Goal: Task Accomplishment & Management: Use online tool/utility

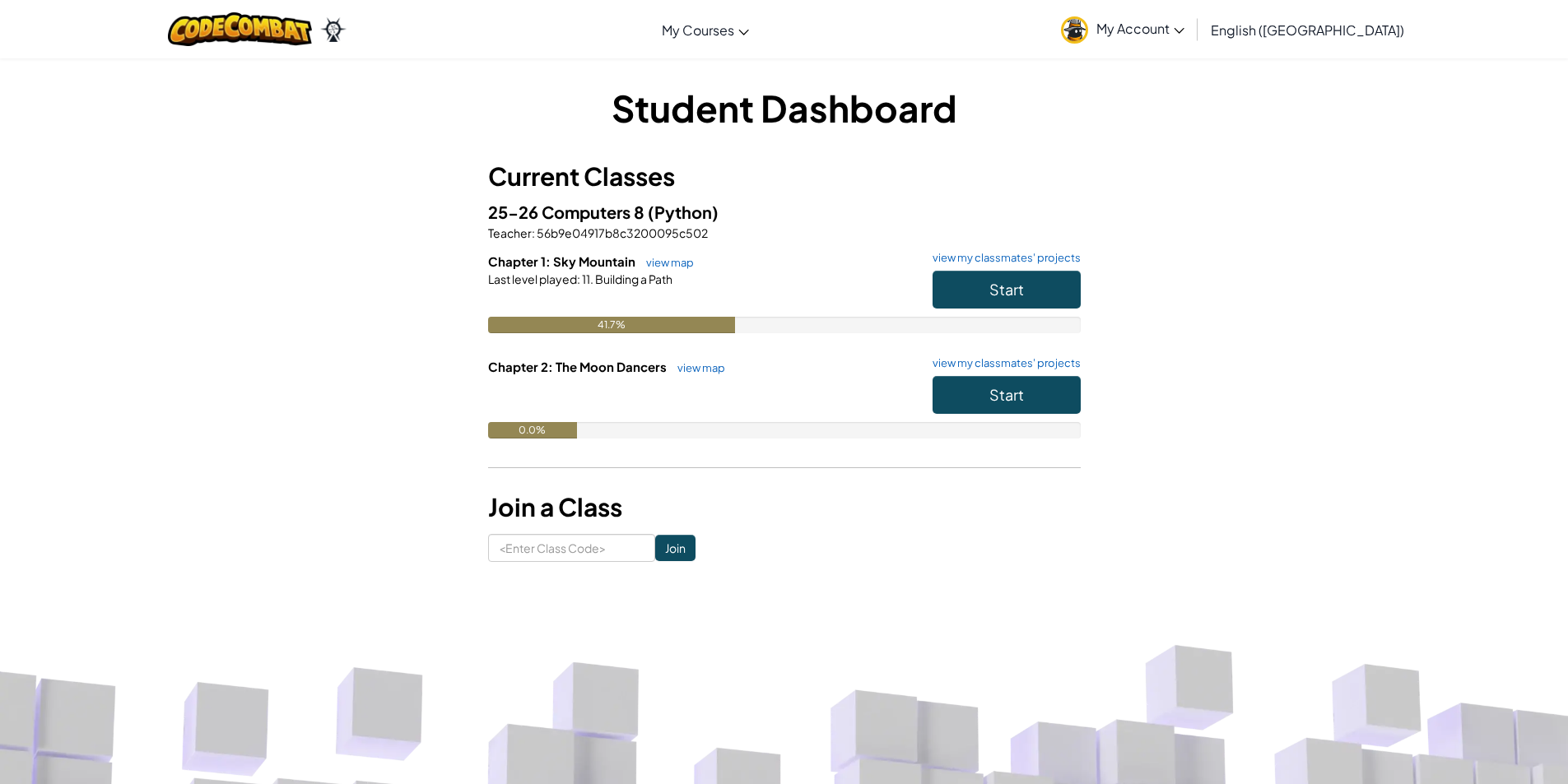
click at [677, 270] on h6 "Chapter 1: Sky Mountain view map view my classmates' projects" at bounding box center [784, 261] width 592 height 18
click at [684, 259] on link "view map" at bounding box center [666, 262] width 56 height 13
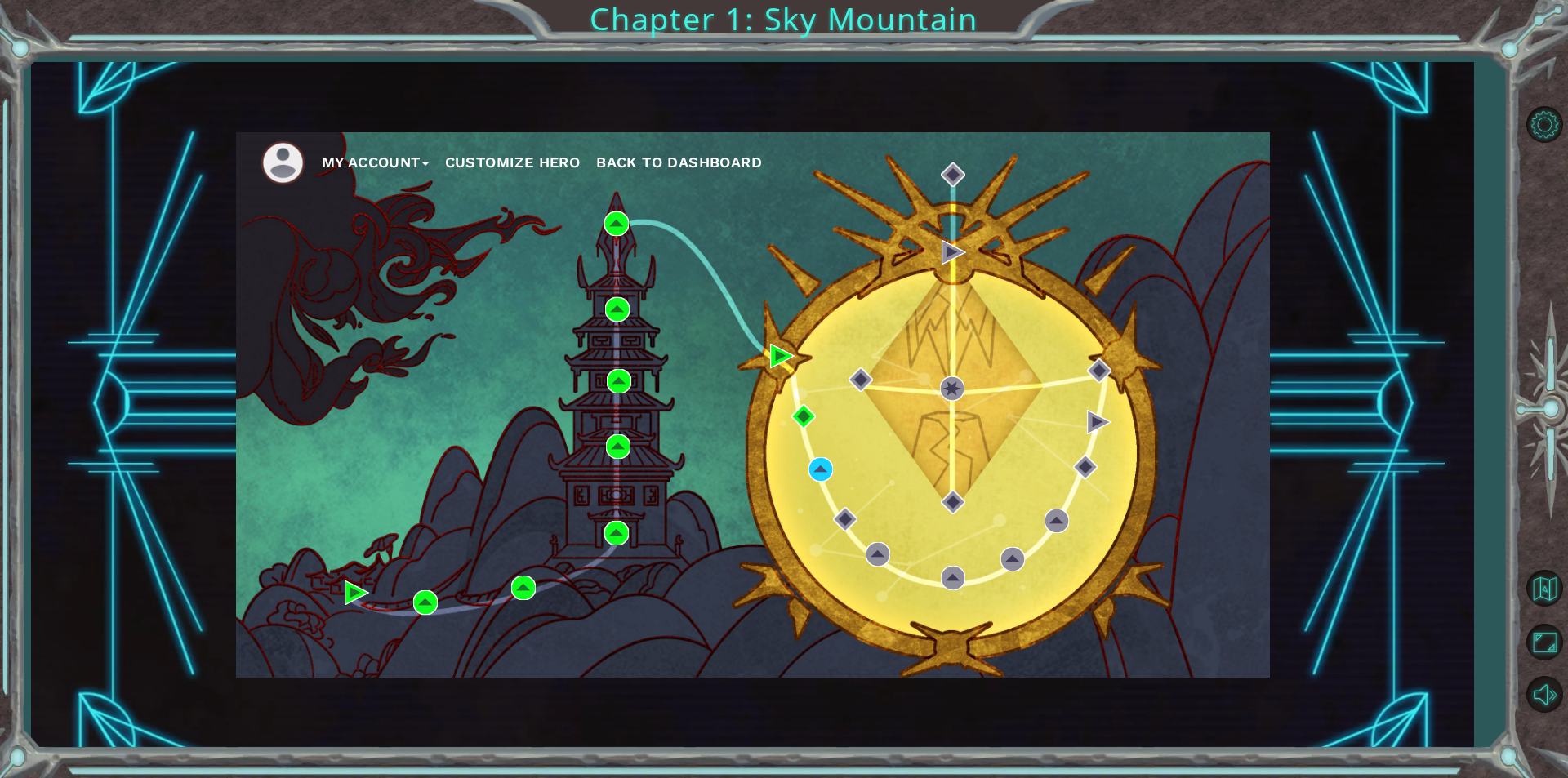
click at [683, 156] on span "Back to Dashboard" at bounding box center [678, 162] width 166 height 17
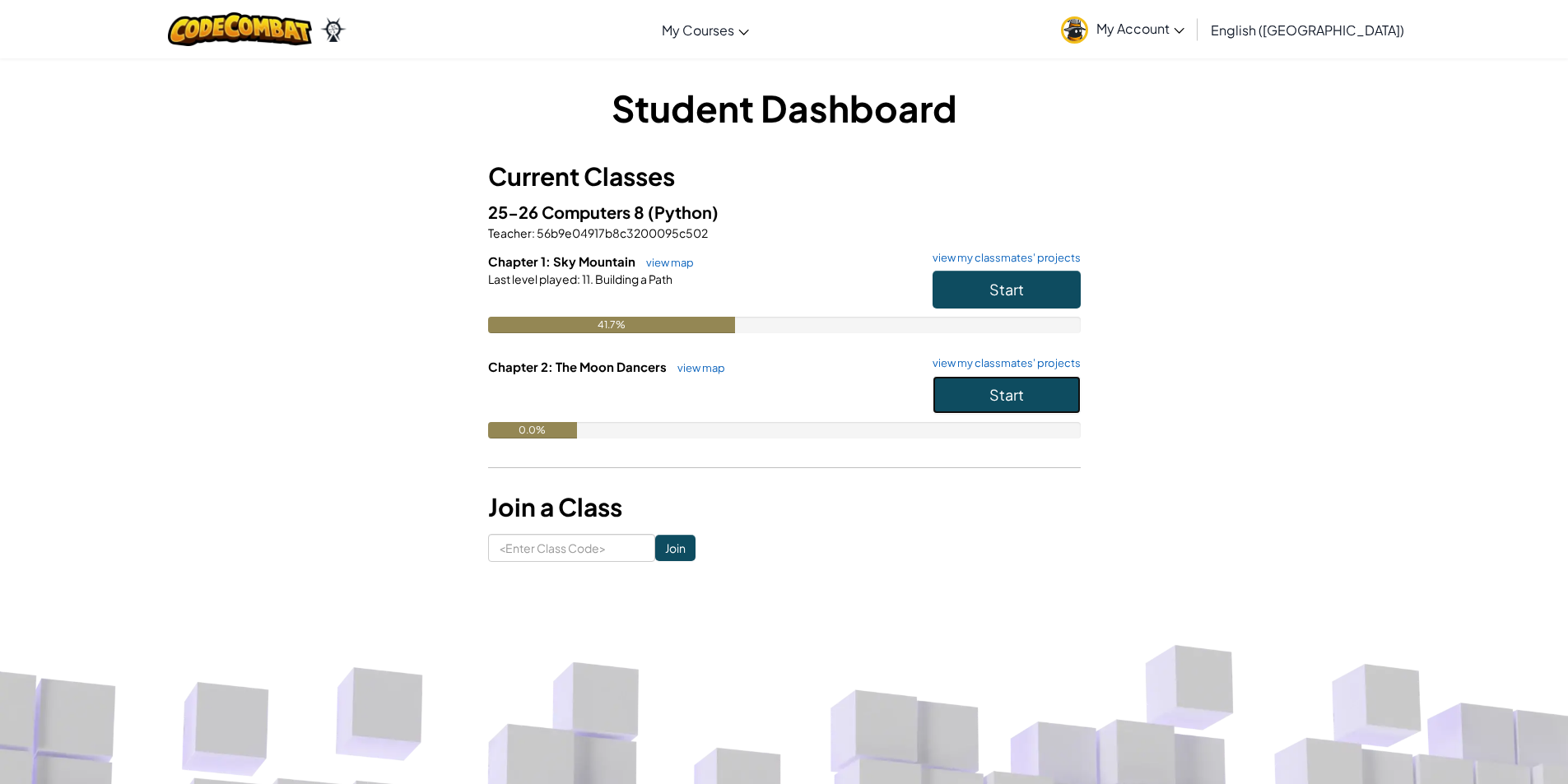
click at [1061, 399] on button "Start" at bounding box center [1006, 395] width 148 height 38
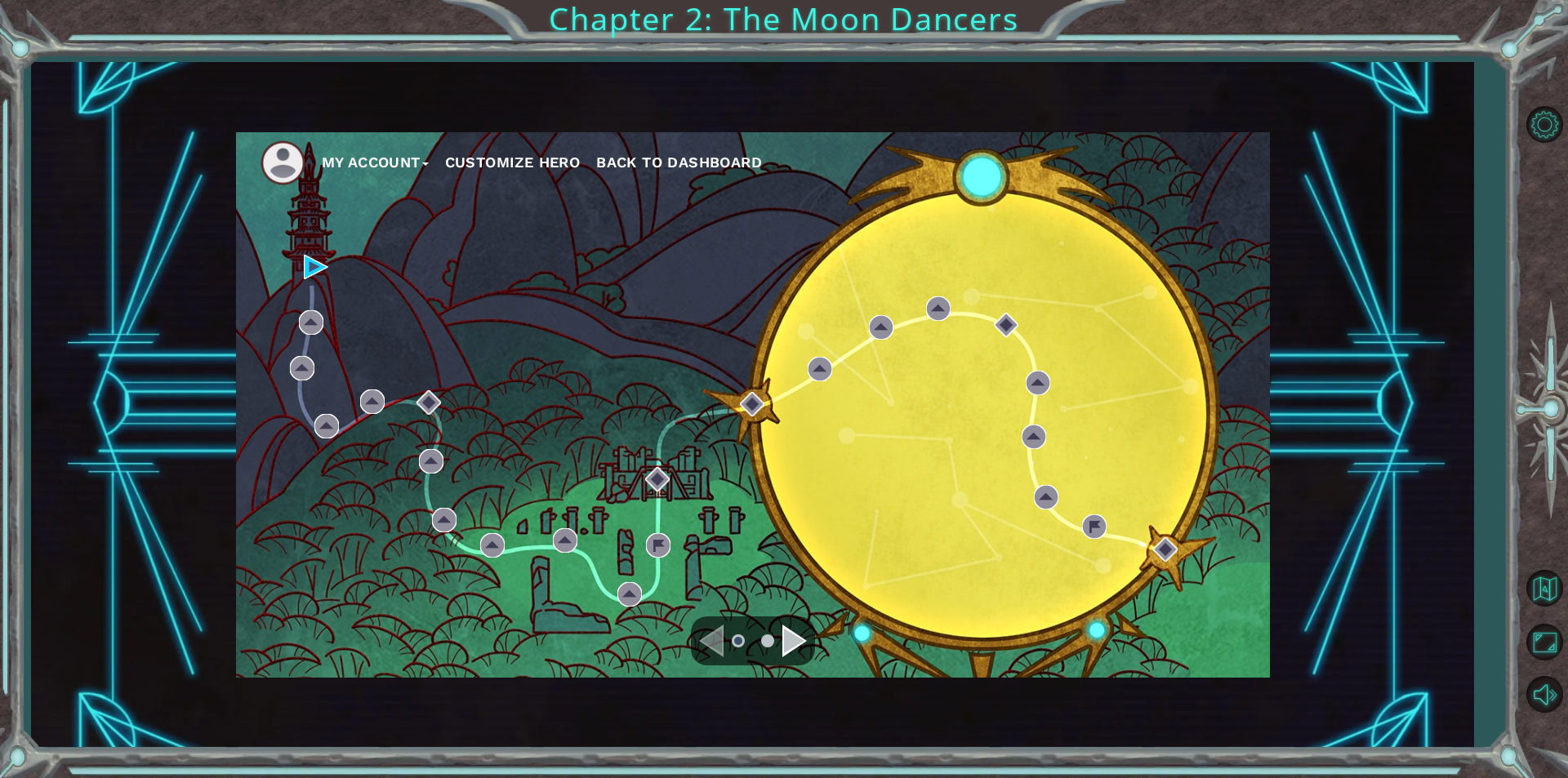
click at [692, 146] on ul "My Account Customize Hero Back to Dashboard" at bounding box center [765, 162] width 1010 height 44
click at [683, 170] on span "Back to Dashboard" at bounding box center [678, 162] width 166 height 17
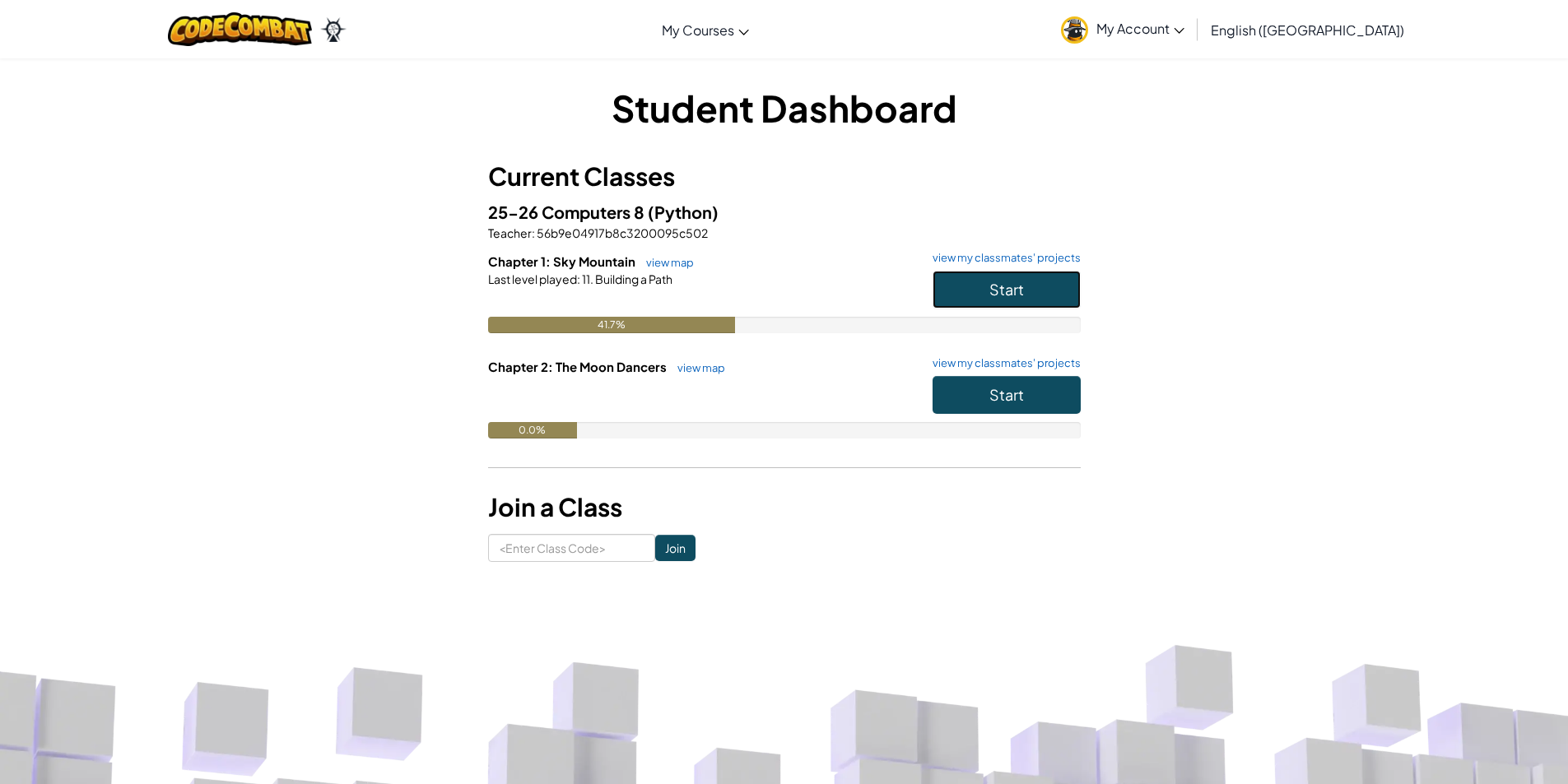
click at [1023, 291] on span "Start" at bounding box center [1006, 289] width 34 height 19
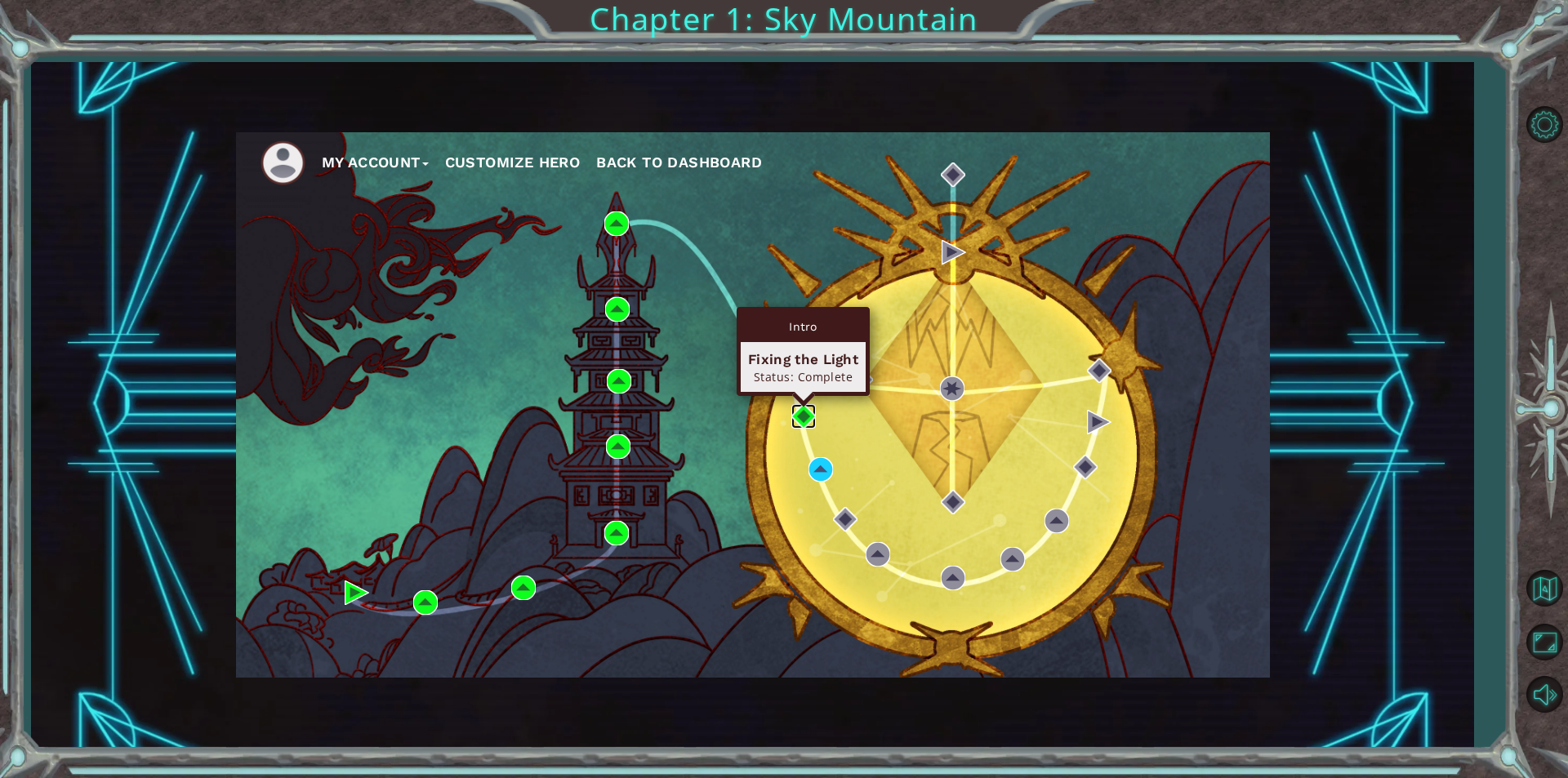
click at [797, 409] on img at bounding box center [803, 416] width 25 height 25
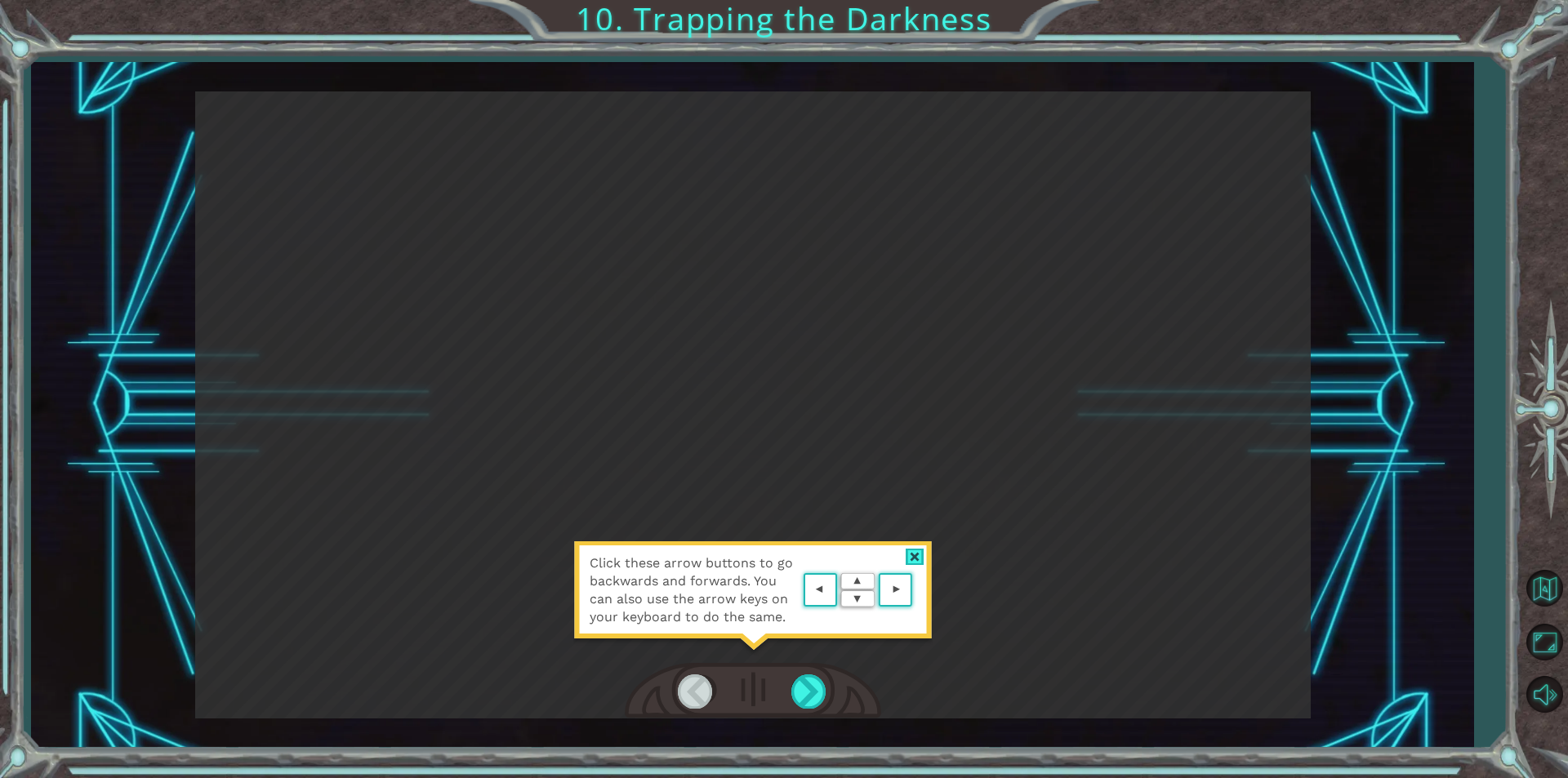
click at [921, 554] on div at bounding box center [915, 557] width 19 height 17
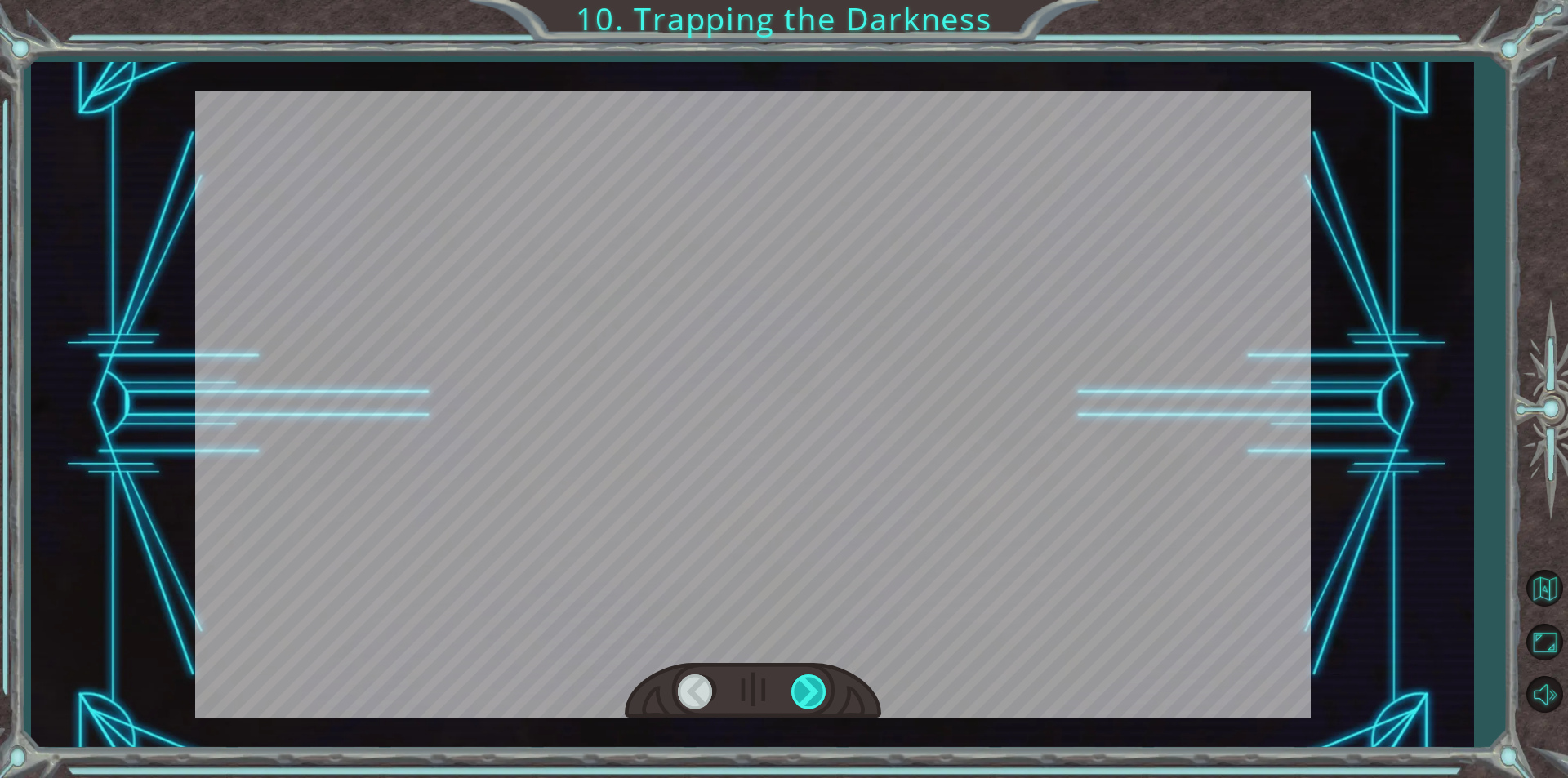
click at [807, 694] on div at bounding box center [809, 691] width 37 height 33
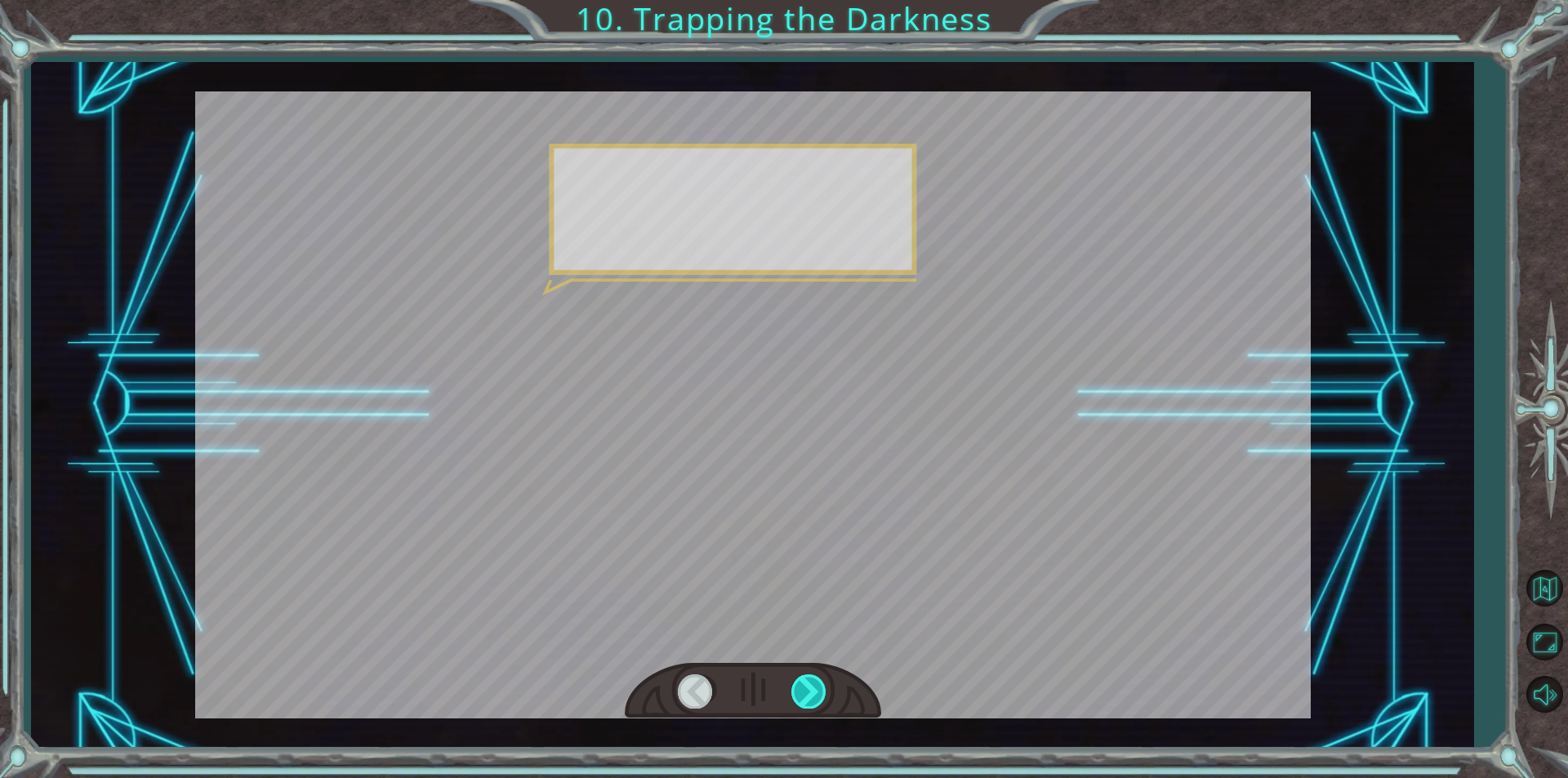
click at [807, 694] on div at bounding box center [809, 691] width 37 height 33
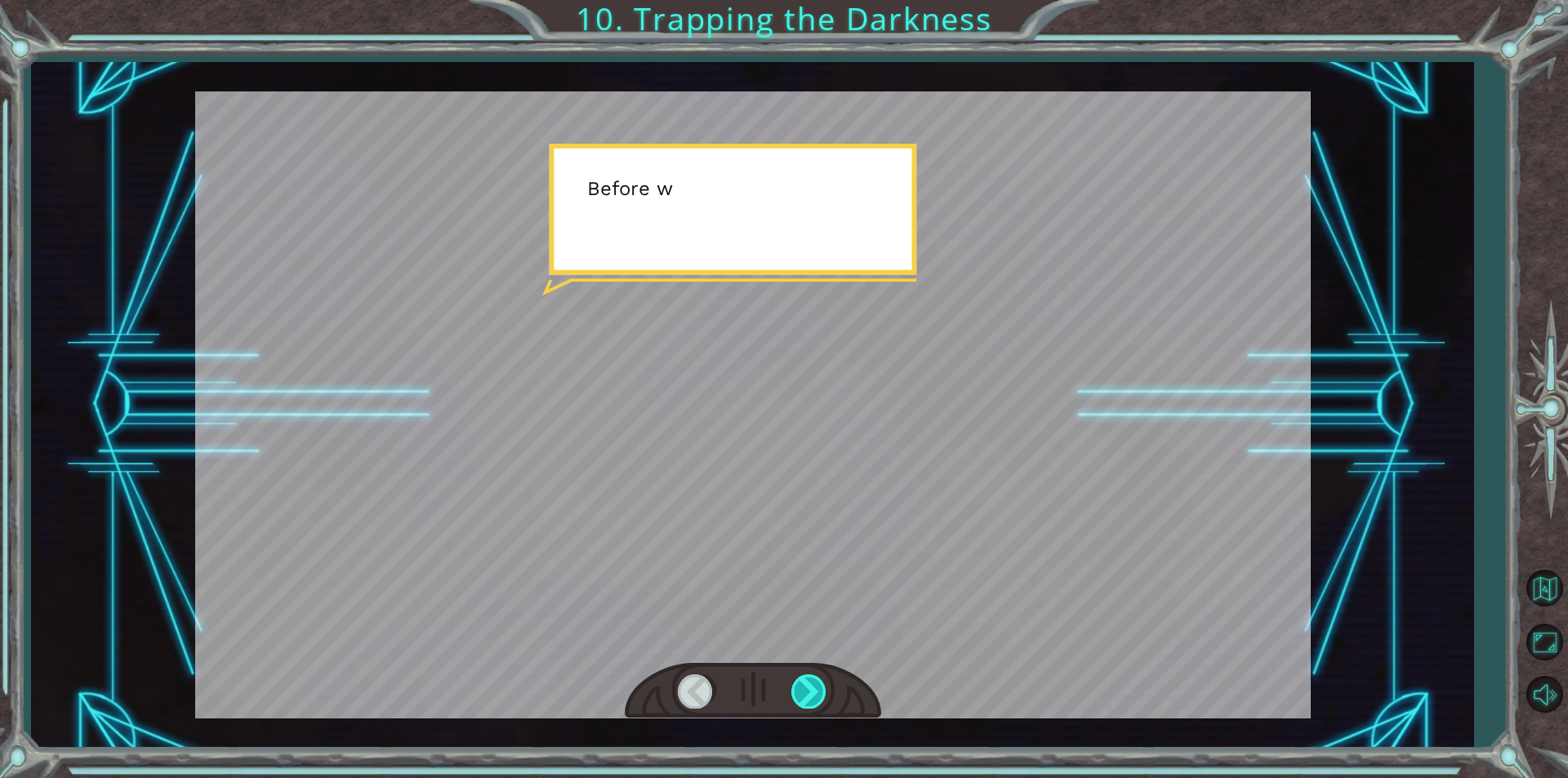
click at [807, 694] on div at bounding box center [809, 691] width 37 height 33
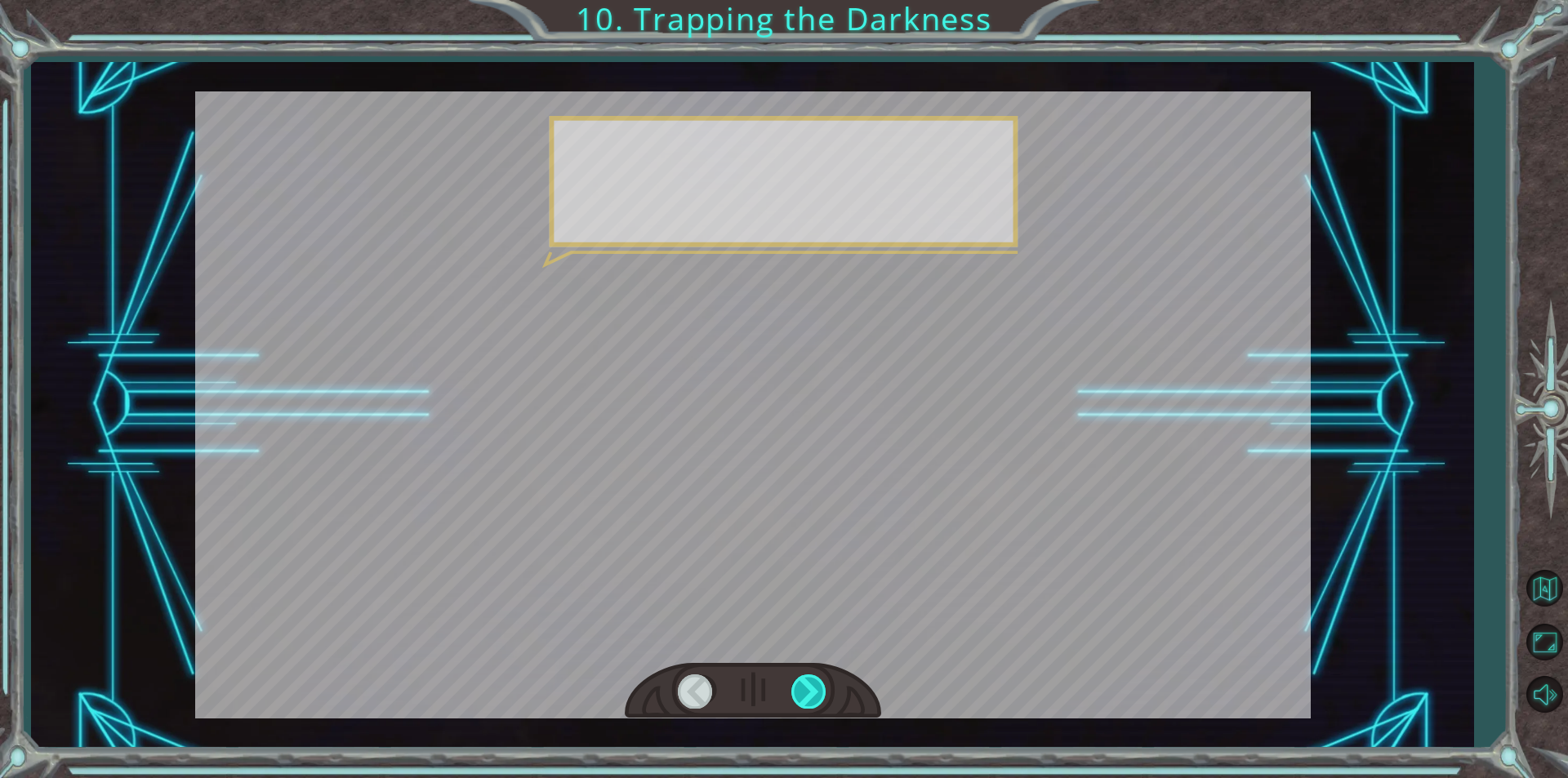
click at [807, 694] on div at bounding box center [809, 691] width 37 height 33
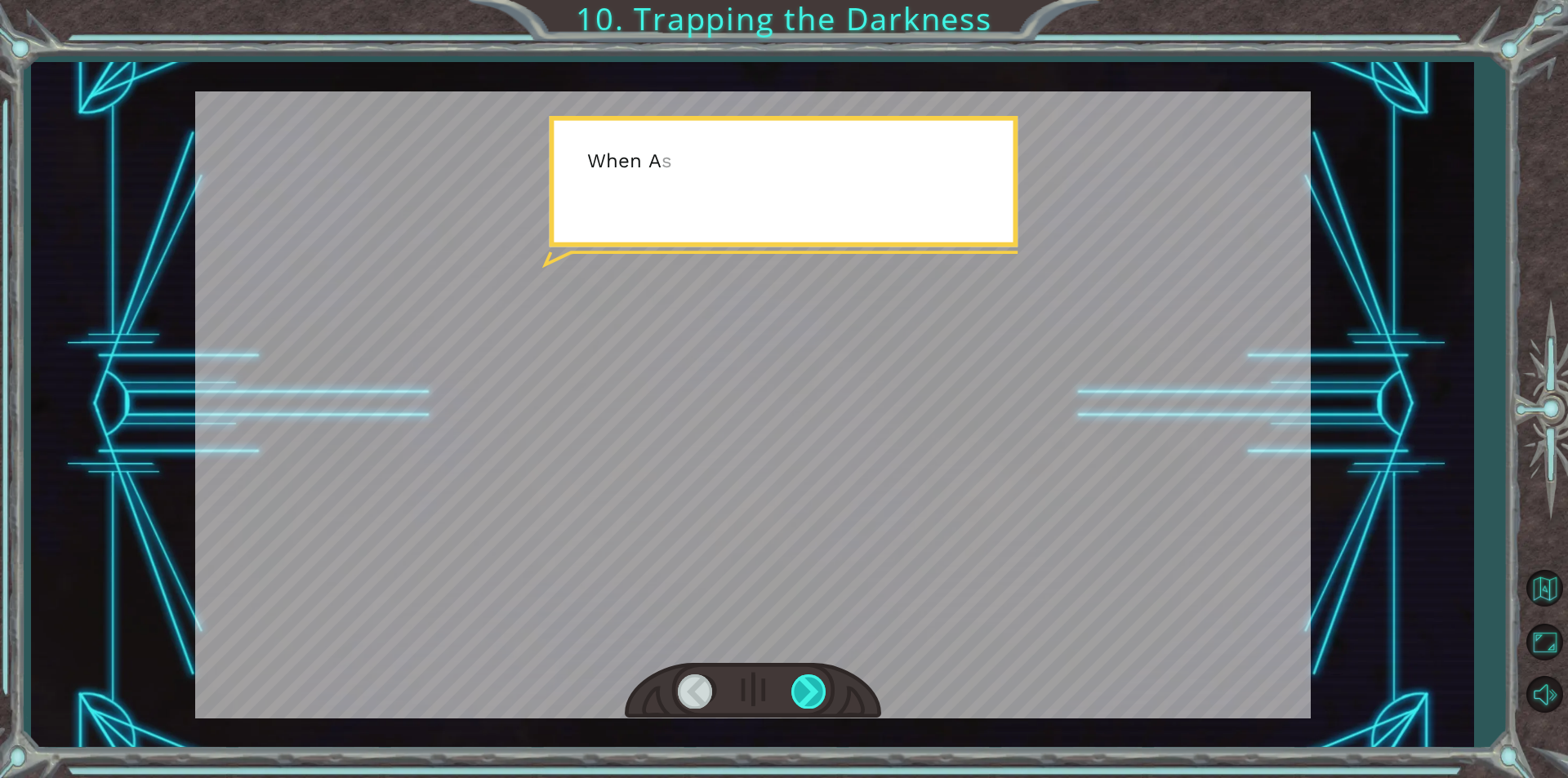
click at [807, 694] on div at bounding box center [809, 691] width 37 height 33
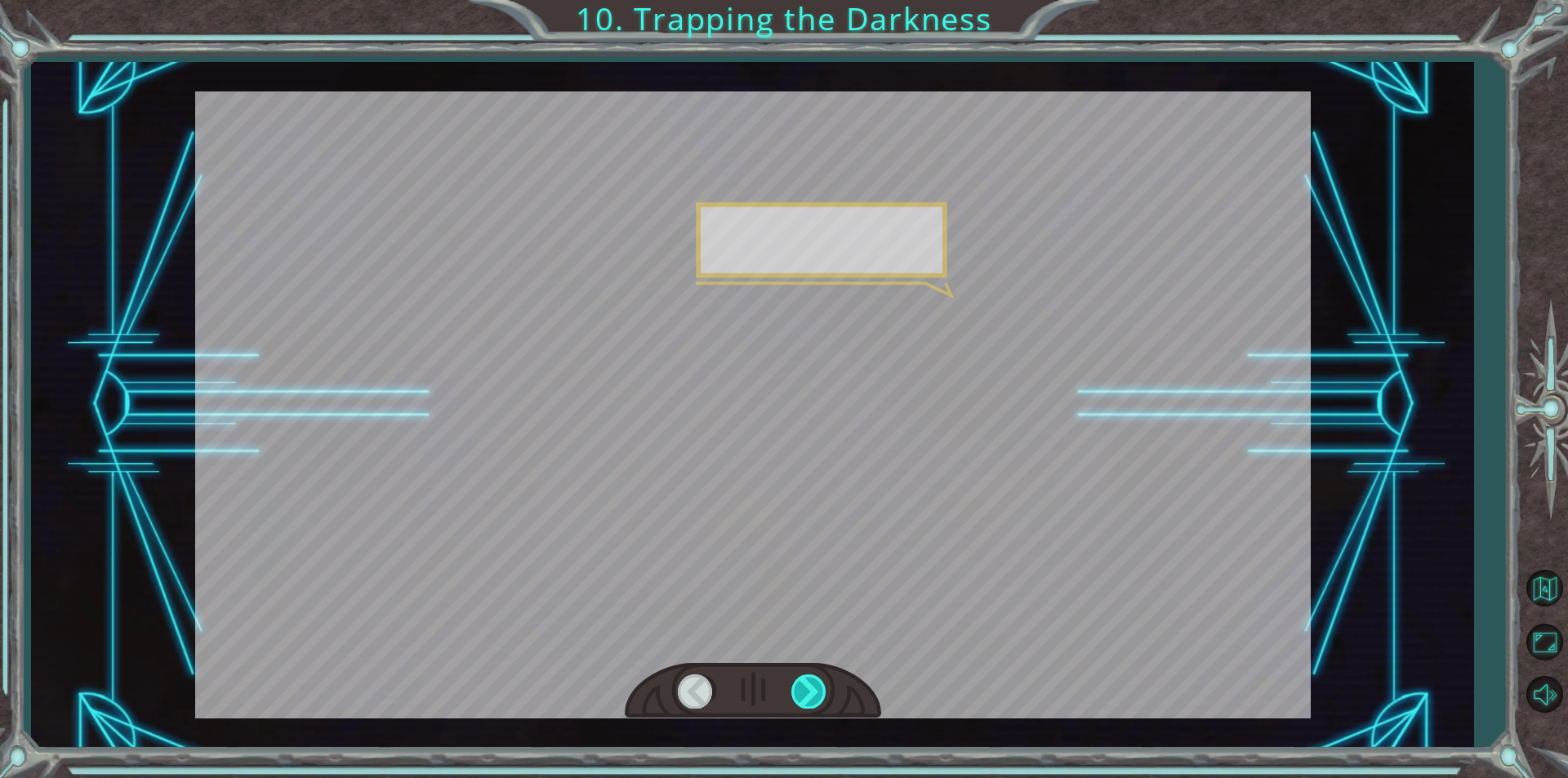
click at [807, 694] on div at bounding box center [809, 691] width 37 height 33
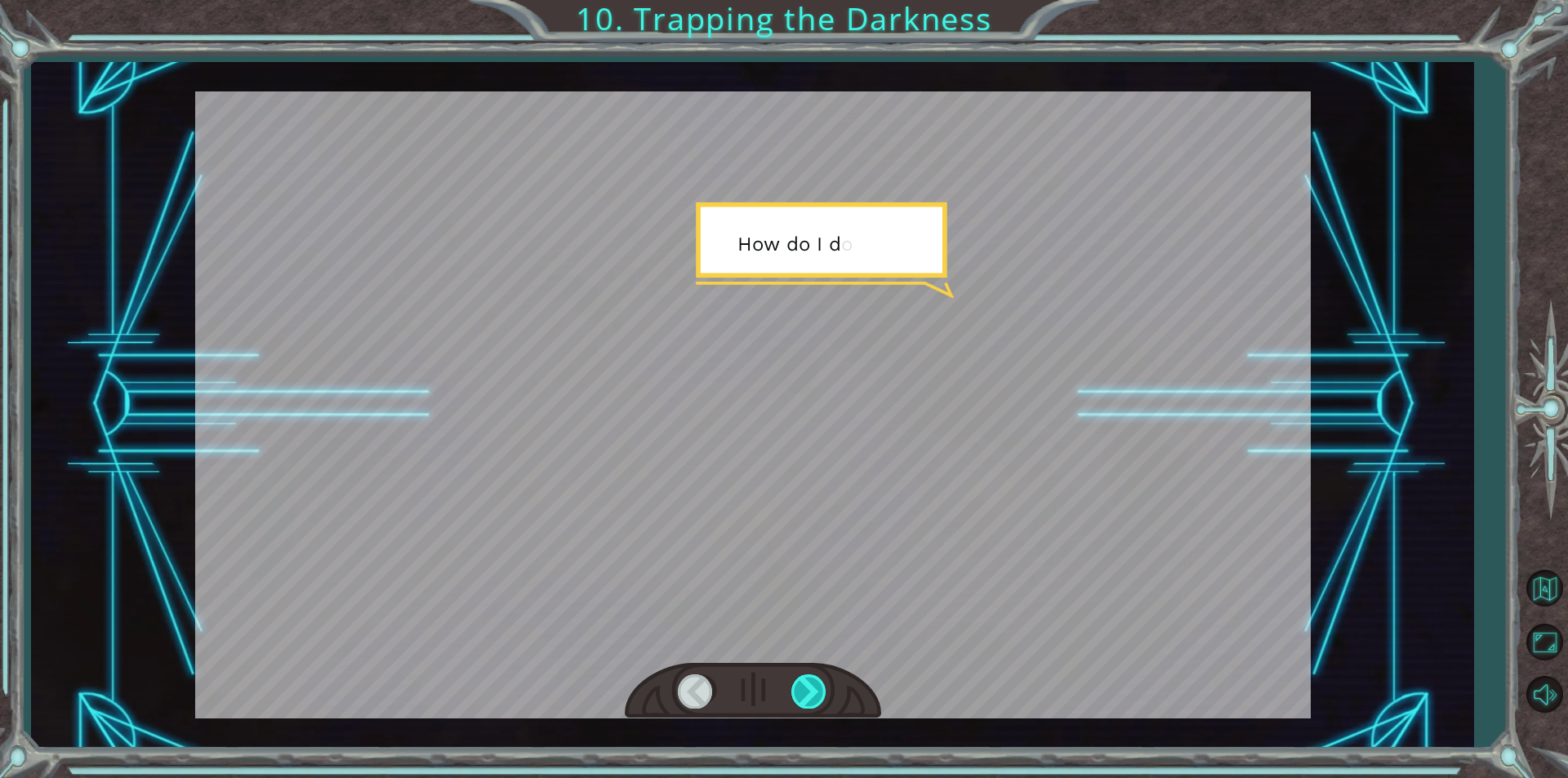
click at [807, 694] on div at bounding box center [809, 691] width 37 height 33
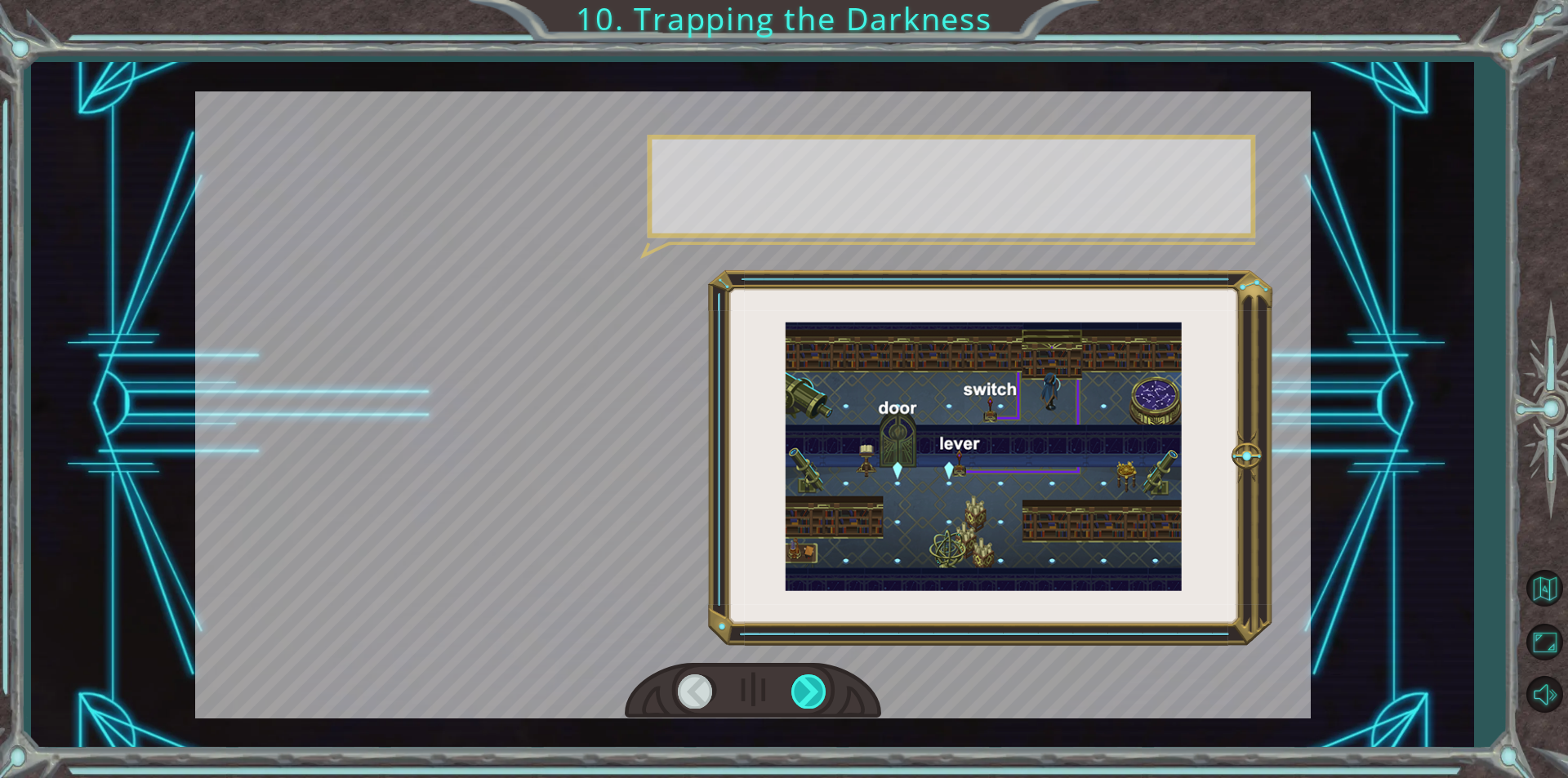
click at [807, 694] on div at bounding box center [809, 691] width 37 height 33
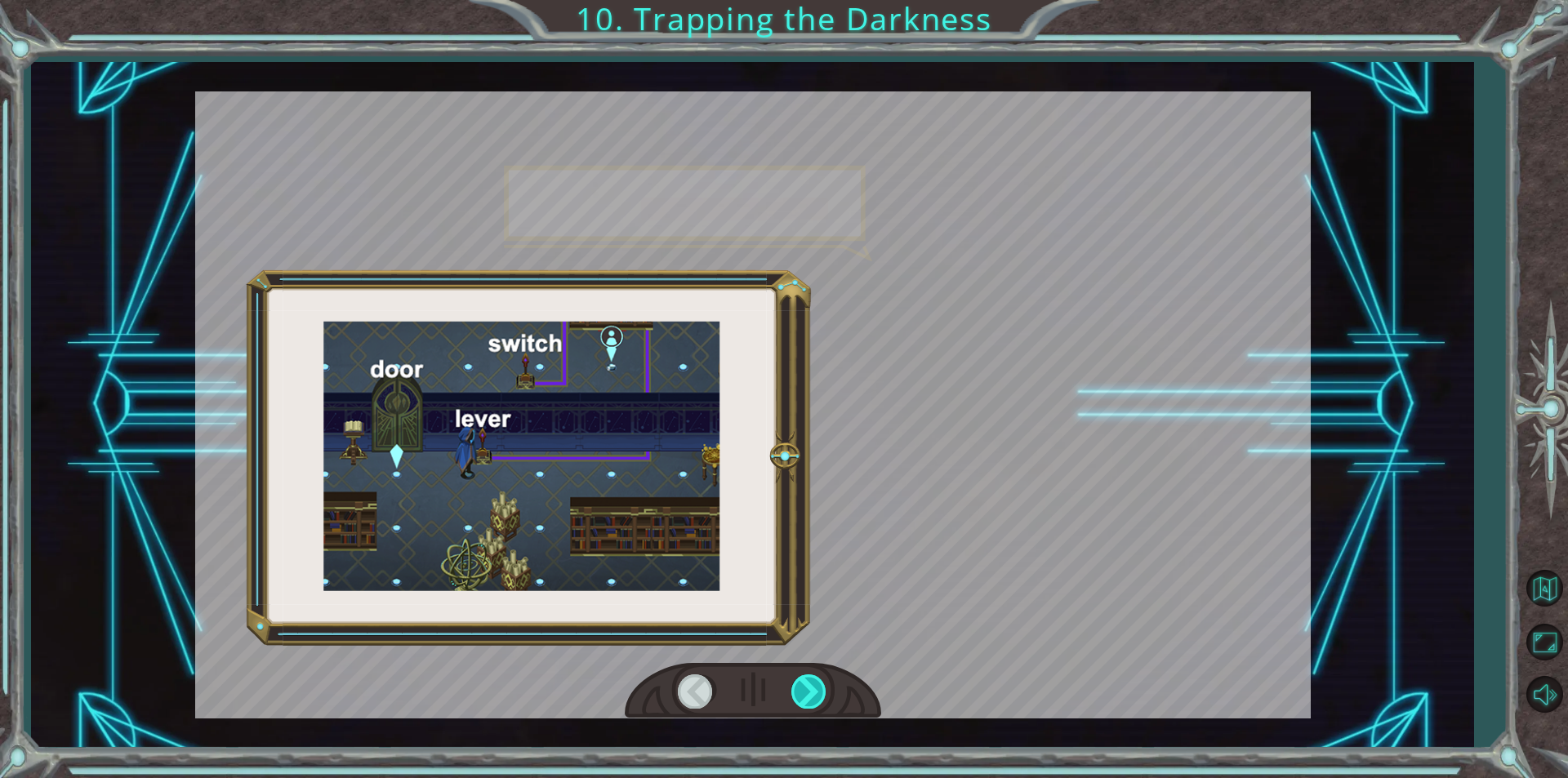
click at [807, 694] on div at bounding box center [809, 691] width 37 height 33
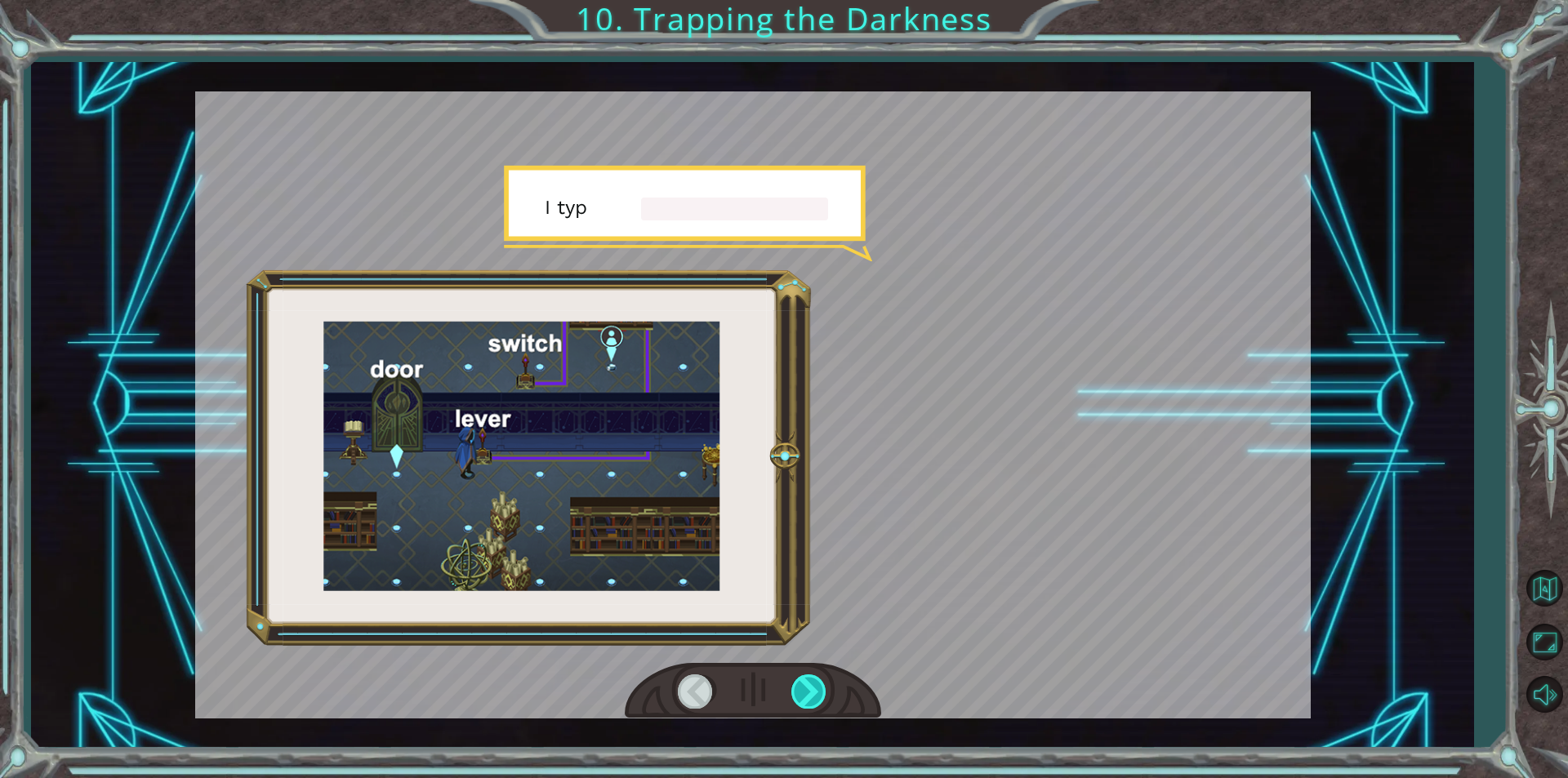
click at [807, 694] on div at bounding box center [809, 691] width 37 height 33
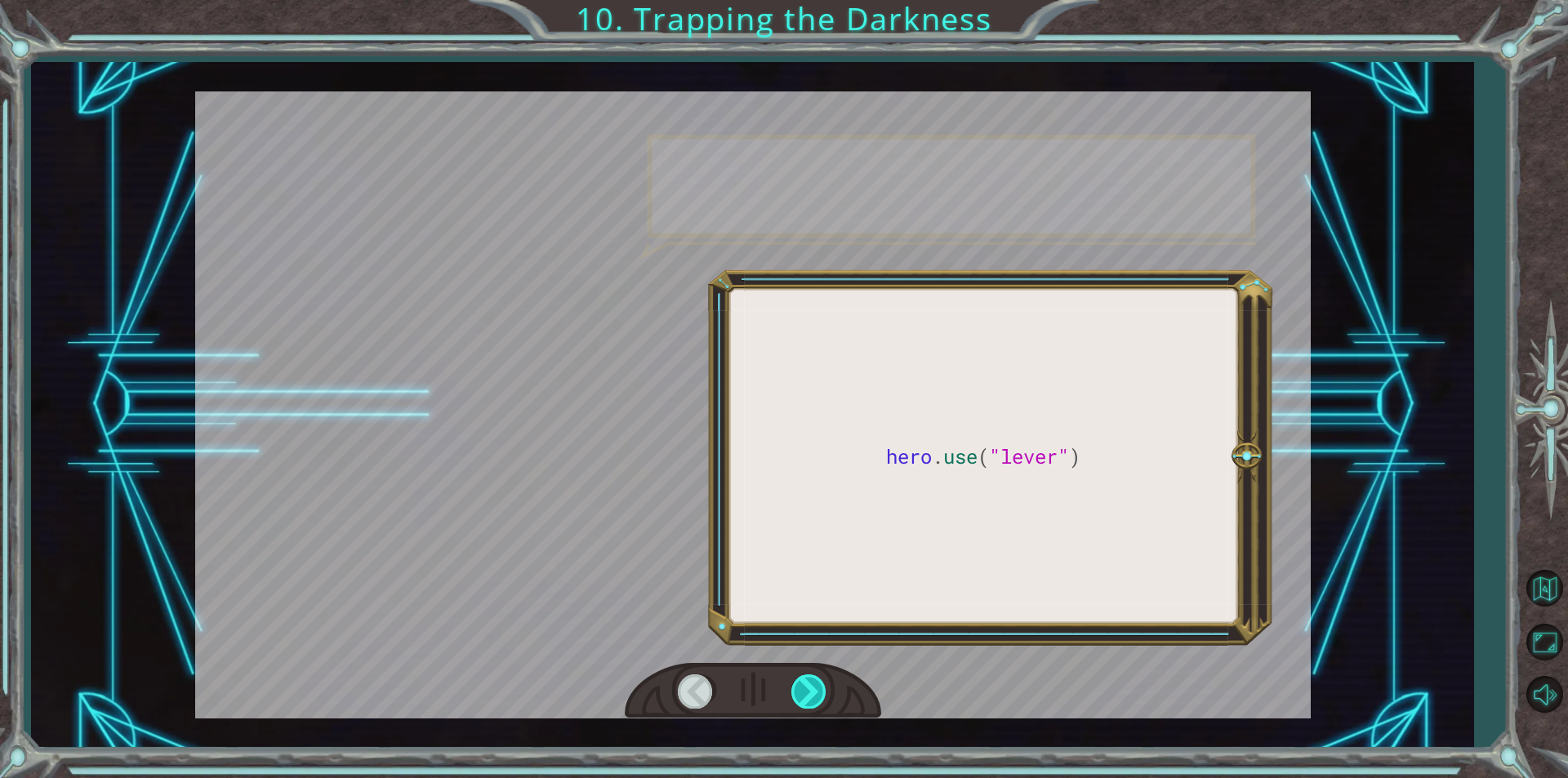
click at [809, 694] on div at bounding box center [809, 691] width 37 height 33
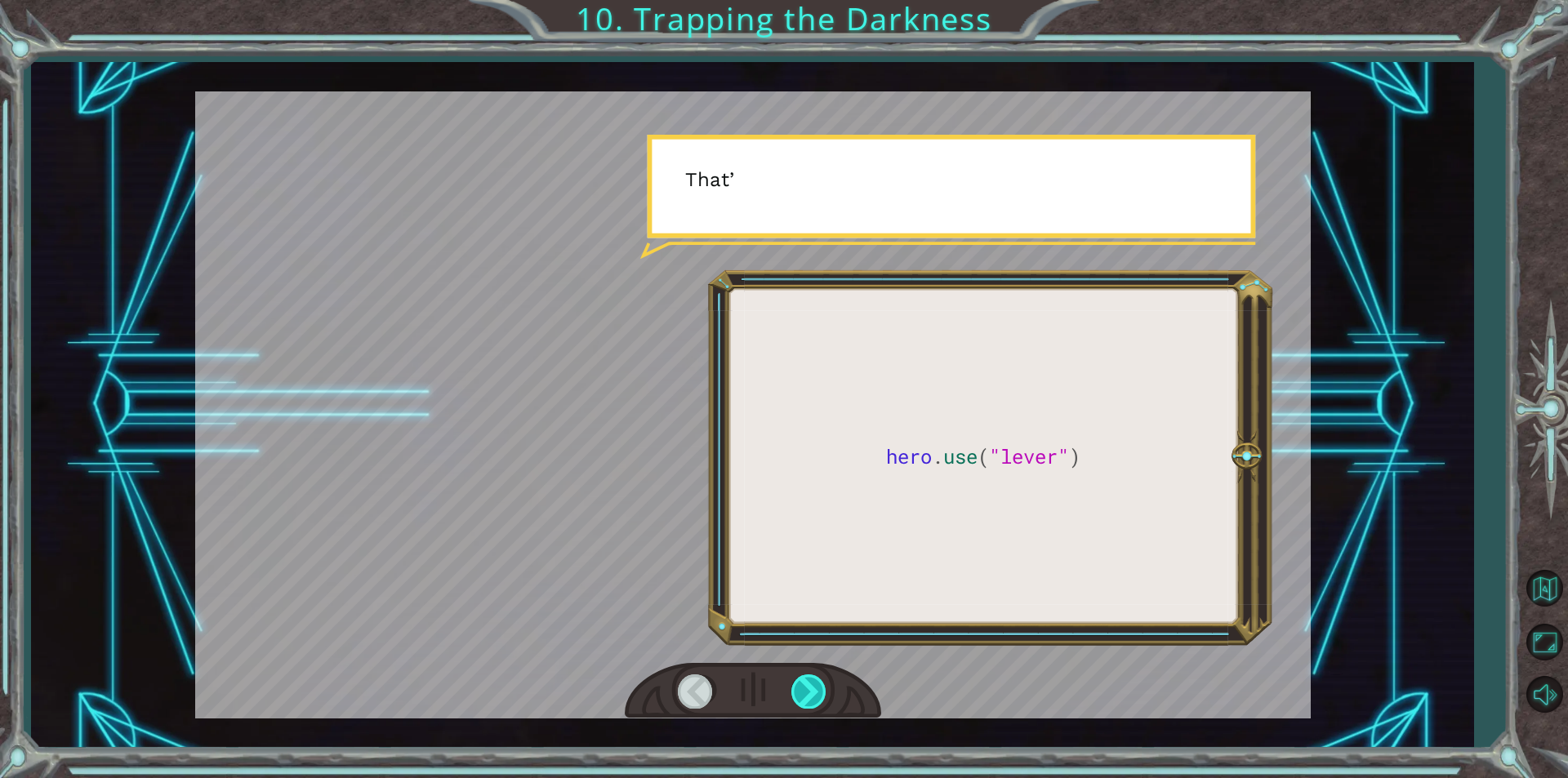
click at [812, 694] on div at bounding box center [809, 691] width 37 height 33
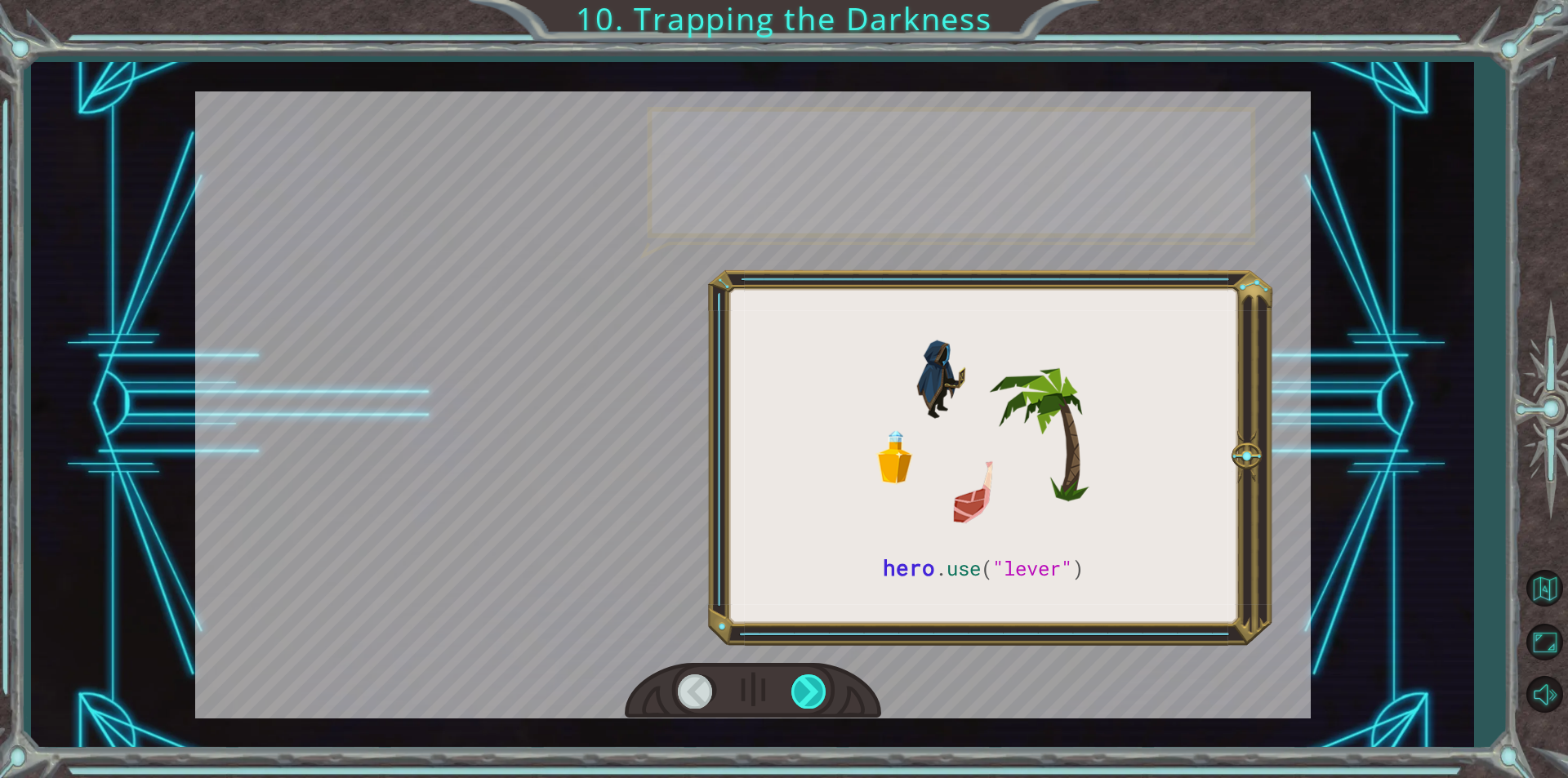
click at [814, 692] on div at bounding box center [809, 691] width 37 height 33
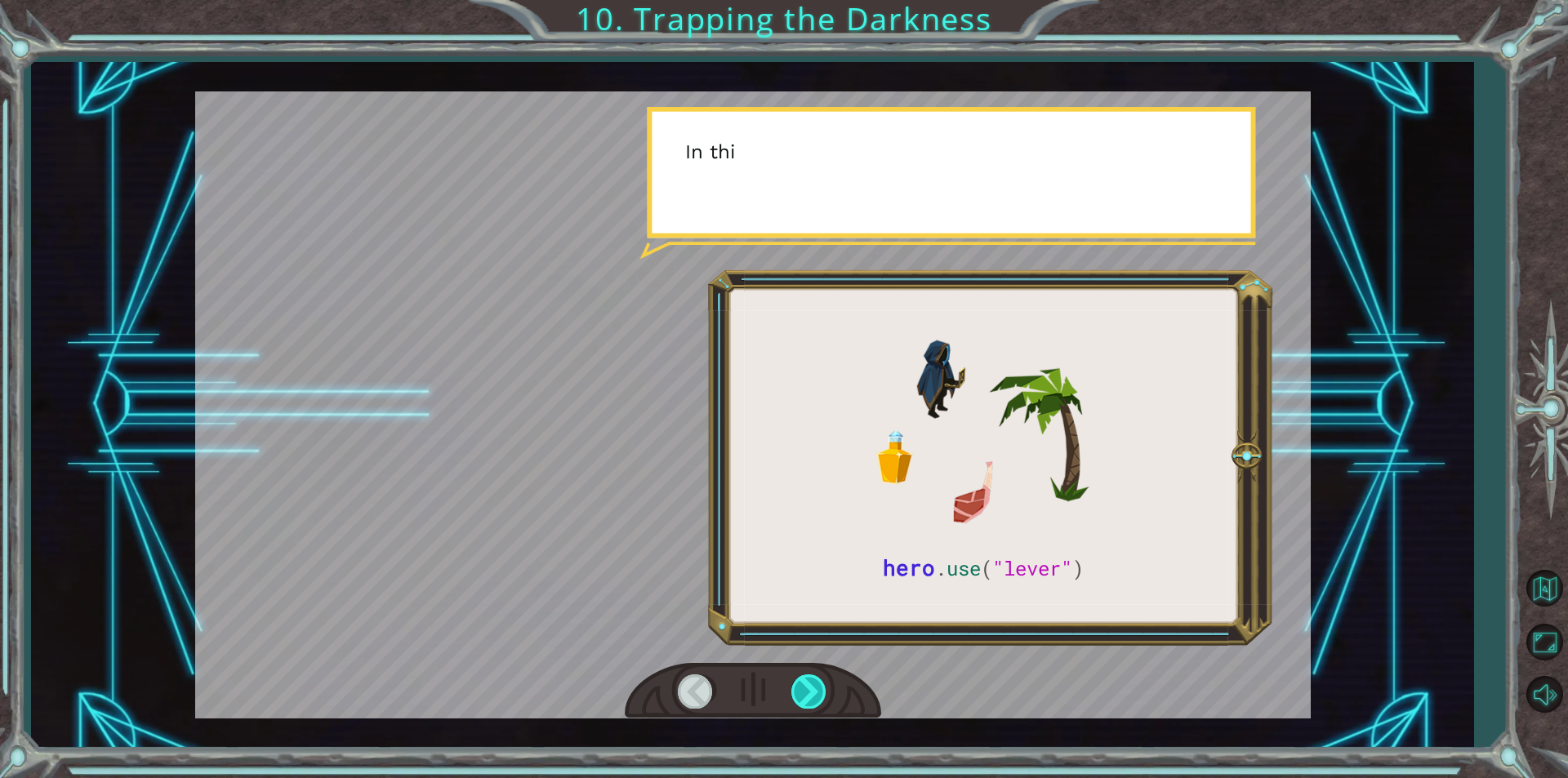
click at [814, 692] on div at bounding box center [809, 691] width 37 height 33
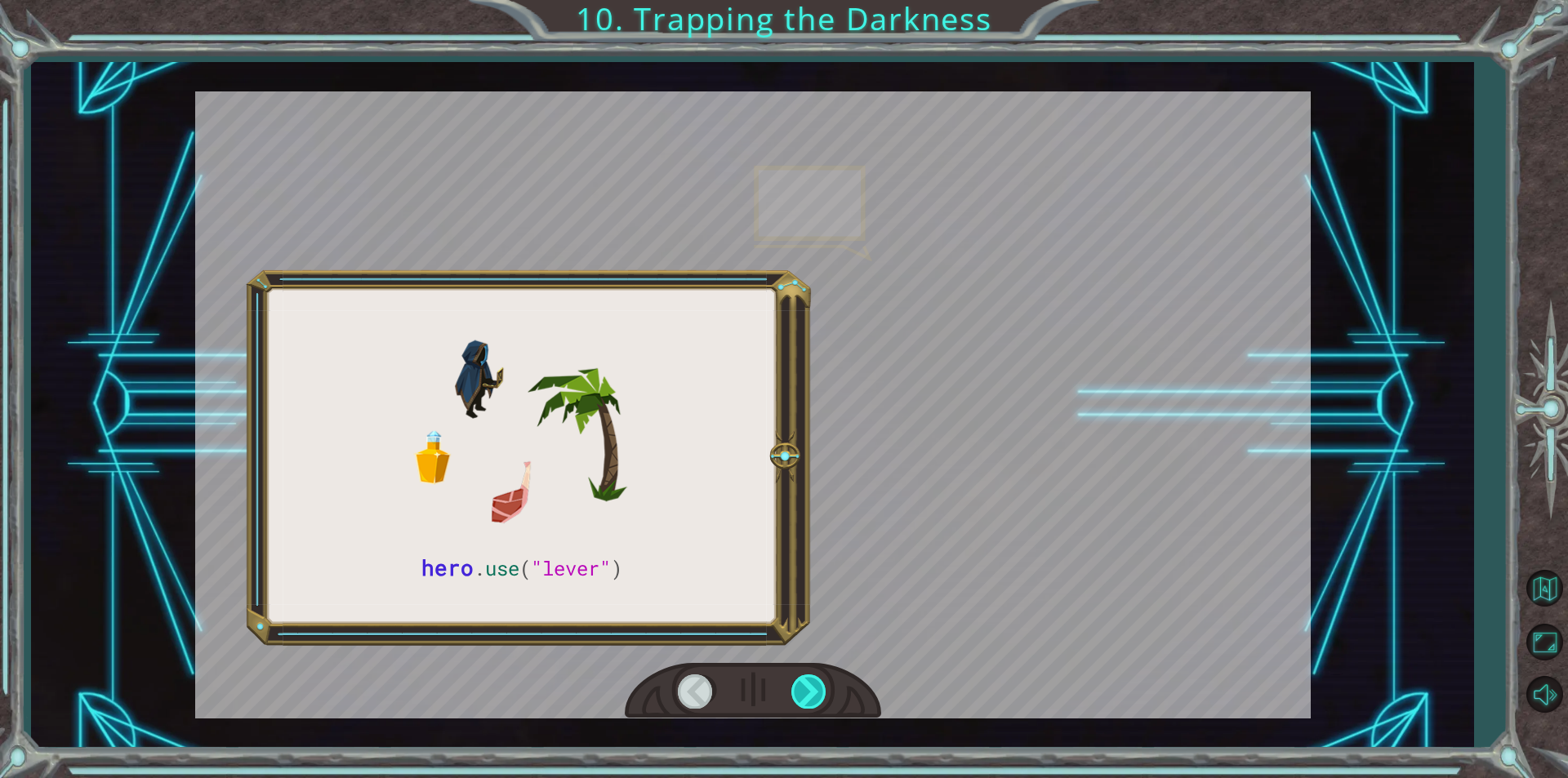
click at [814, 692] on div at bounding box center [809, 691] width 37 height 33
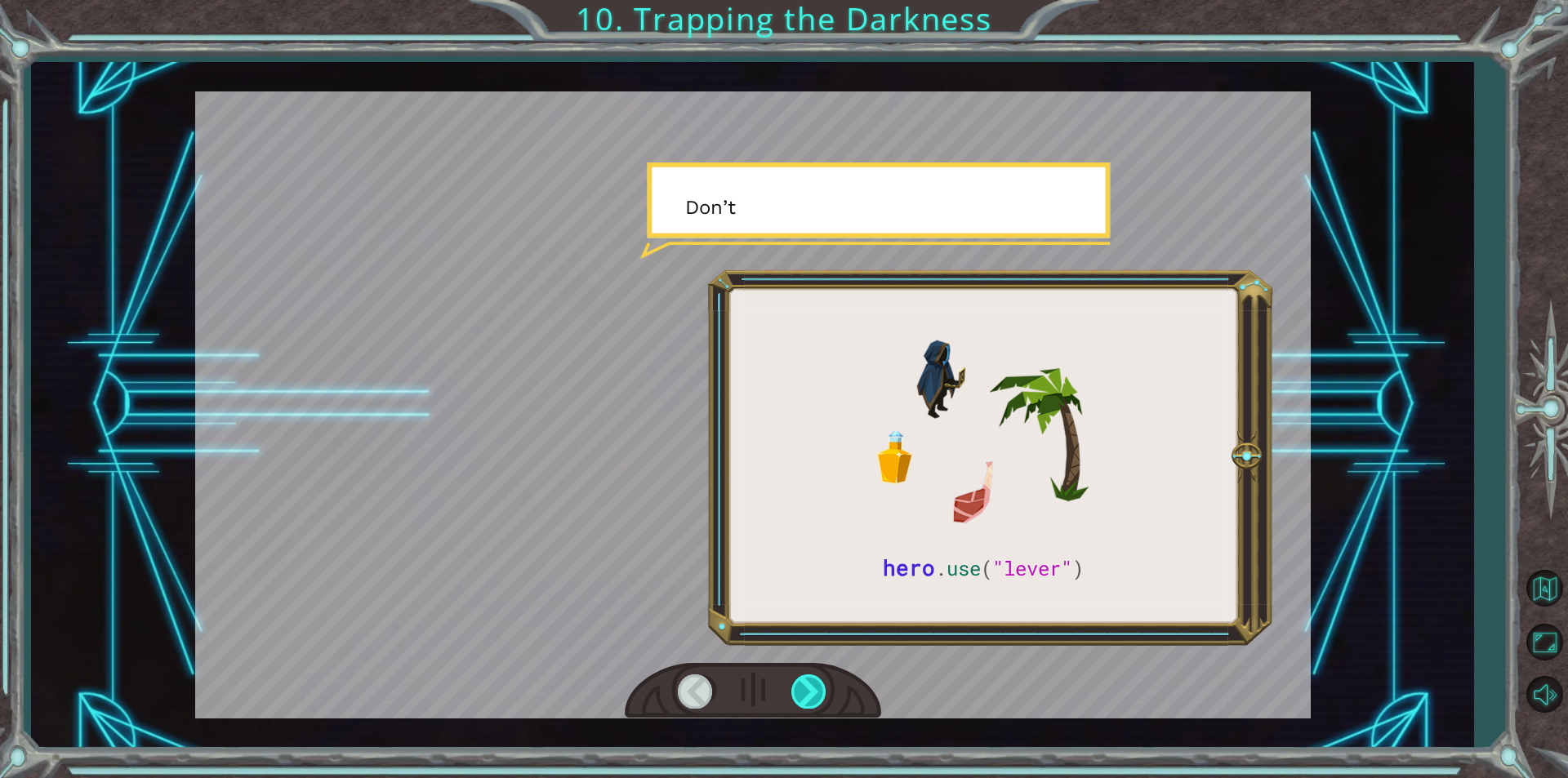
click at [814, 692] on div at bounding box center [809, 691] width 37 height 33
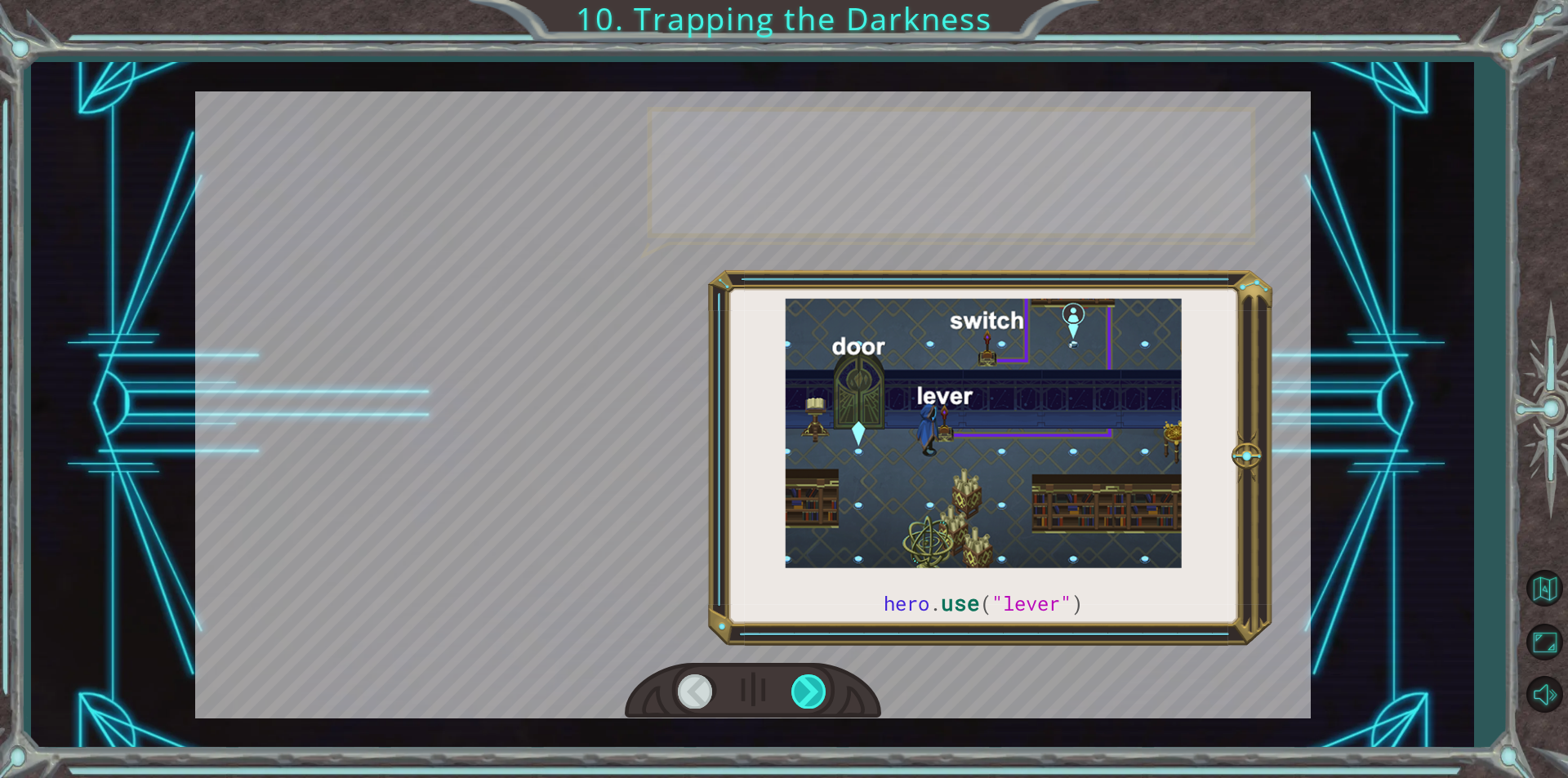
click at [814, 692] on div at bounding box center [809, 691] width 37 height 33
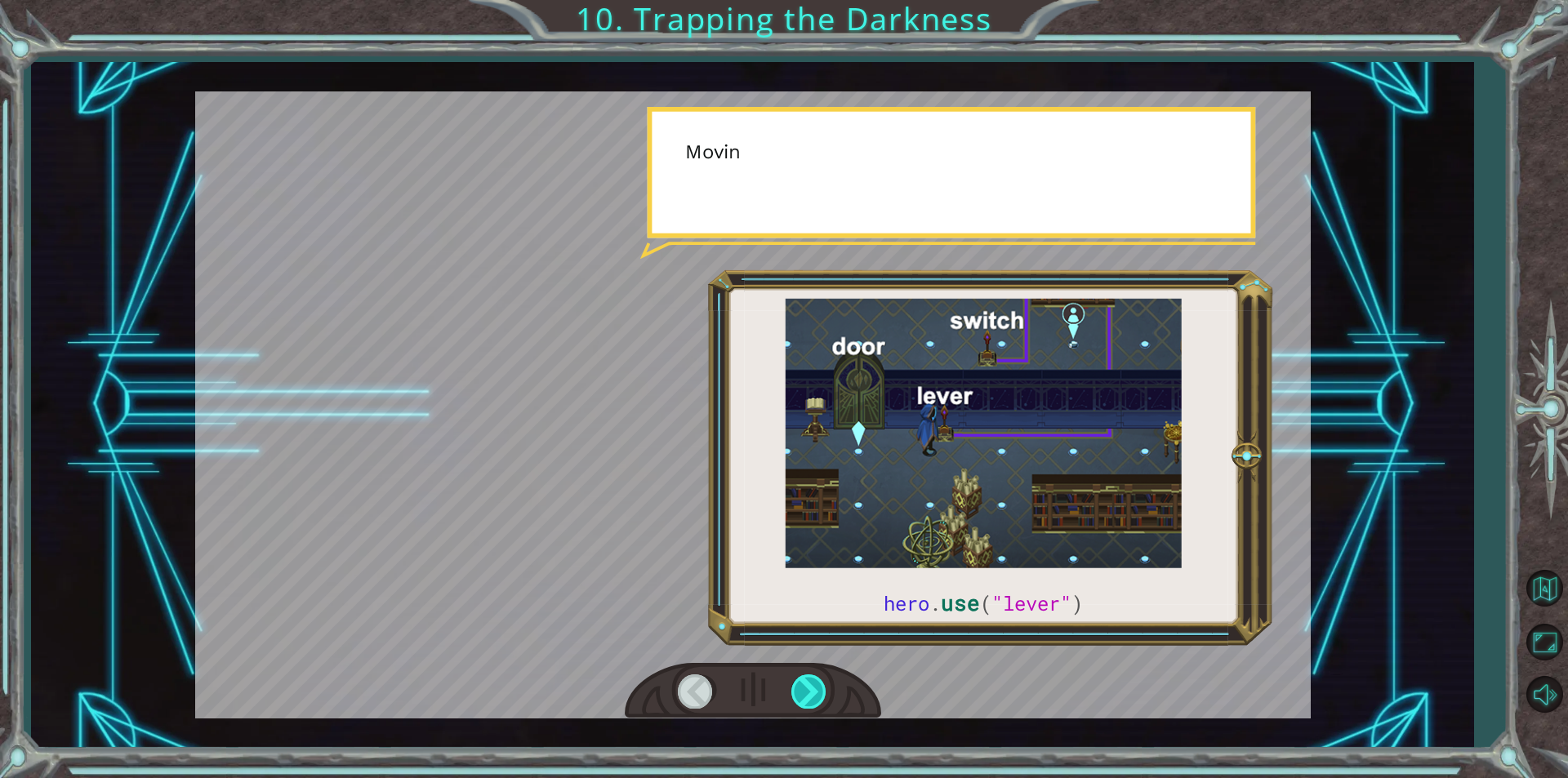
click at [814, 692] on div at bounding box center [809, 691] width 37 height 33
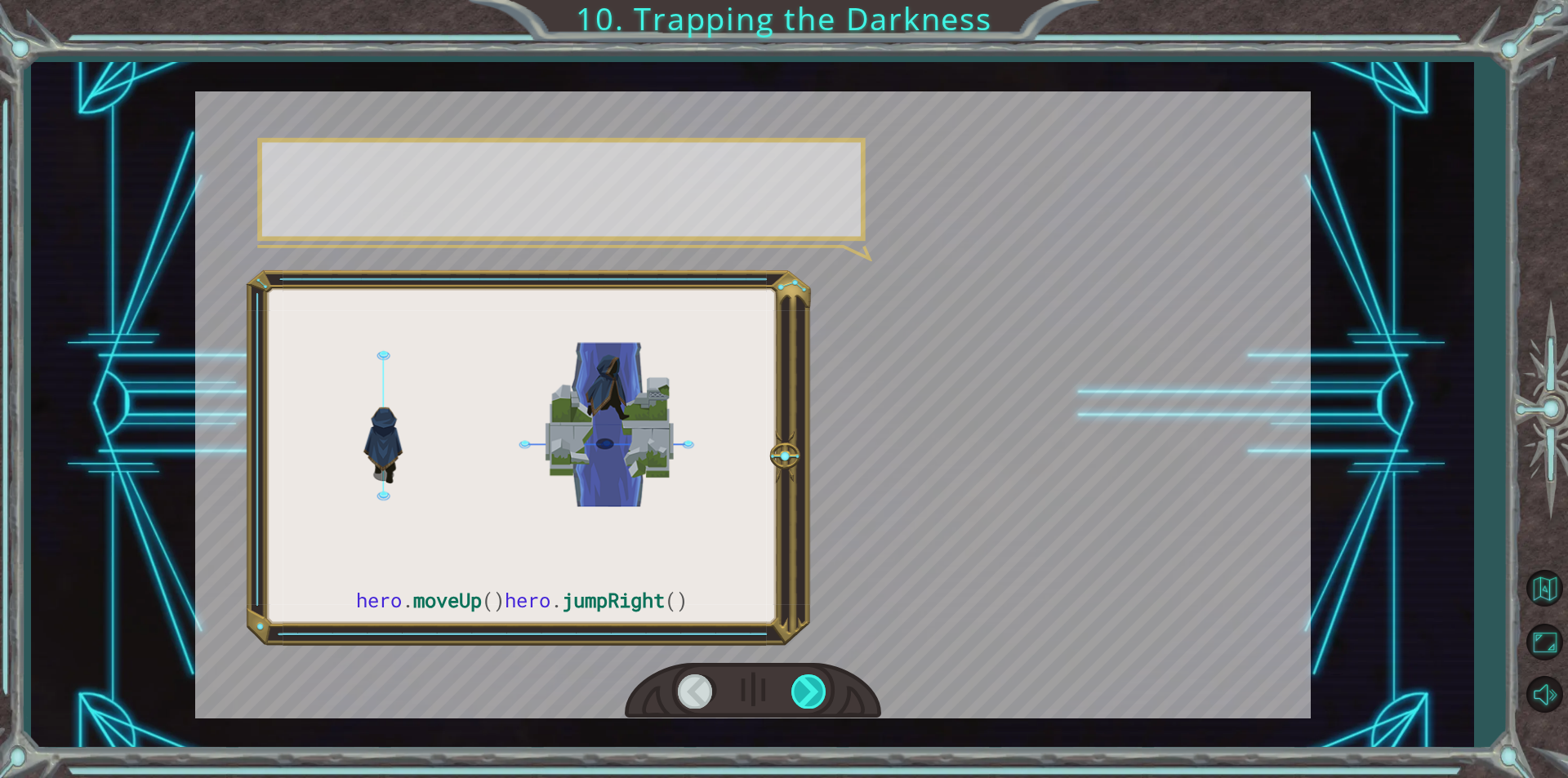
click at [814, 698] on div at bounding box center [809, 691] width 37 height 33
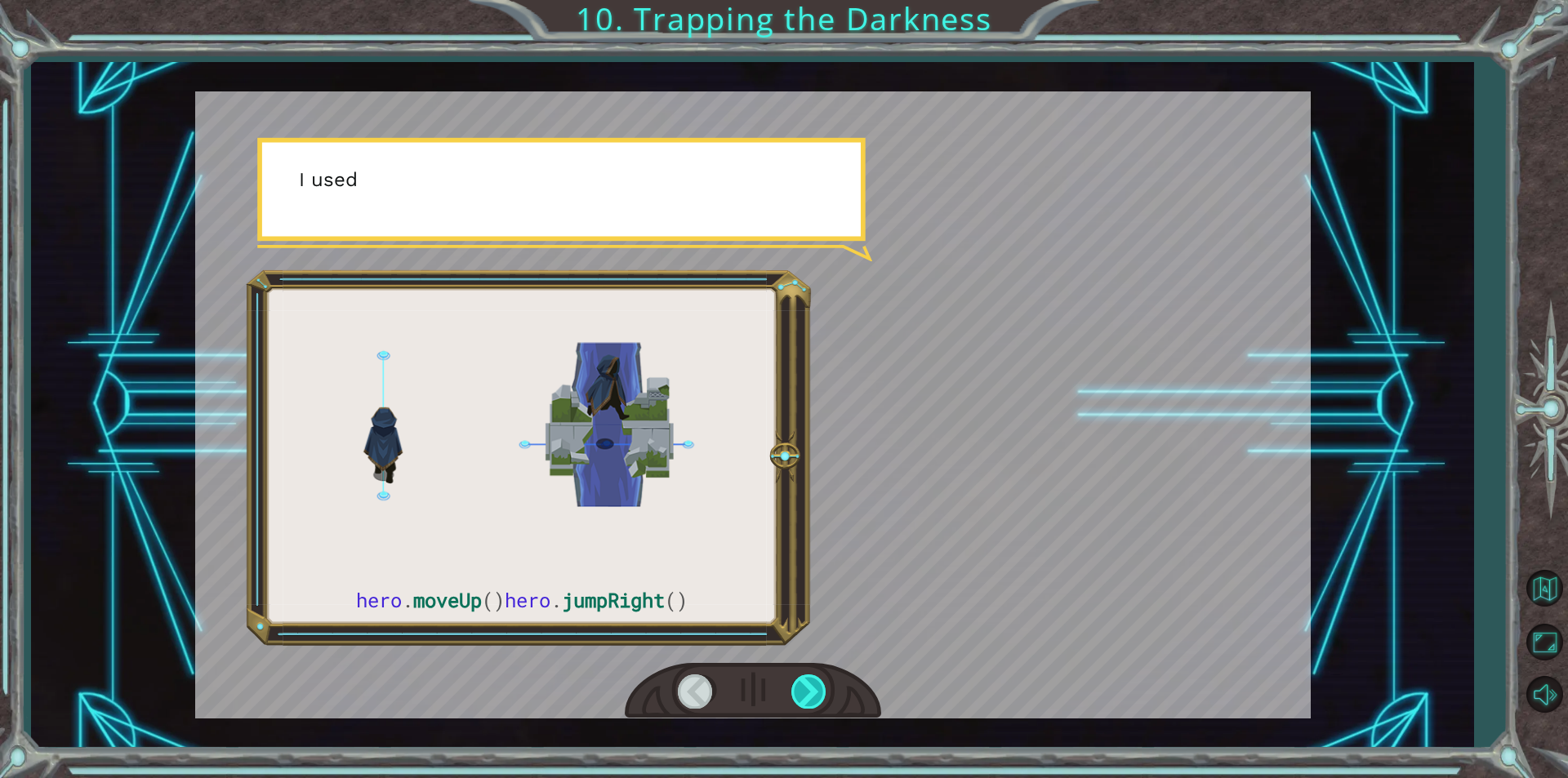
click at [814, 698] on div at bounding box center [809, 691] width 37 height 33
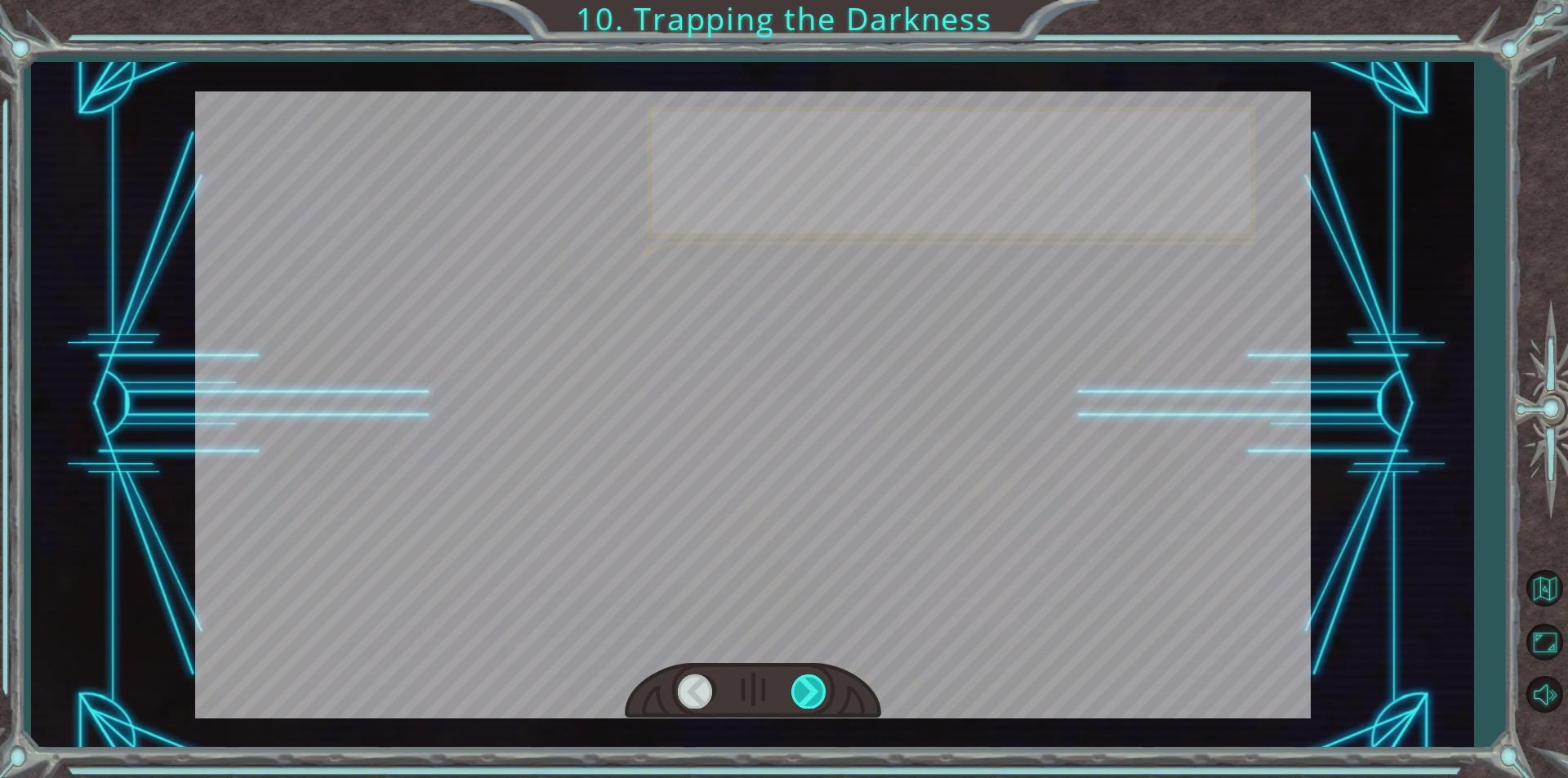
click at [814, 698] on div at bounding box center [809, 691] width 37 height 33
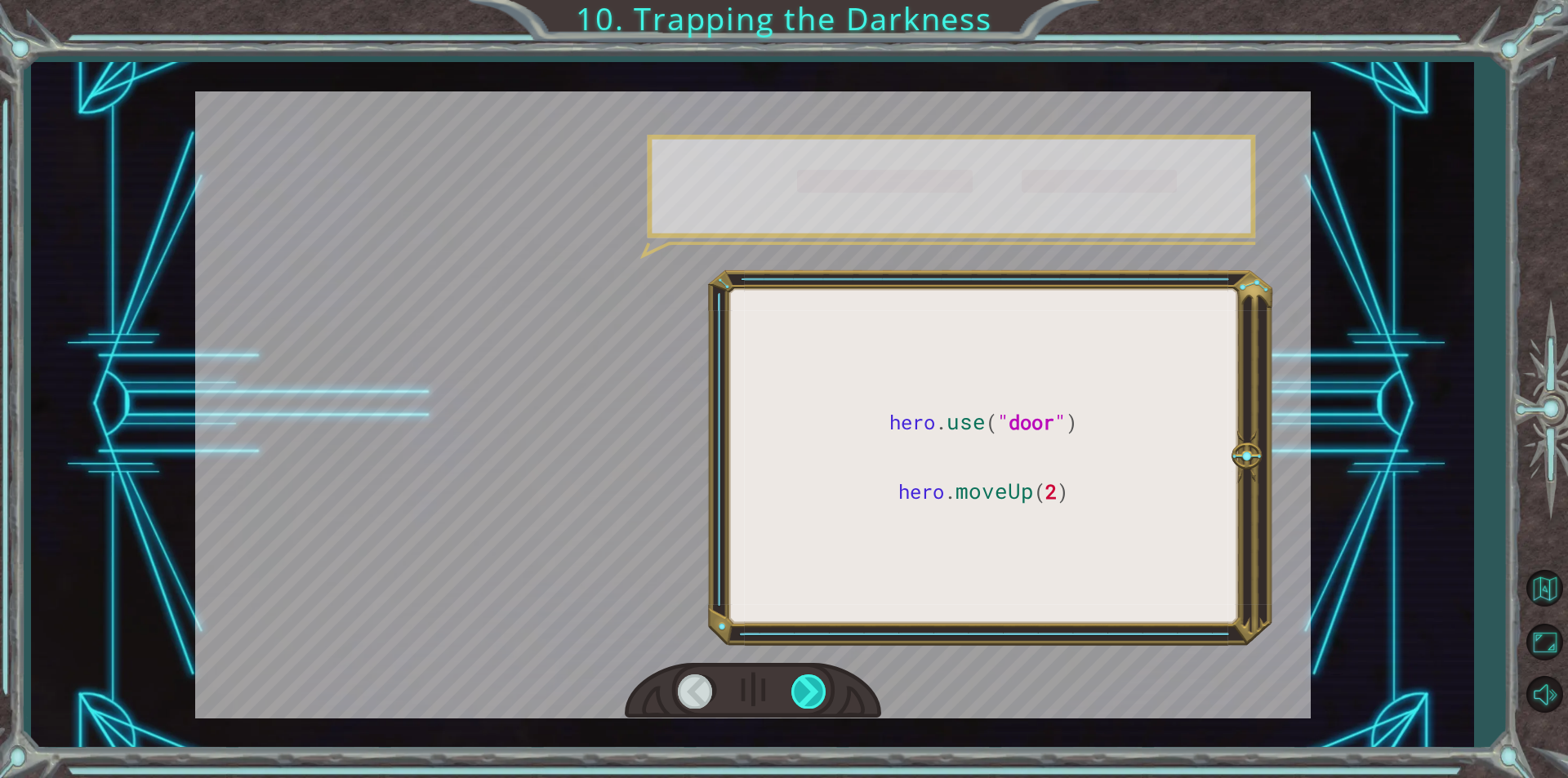
click at [814, 698] on div at bounding box center [809, 691] width 37 height 33
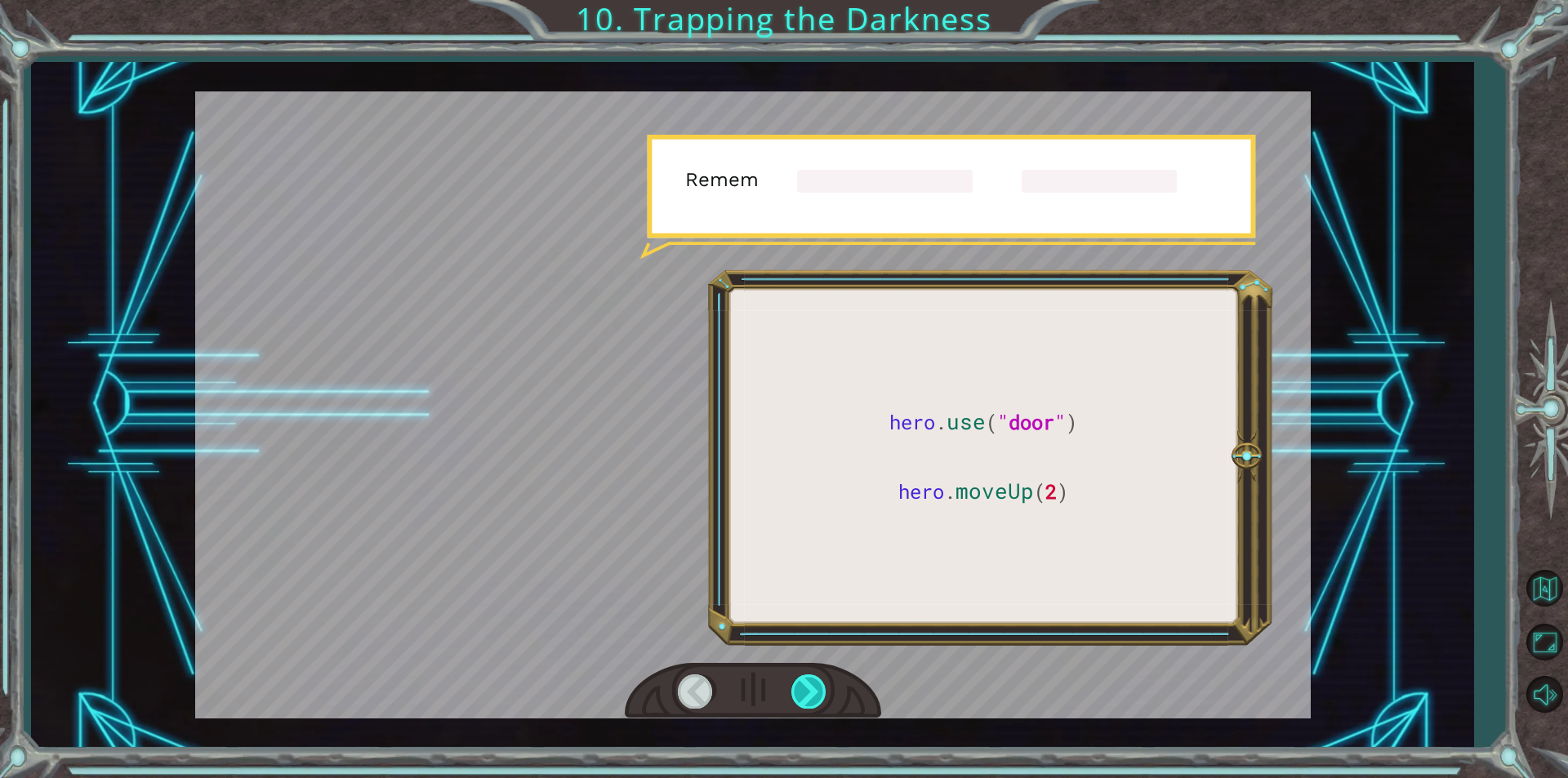
click at [814, 698] on div at bounding box center [809, 691] width 37 height 33
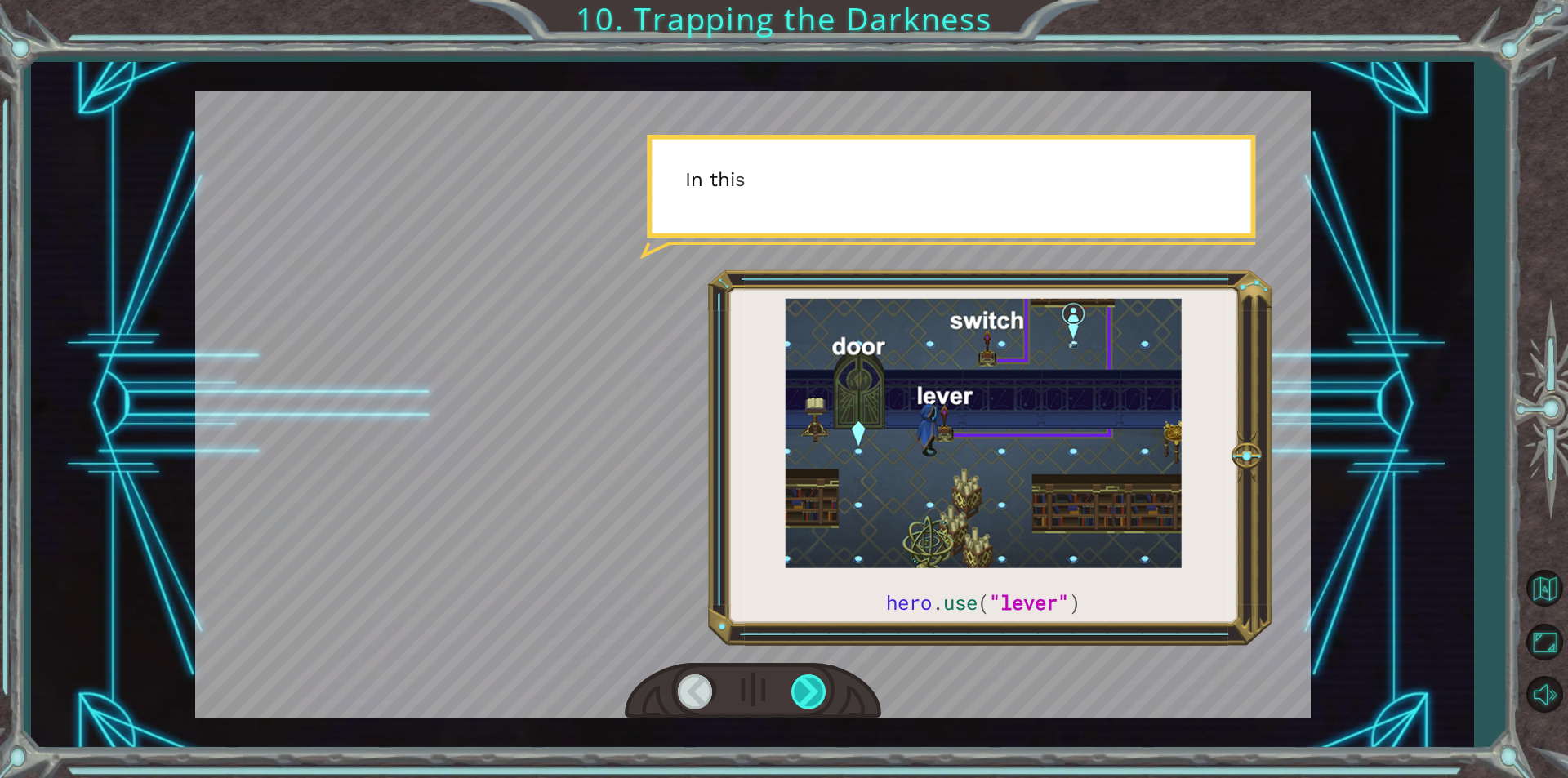
drag, startPoint x: 814, startPoint y: 698, endPoint x: 792, endPoint y: 705, distance: 23.1
click at [814, 698] on div at bounding box center [809, 691] width 37 height 33
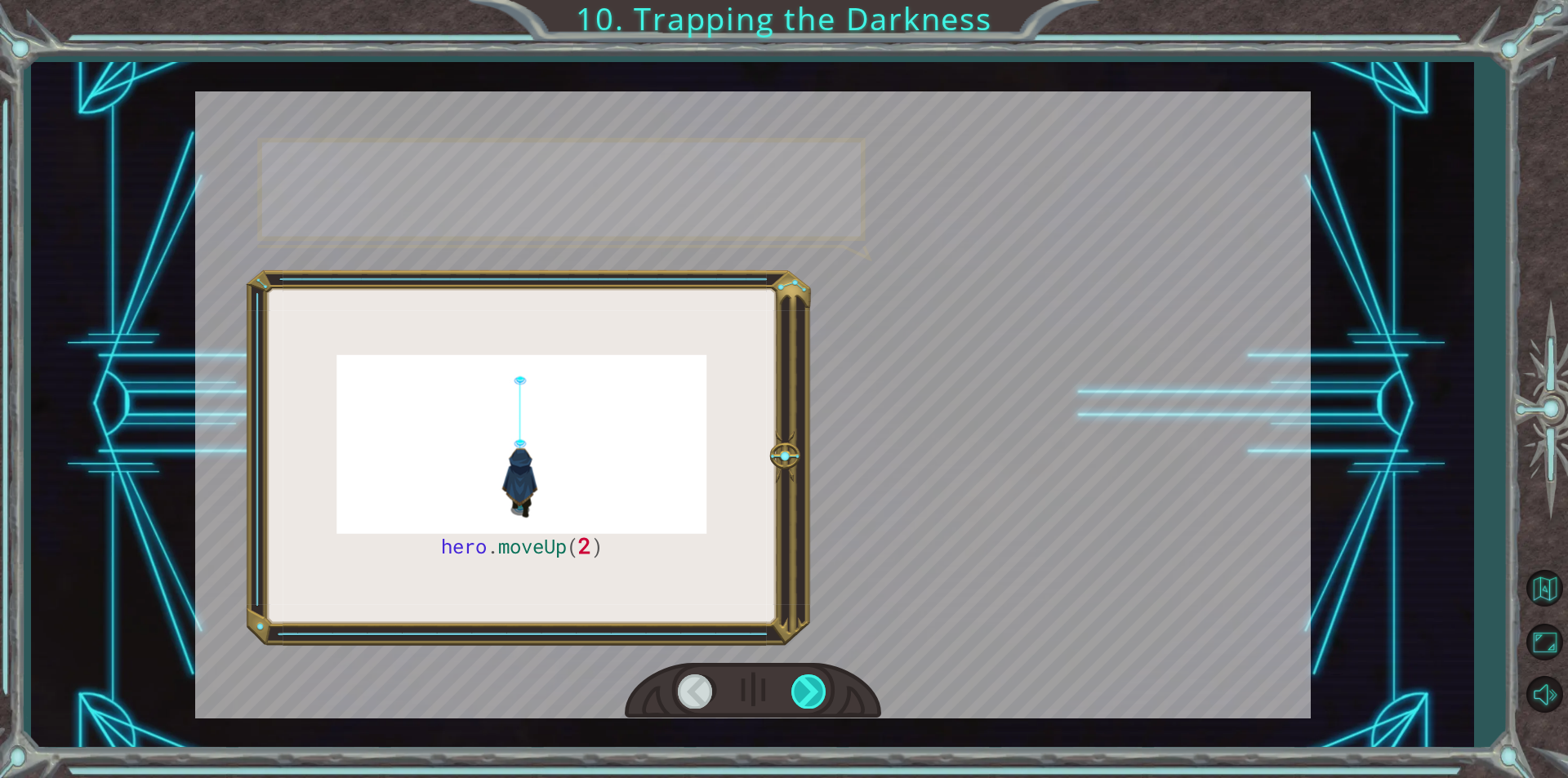
click at [792, 705] on div at bounding box center [809, 691] width 37 height 33
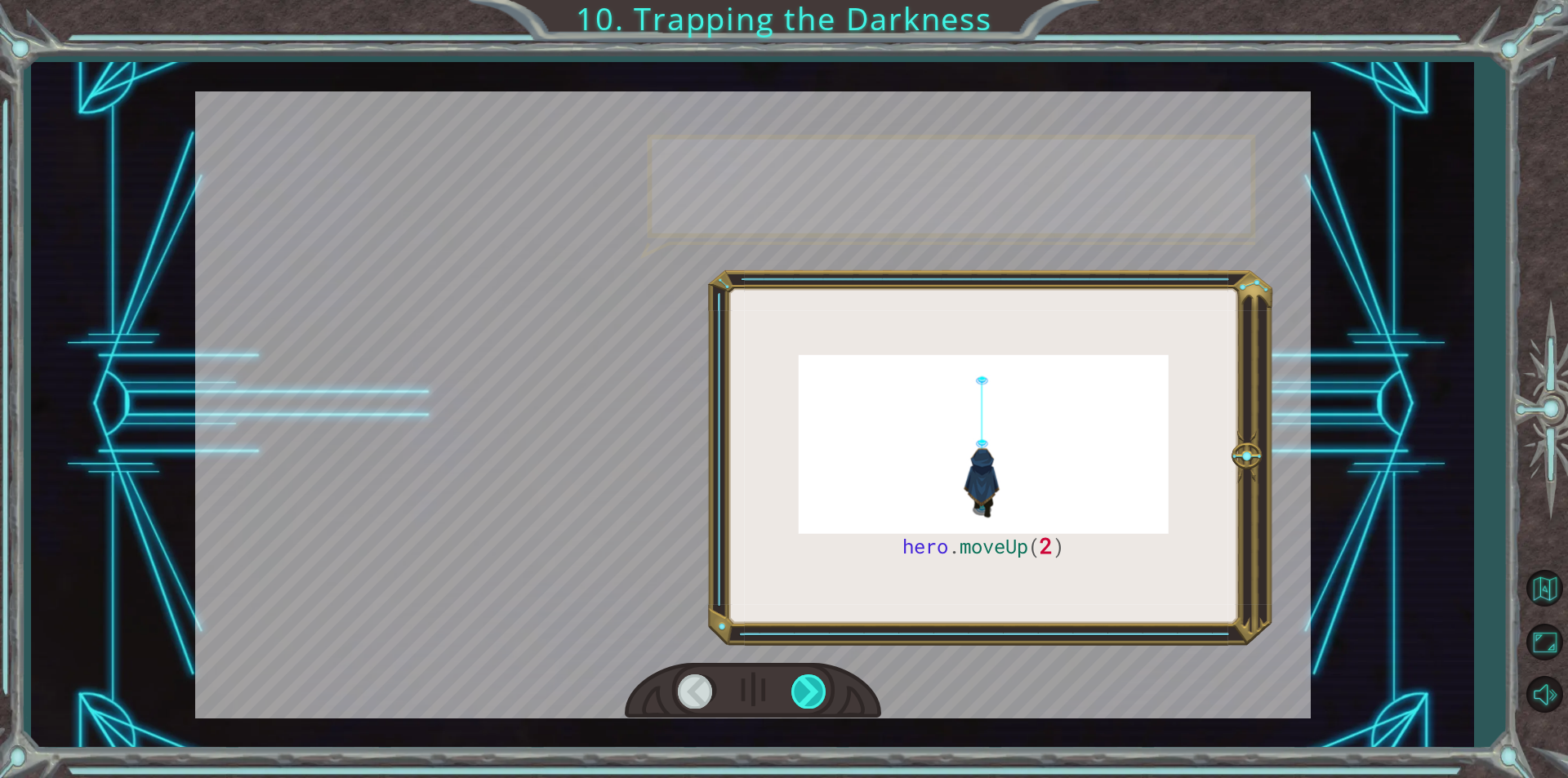
click at [794, 697] on div at bounding box center [809, 691] width 37 height 33
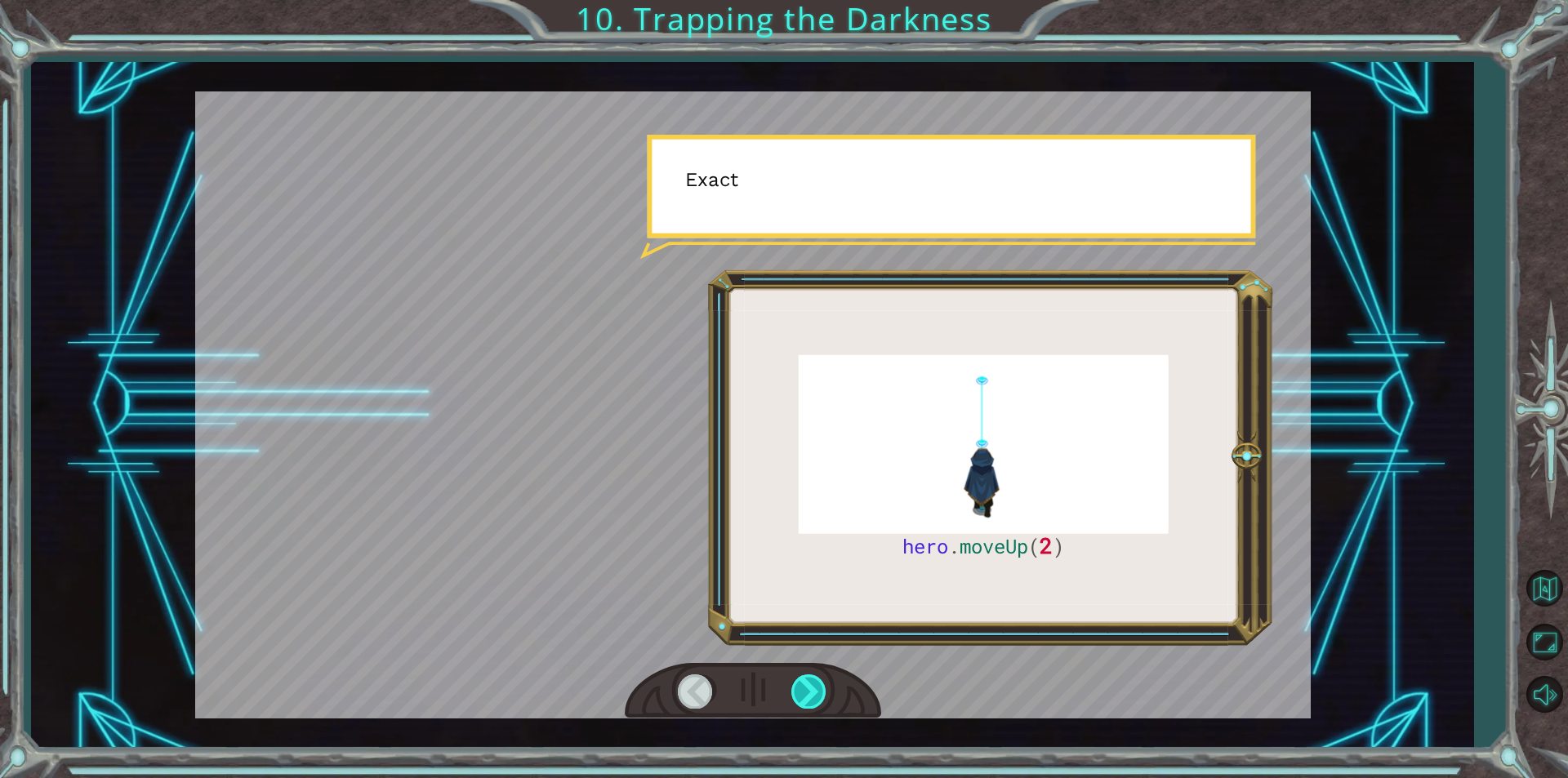
click at [795, 692] on div at bounding box center [809, 691] width 37 height 33
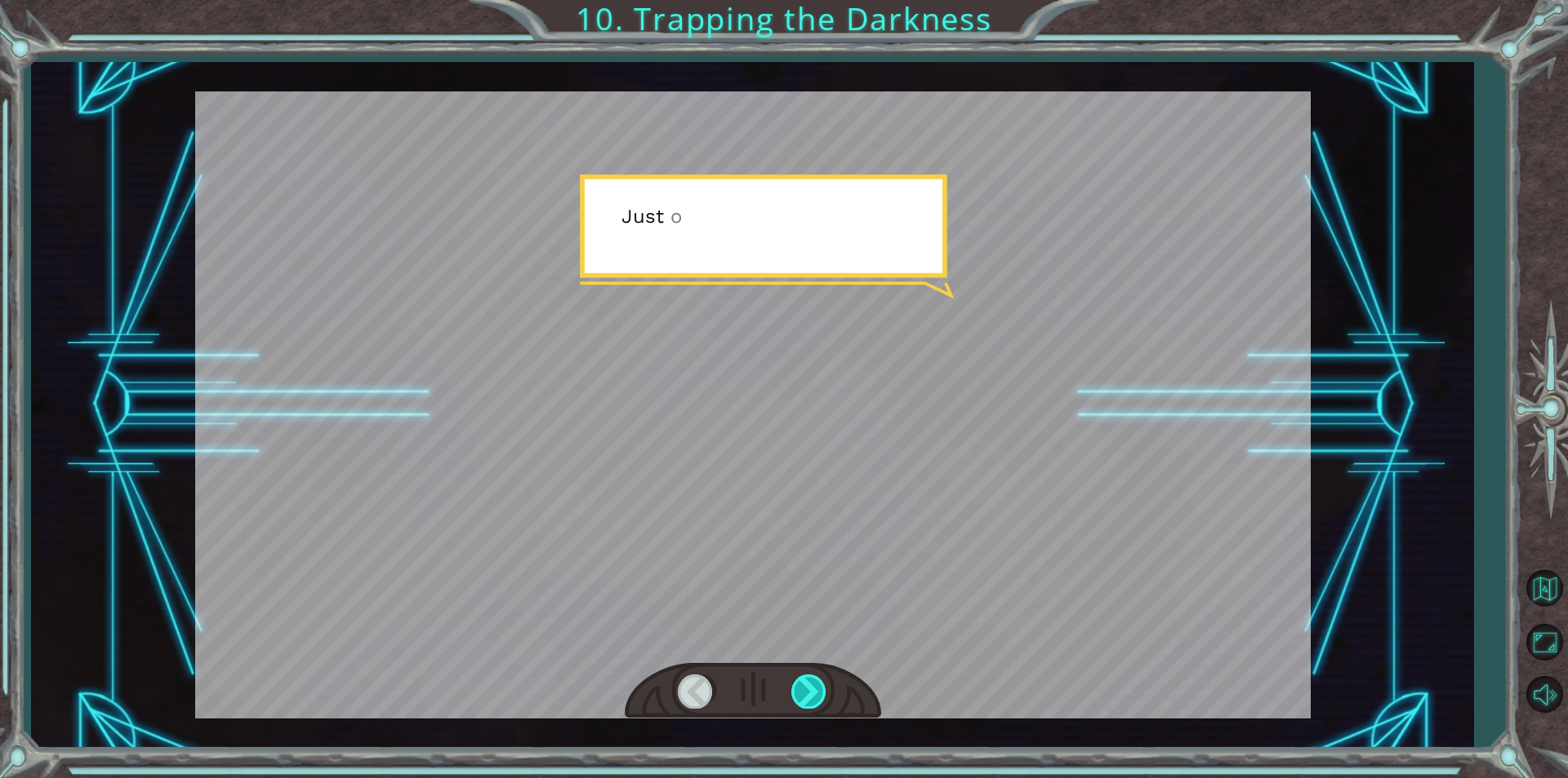
click at [795, 689] on div at bounding box center [809, 691] width 37 height 33
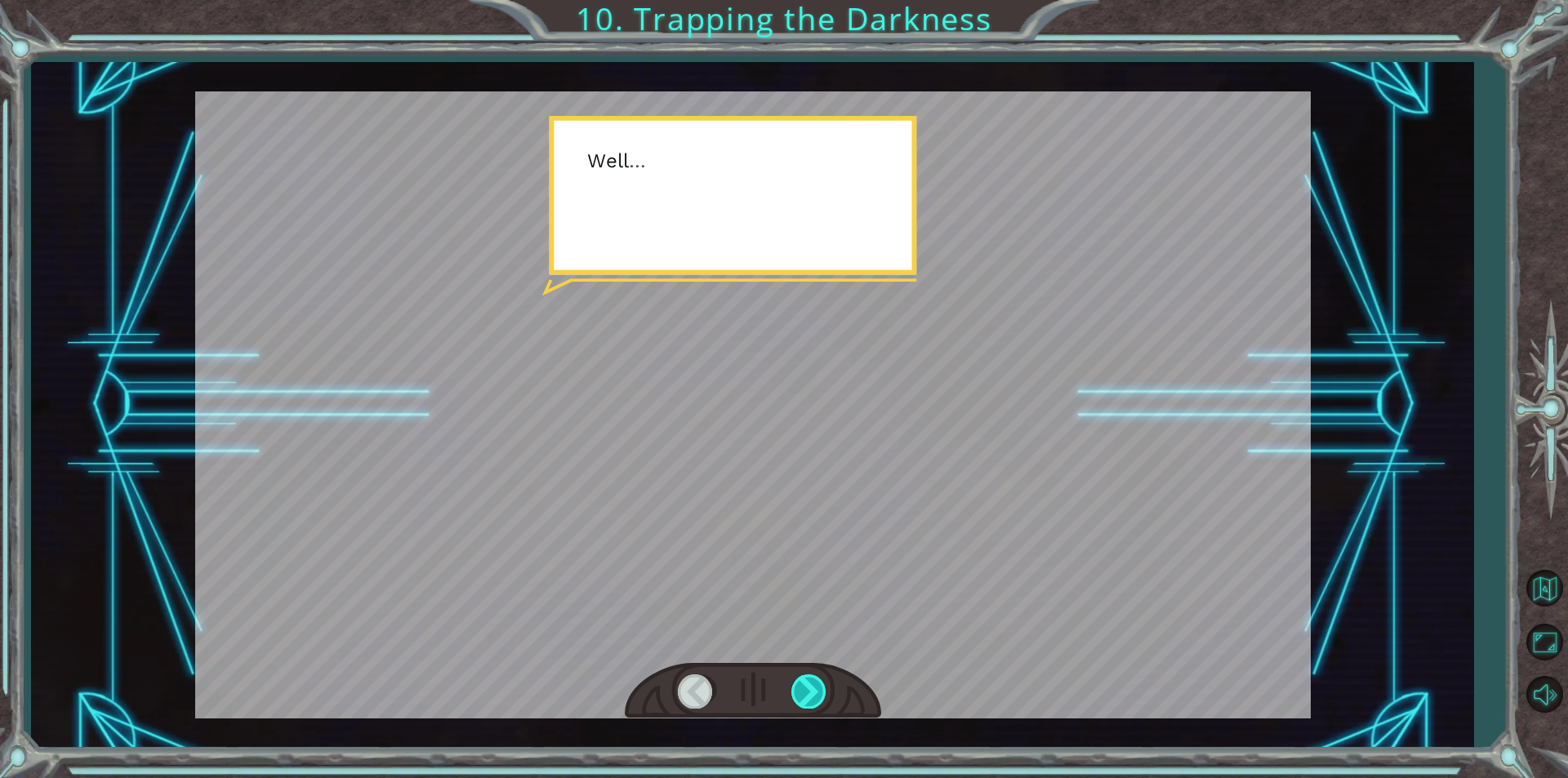
click at [795, 689] on div at bounding box center [809, 691] width 37 height 33
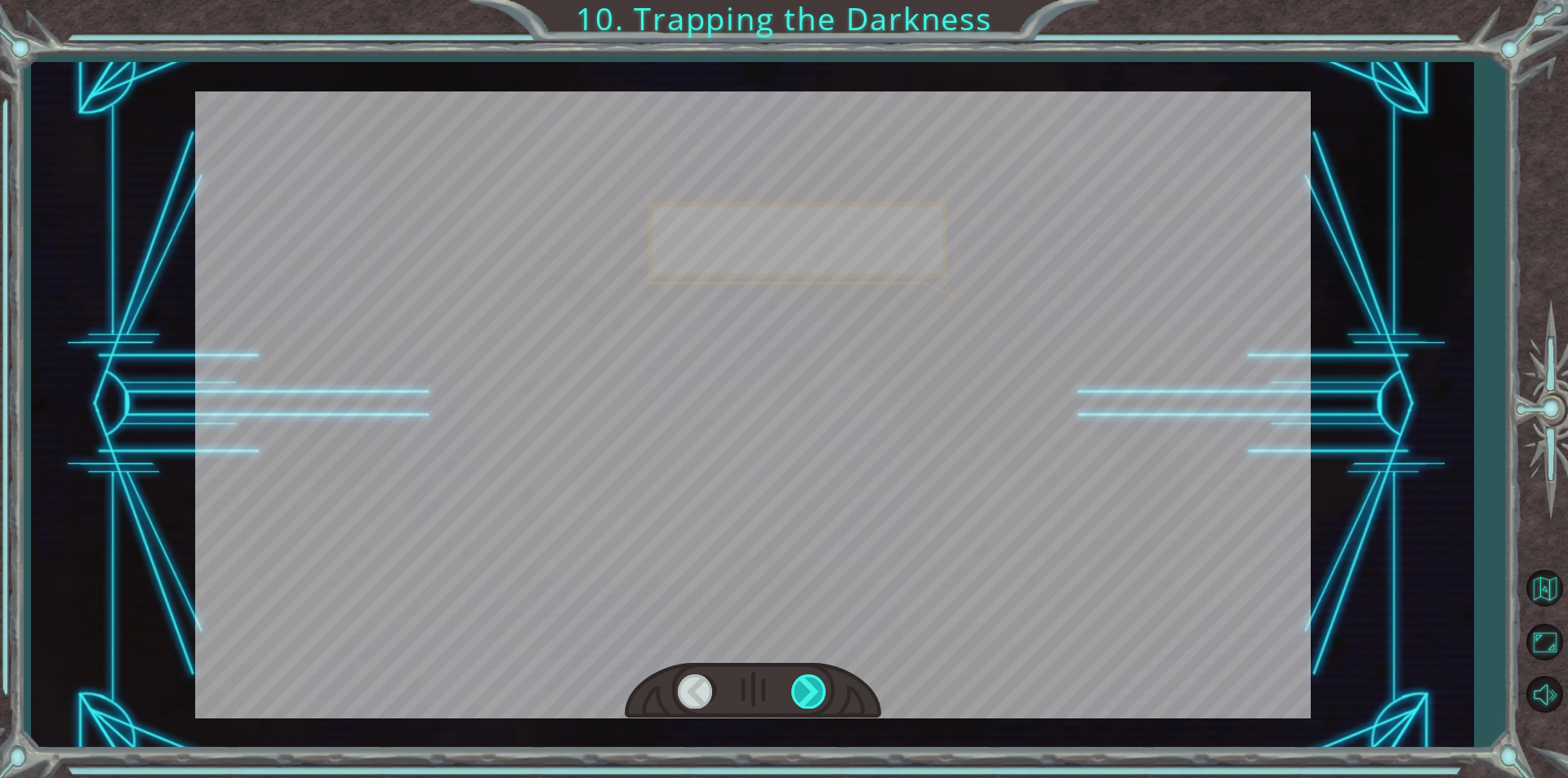
click at [795, 689] on div at bounding box center [809, 691] width 37 height 33
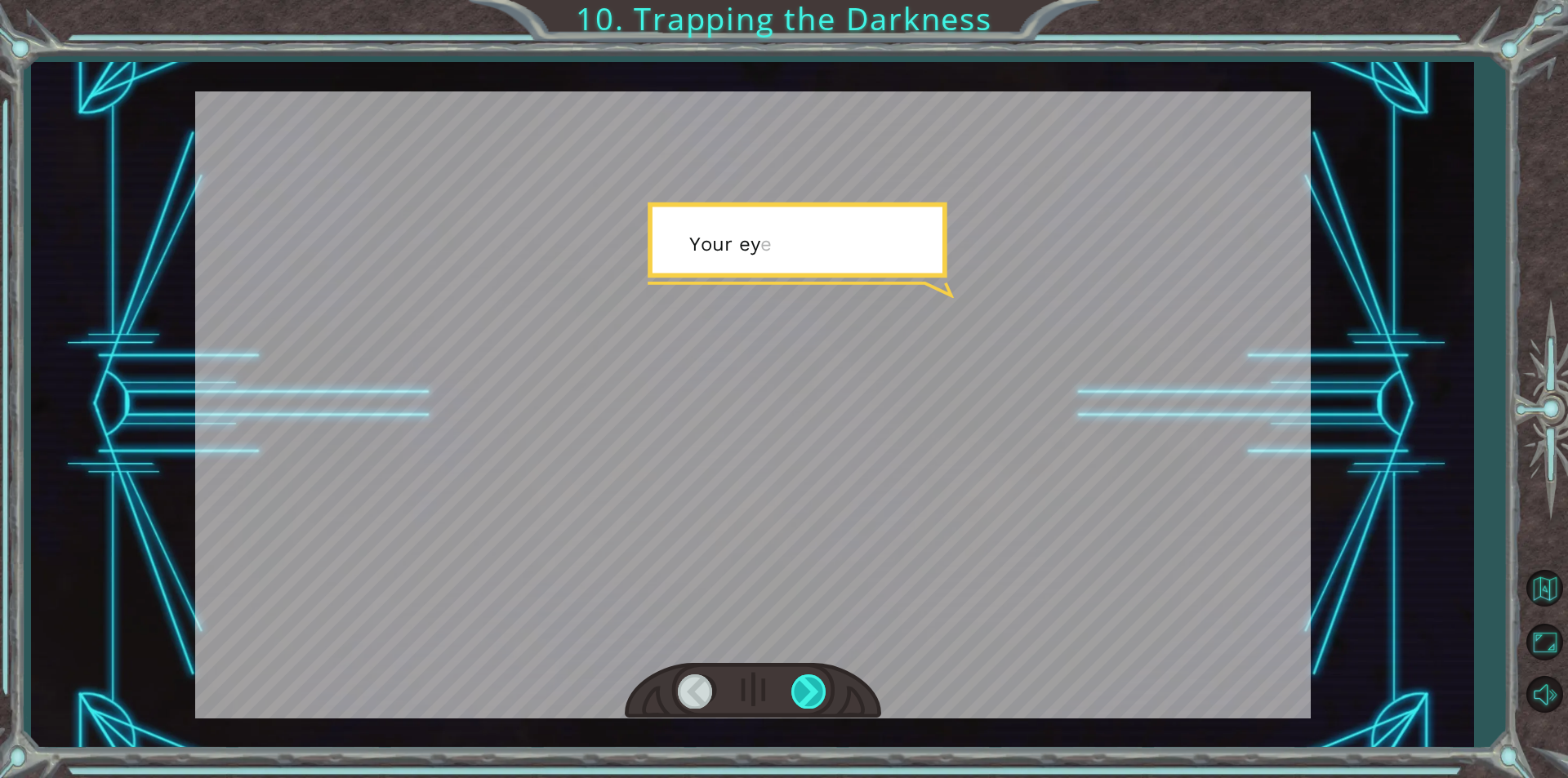
click at [795, 689] on div at bounding box center [809, 691] width 37 height 33
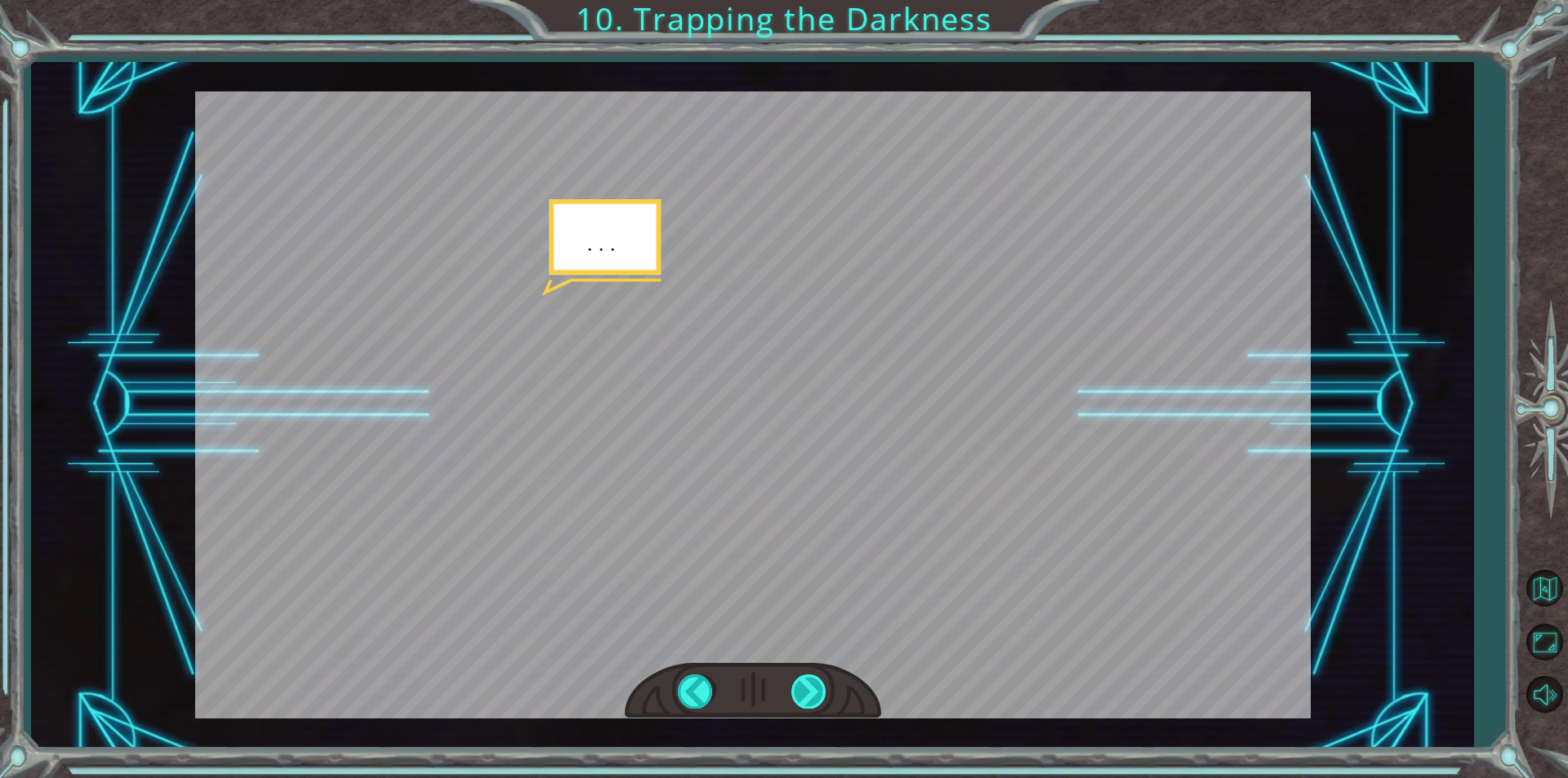
click at [795, 689] on div at bounding box center [809, 691] width 37 height 33
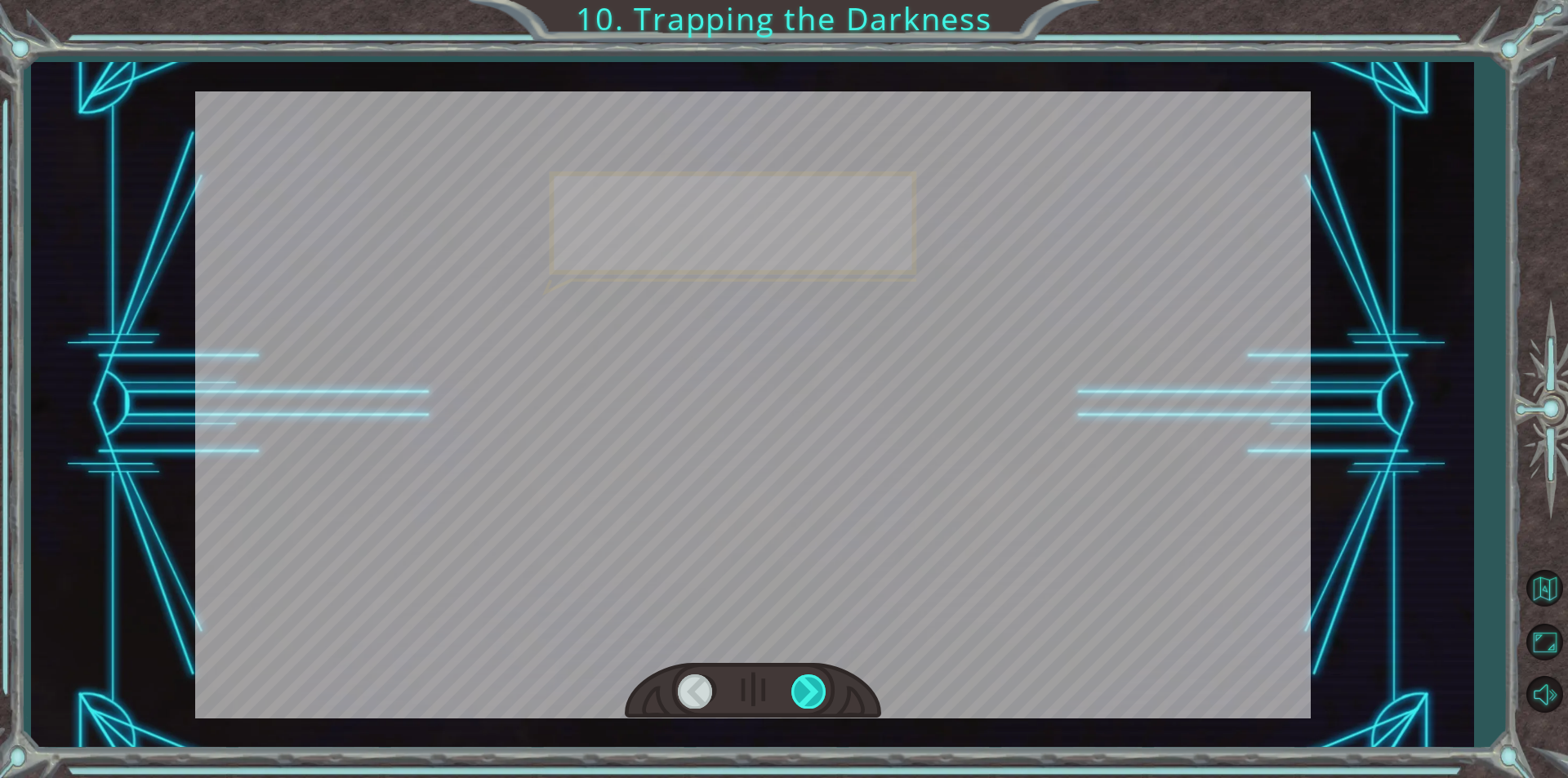
click at [795, 689] on div at bounding box center [809, 691] width 37 height 33
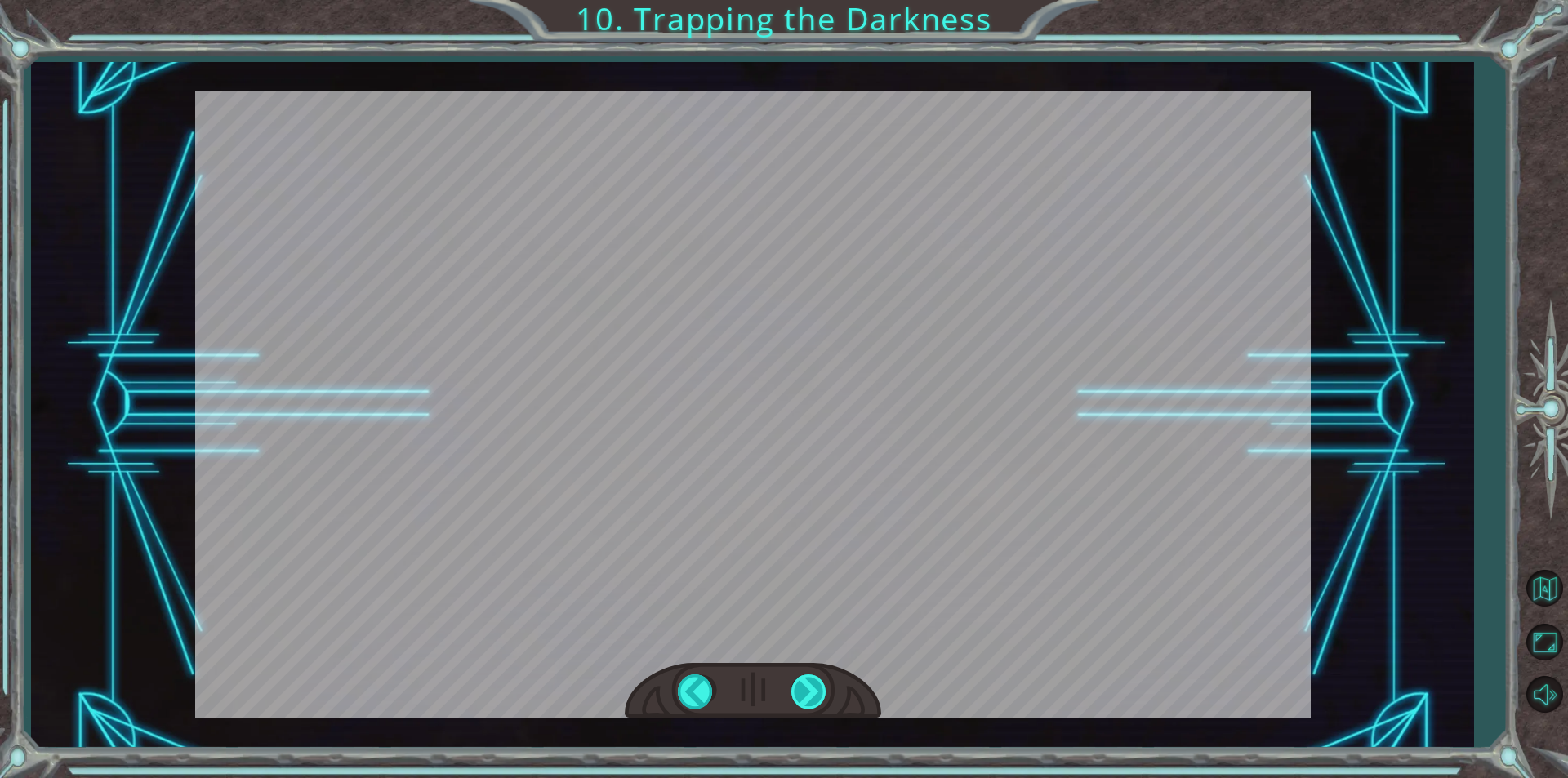
click at [795, 0] on div "hero . moveUp ( 2 ) B e f o r e w e c a n t r a p t h e D a r k n e s s w i t h…" at bounding box center [784, 0] width 1568 height 0
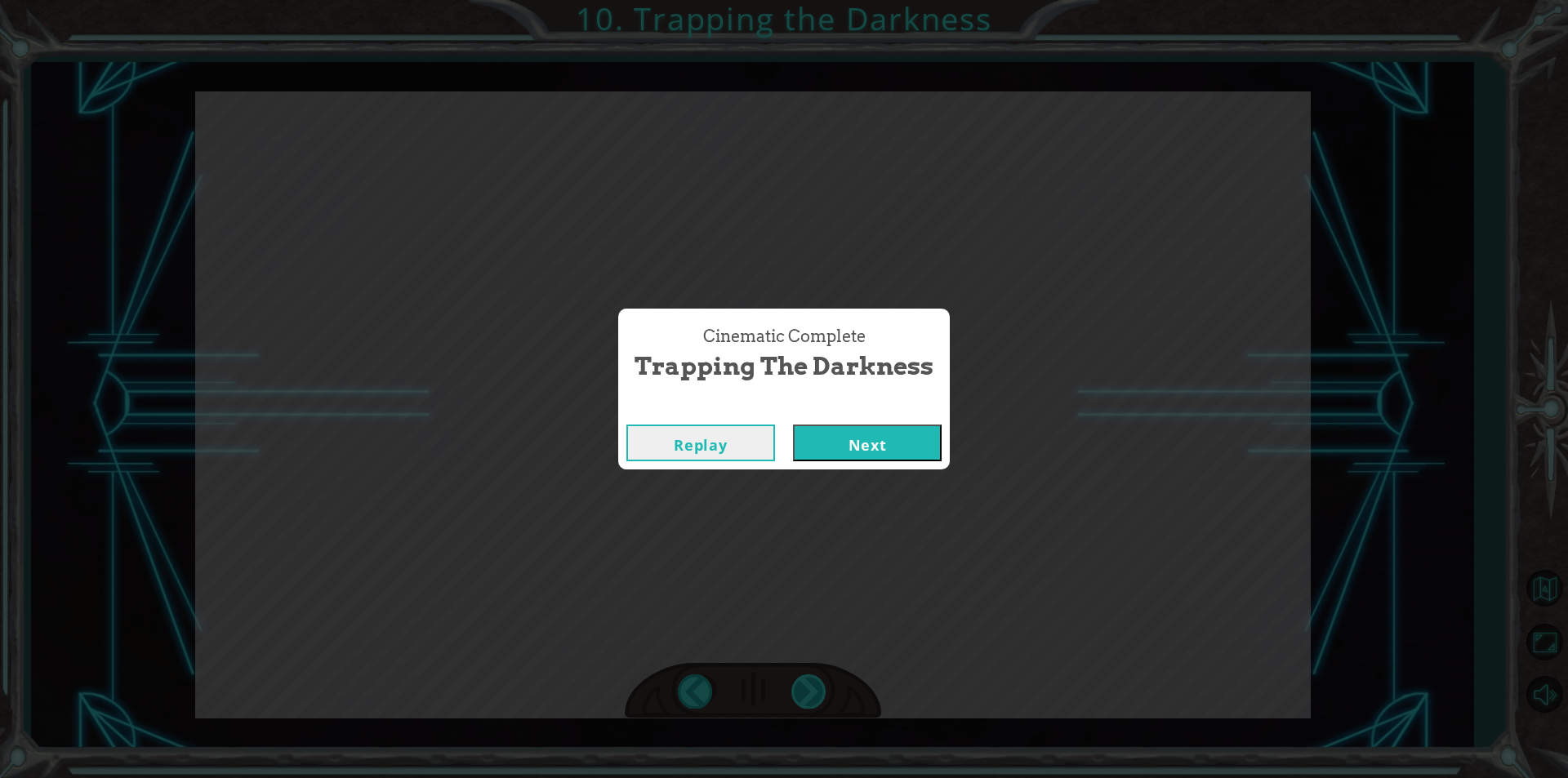
click at [795, 689] on div "Cinematic Complete Trapping the Darkness Replay Next" at bounding box center [784, 389] width 1568 height 778
click at [869, 443] on button "Next" at bounding box center [867, 443] width 149 height 37
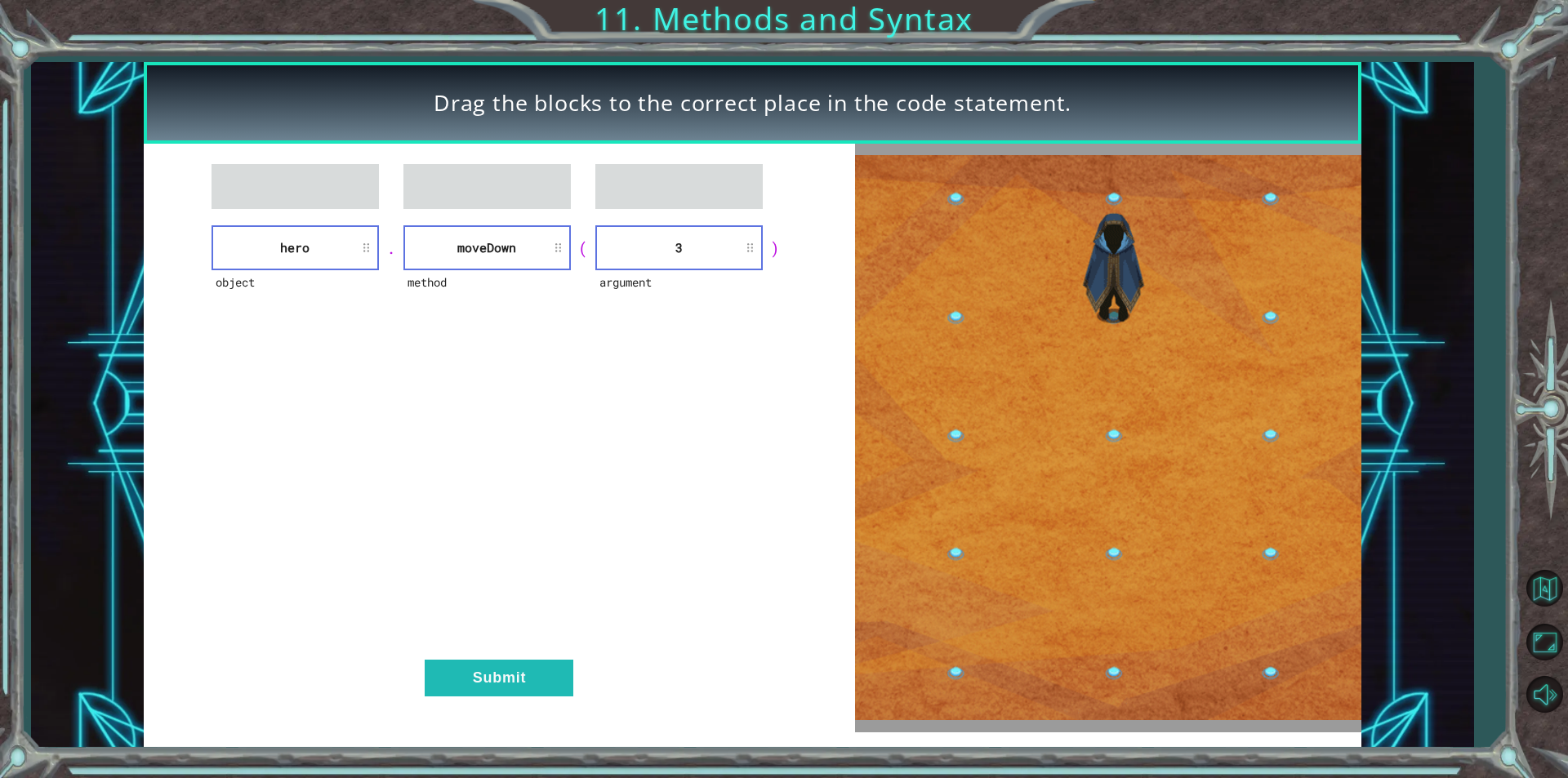
click at [490, 649] on div "object hero . method [GEOGRAPHIC_DATA] ( argument 3 ) Submit" at bounding box center [500, 437] width 712 height 588
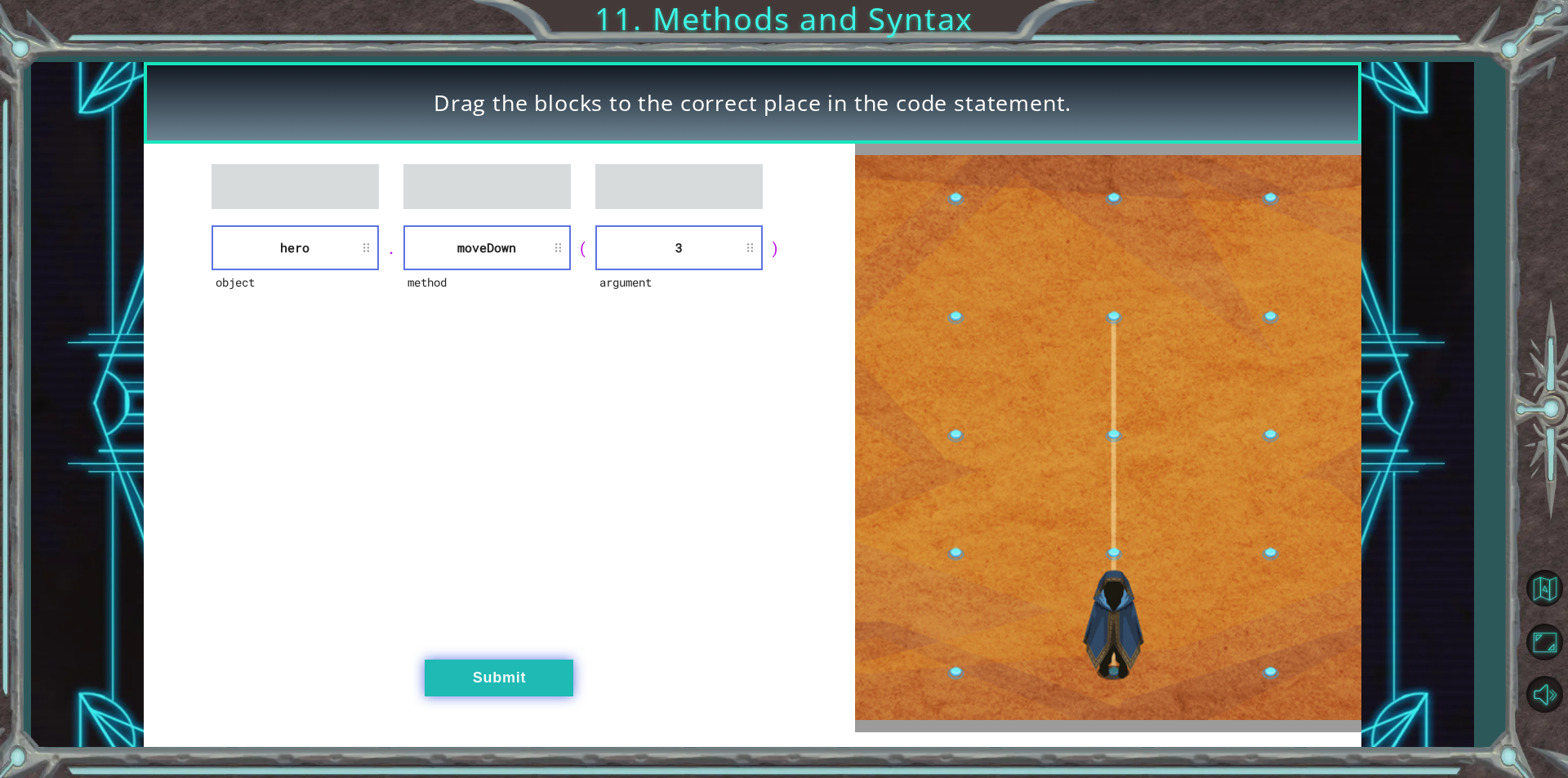
click at [496, 671] on button "Submit" at bounding box center [499, 678] width 149 height 37
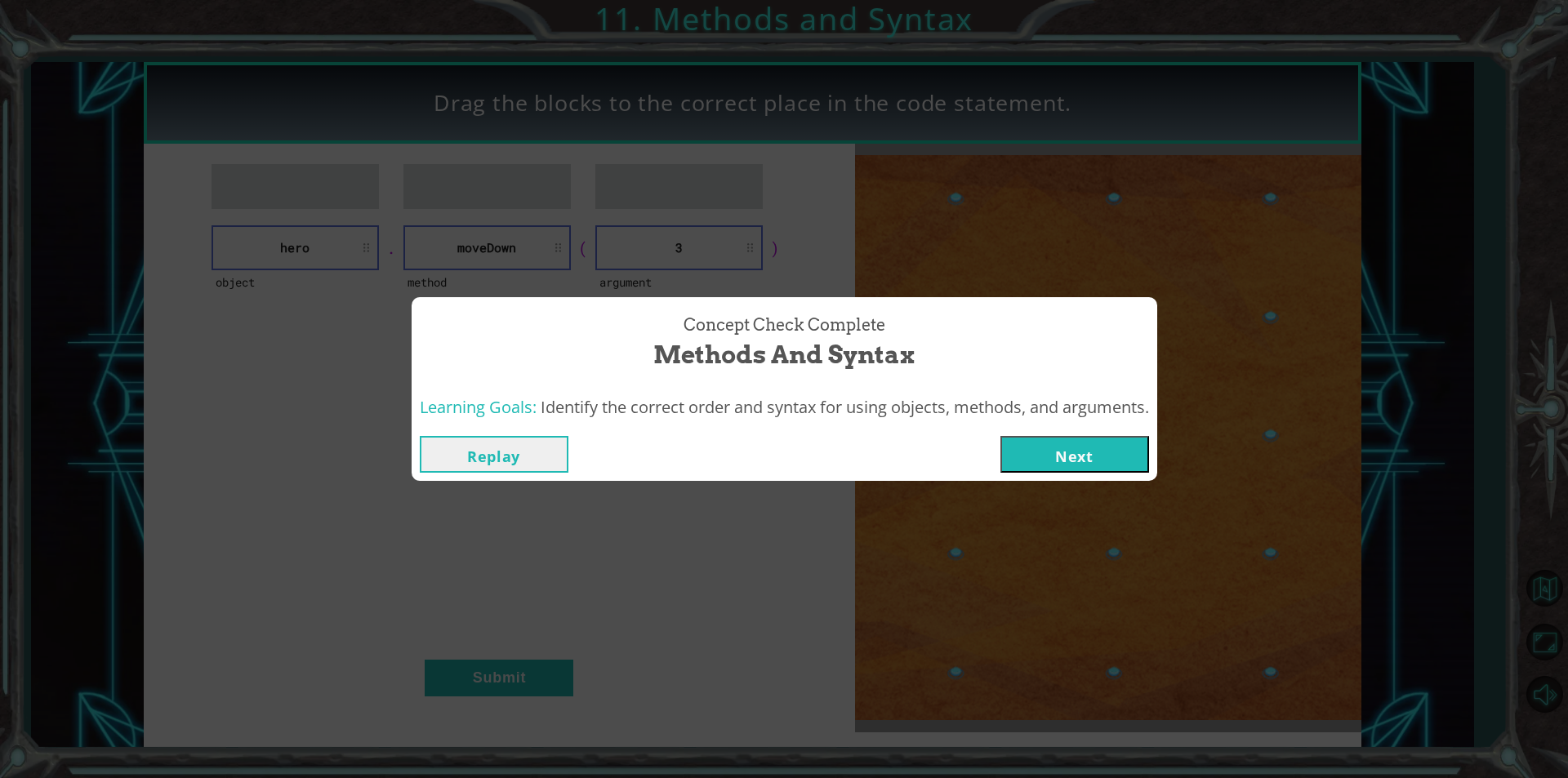
click at [1071, 465] on button "Next" at bounding box center [1074, 454] width 149 height 37
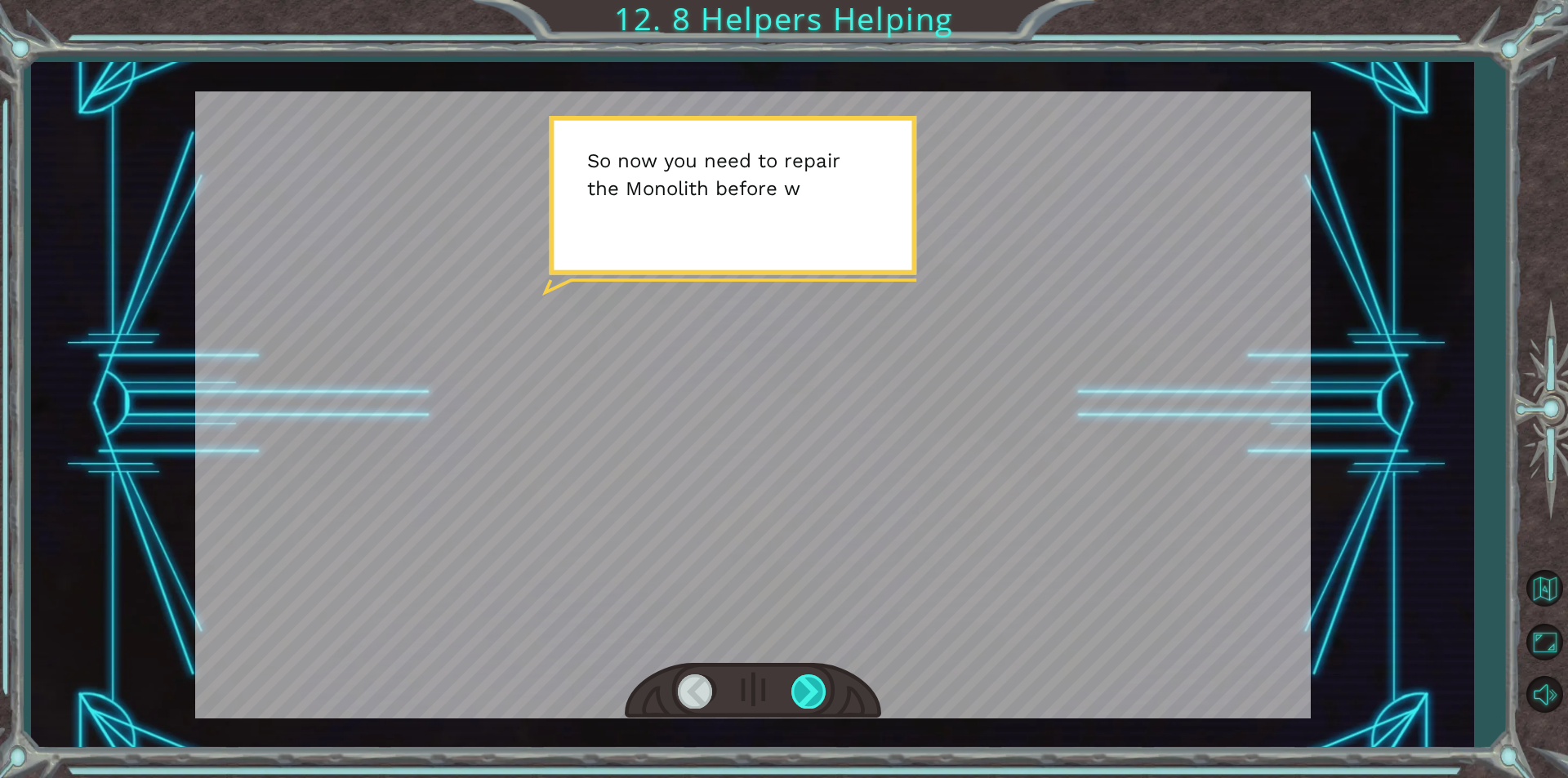
click at [798, 677] on div at bounding box center [809, 691] width 37 height 33
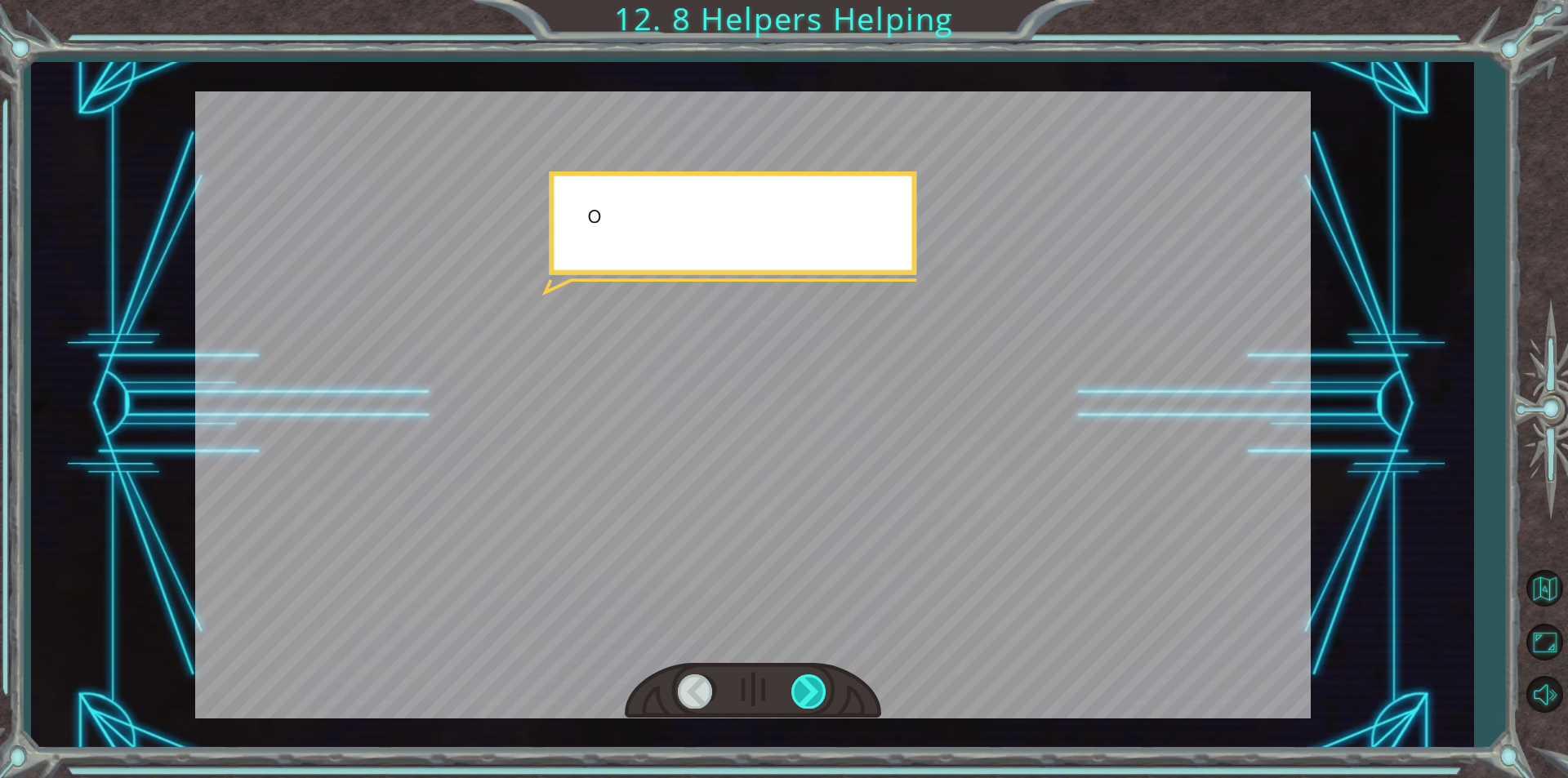
click at [798, 677] on div at bounding box center [809, 691] width 37 height 33
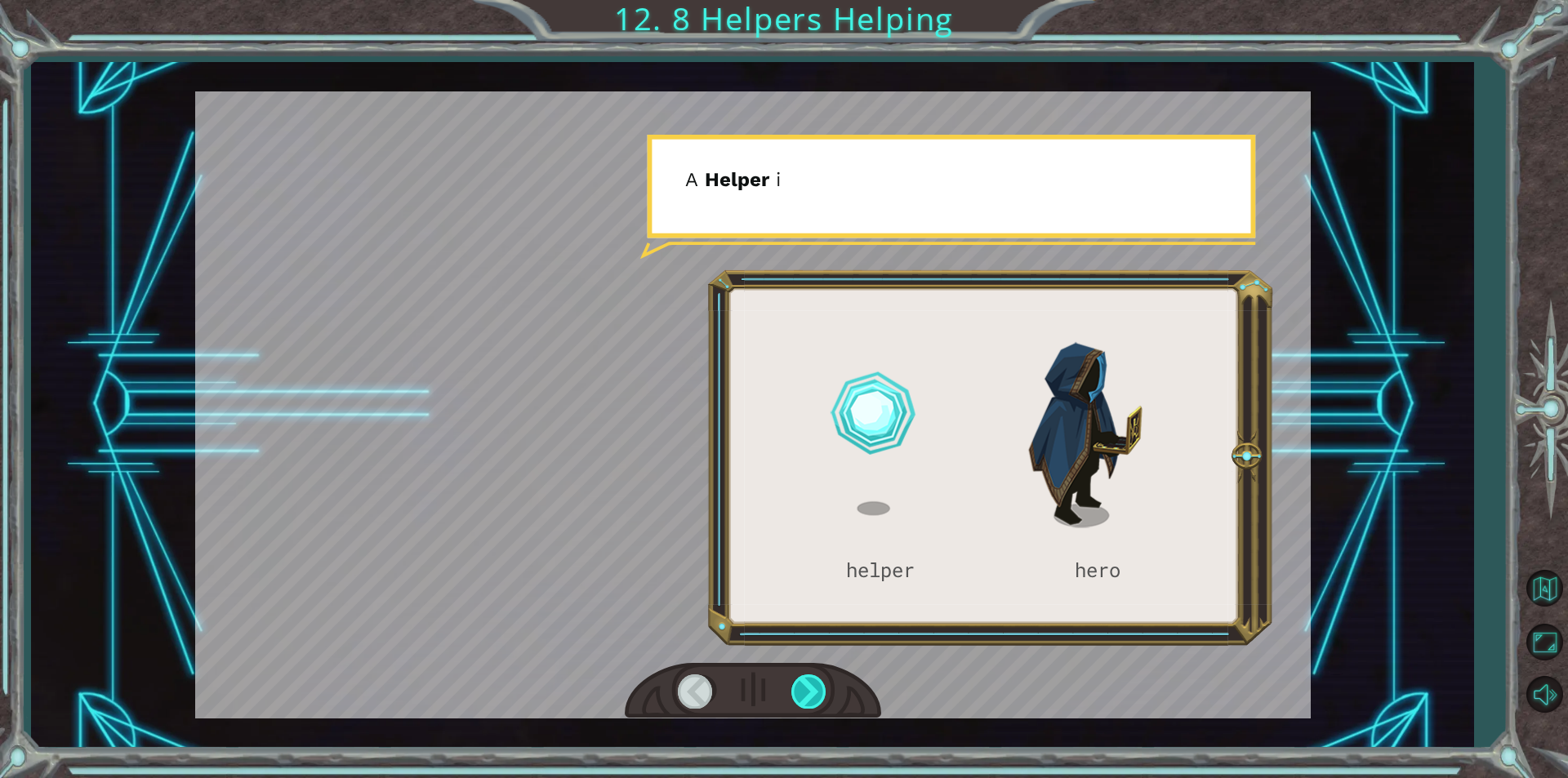
click at [798, 677] on div at bounding box center [809, 691] width 37 height 33
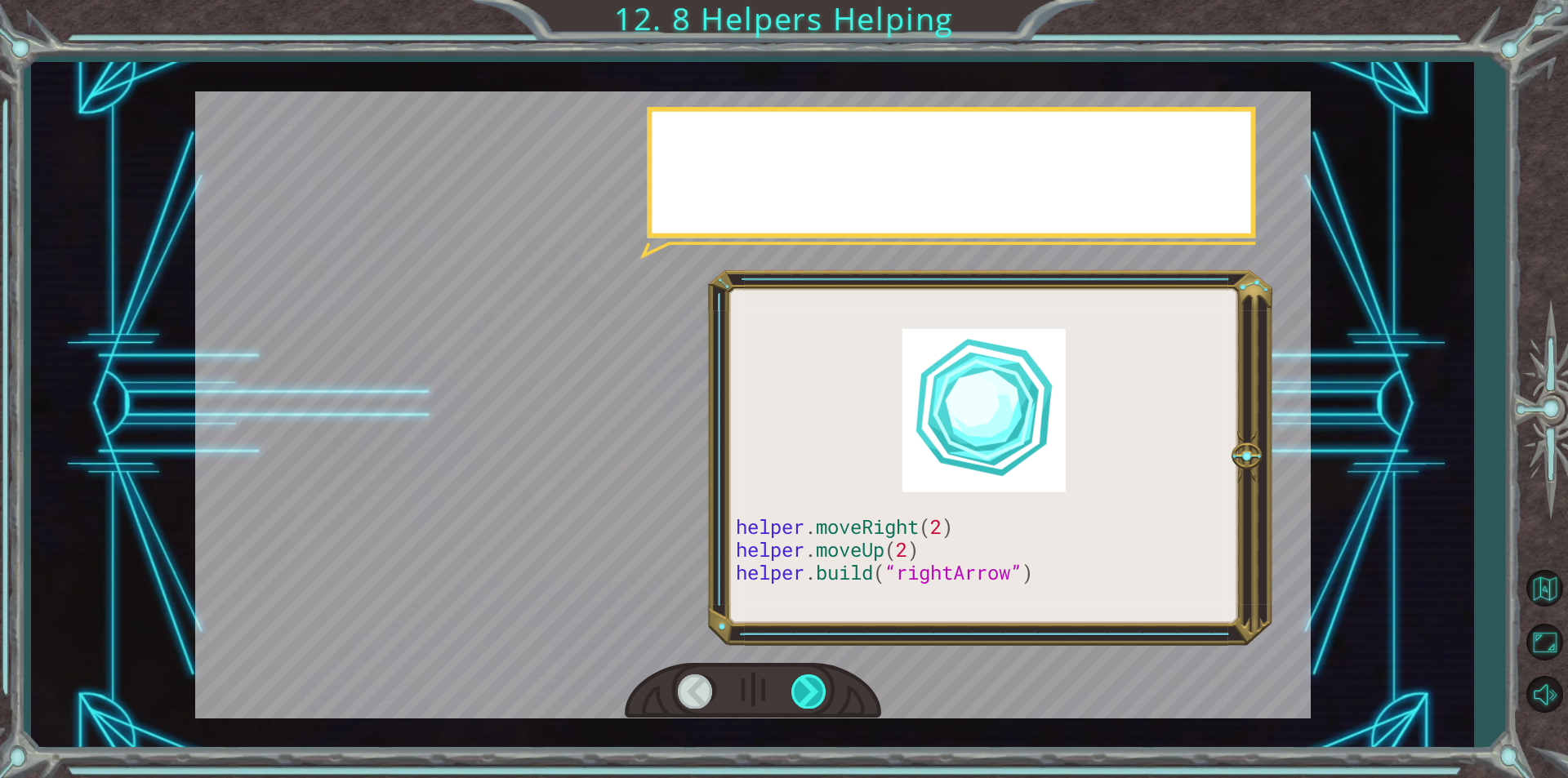
click at [798, 677] on div at bounding box center [809, 691] width 37 height 33
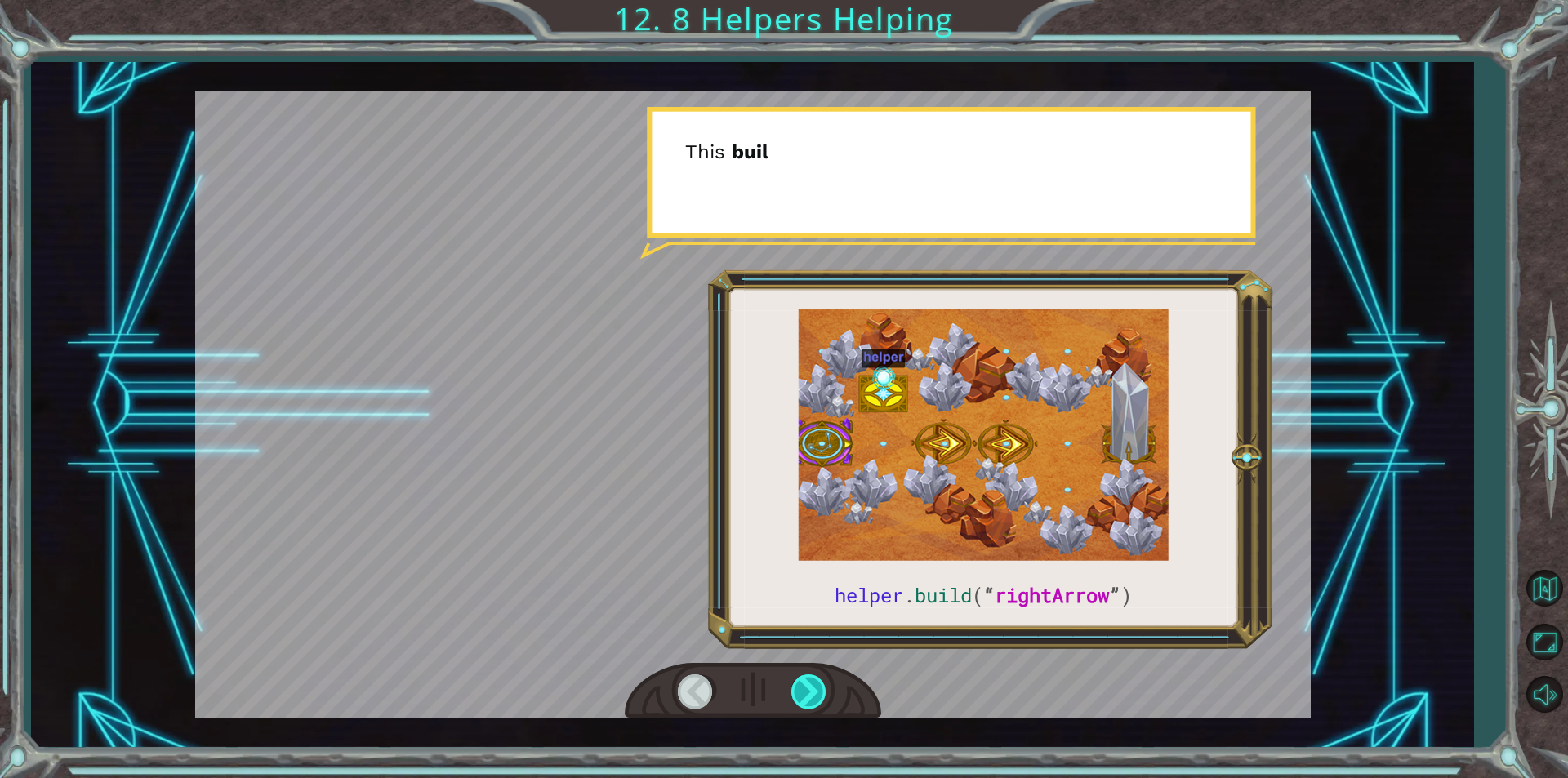
click at [798, 677] on div at bounding box center [809, 691] width 37 height 33
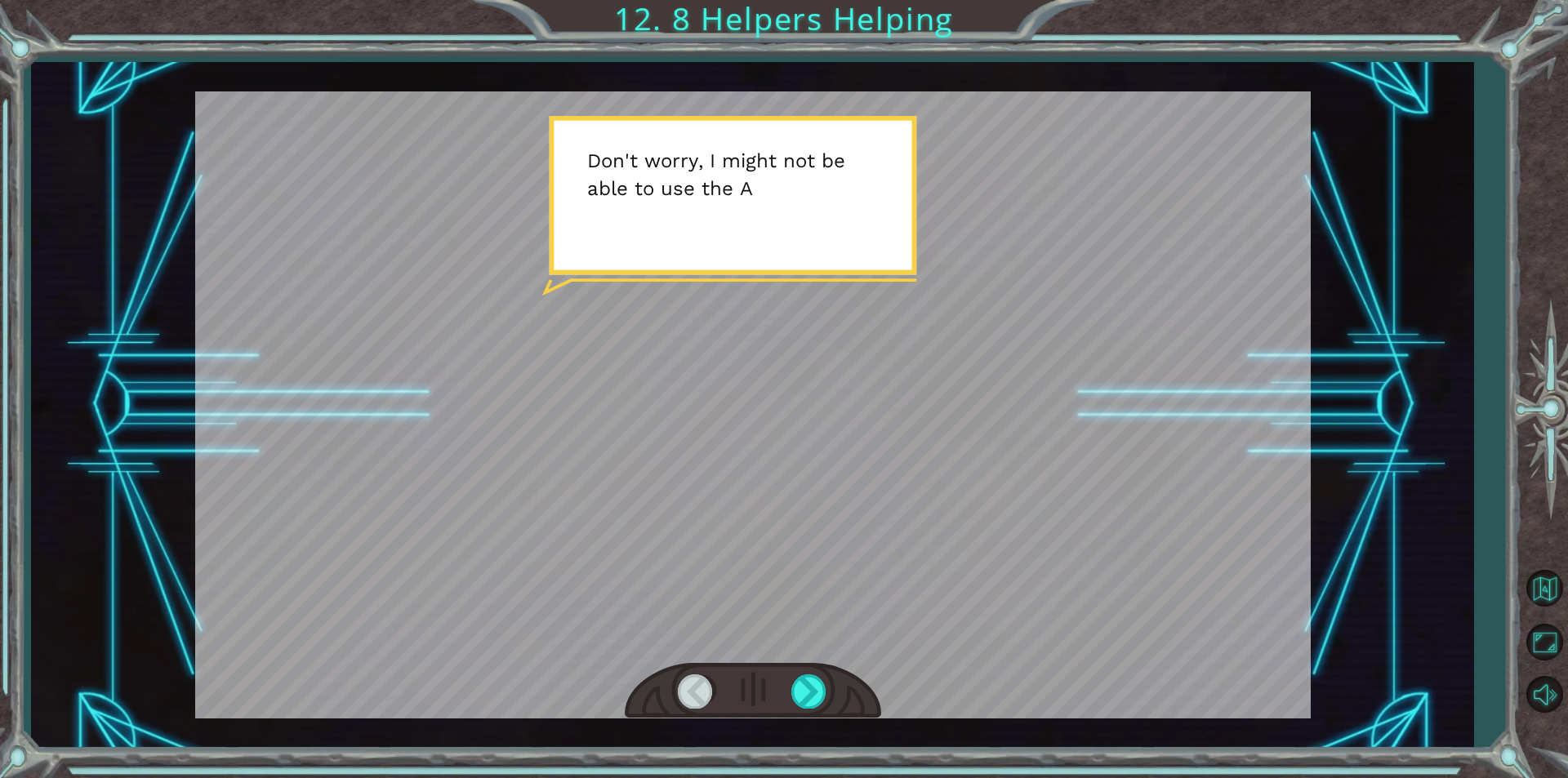
click at [697, 691] on div at bounding box center [696, 691] width 37 height 33
click at [813, 708] on div at bounding box center [809, 691] width 37 height 33
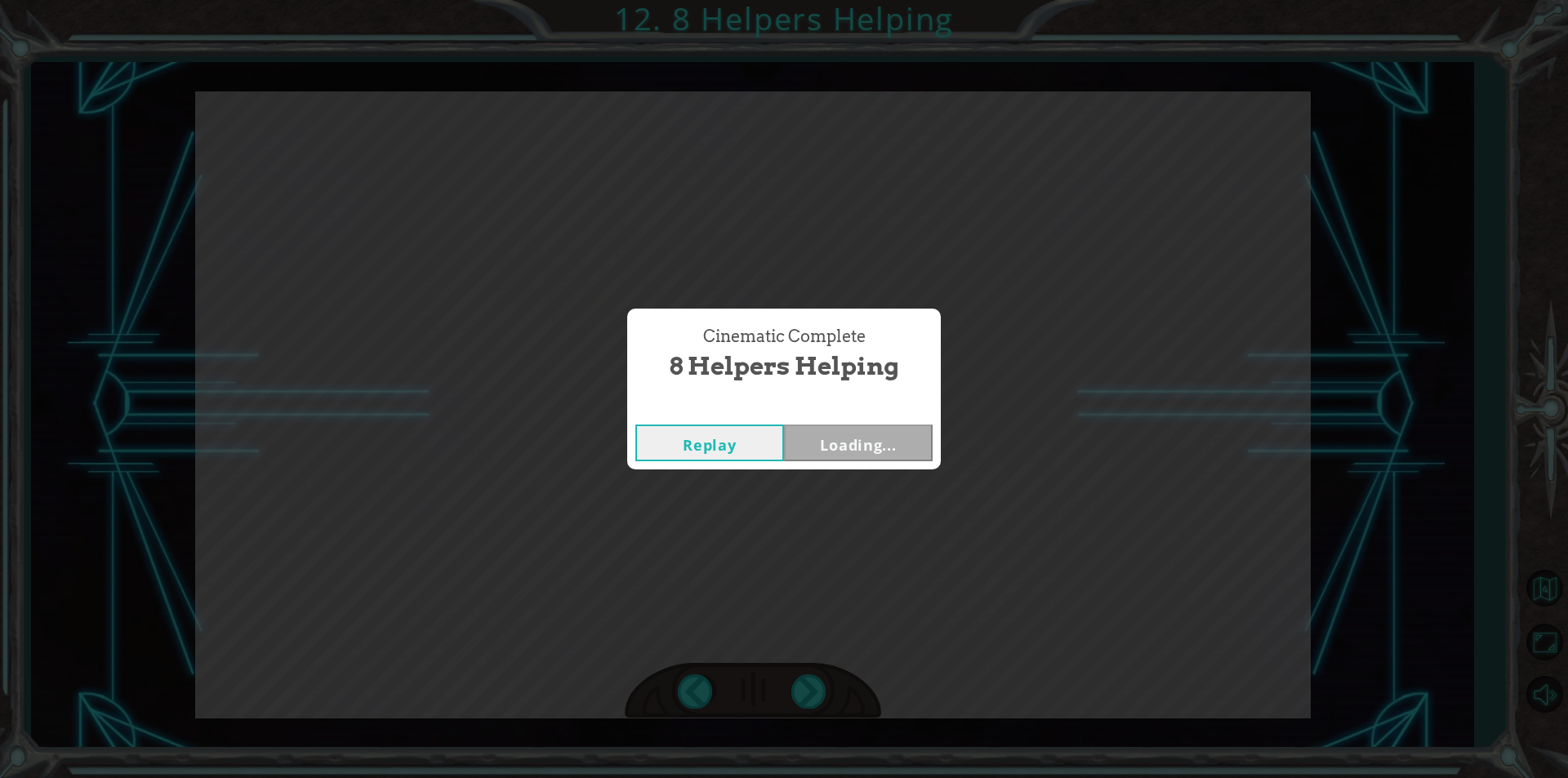
click at [820, 692] on div "Cinematic Complete 8 Helpers Helping Replay Loading..." at bounding box center [784, 389] width 1568 height 778
click at [715, 440] on button "Replay" at bounding box center [709, 443] width 149 height 37
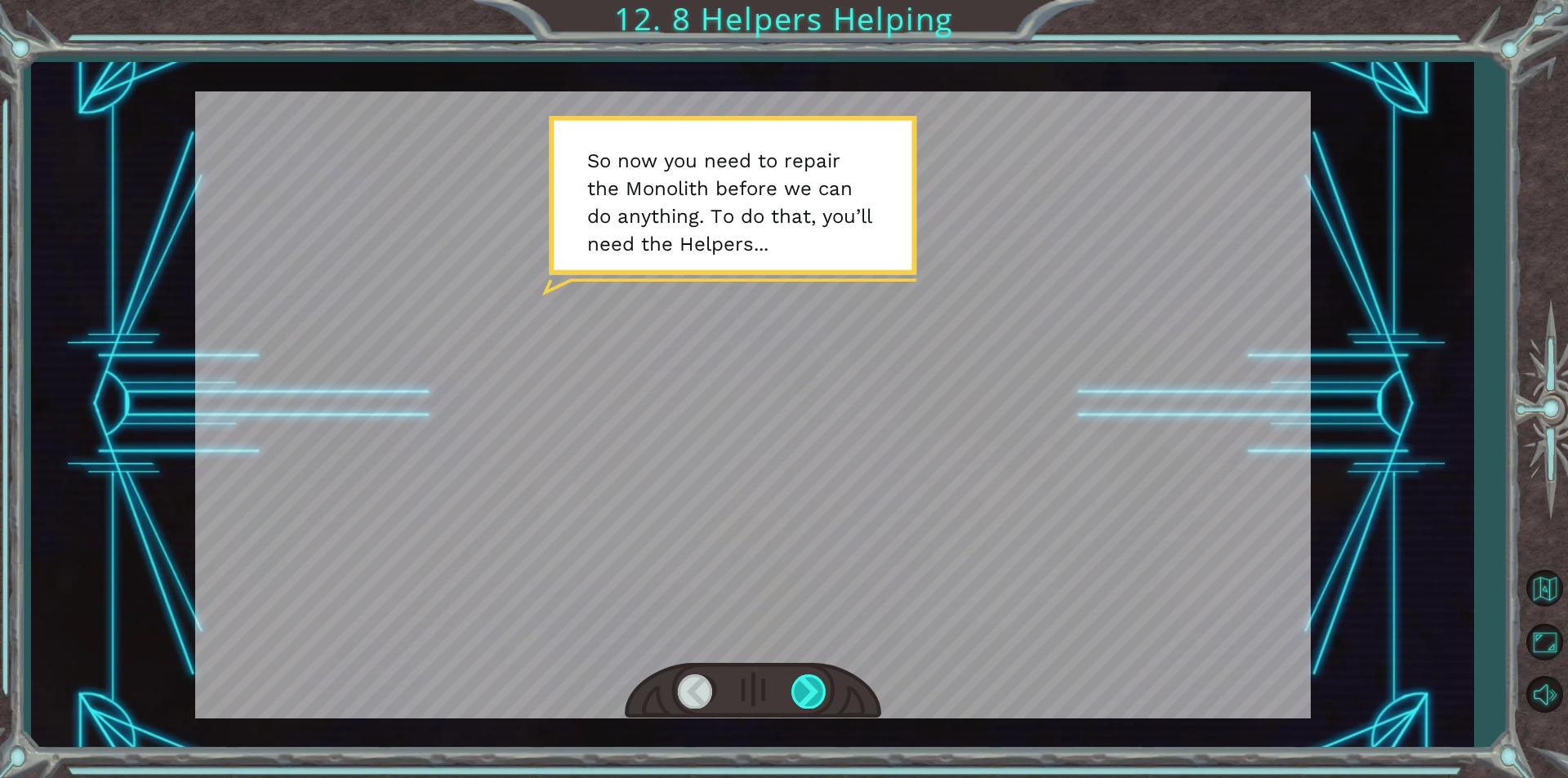
click at [807, 681] on div at bounding box center [809, 691] width 37 height 33
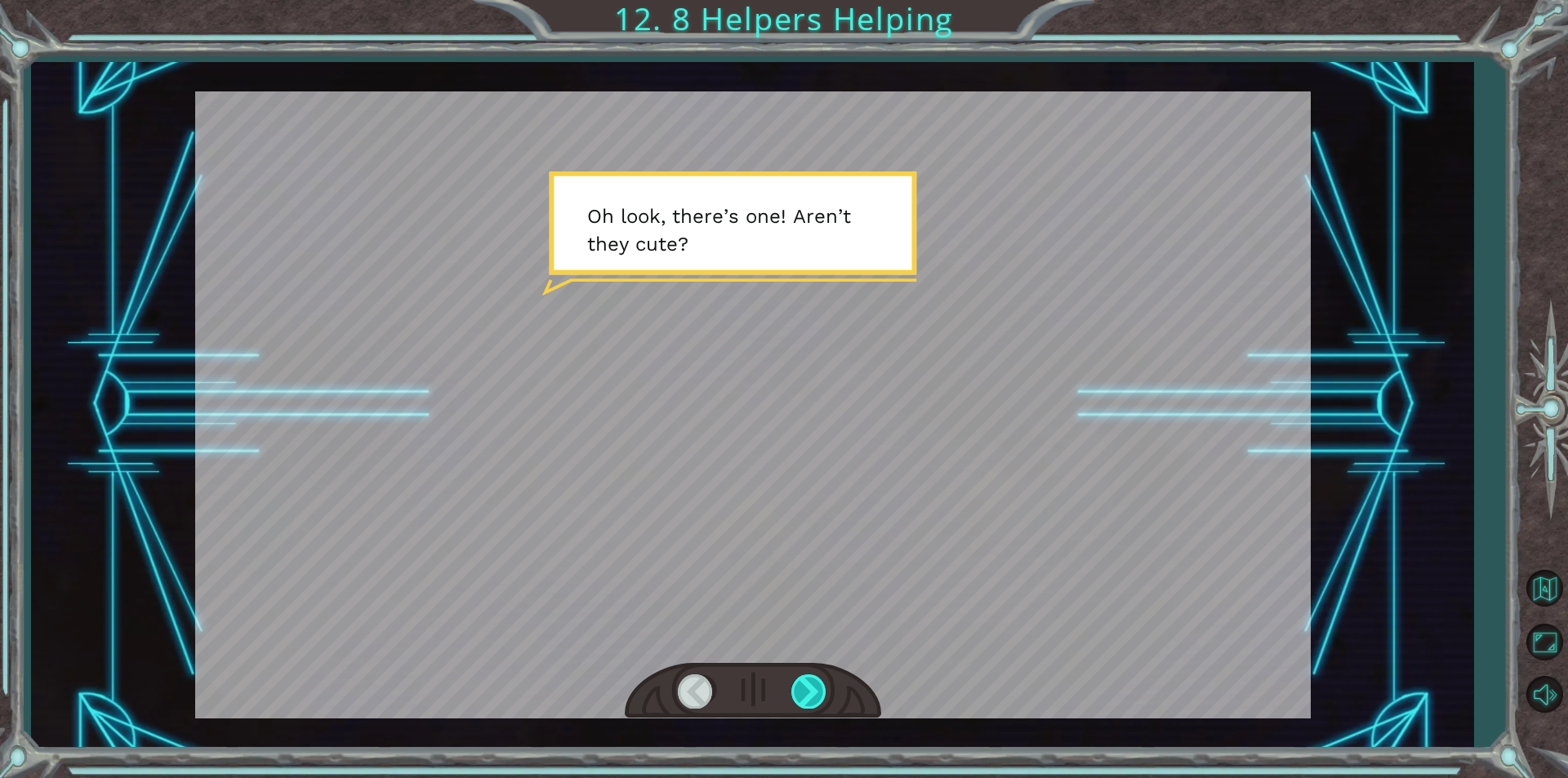
click at [806, 684] on div at bounding box center [809, 691] width 37 height 33
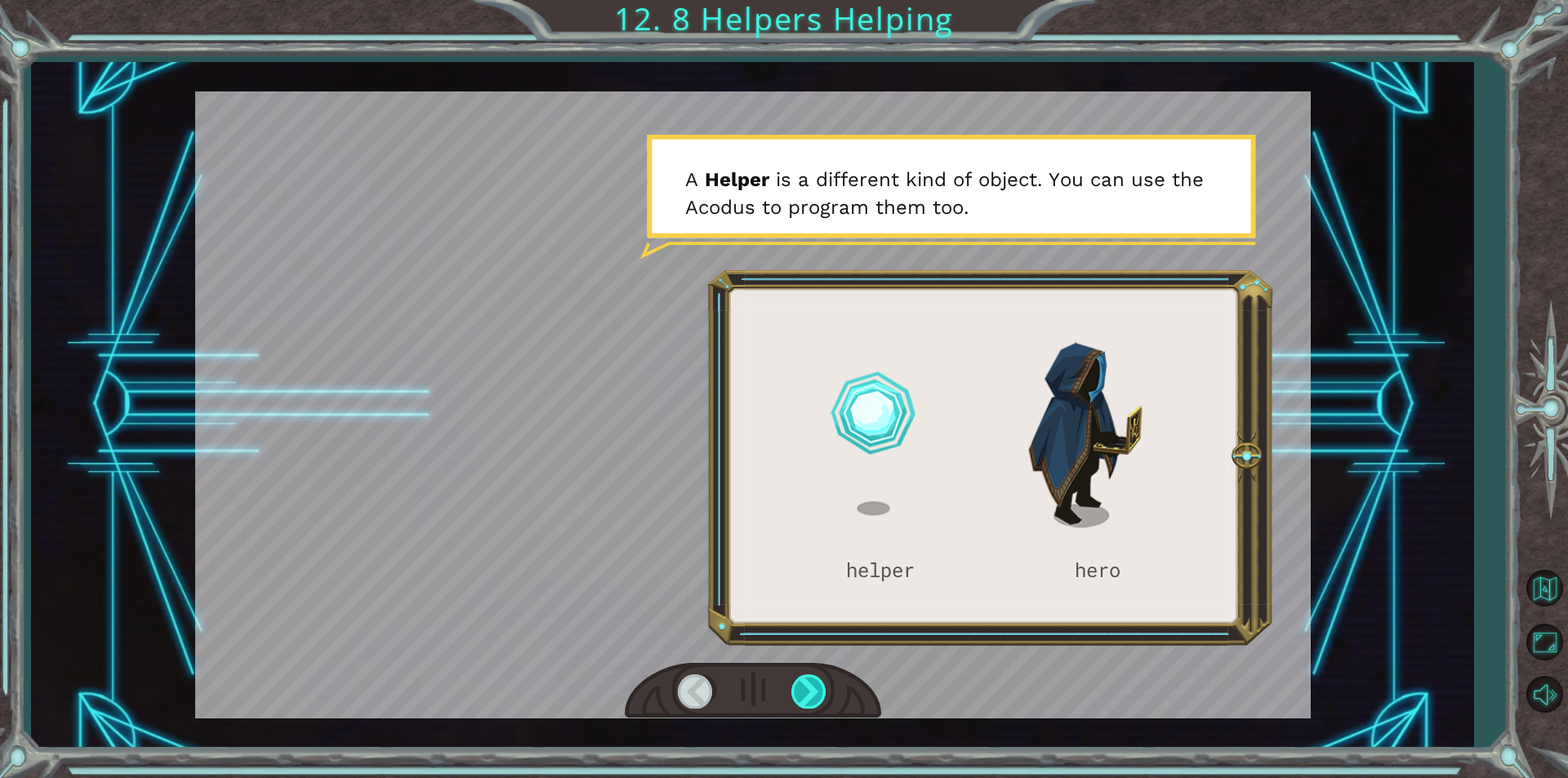
click at [815, 693] on div at bounding box center [809, 691] width 37 height 33
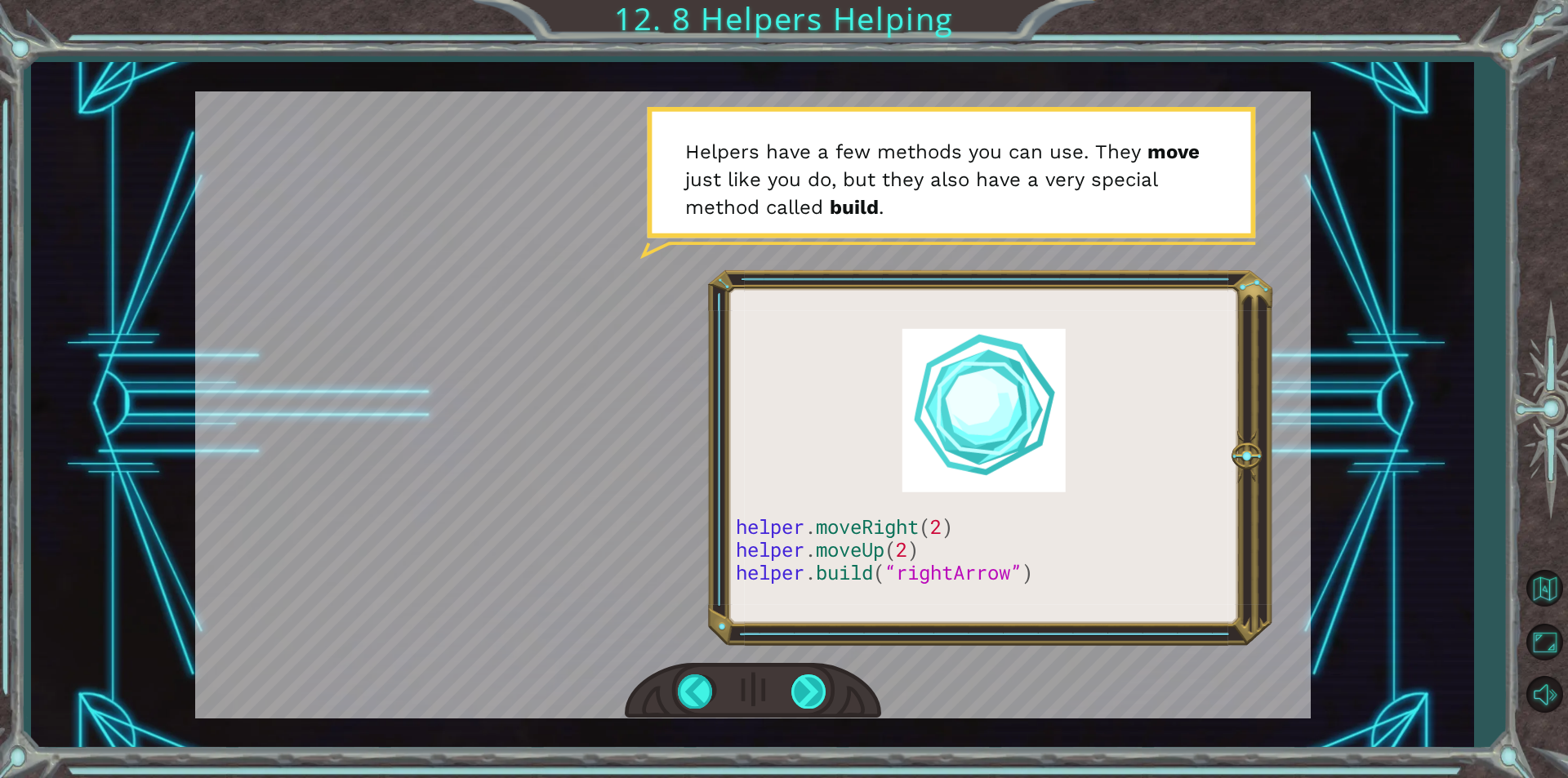
click at [819, 685] on div at bounding box center [809, 691] width 37 height 33
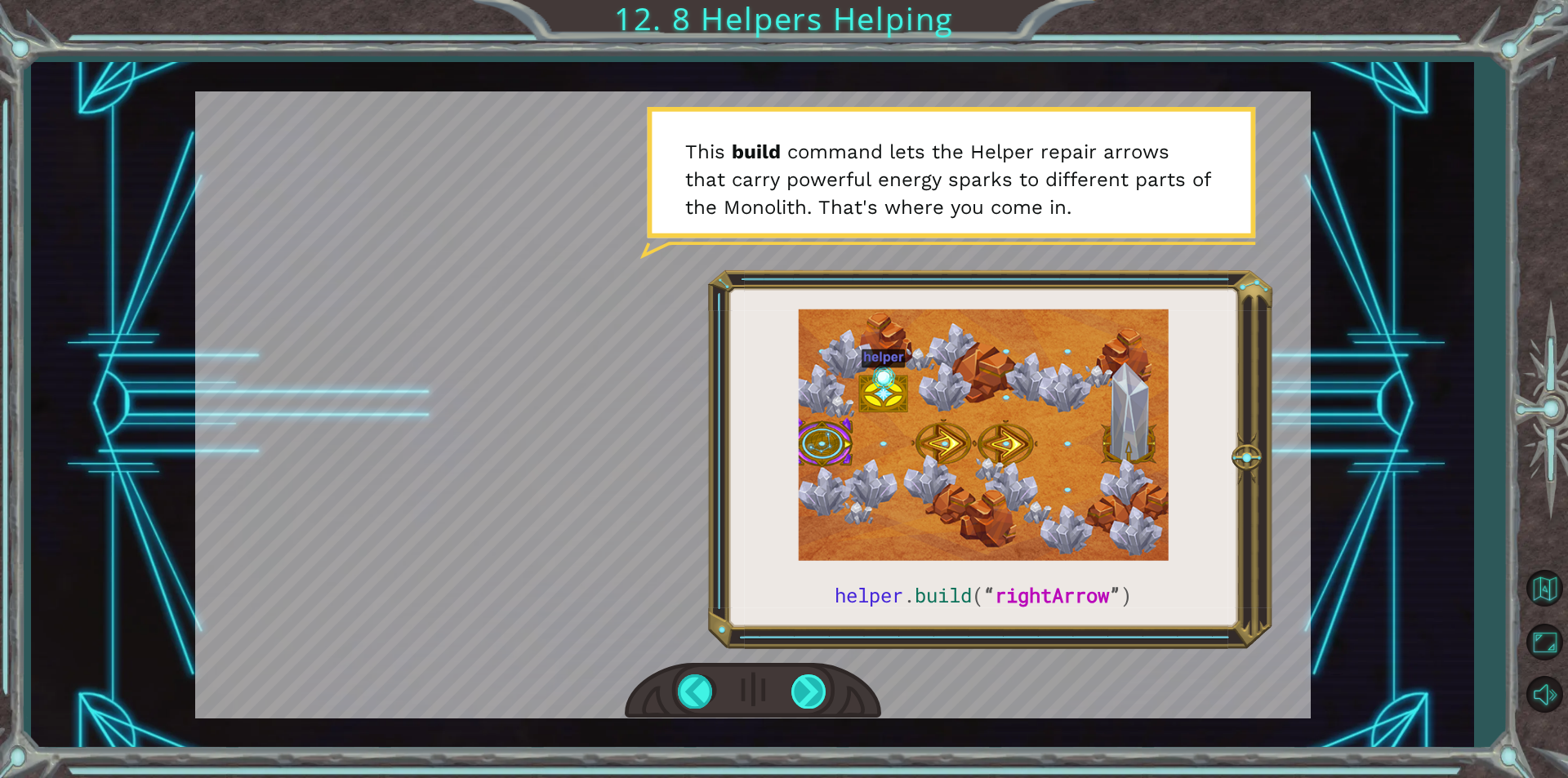
click at [801, 676] on div at bounding box center [809, 691] width 37 height 33
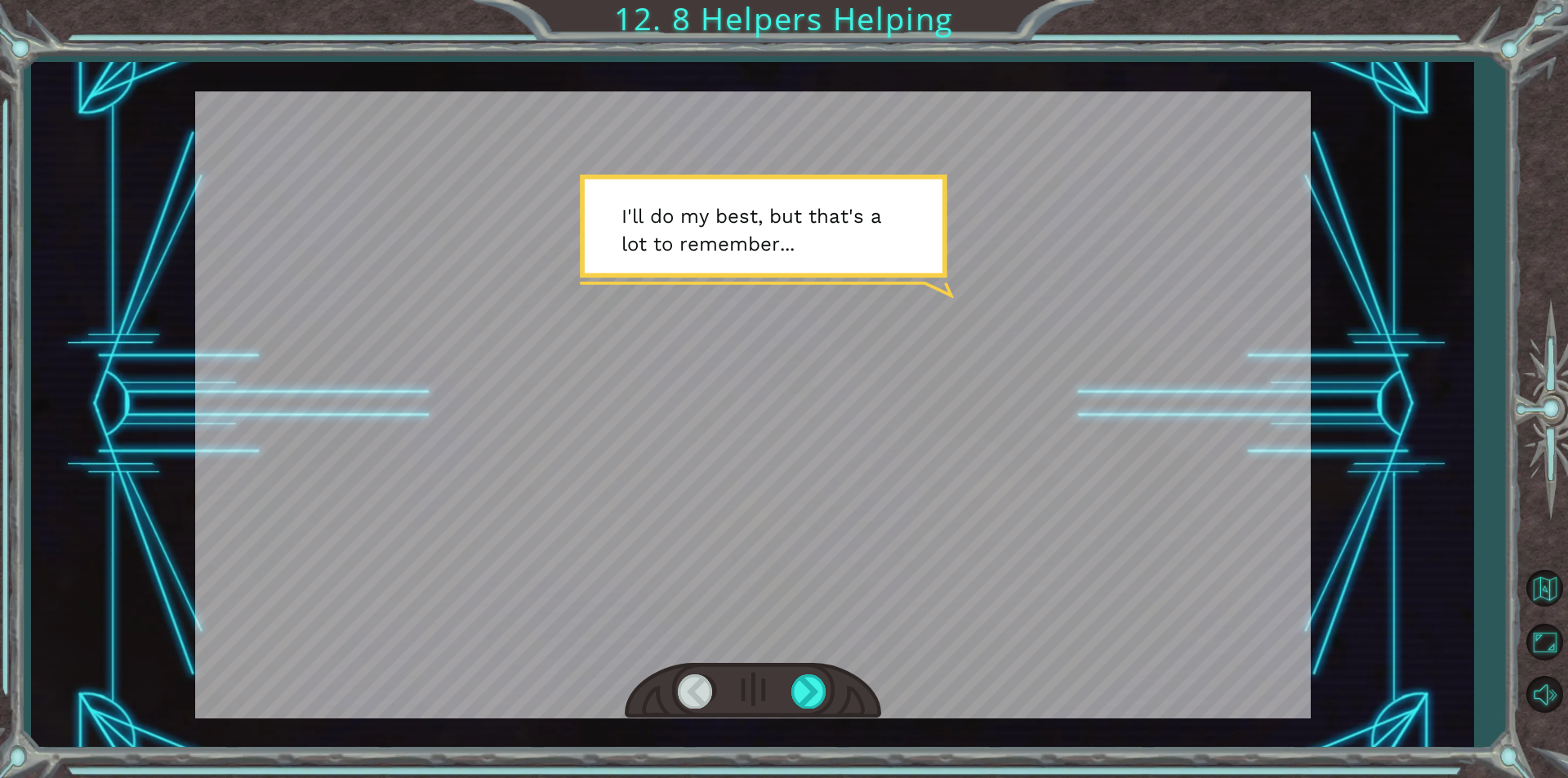
click at [875, 695] on div at bounding box center [752, 692] width 256 height 57
click at [806, 683] on div at bounding box center [809, 691] width 37 height 33
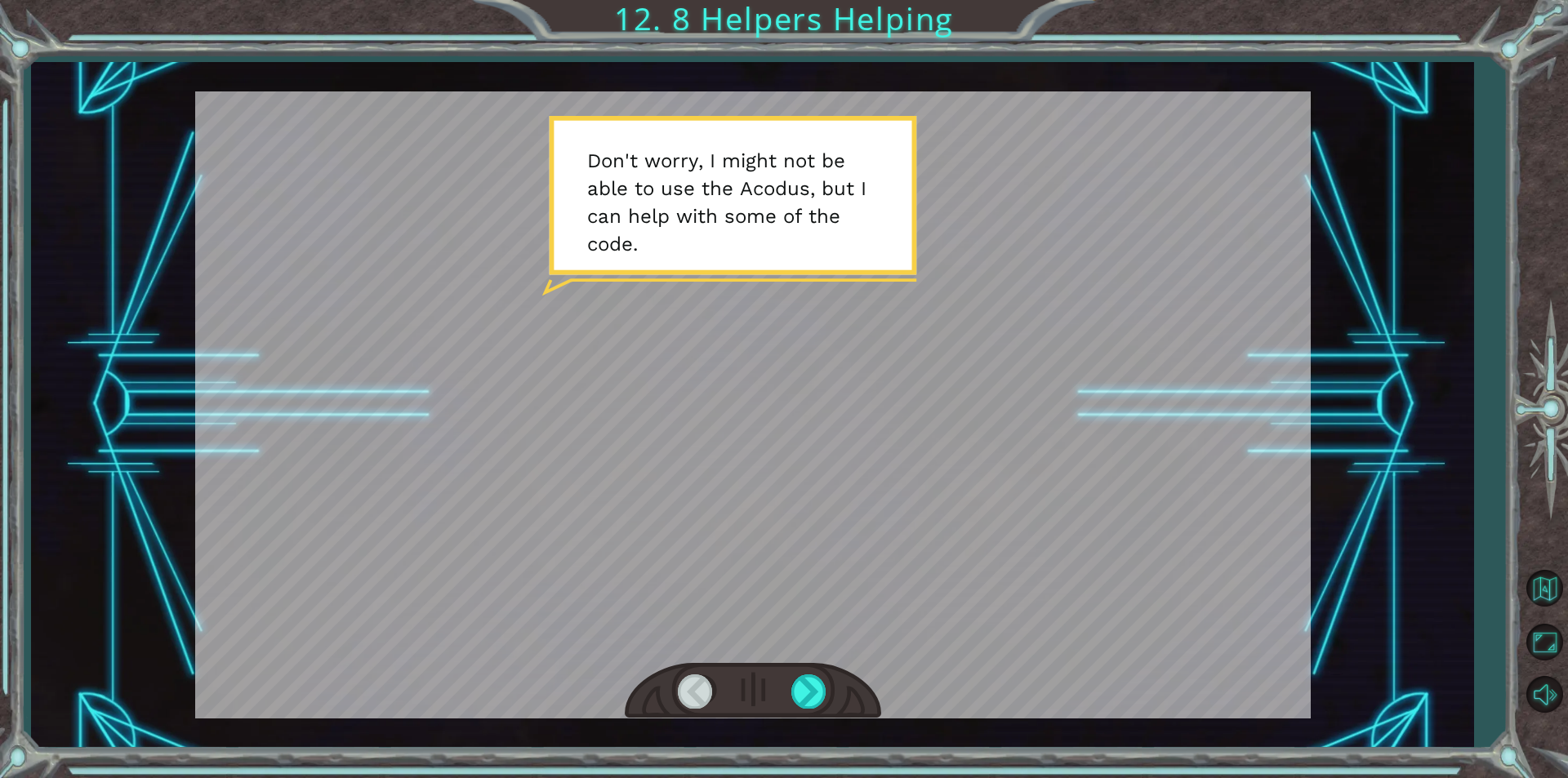
click at [809, 668] on div at bounding box center [752, 692] width 256 height 57
click at [810, 697] on div at bounding box center [809, 691] width 37 height 33
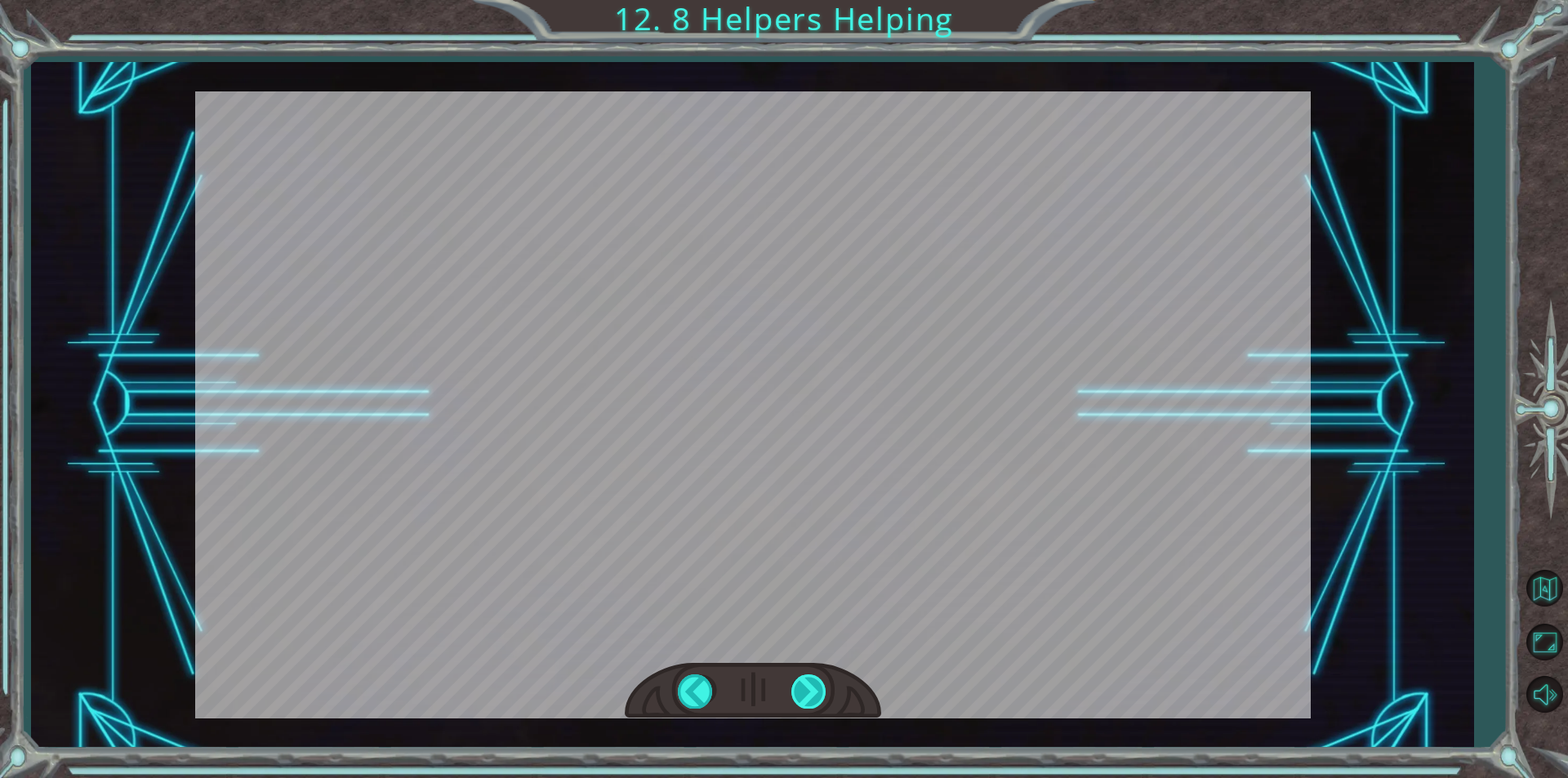
click at [844, 0] on div "helper . build ( “ rightArrow ” ) S o n o w y o u n e e d t o r e p a i r t h e…" at bounding box center [784, 0] width 1568 height 0
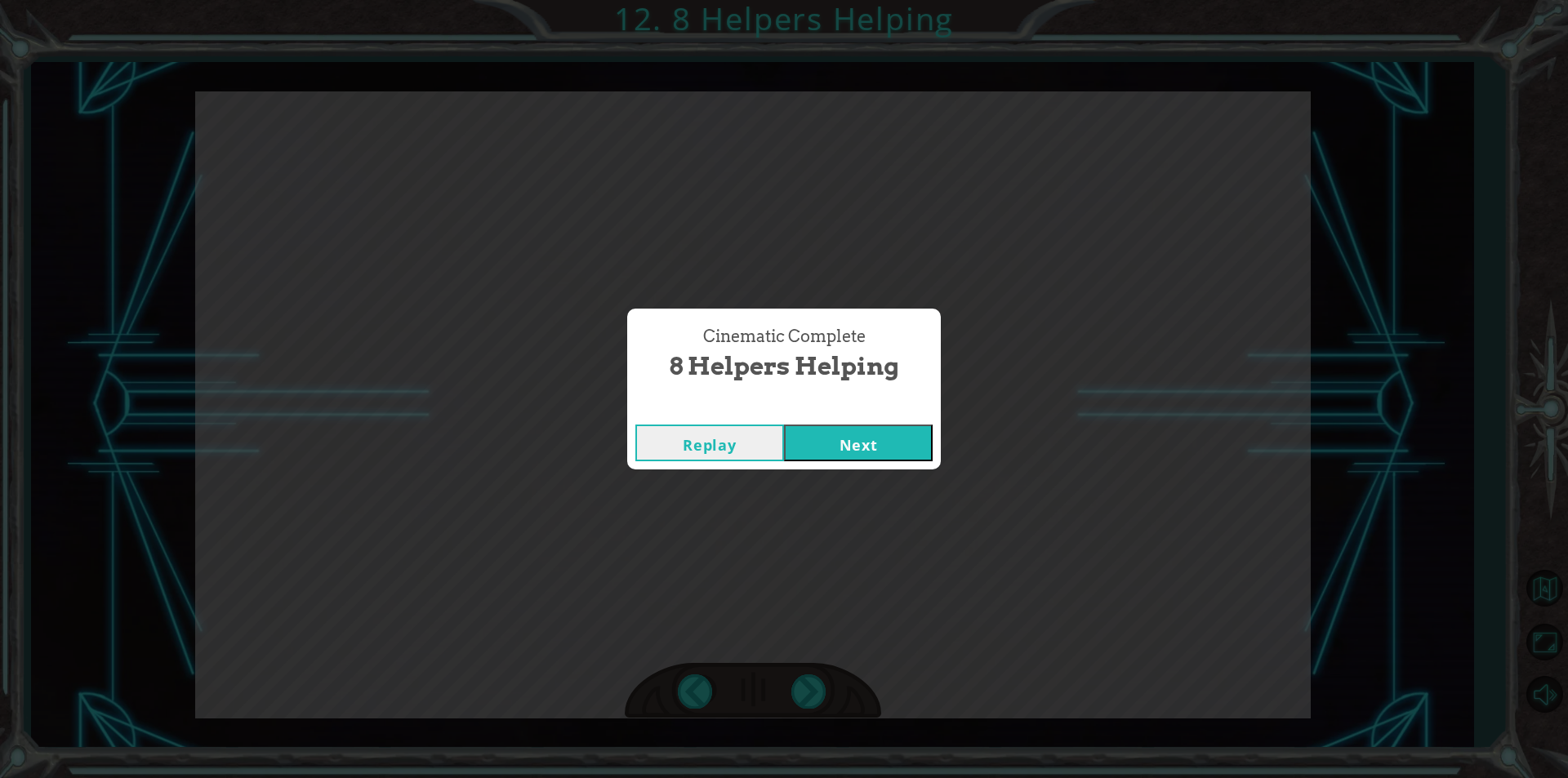
click at [886, 412] on div "Cinematic Complete" at bounding box center [784, 408] width 313 height 16
click at [872, 473] on div "Cinematic Complete 8 Helpers Helping Replay Next" at bounding box center [784, 389] width 1568 height 778
click at [878, 451] on button "Next" at bounding box center [857, 443] width 149 height 37
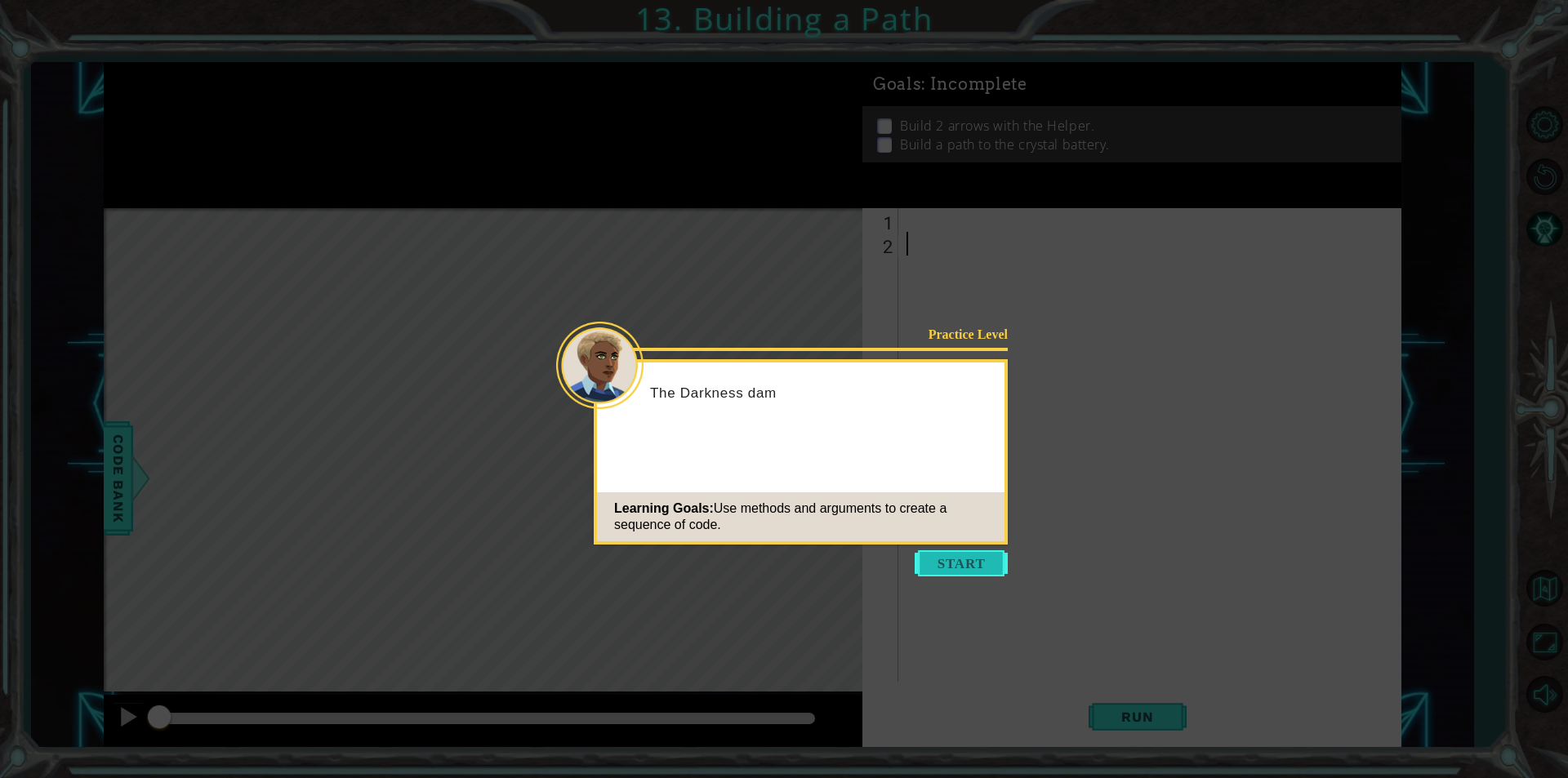
click at [963, 553] on button "Start" at bounding box center [960, 564] width 93 height 27
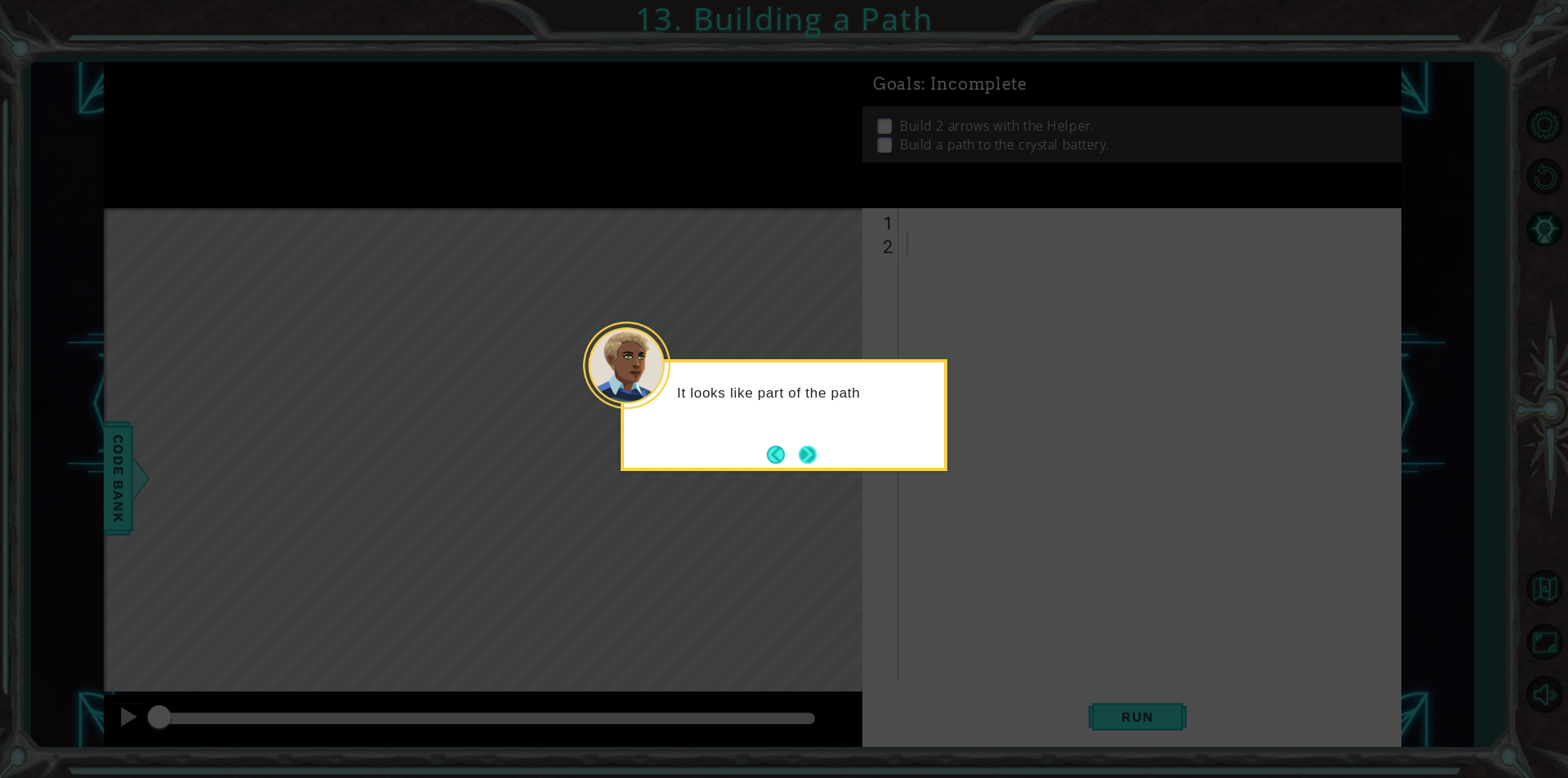
click at [816, 448] on button "Next" at bounding box center [808, 454] width 19 height 19
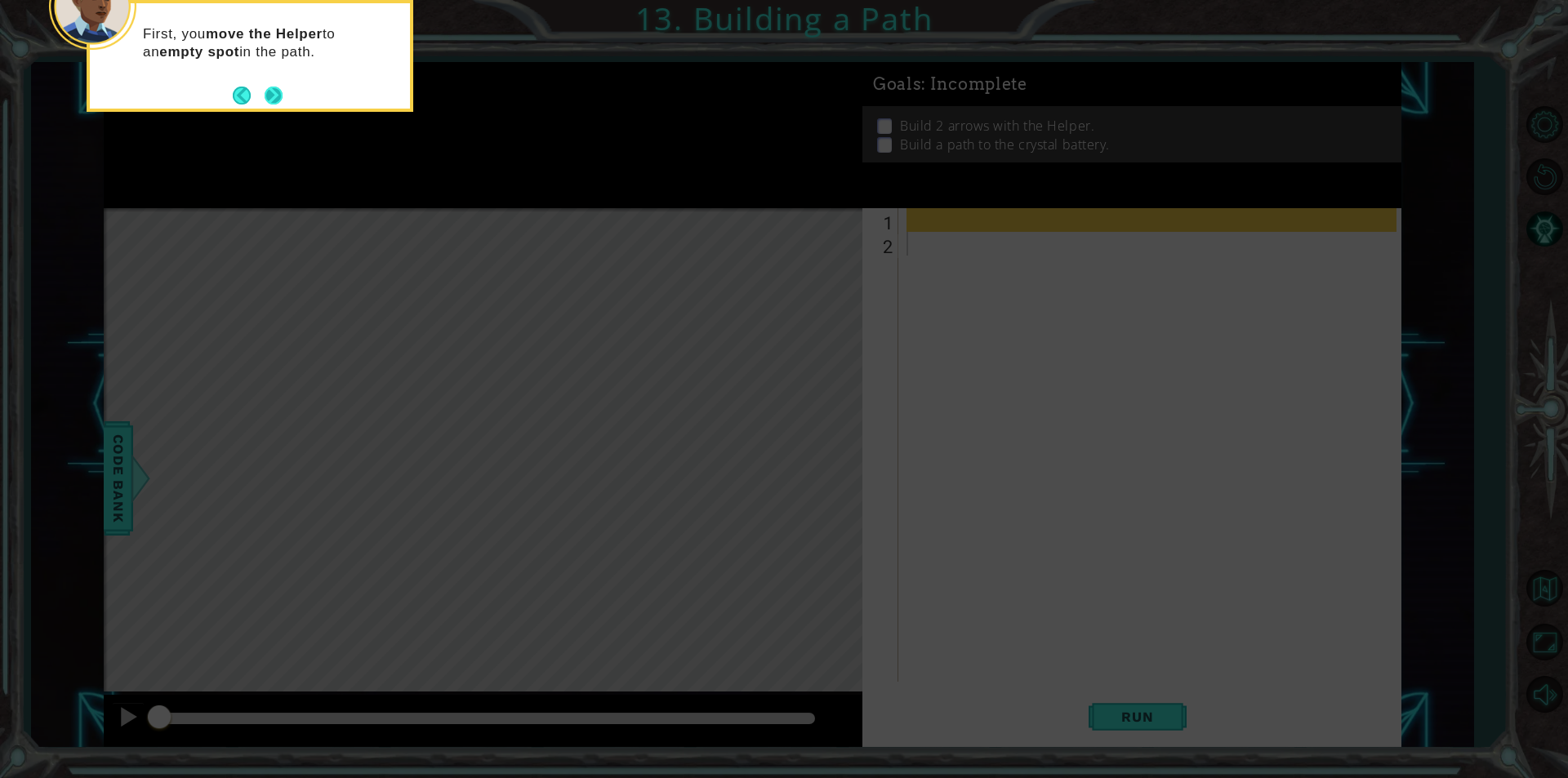
click at [282, 93] on button "Next" at bounding box center [274, 96] width 19 height 19
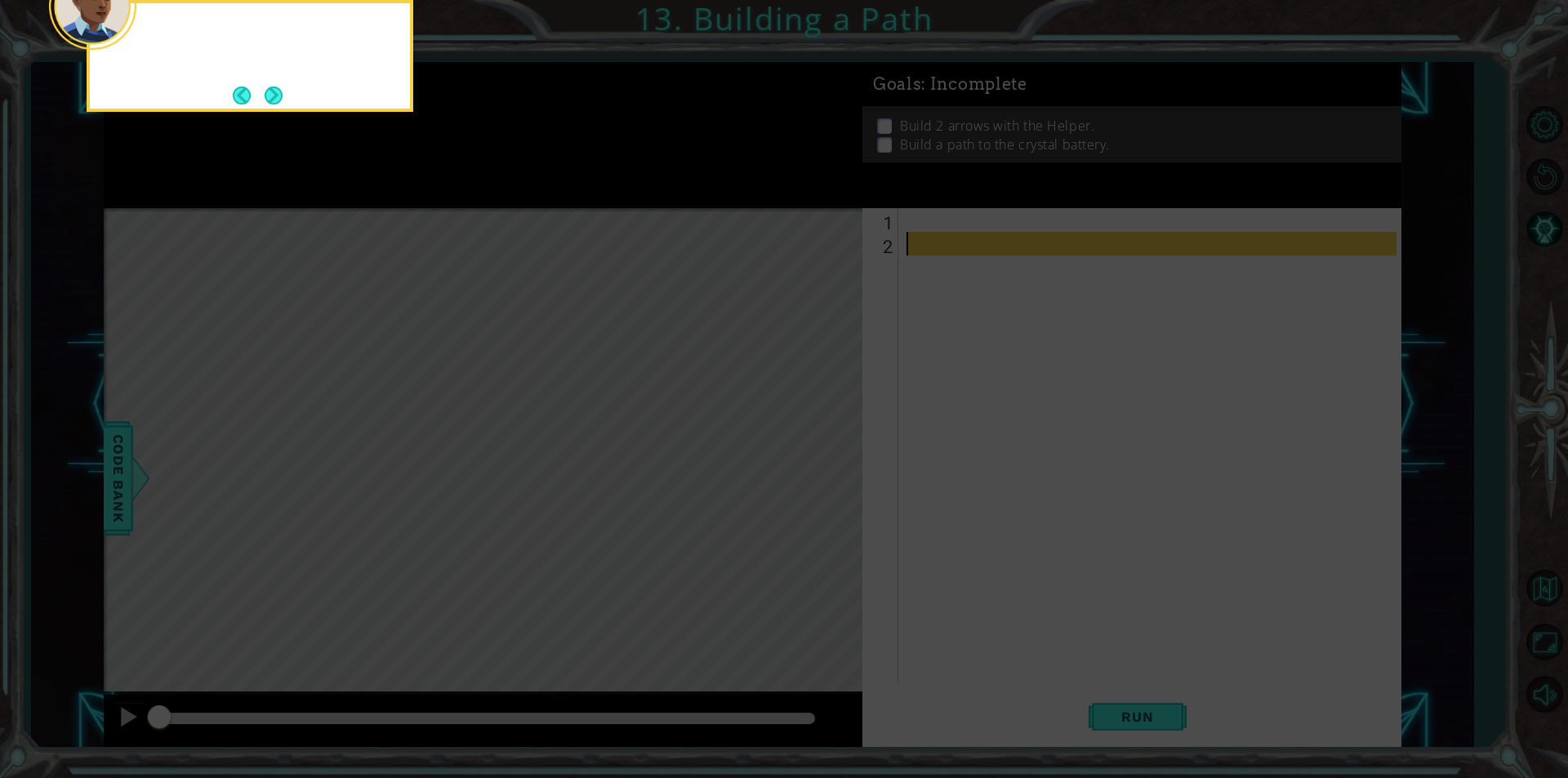
click at [281, 93] on button "Next" at bounding box center [273, 95] width 18 height 18
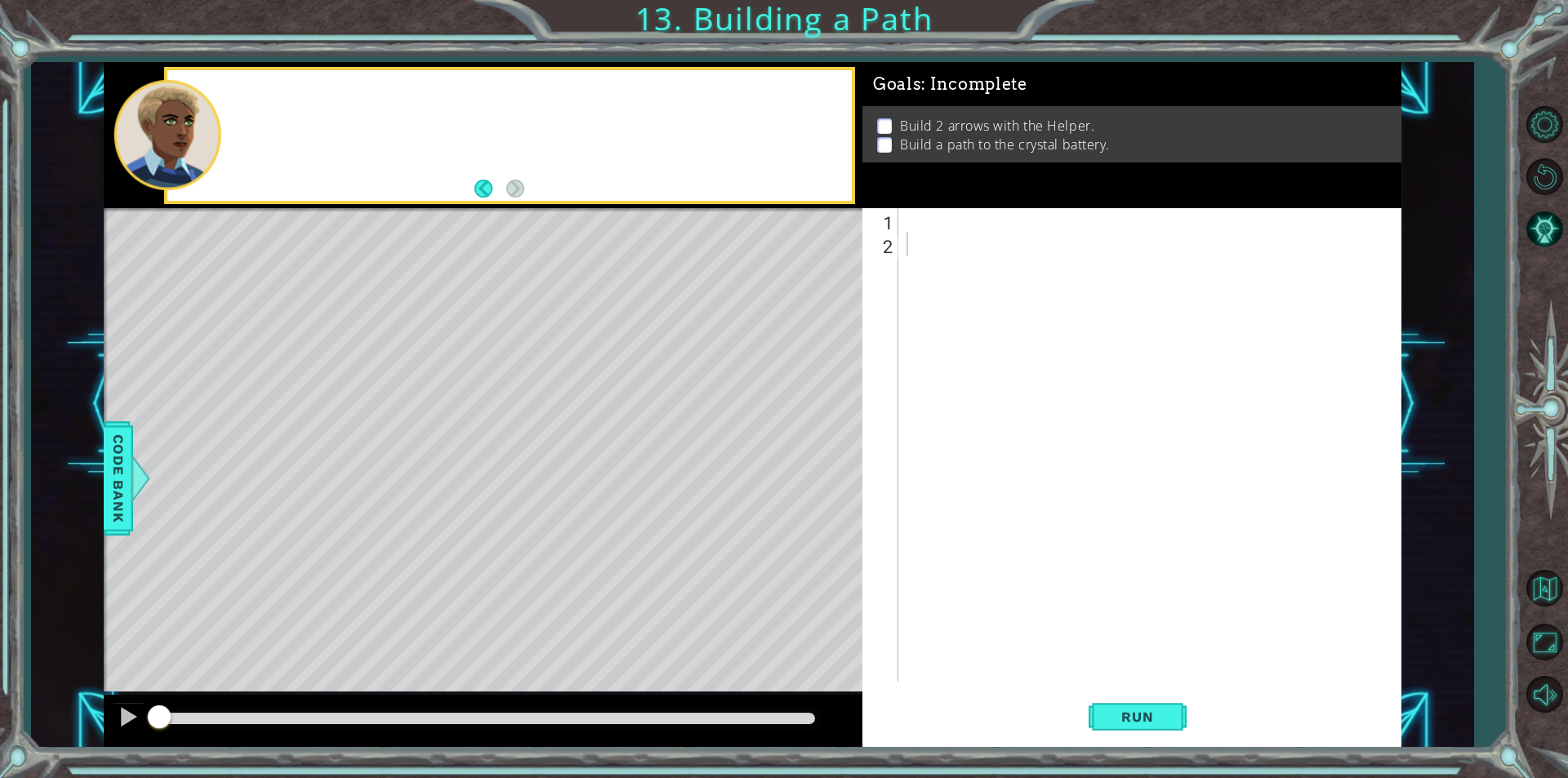
click at [281, 93] on div at bounding box center [509, 135] width 683 height 131
click at [913, 223] on div at bounding box center [1154, 469] width 502 height 522
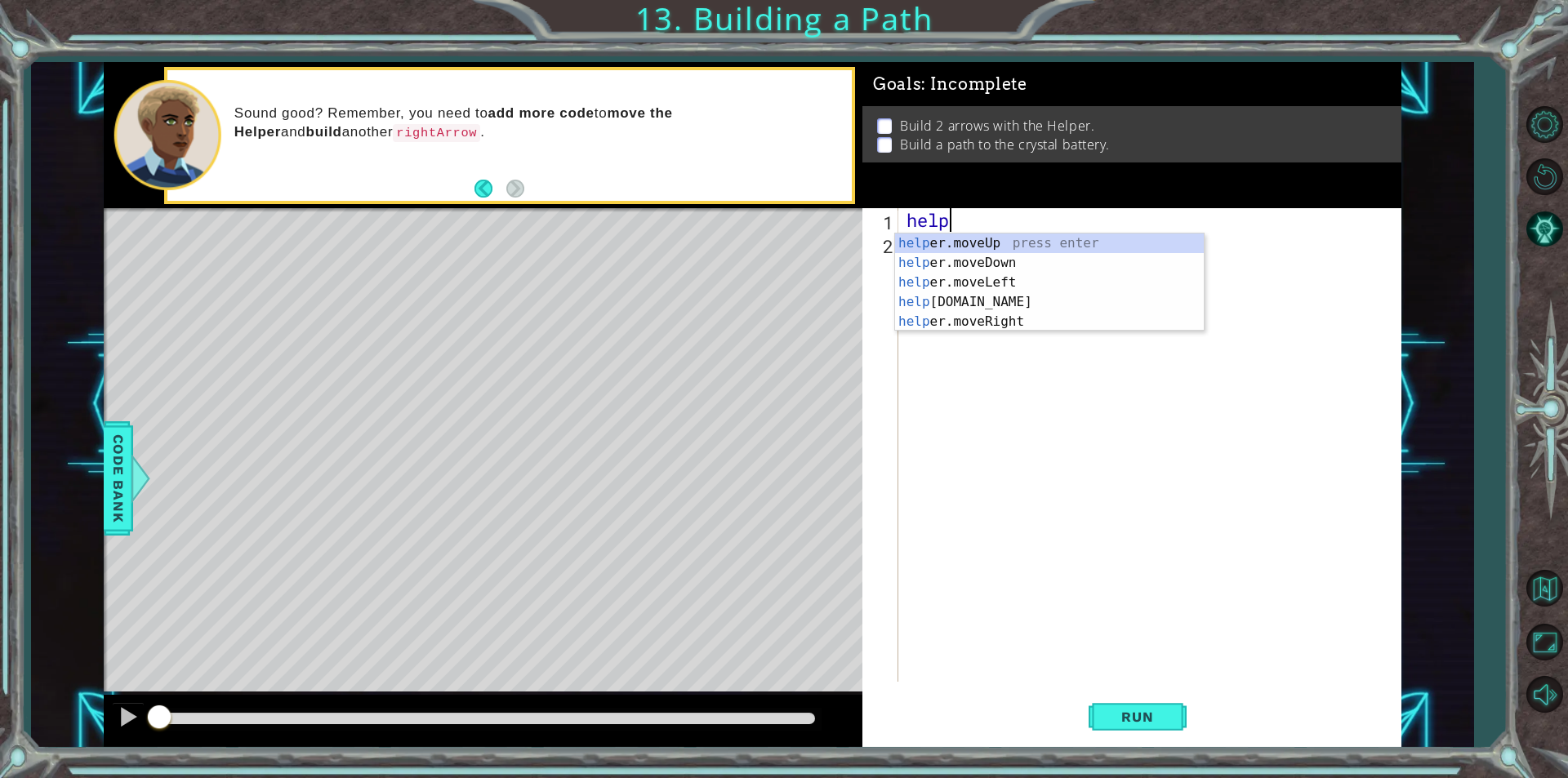
scroll to position [0, 1]
click at [1081, 262] on div "help er.moveUp press enter help er.moveDown press enter help er.moveLeft press …" at bounding box center [1049, 302] width 308 height 137
type textarea "helper.moveDown(1)"
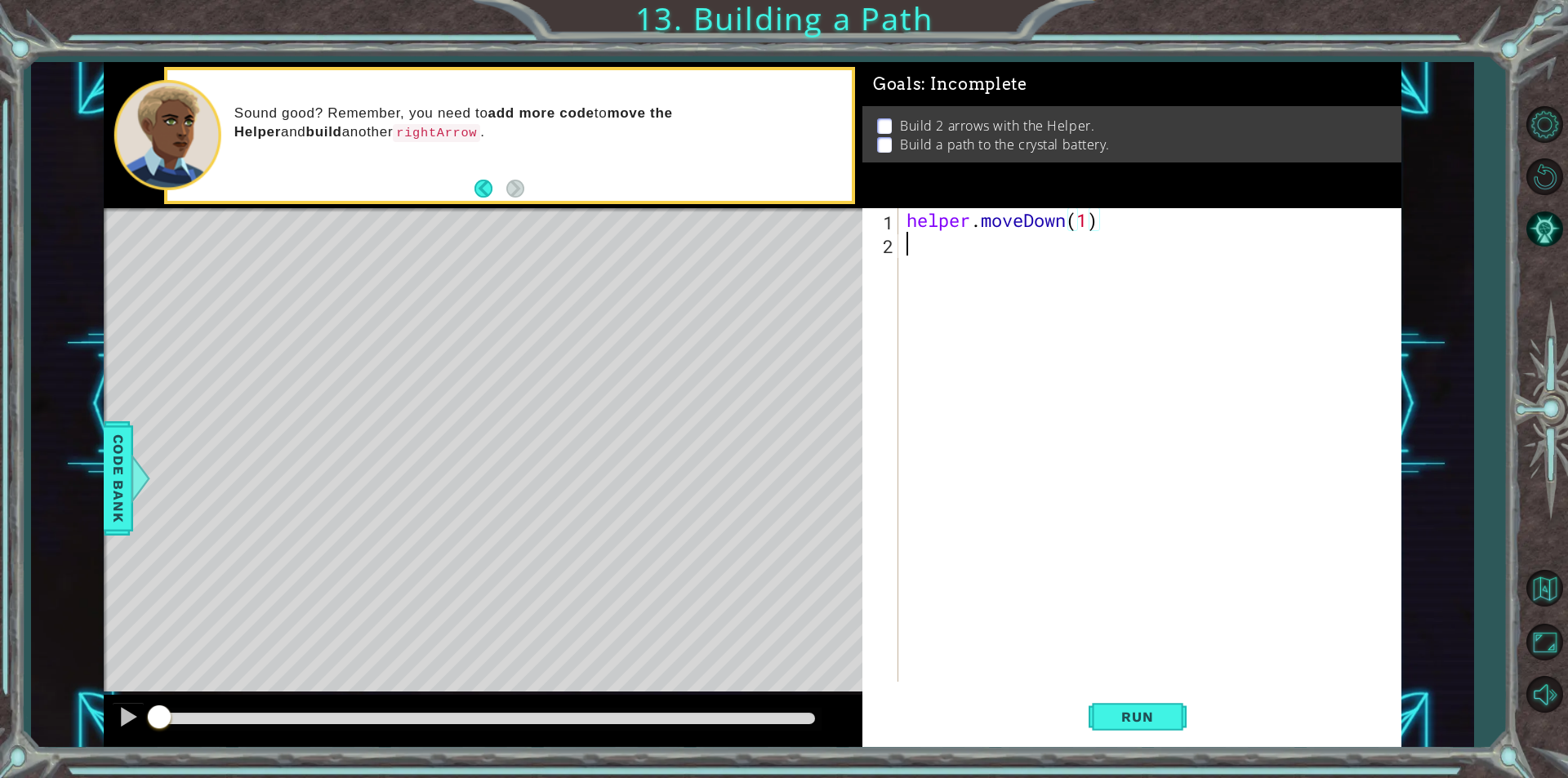
click at [995, 241] on div "helper . moveDown ( 1 )" at bounding box center [1154, 469] width 502 height 522
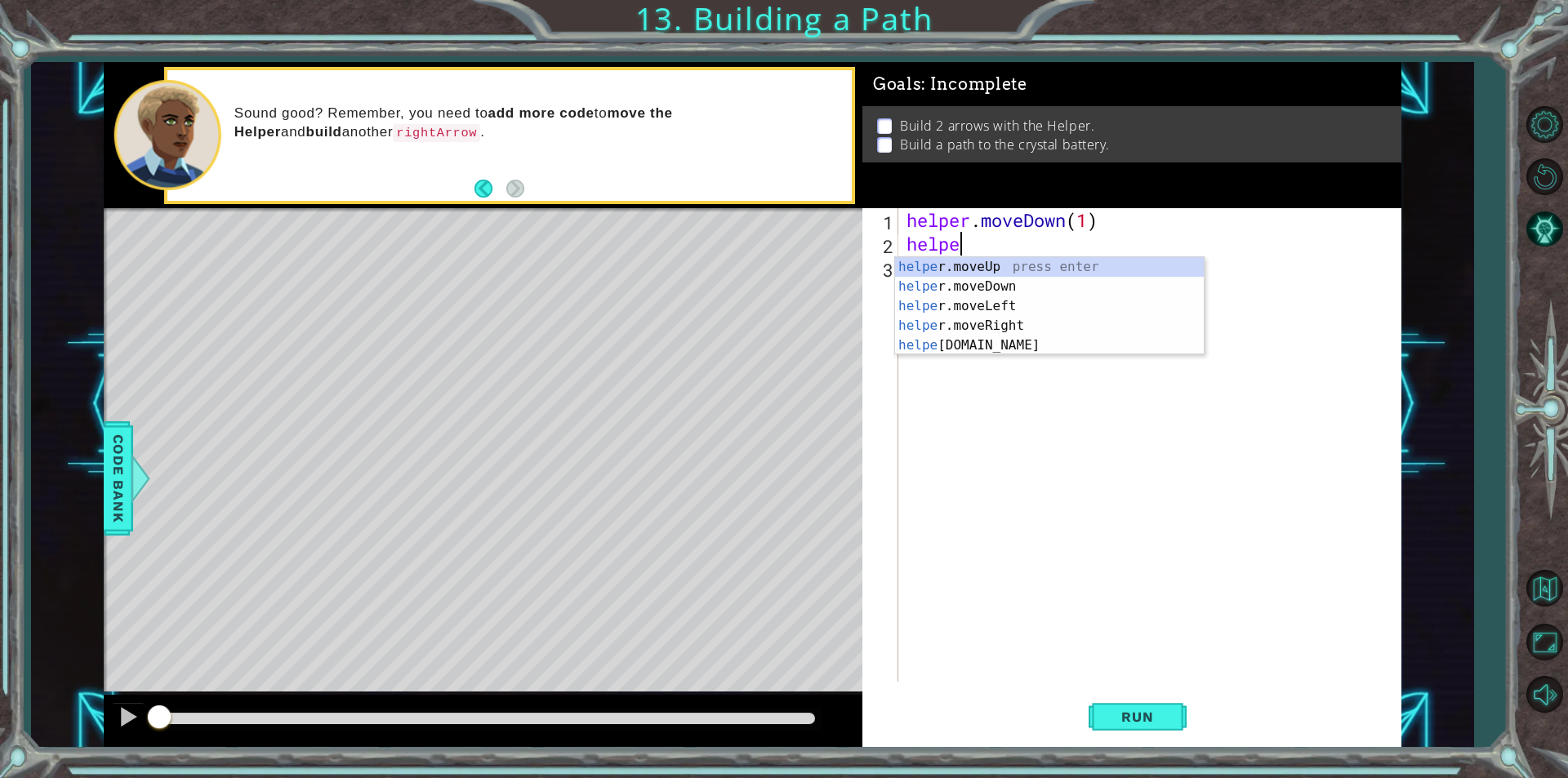
scroll to position [0, 2]
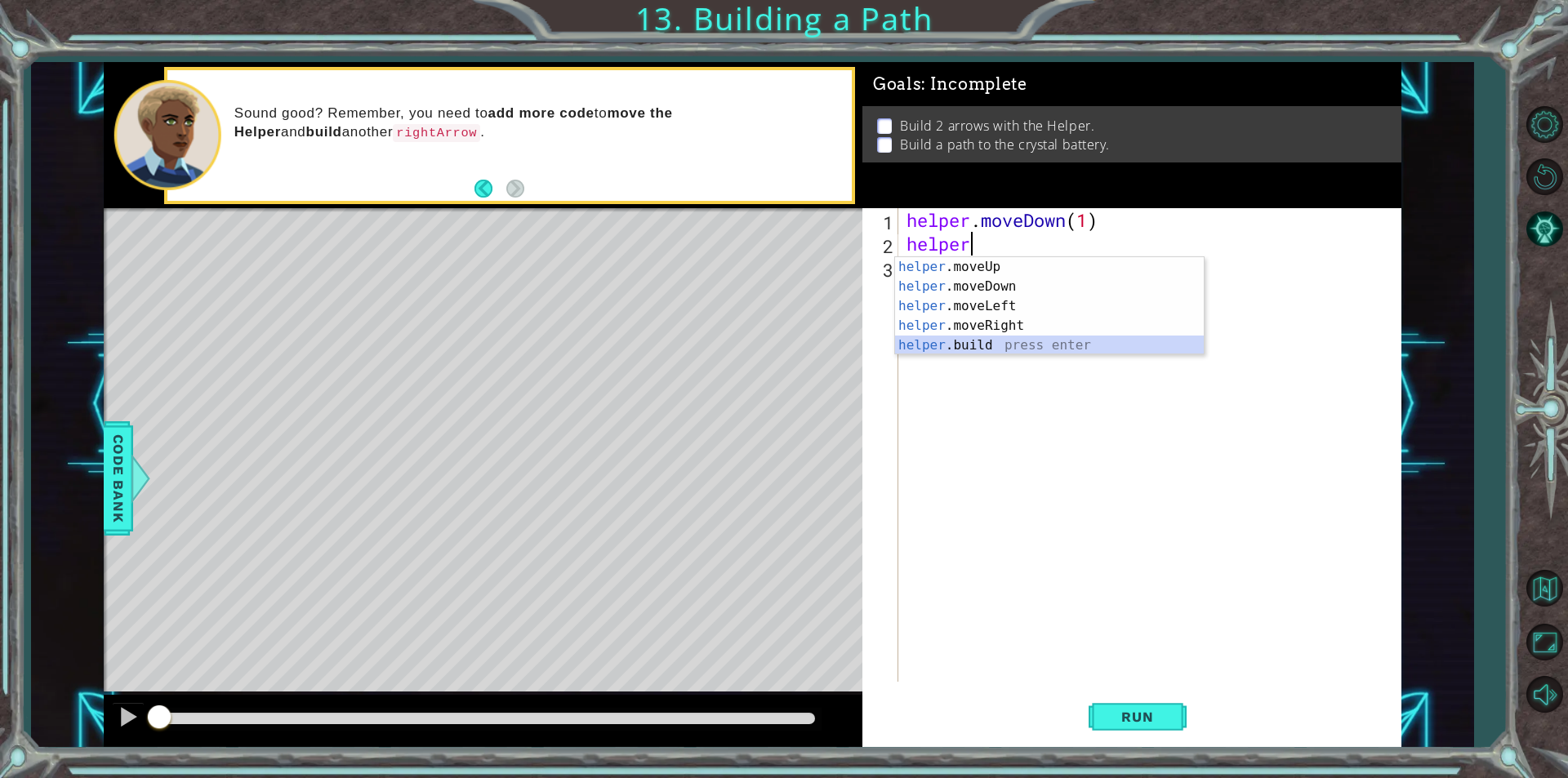
click at [998, 337] on div "helper .moveUp press enter helper .moveDown press enter helper .moveLeft press …" at bounding box center [1049, 326] width 308 height 137
type textarea "[DOMAIN_NAME]("rightArrow")"
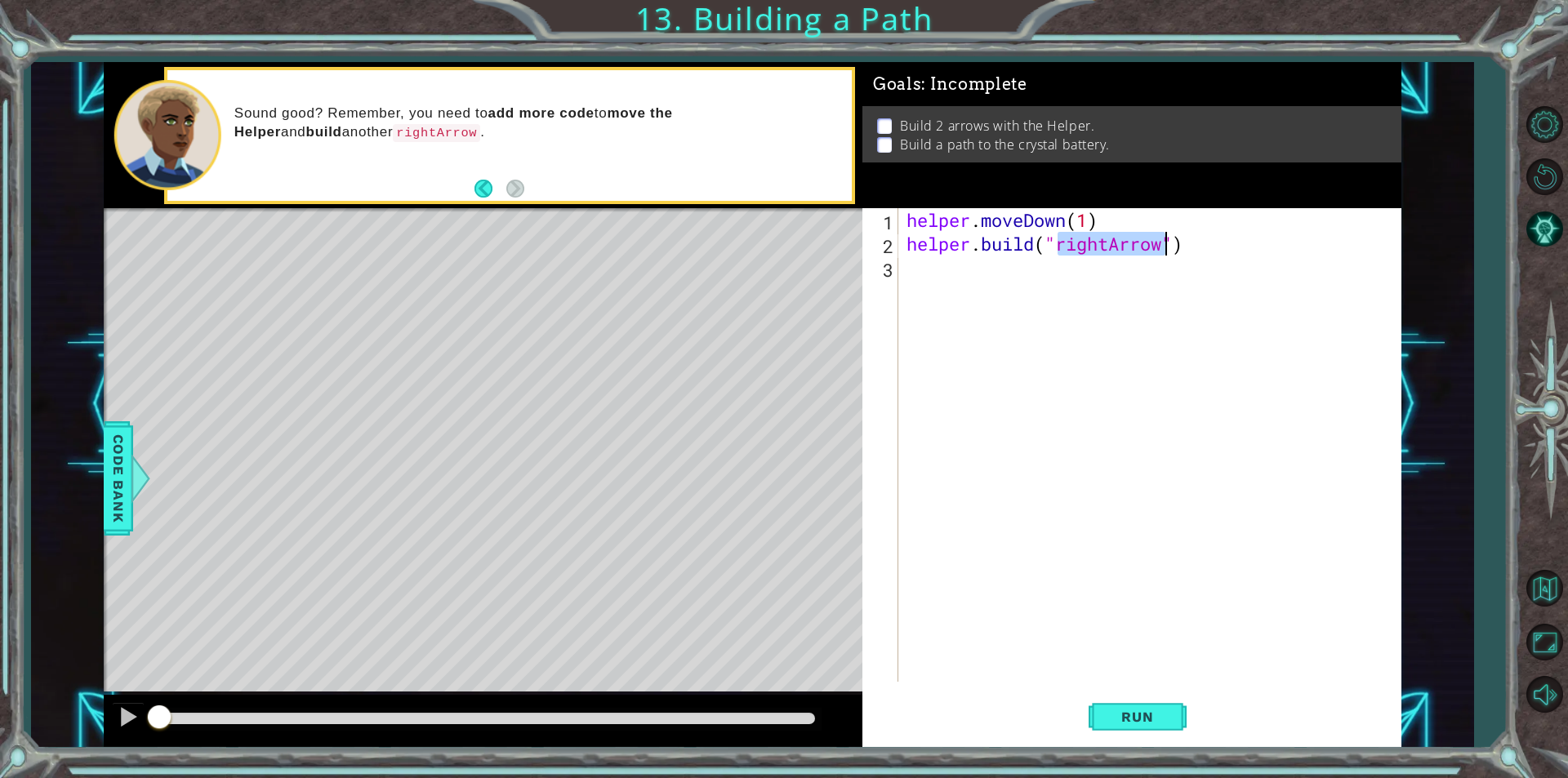
click at [960, 283] on div "helper . moveDown ( 1 ) helper . build ( "rightArrow" )" at bounding box center [1154, 469] width 502 height 522
type textarea "helper.moveright(2)"
drag, startPoint x: 963, startPoint y: 307, endPoint x: 952, endPoint y: 313, distance: 12.5
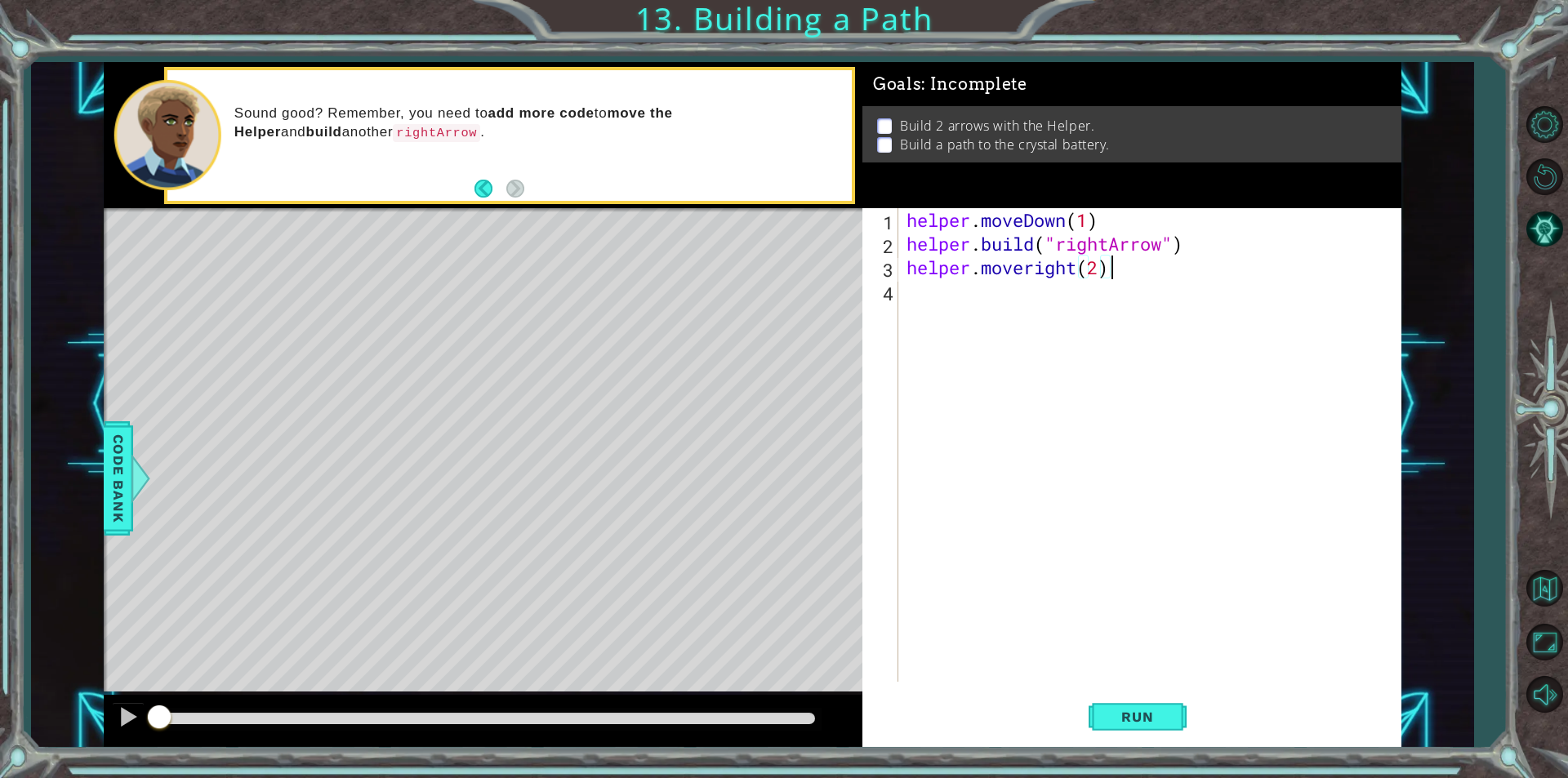
click at [953, 312] on div "helper . moveDown ( 1 ) helper . build ( "rightArrow" ) helper . moveright ( 2 )" at bounding box center [1154, 469] width 502 height 522
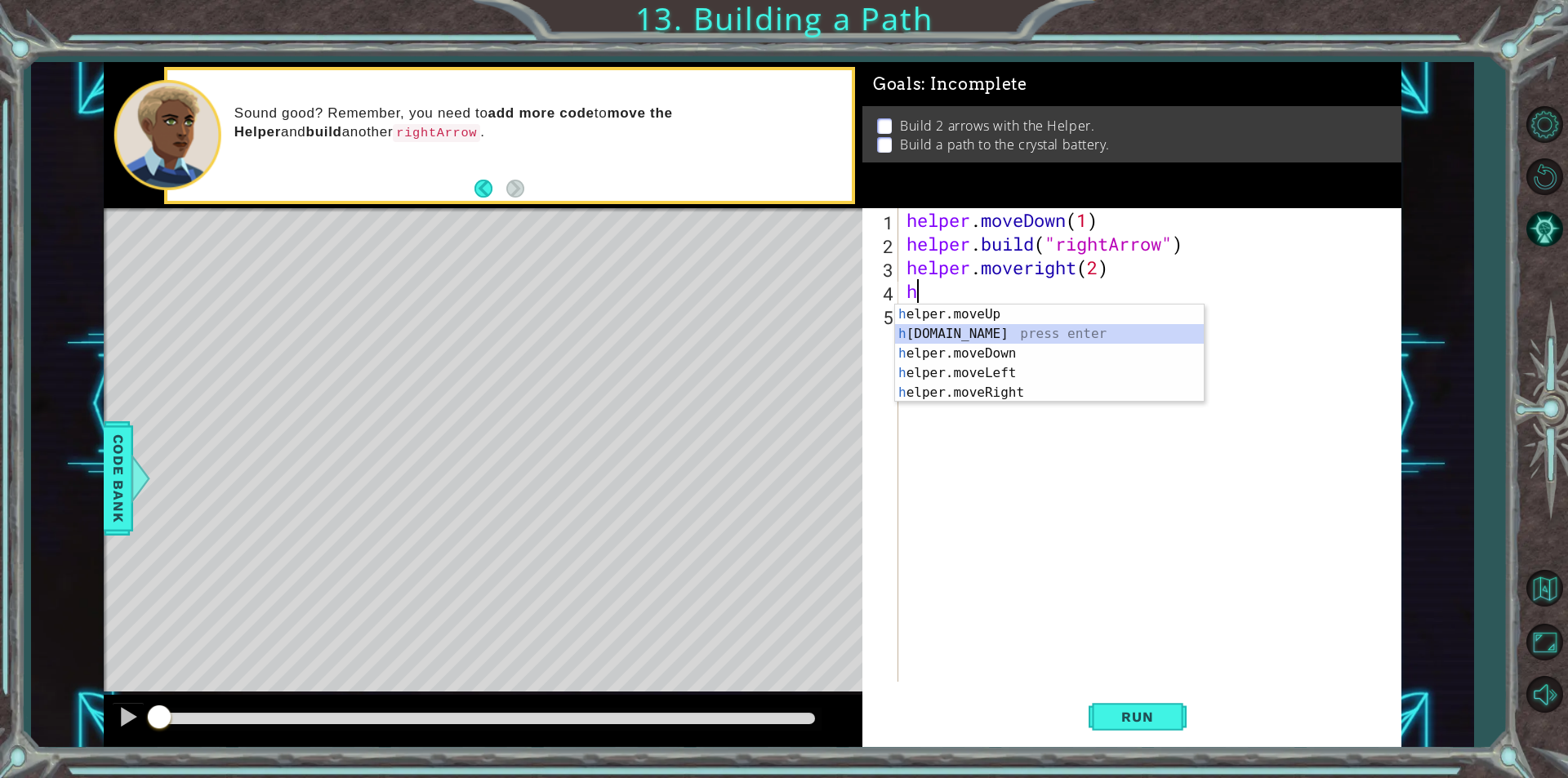
click at [984, 331] on div "h elper.moveUp press enter h [DOMAIN_NAME] press enter h elper.moveDown press e…" at bounding box center [1049, 373] width 308 height 137
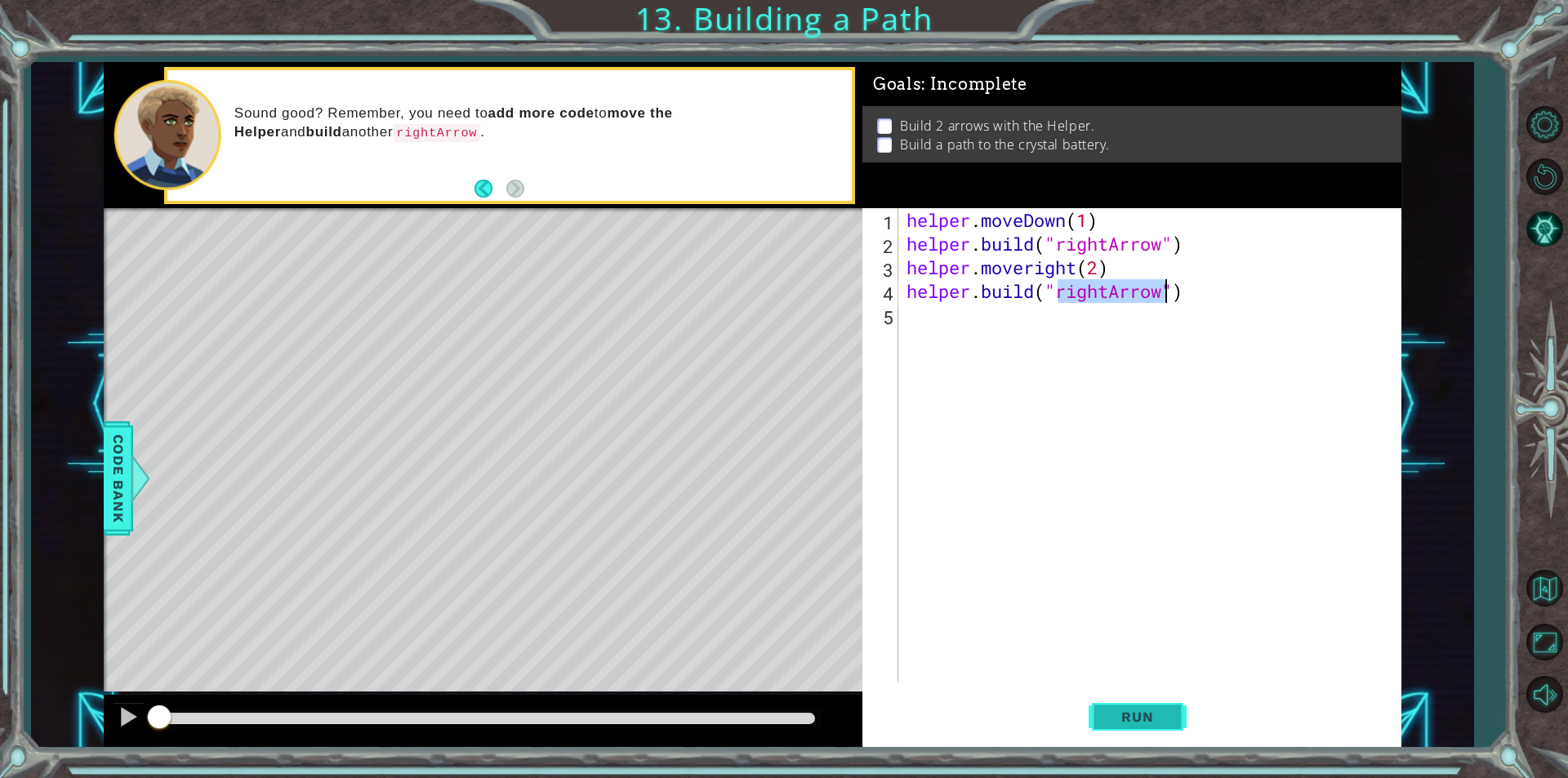
click at [1158, 714] on span "Run" at bounding box center [1136, 716] width 64 height 16
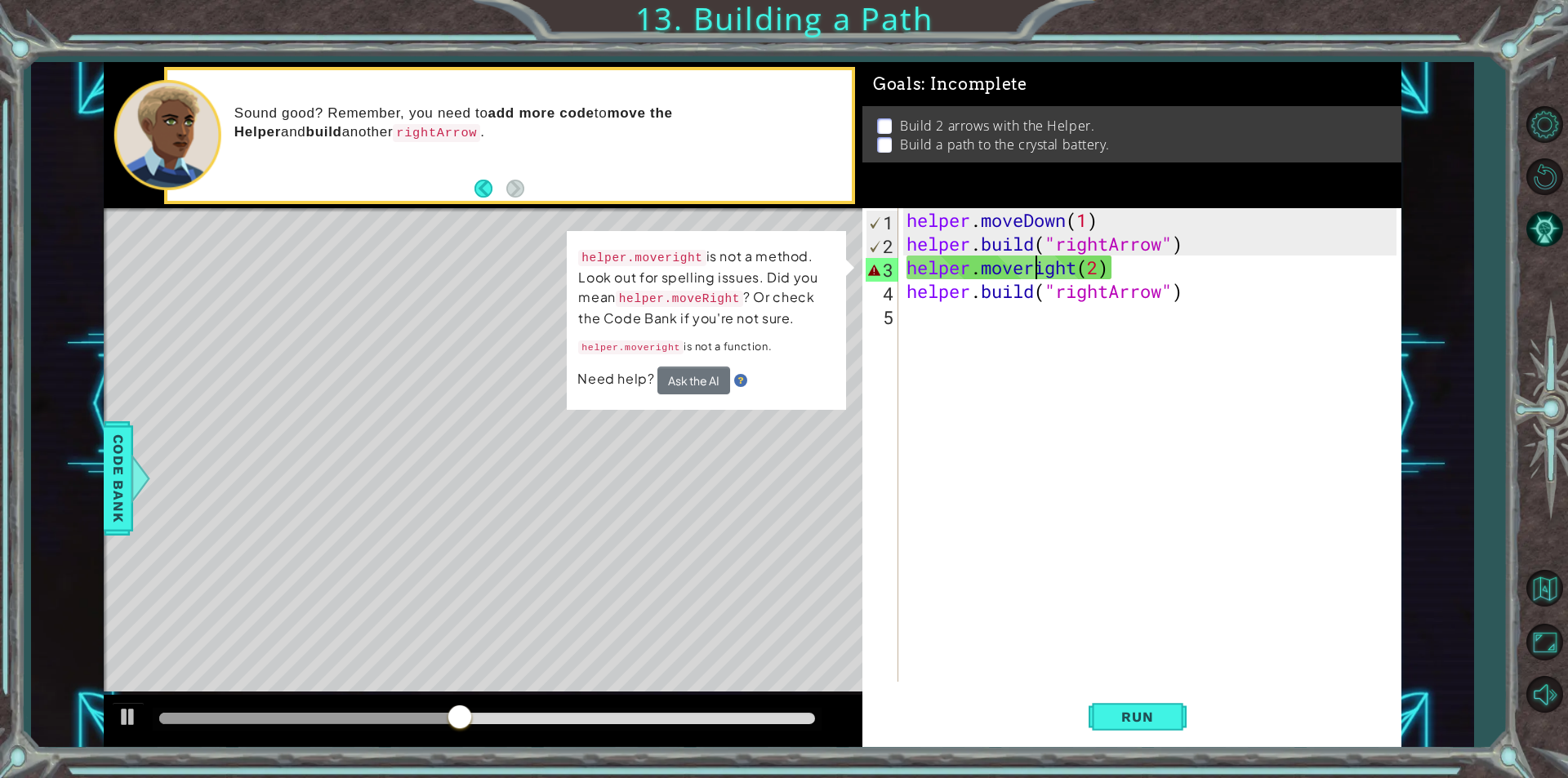
click at [1033, 268] on div "helper . moveDown ( 1 ) helper . build ( "rightArrow" ) helper . moveright ( 2 …" at bounding box center [1154, 469] width 502 height 522
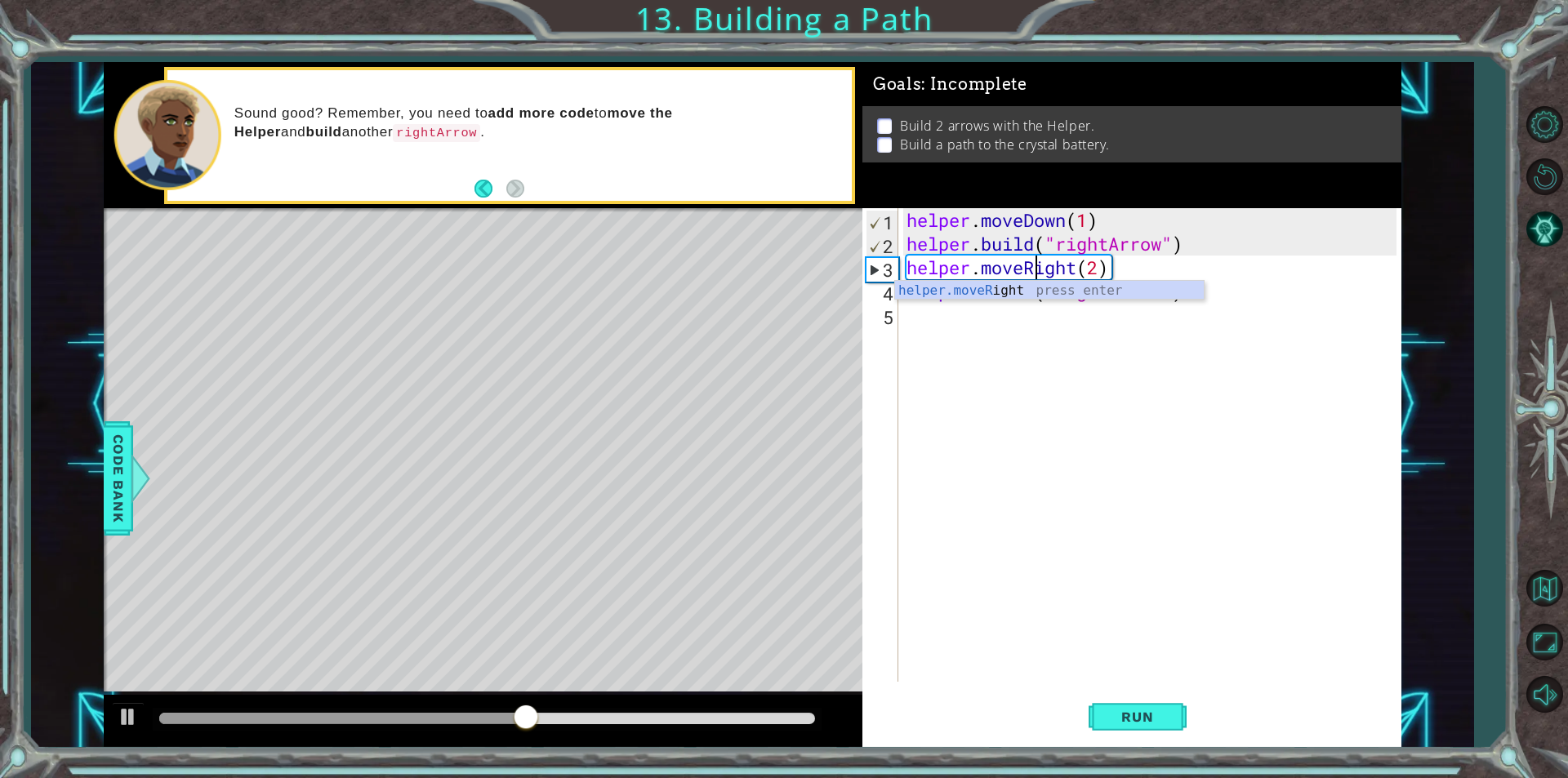
scroll to position [0, 6]
type textarea "helper.moveRight(2)"
drag, startPoint x: 1105, startPoint y: 712, endPoint x: 1109, endPoint y: 698, distance: 14.6
click at [1109, 696] on button "Run" at bounding box center [1137, 716] width 98 height 54
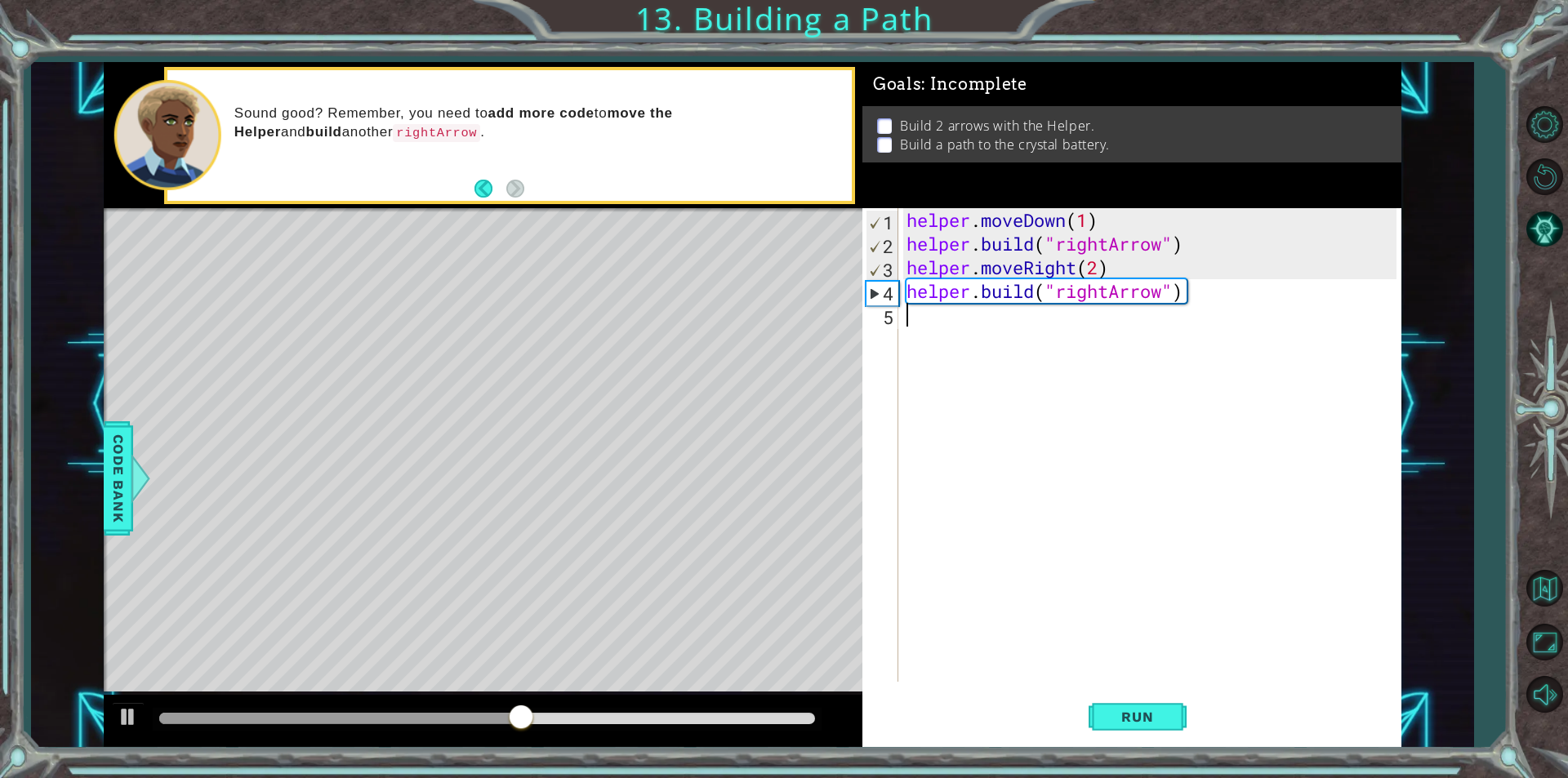
click at [1001, 330] on div "helper . moveDown ( 1 ) helper . build ( "rightArrow" ) helper . moveRight ( 2 …" at bounding box center [1154, 469] width 502 height 522
click at [1206, 295] on div "helper . moveDown ( 1 ) helper . build ( "rightArrow" ) helper . moveRight ( 2 …" at bounding box center [1154, 469] width 502 height 522
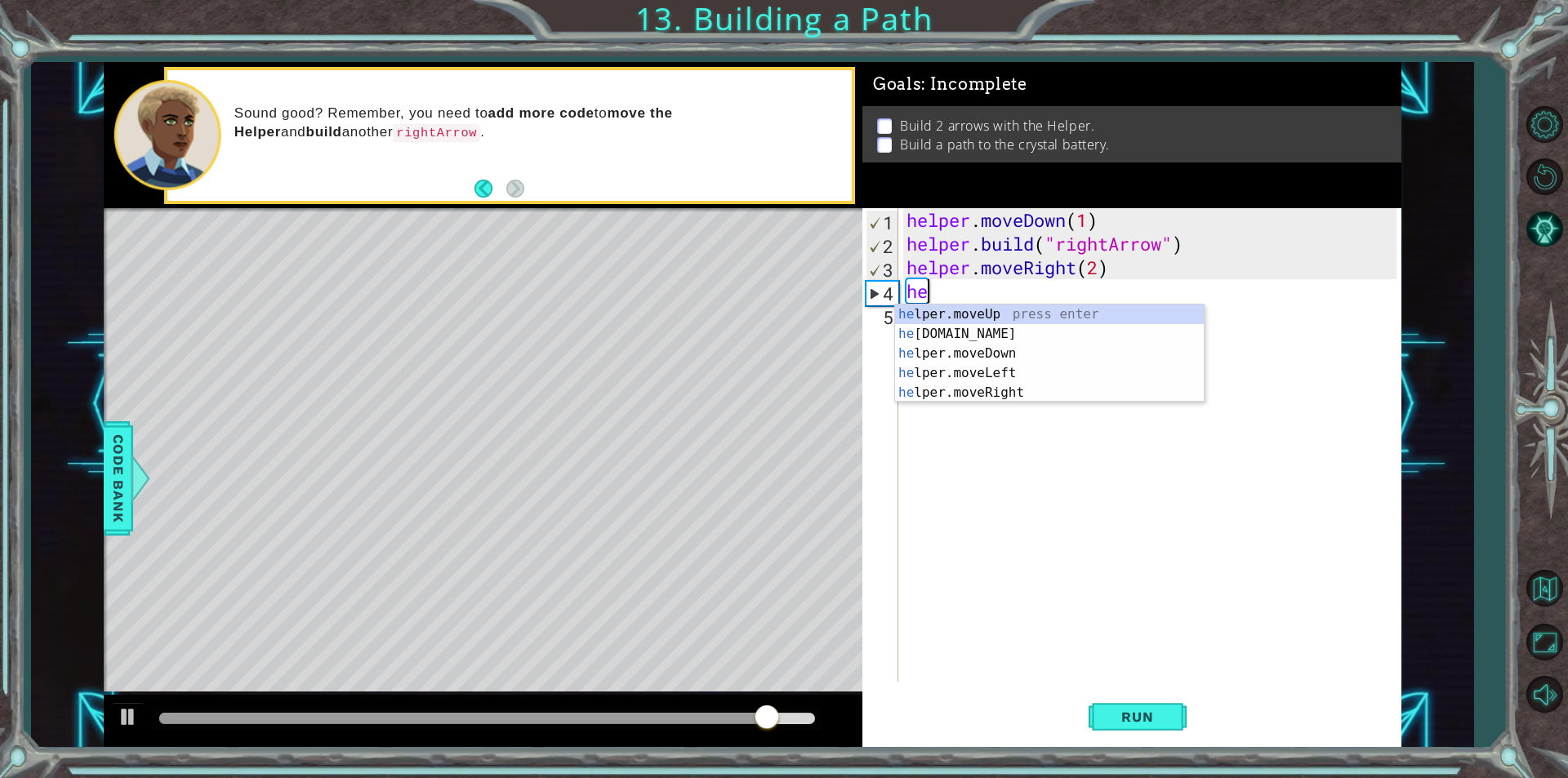
type textarea "h"
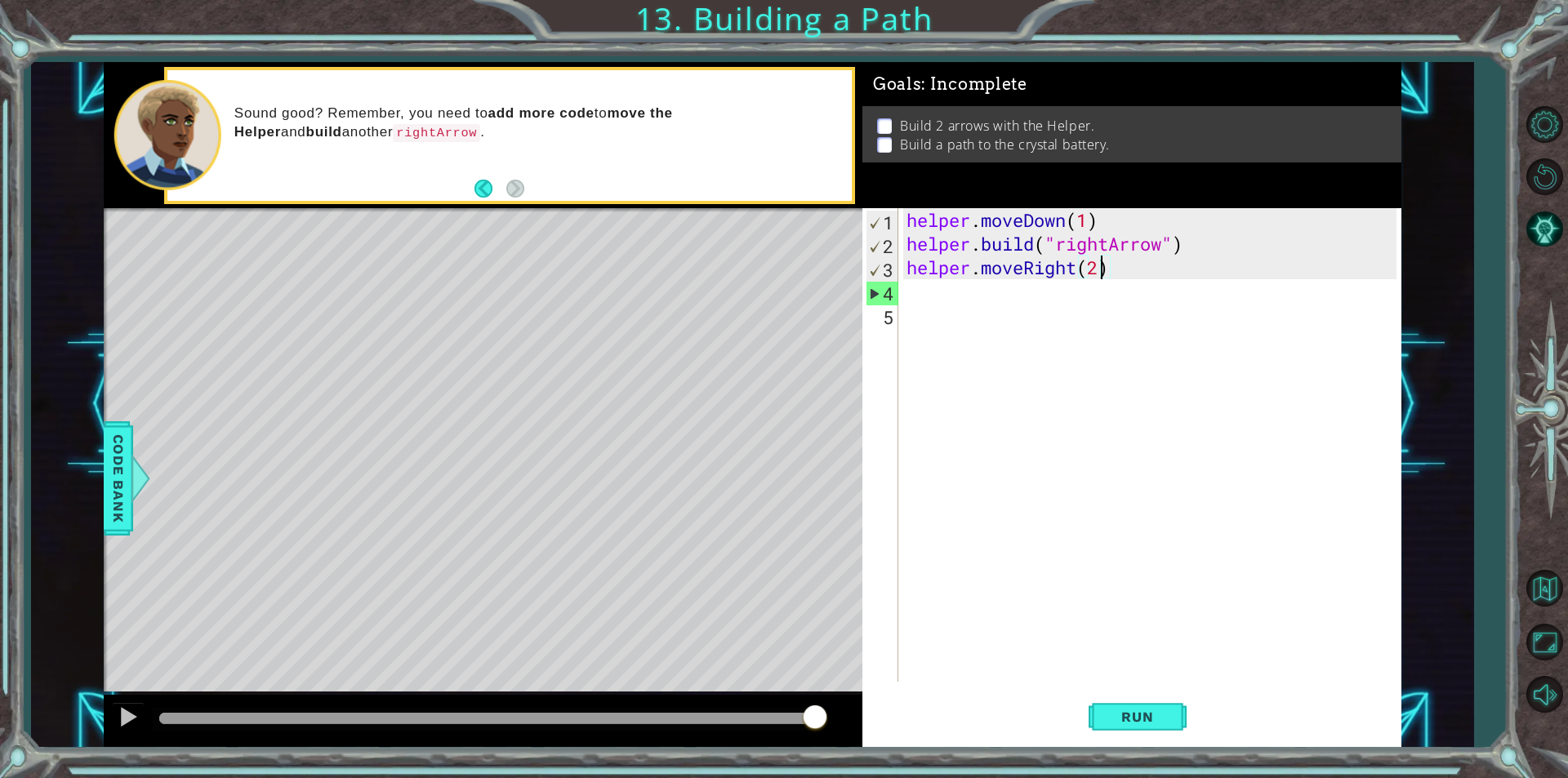
click at [1100, 272] on div "helper . moveDown ( 1 ) helper . build ( "rightArrow" ) helper . moveRight ( 2 )" at bounding box center [1154, 469] width 502 height 522
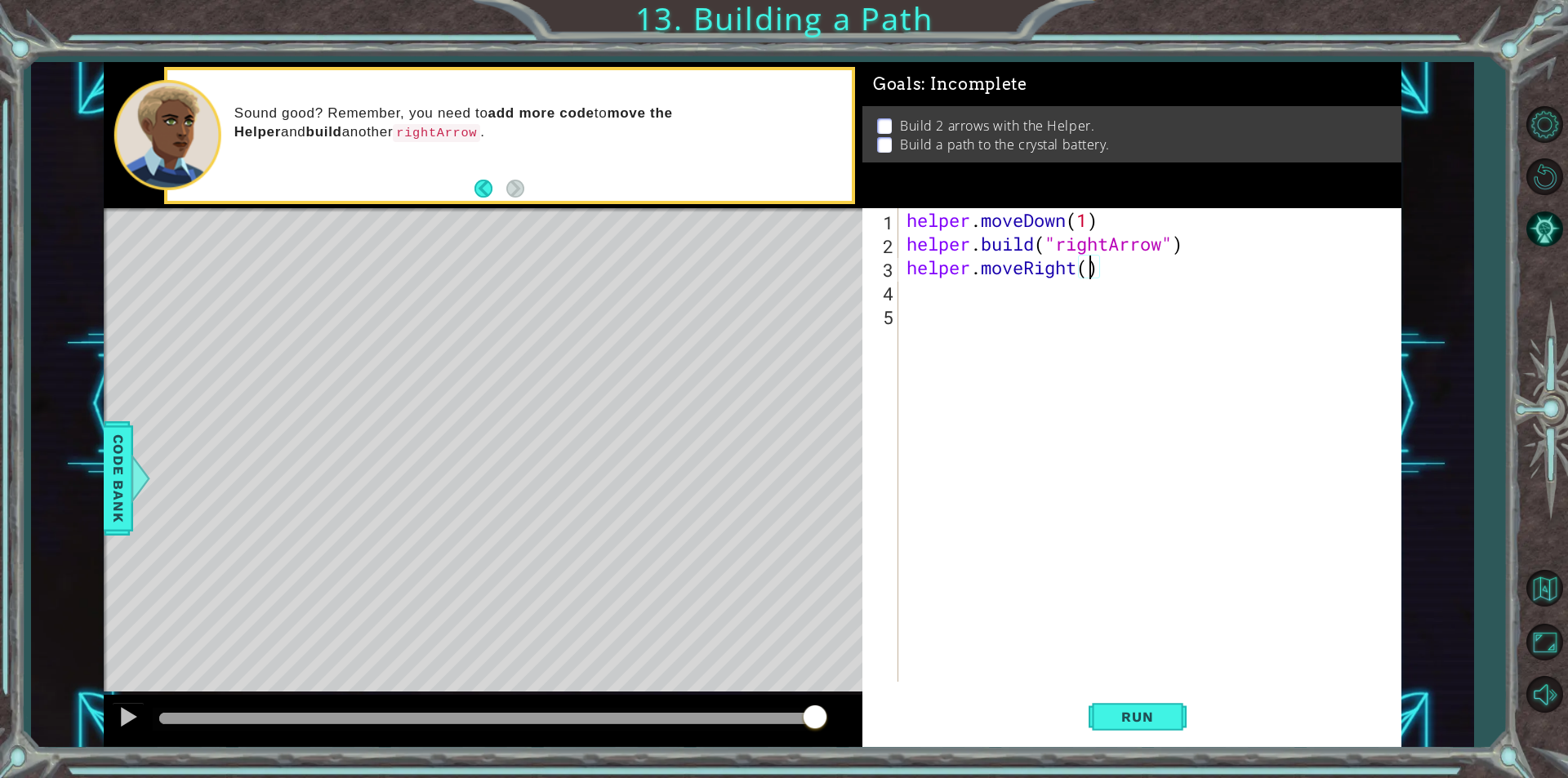
type textarea "helper.moveRight(3)"
click at [1035, 289] on div "helper . moveDown ( 1 ) helper . build ( "rightArrow" ) helper . moveRight ( 3 )" at bounding box center [1154, 469] width 502 height 522
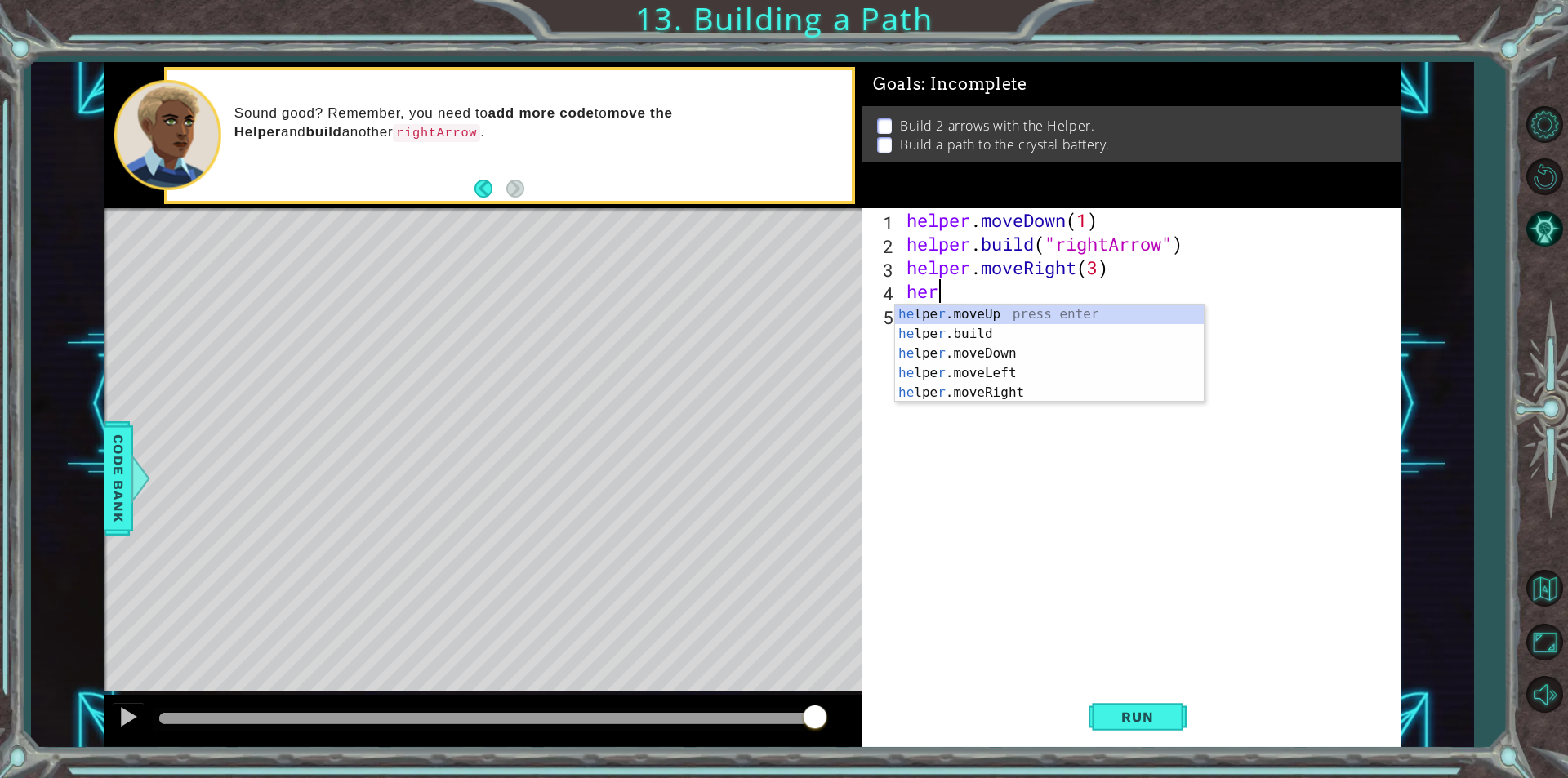
scroll to position [0, 0]
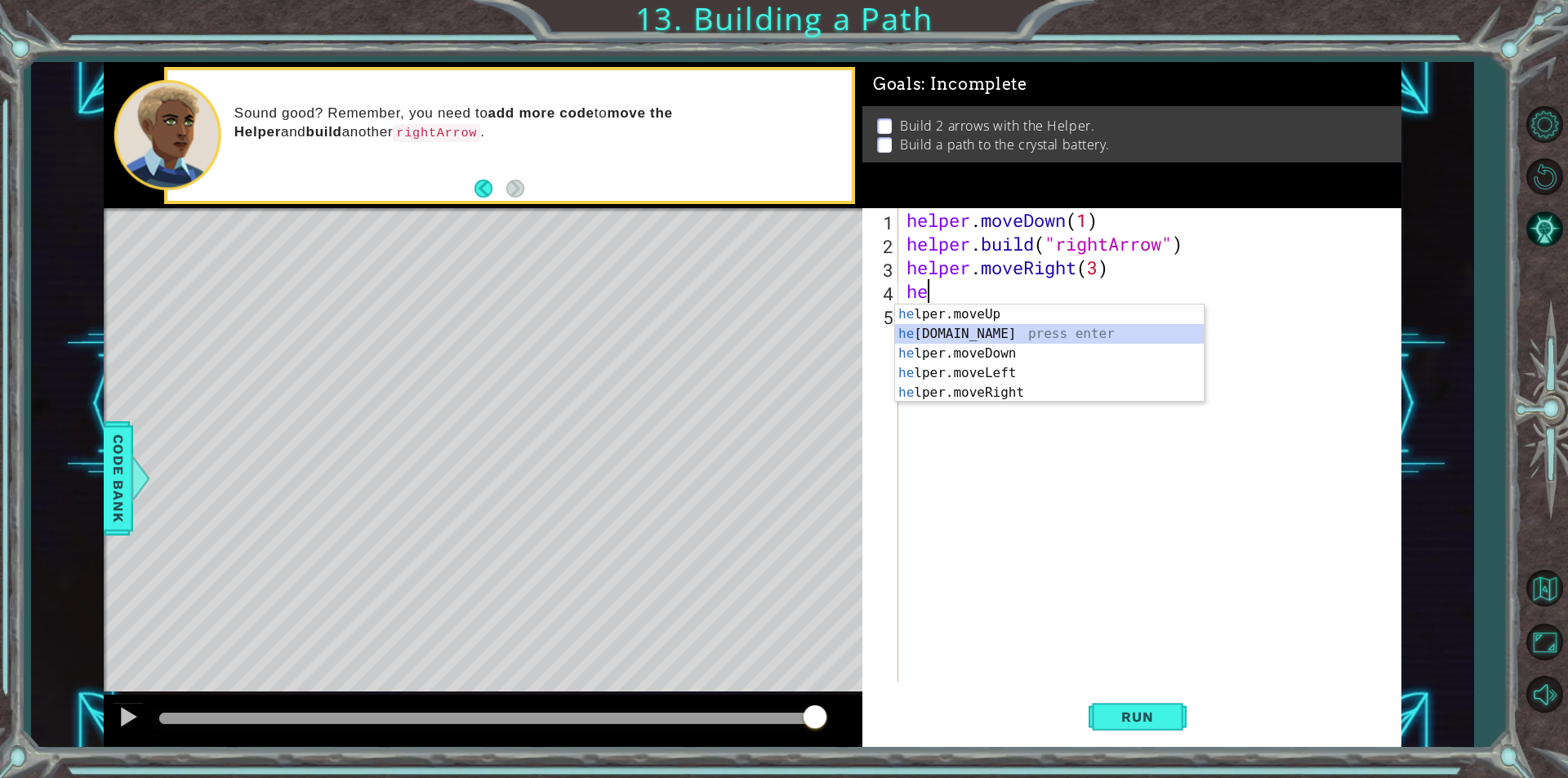
click at [1021, 326] on div "he lper.moveUp press enter he [DOMAIN_NAME] press enter he lper.moveDown press …" at bounding box center [1049, 373] width 308 height 137
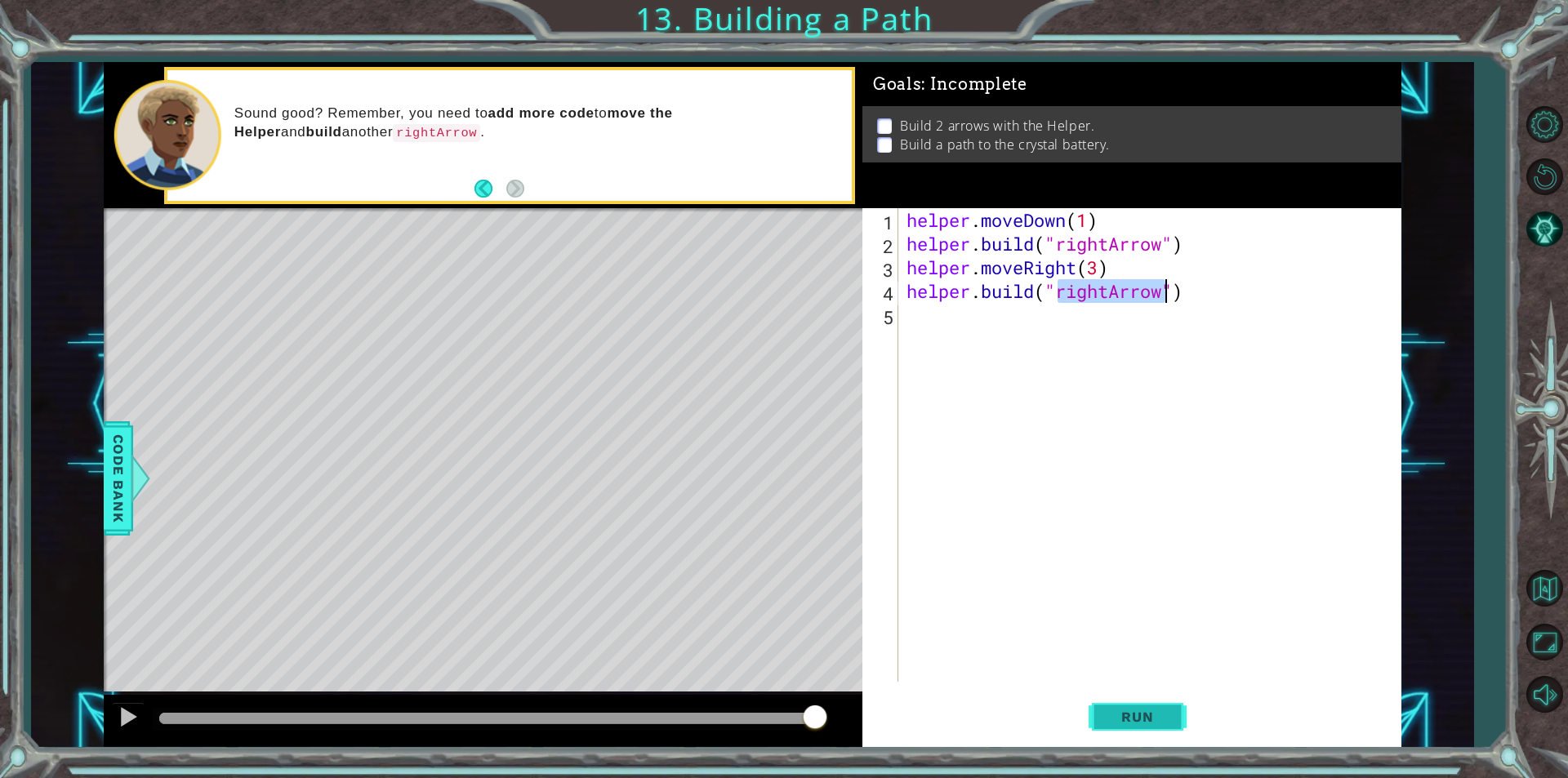
type textarea "[DOMAIN_NAME]("rightArrow")"
click at [1164, 712] on span "Run" at bounding box center [1136, 716] width 64 height 16
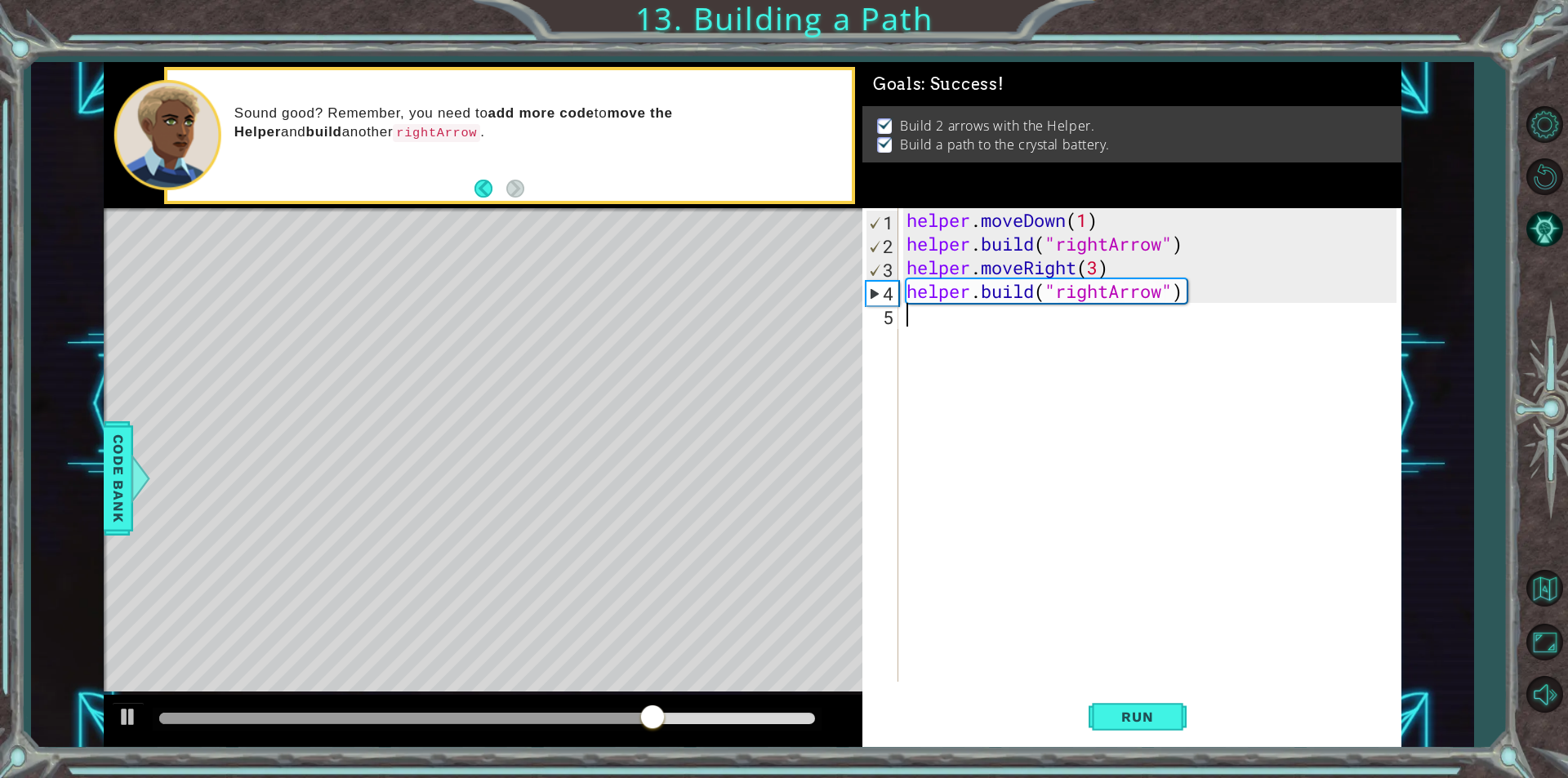
click at [1100, 334] on div "helper . moveDown ( 1 ) helper . build ( "rightArrow" ) helper . moveRight ( 3 …" at bounding box center [1154, 469] width 502 height 522
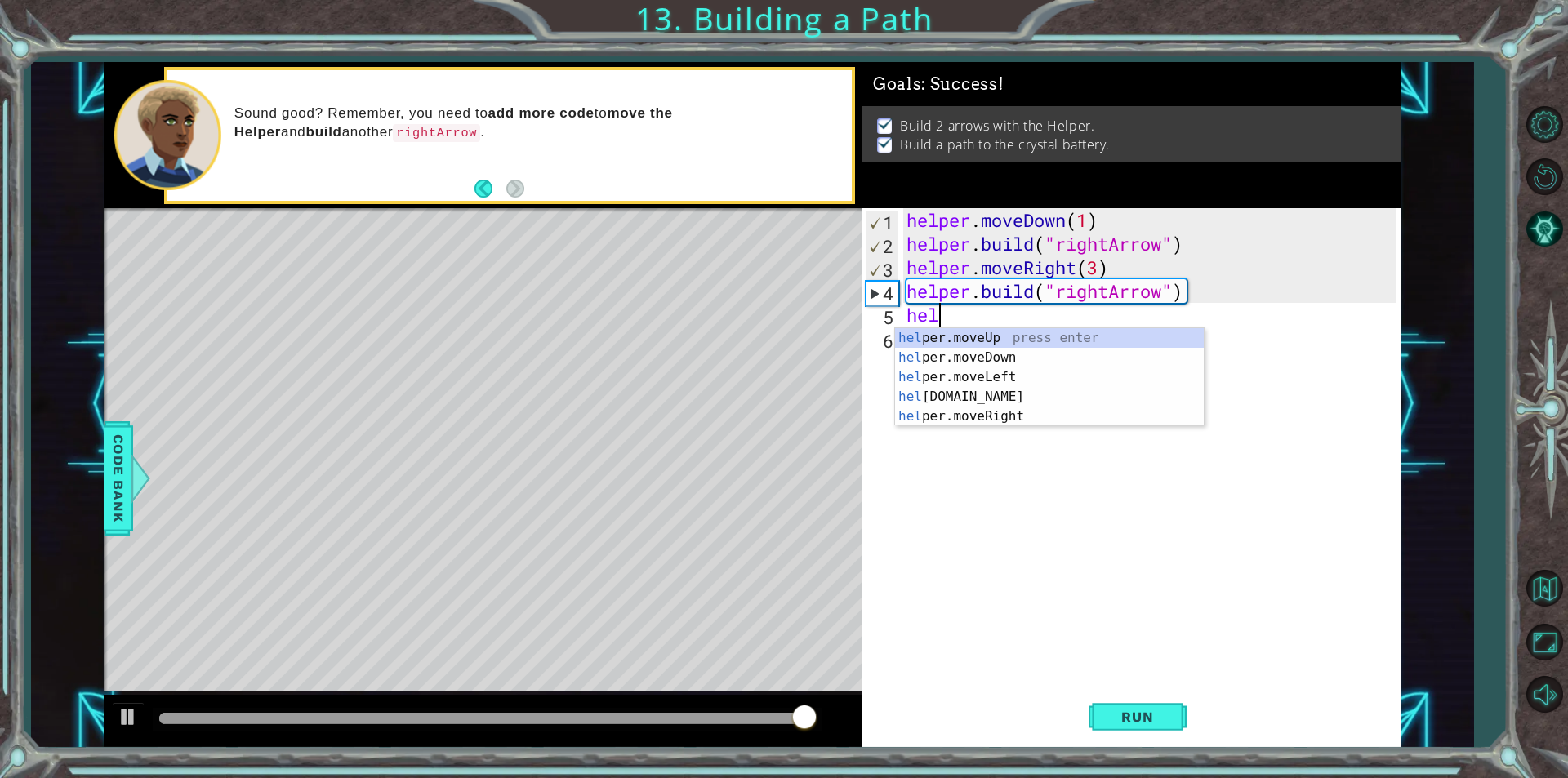
type textarea "hel"
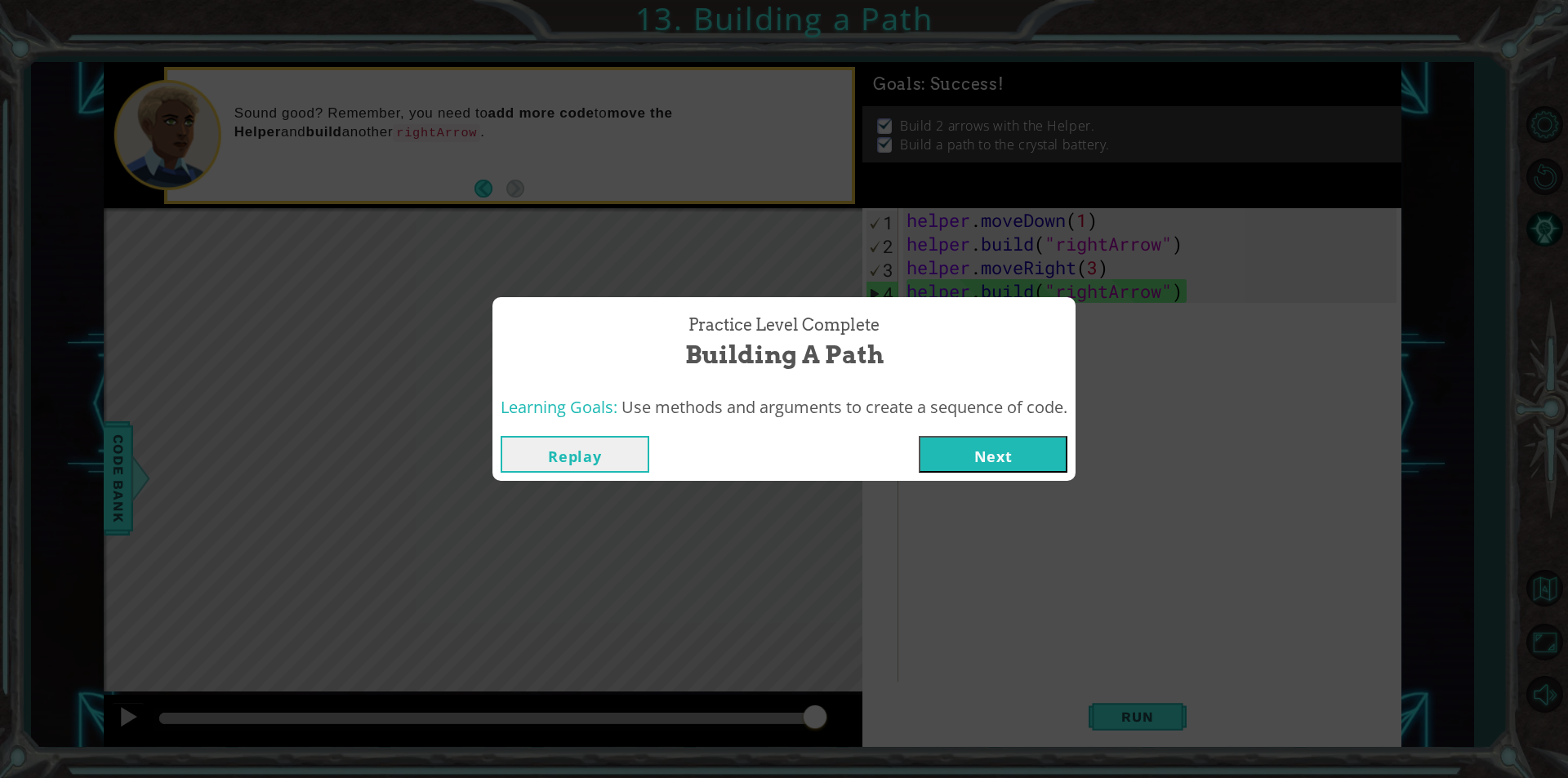
click at [1007, 472] on button "Next" at bounding box center [993, 454] width 149 height 37
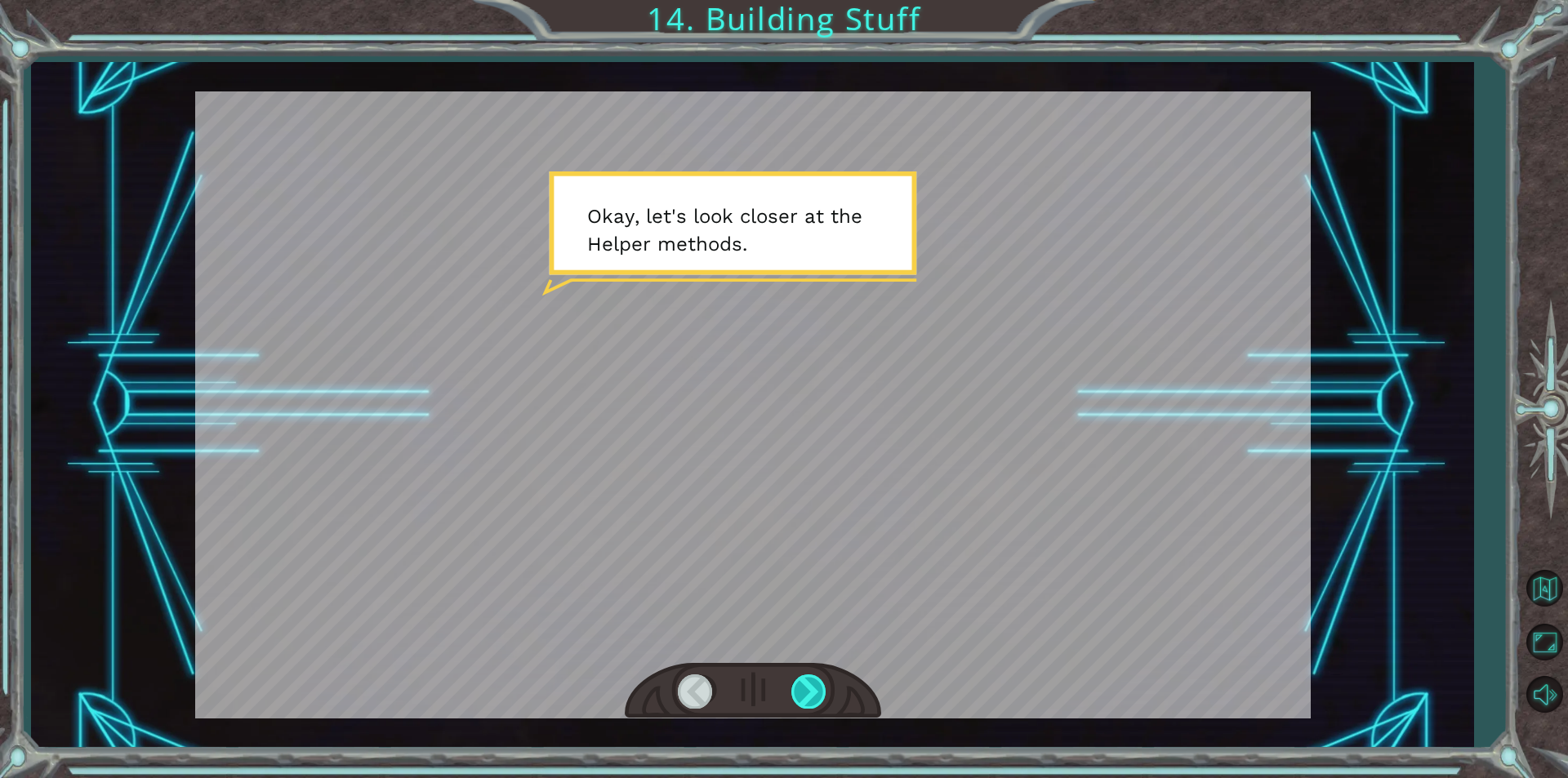
click at [811, 688] on div at bounding box center [809, 691] width 37 height 33
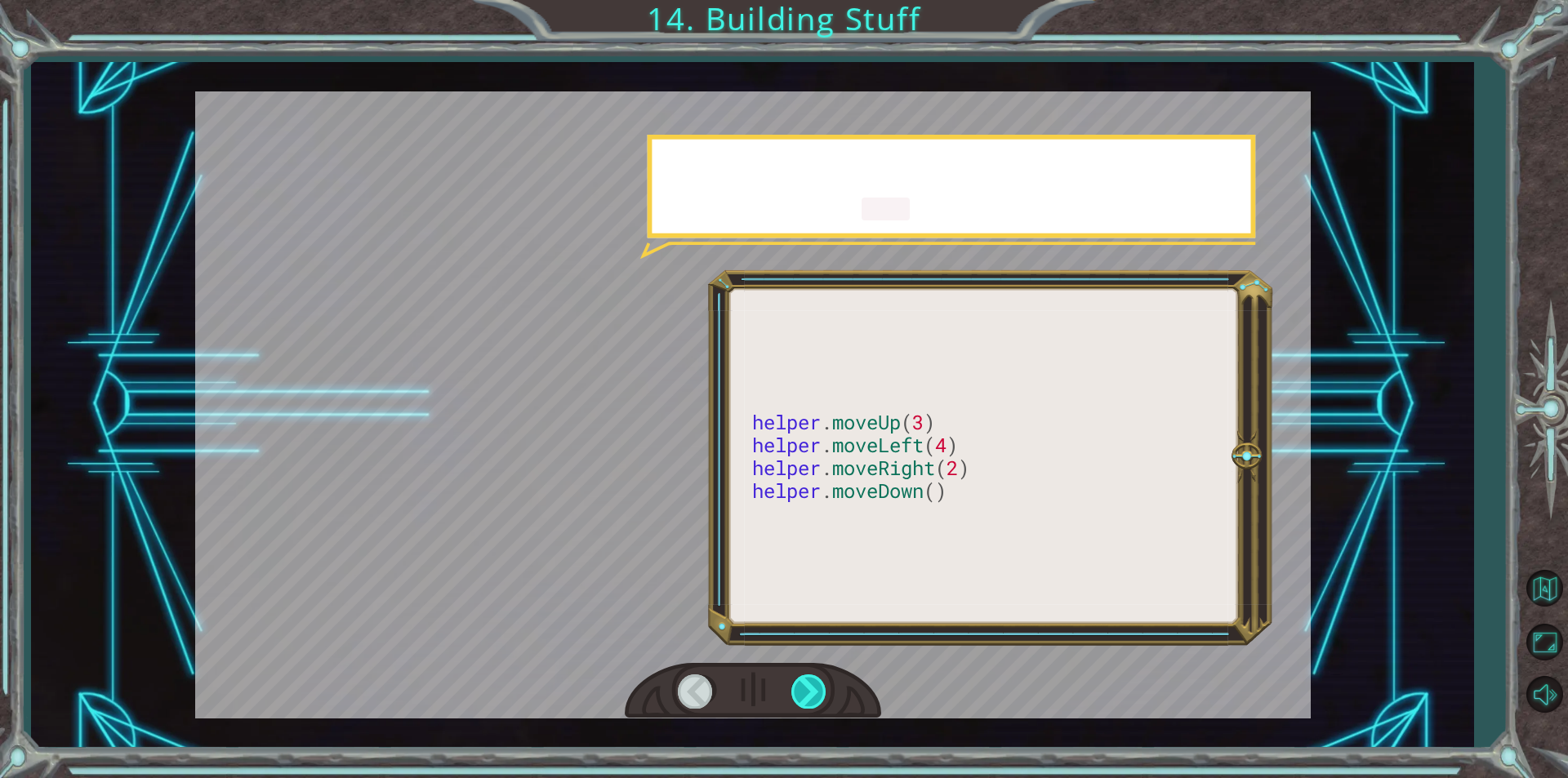
click at [812, 688] on div at bounding box center [809, 691] width 37 height 33
click at [812, 690] on div at bounding box center [809, 691] width 37 height 33
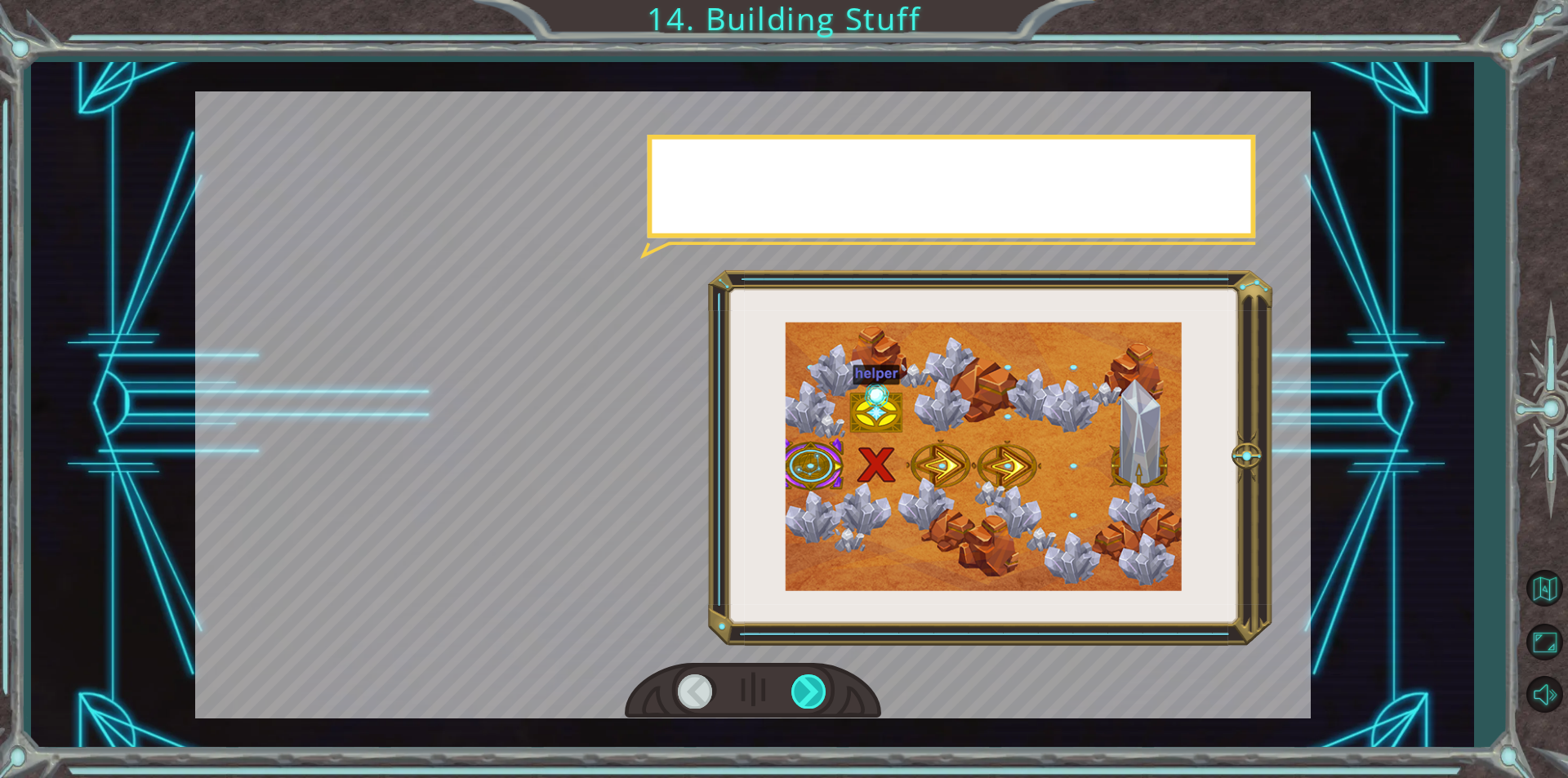
click at [812, 690] on div at bounding box center [809, 691] width 37 height 33
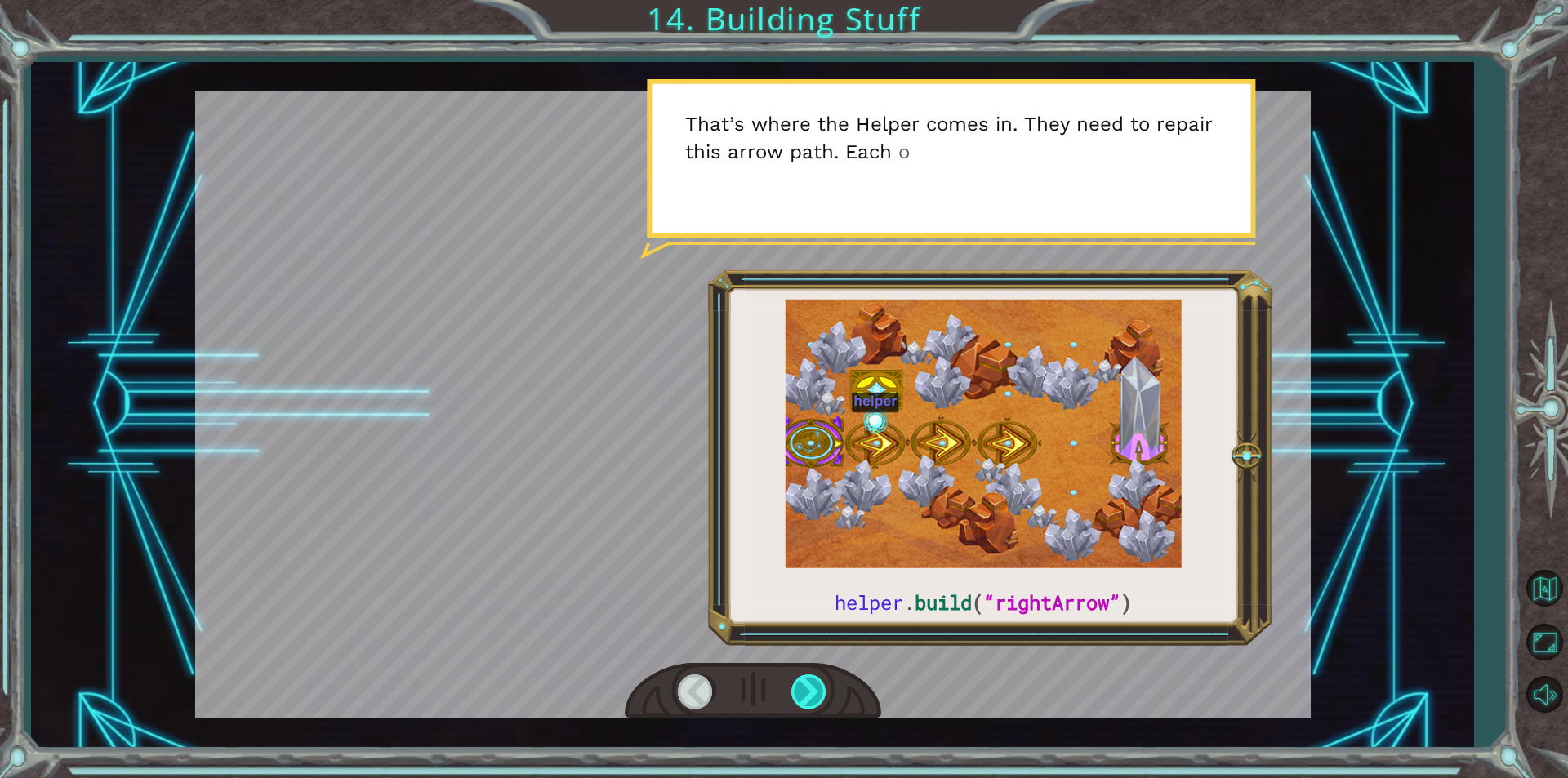
click at [819, 688] on div at bounding box center [809, 691] width 37 height 33
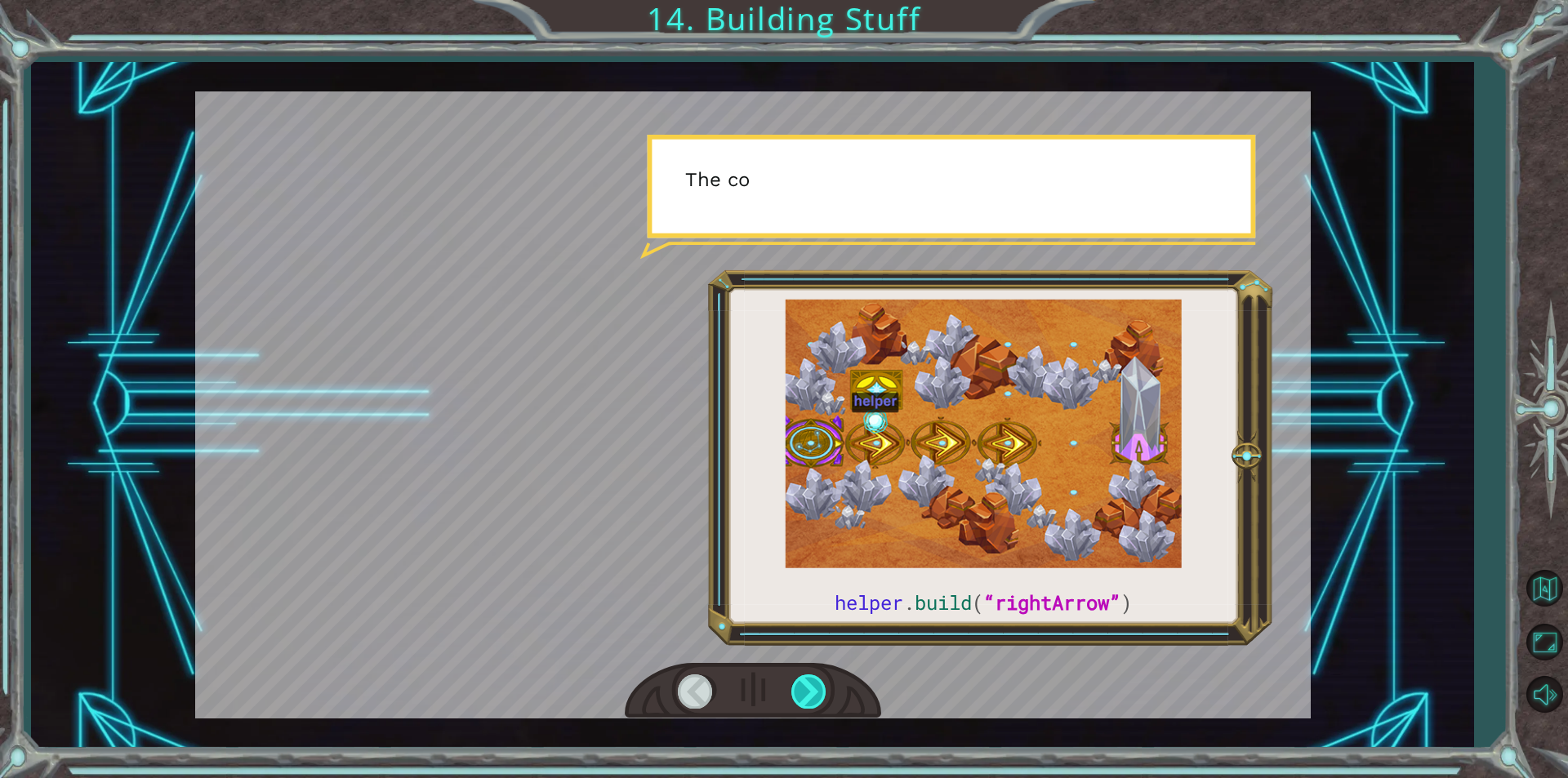
click at [819, 688] on div at bounding box center [809, 691] width 37 height 33
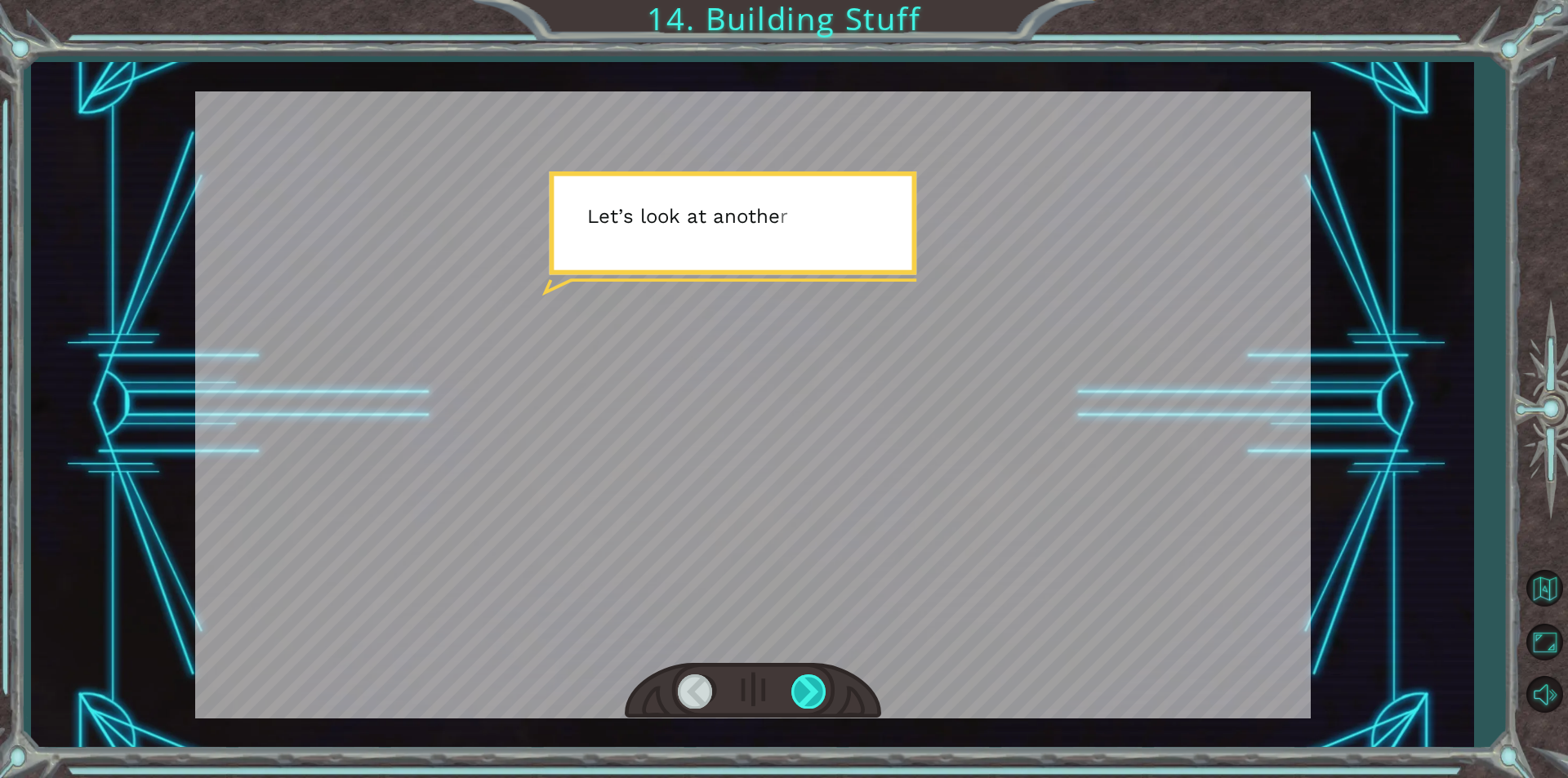
click at [819, 688] on div at bounding box center [809, 691] width 37 height 33
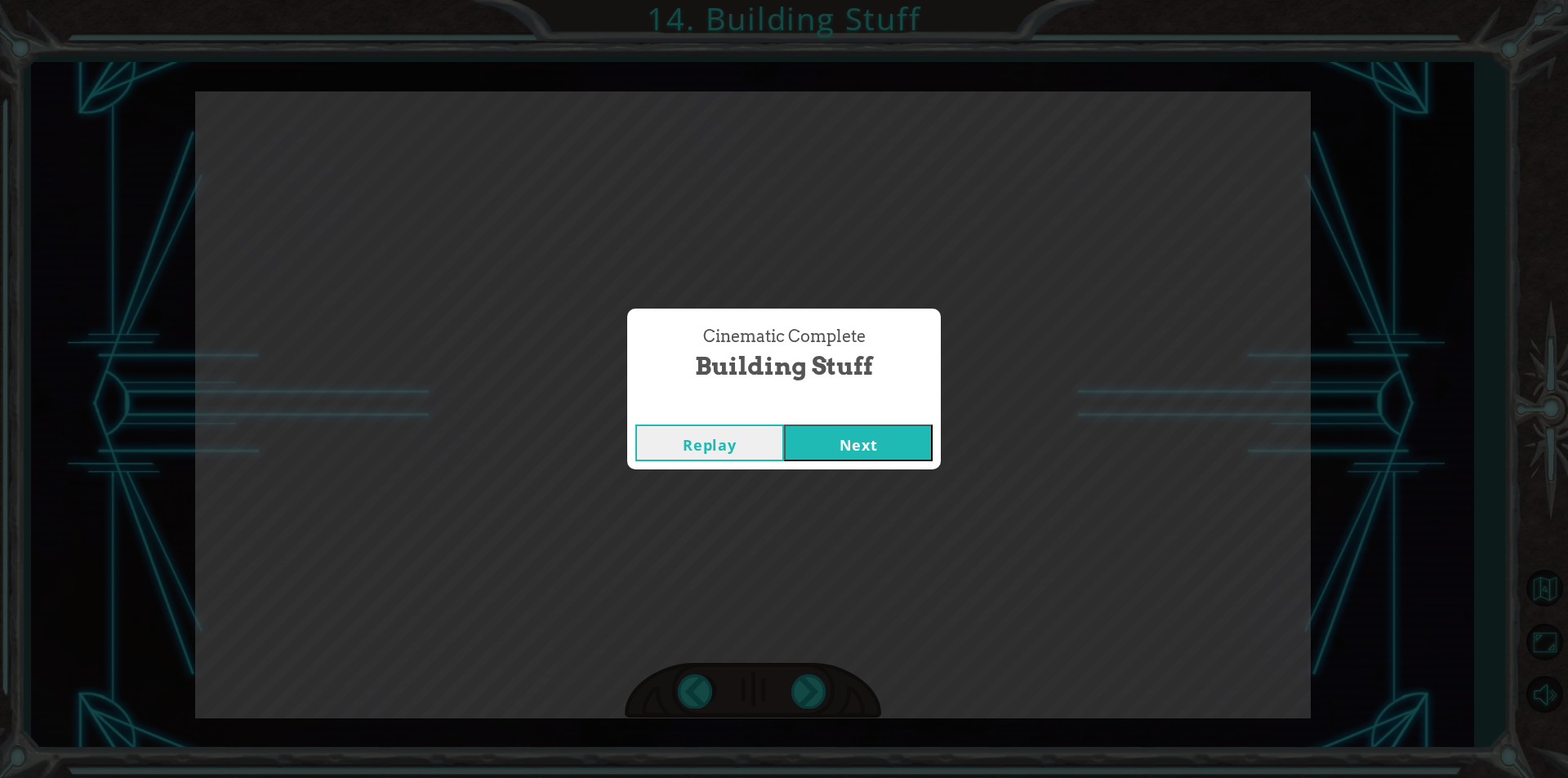
click at [819, 688] on div "Cinematic Complete Building Stuff Replay Next" at bounding box center [784, 389] width 1568 height 778
click at [819, 420] on div "Replay Next" at bounding box center [784, 443] width 313 height 53
click at [824, 441] on button "Next" at bounding box center [857, 443] width 149 height 37
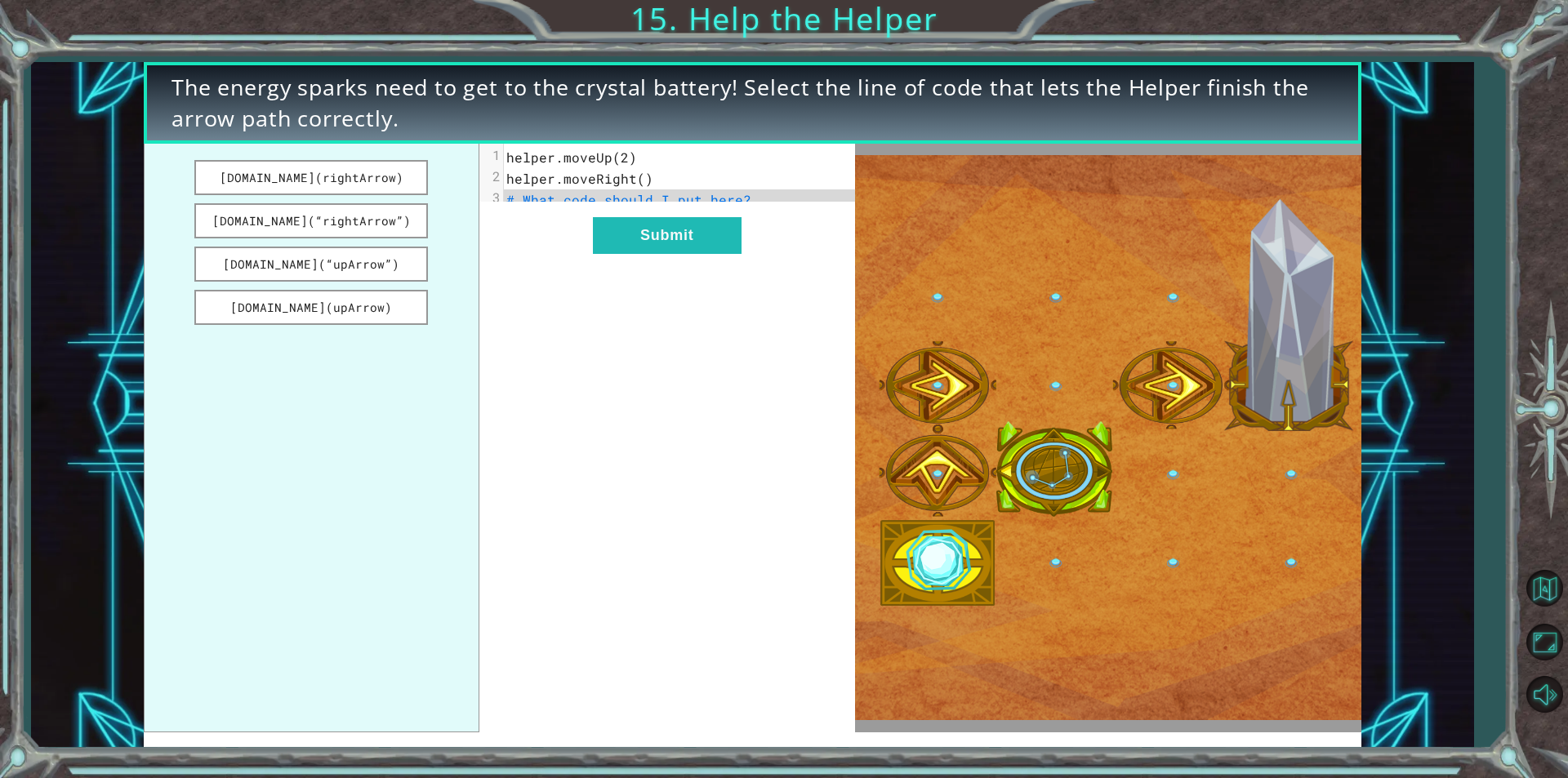
click at [619, 155] on span "helper.moveUp(2)" at bounding box center [572, 157] width 131 height 17
drag, startPoint x: 371, startPoint y: 228, endPoint x: 616, endPoint y: 241, distance: 245.3
click at [616, 241] on div "[DOMAIN_NAME](rightArrow) [DOMAIN_NAME](“rightArrow”) [DOMAIN_NAME](“upArrow”) …" at bounding box center [500, 437] width 712 height 588
click at [312, 216] on button "[DOMAIN_NAME](“rightArrow”)" at bounding box center [310, 221] width 234 height 35
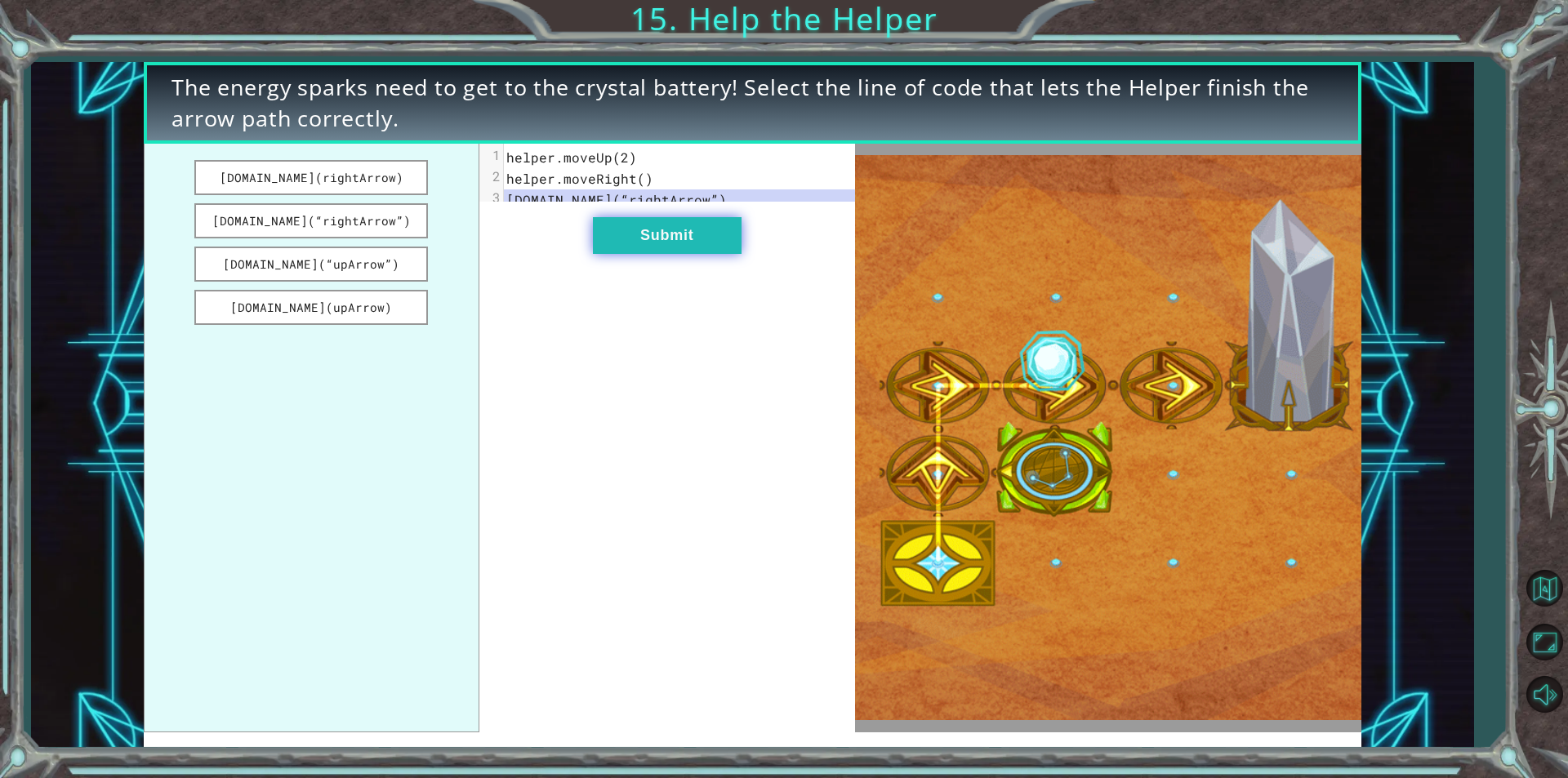
click at [614, 248] on button "Submit" at bounding box center [666, 236] width 149 height 37
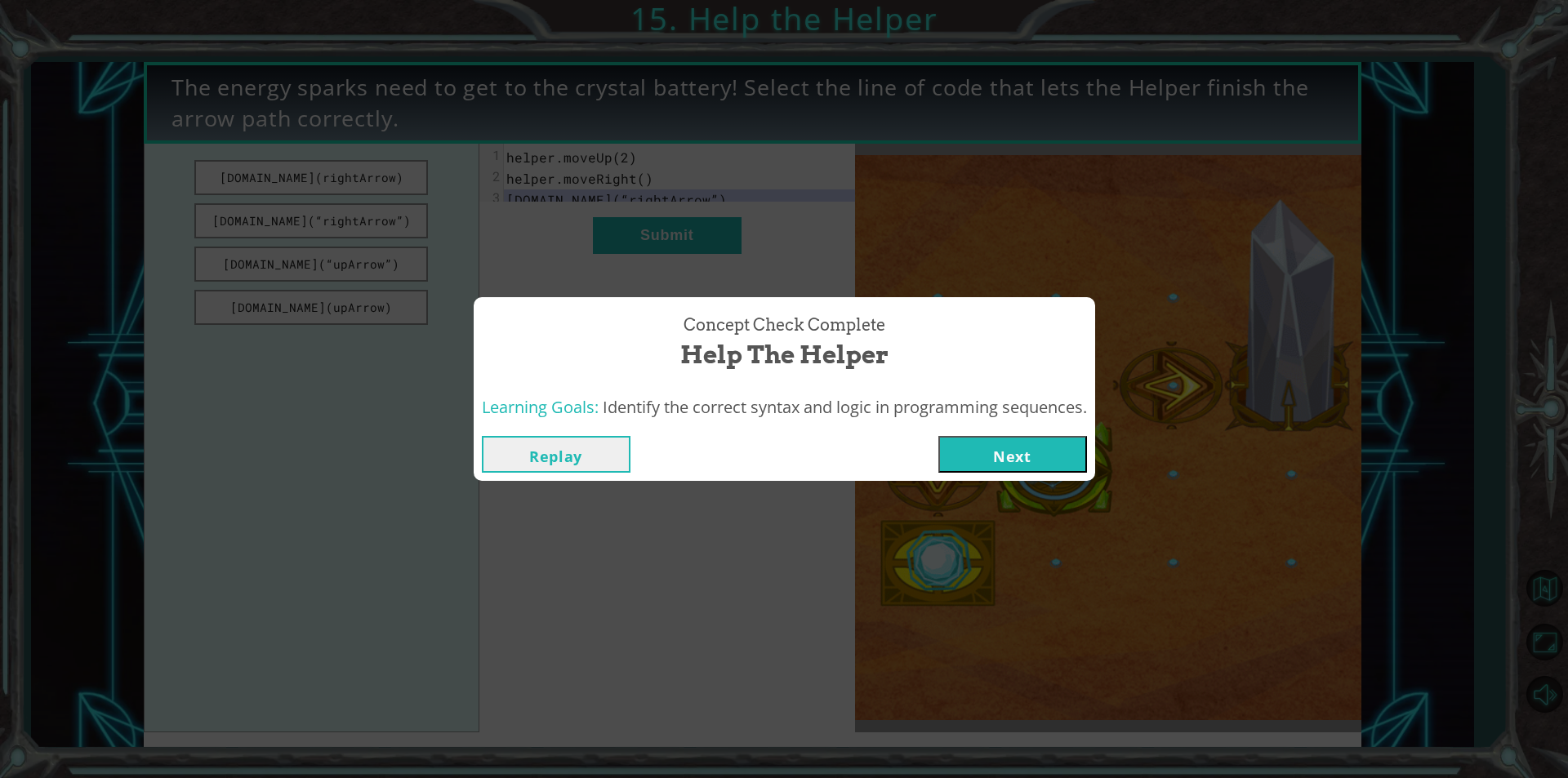
click at [1012, 456] on button "Next" at bounding box center [1012, 454] width 149 height 37
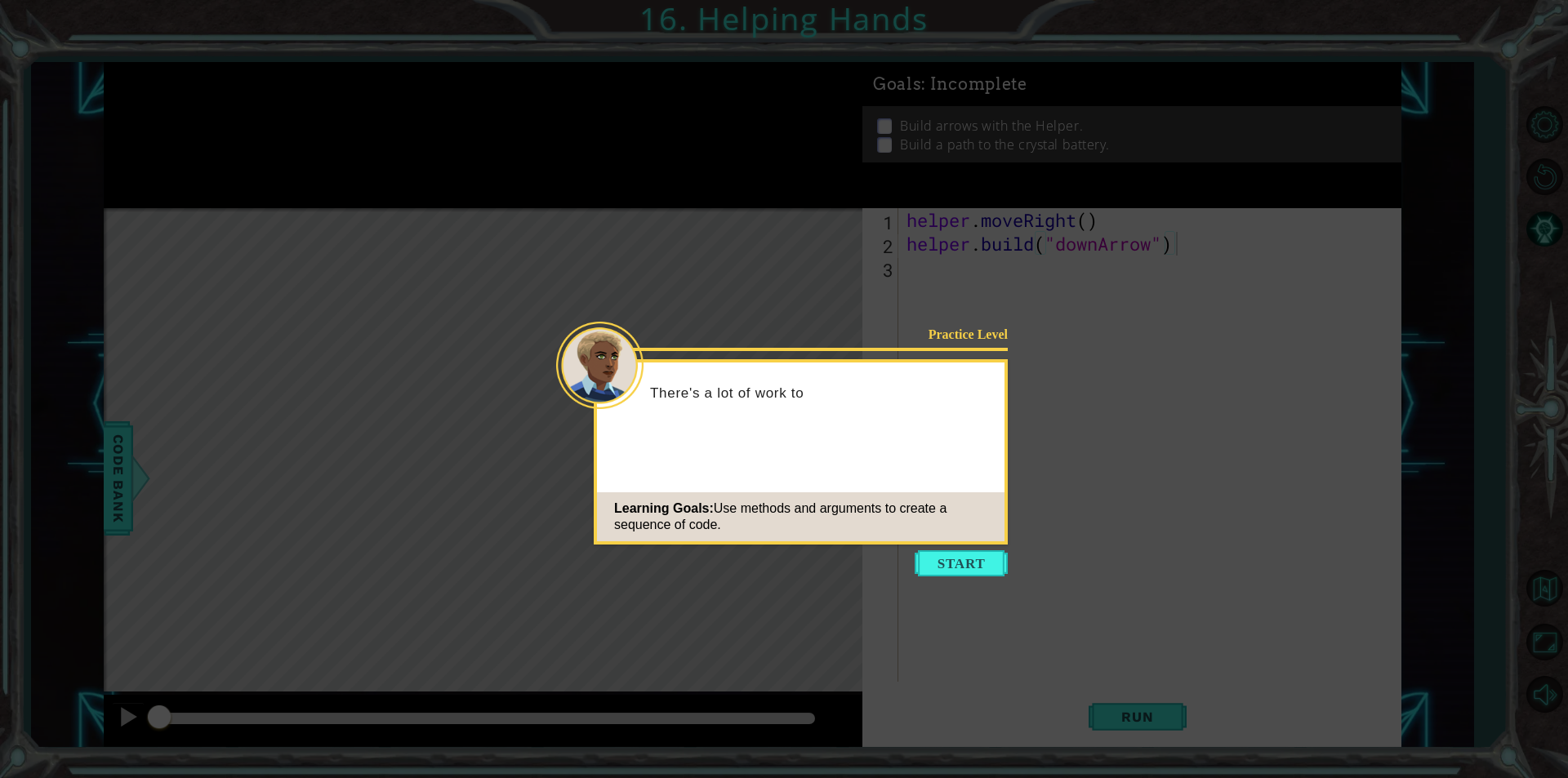
drag, startPoint x: 972, startPoint y: 552, endPoint x: 962, endPoint y: 539, distance: 16.4
click at [971, 552] on button "Start" at bounding box center [960, 564] width 93 height 27
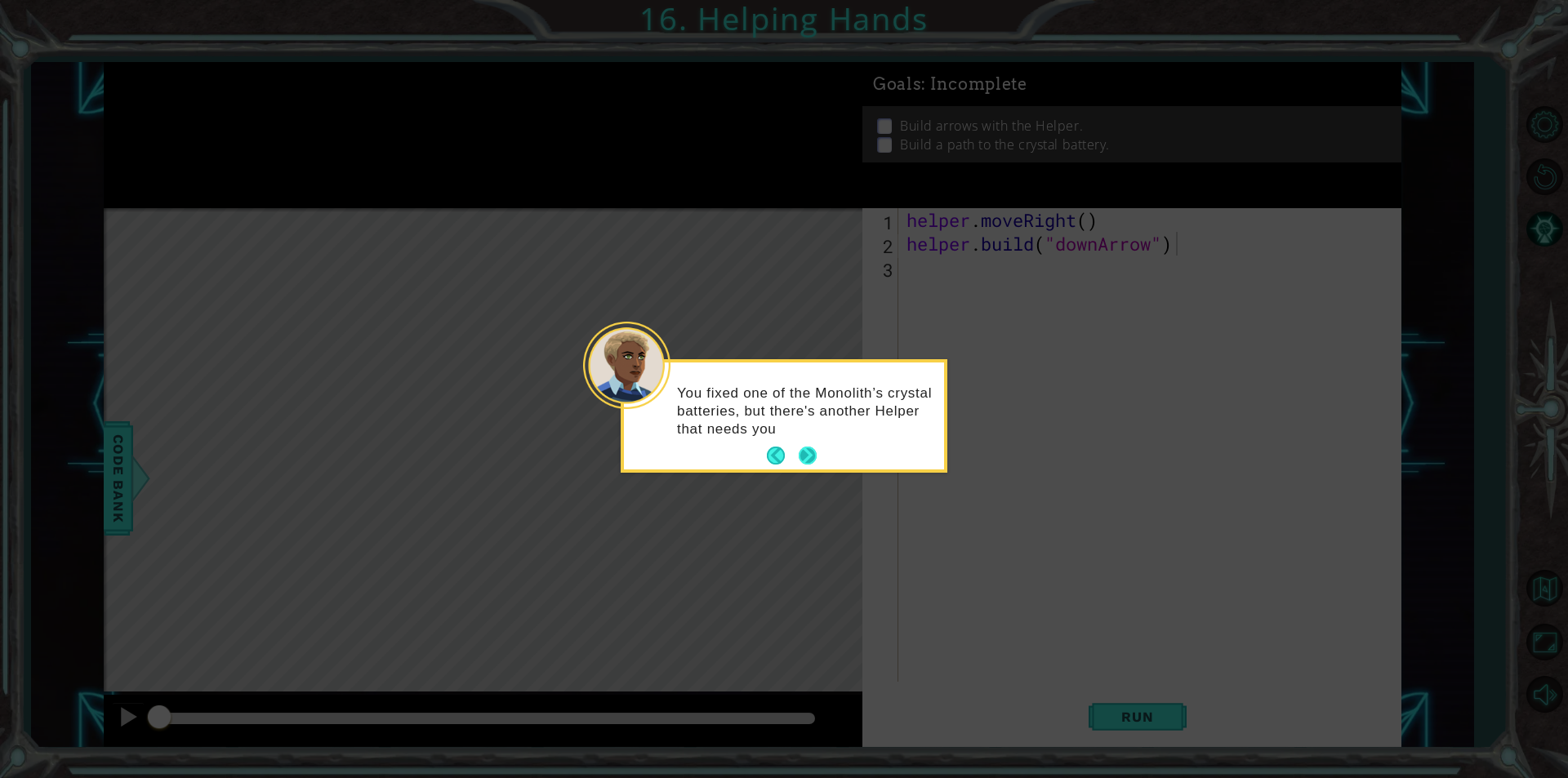
click at [813, 461] on button "Next" at bounding box center [807, 456] width 21 height 21
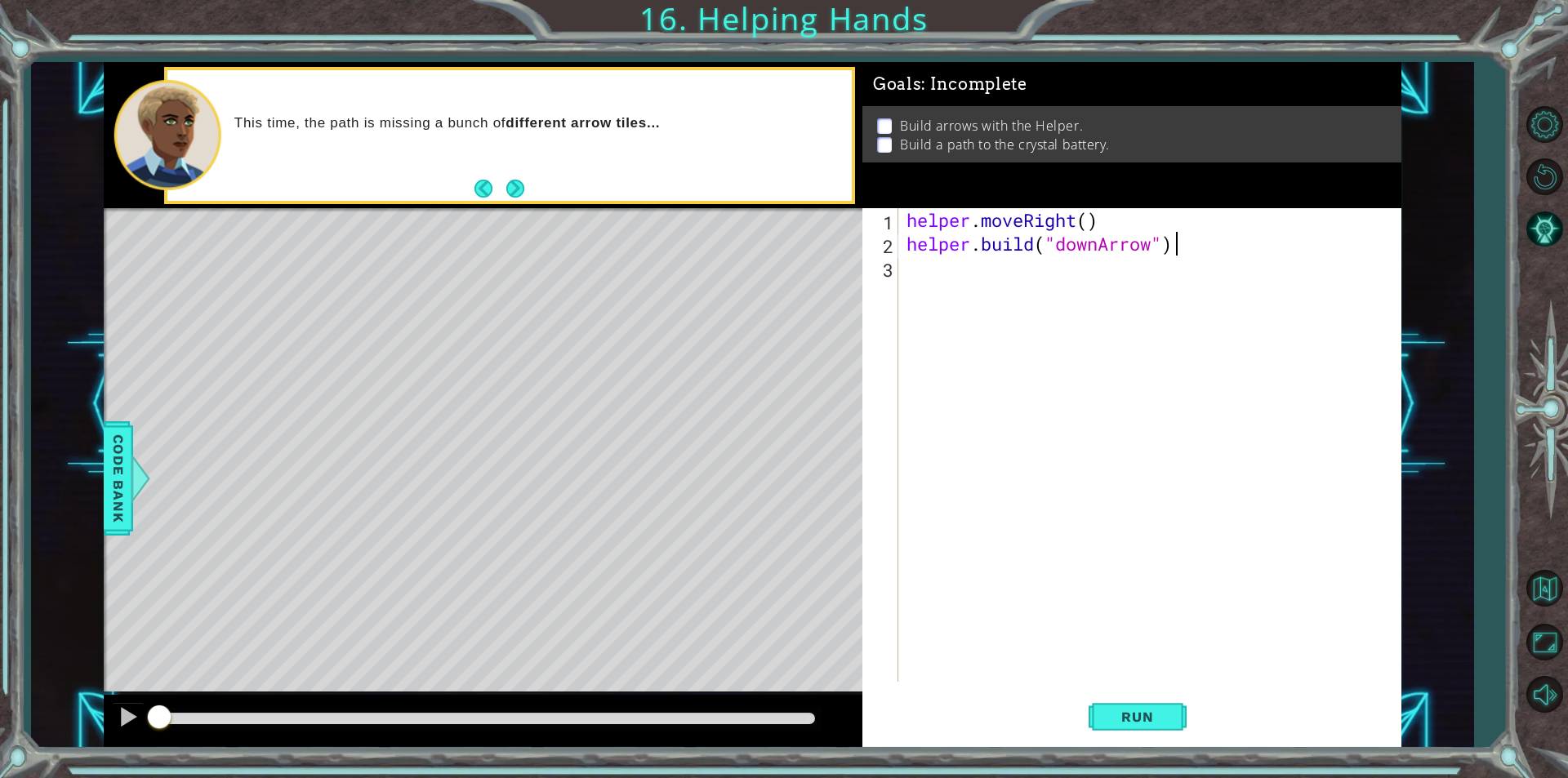
click at [1132, 287] on div "helper . moveRight ( ) helper . build ( "downArrow" )" at bounding box center [1154, 469] width 502 height 522
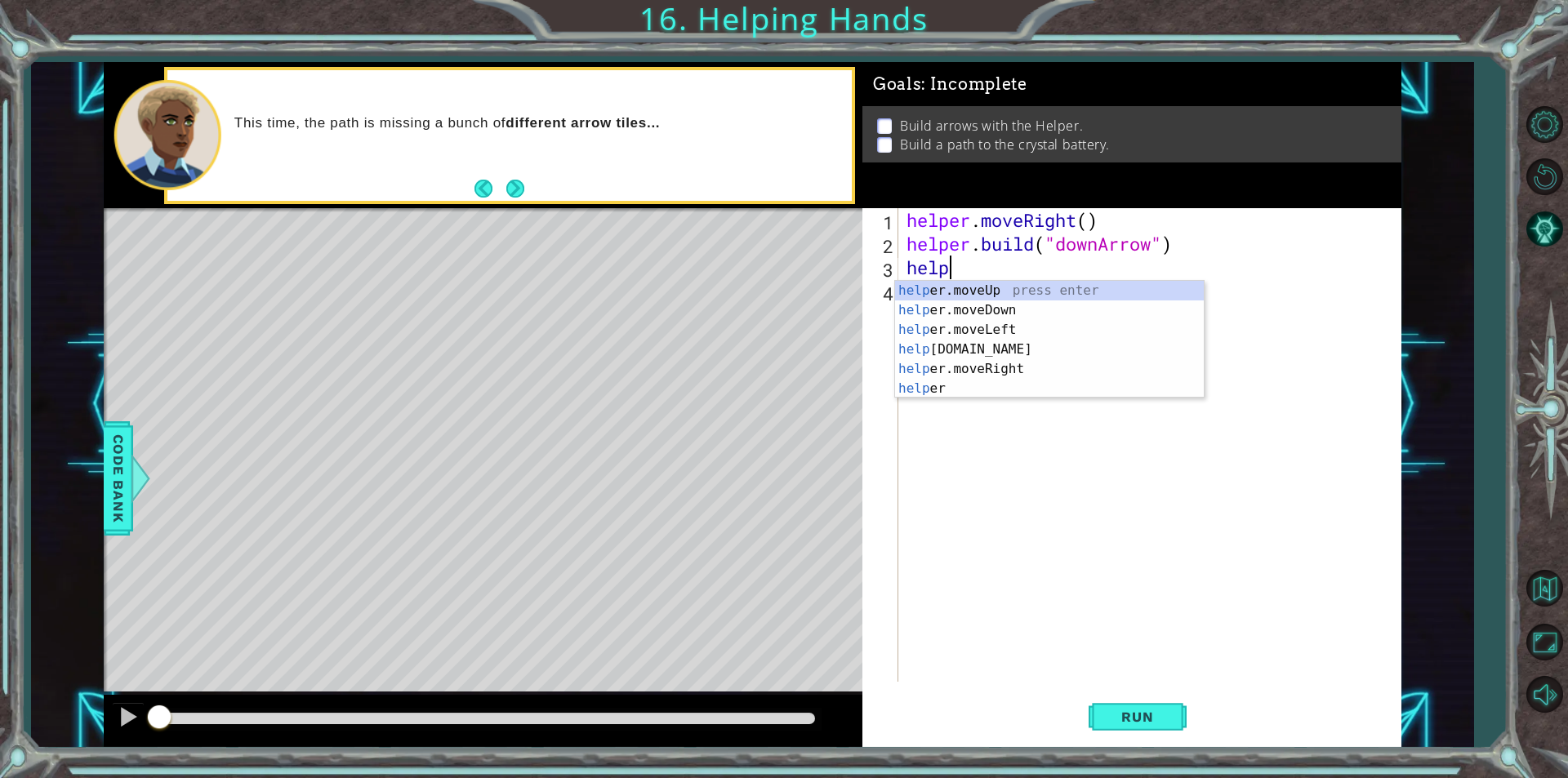
scroll to position [0, 2]
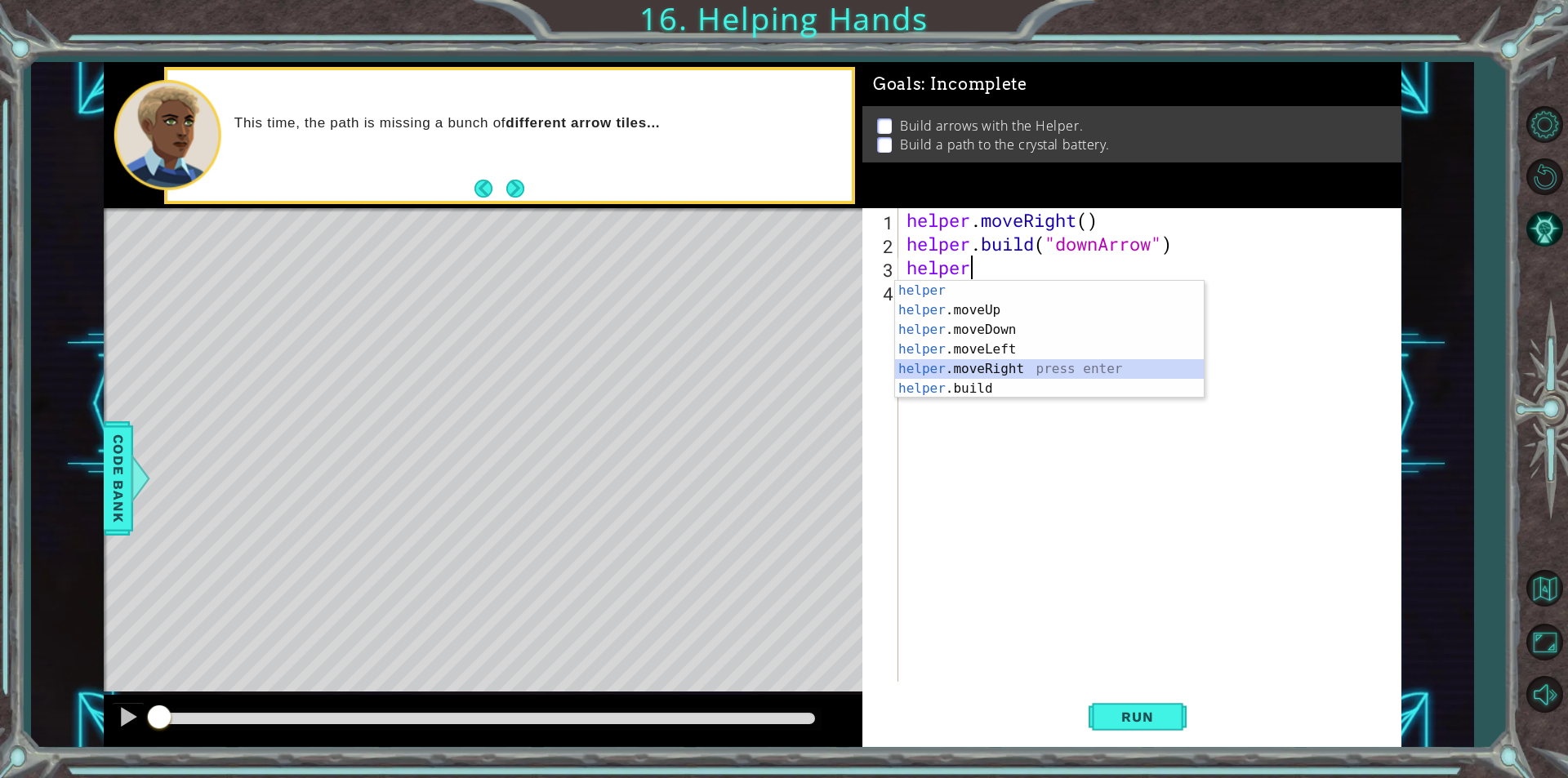
click at [1030, 363] on div "helper press enter helper .moveUp press enter helper .moveDown press enter help…" at bounding box center [1049, 360] width 308 height 157
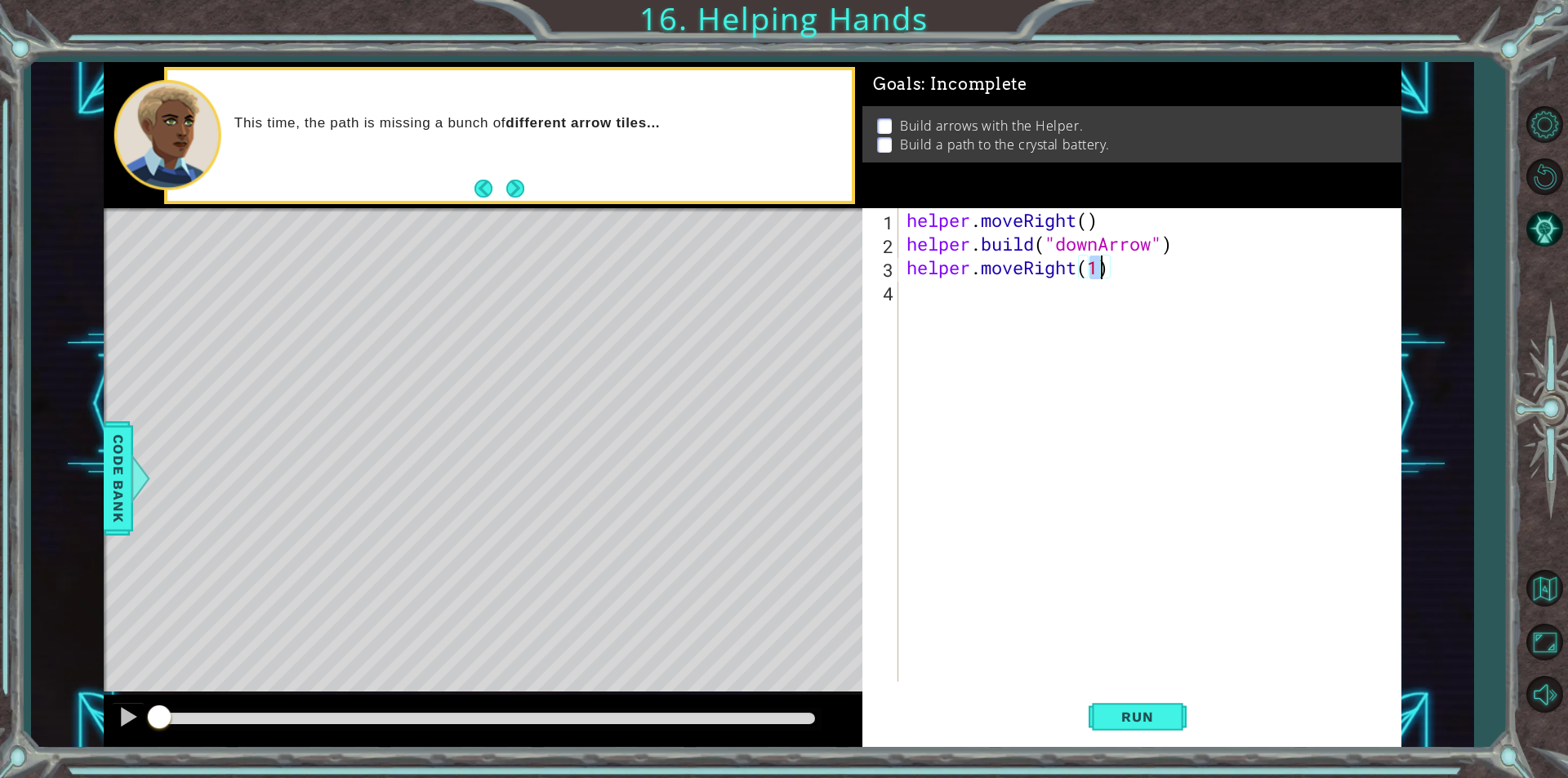
click at [997, 301] on div "helper . moveRight ( ) helper . build ( "downArrow" ) helper . moveRight ( 1 )" at bounding box center [1154, 469] width 502 height 522
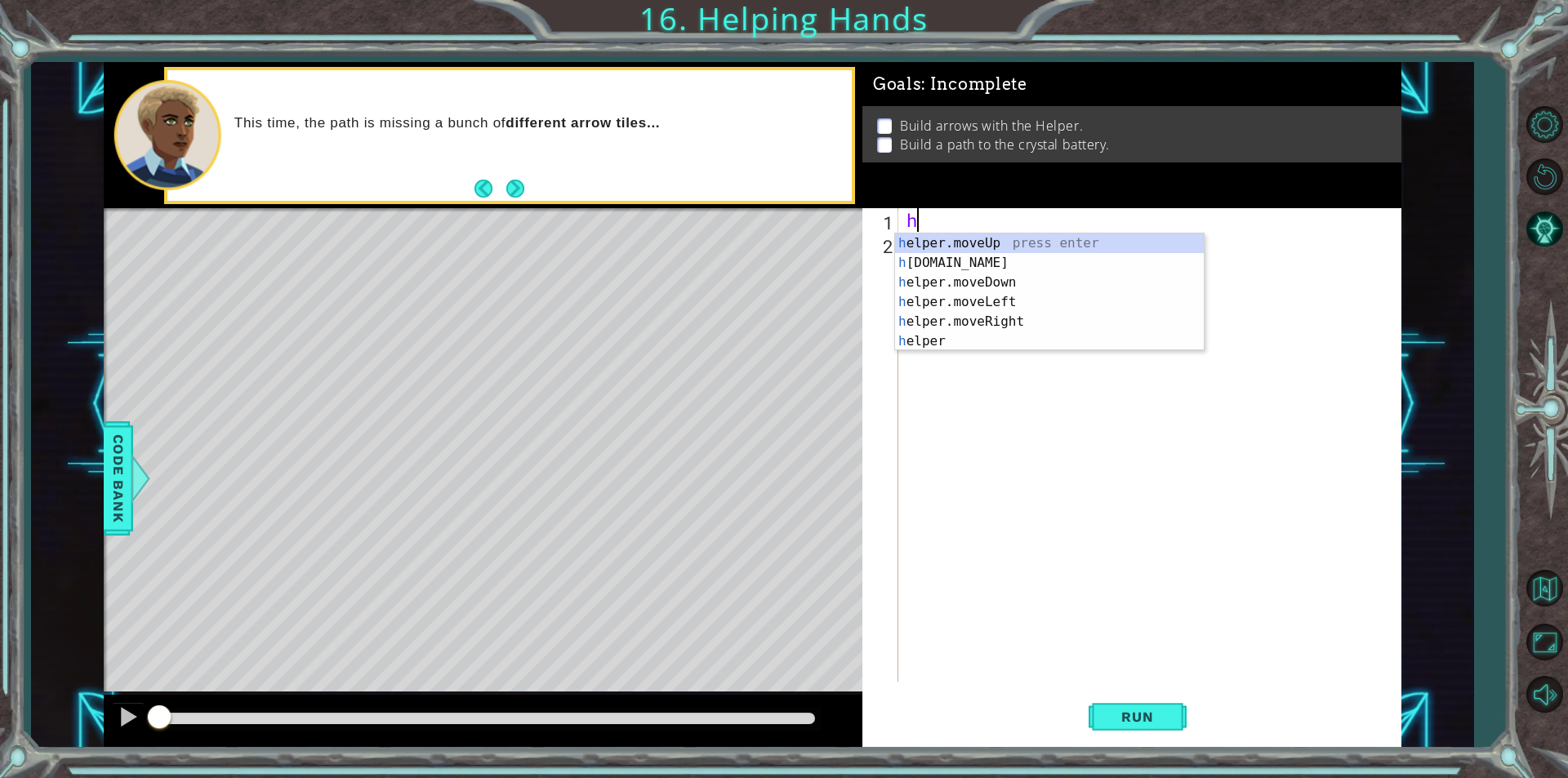
scroll to position [0, 0]
type textarea "h"
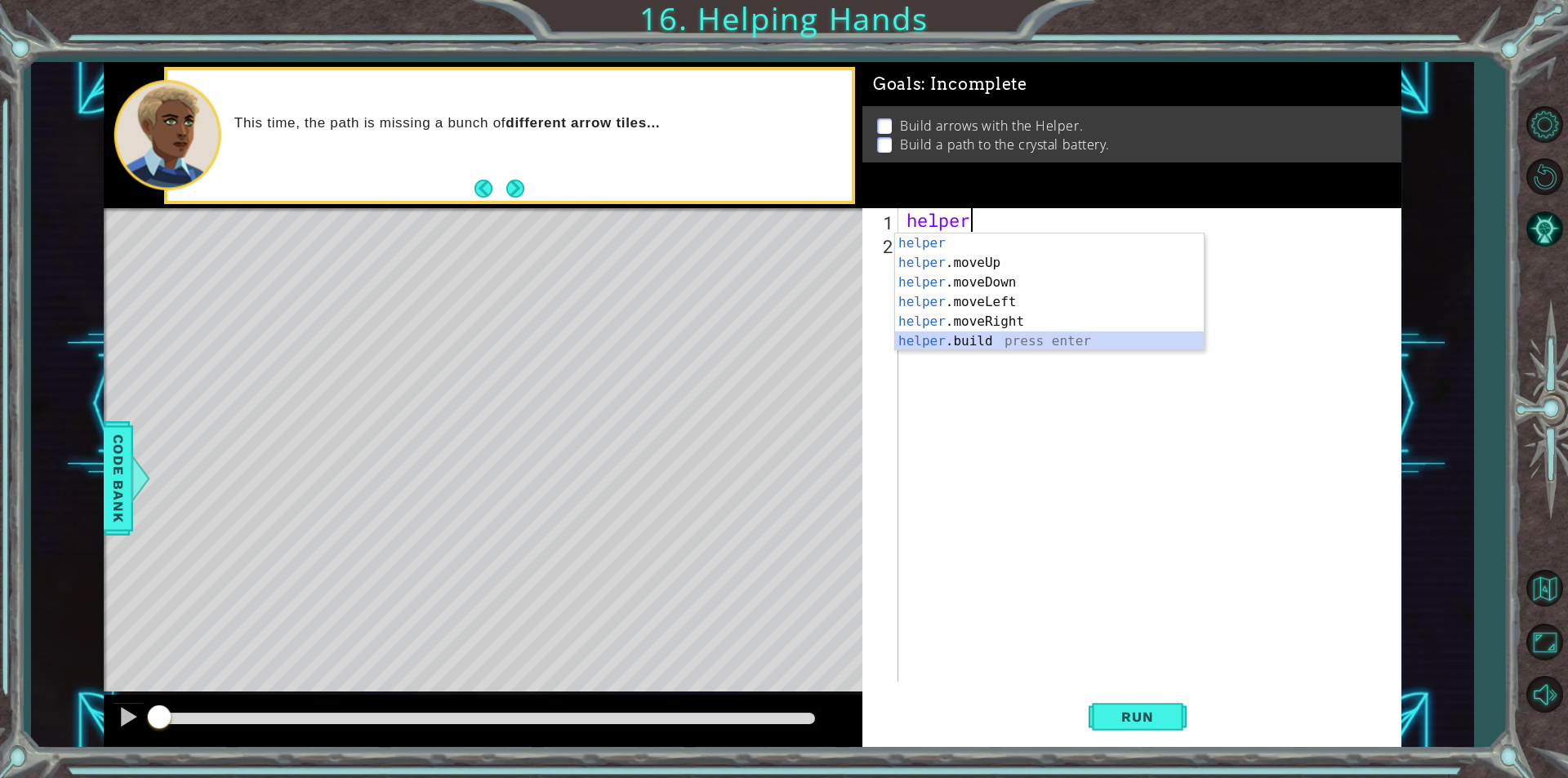
click at [1031, 343] on div "helper press enter helper .moveUp press enter helper .moveDown press enter help…" at bounding box center [1049, 312] width 308 height 157
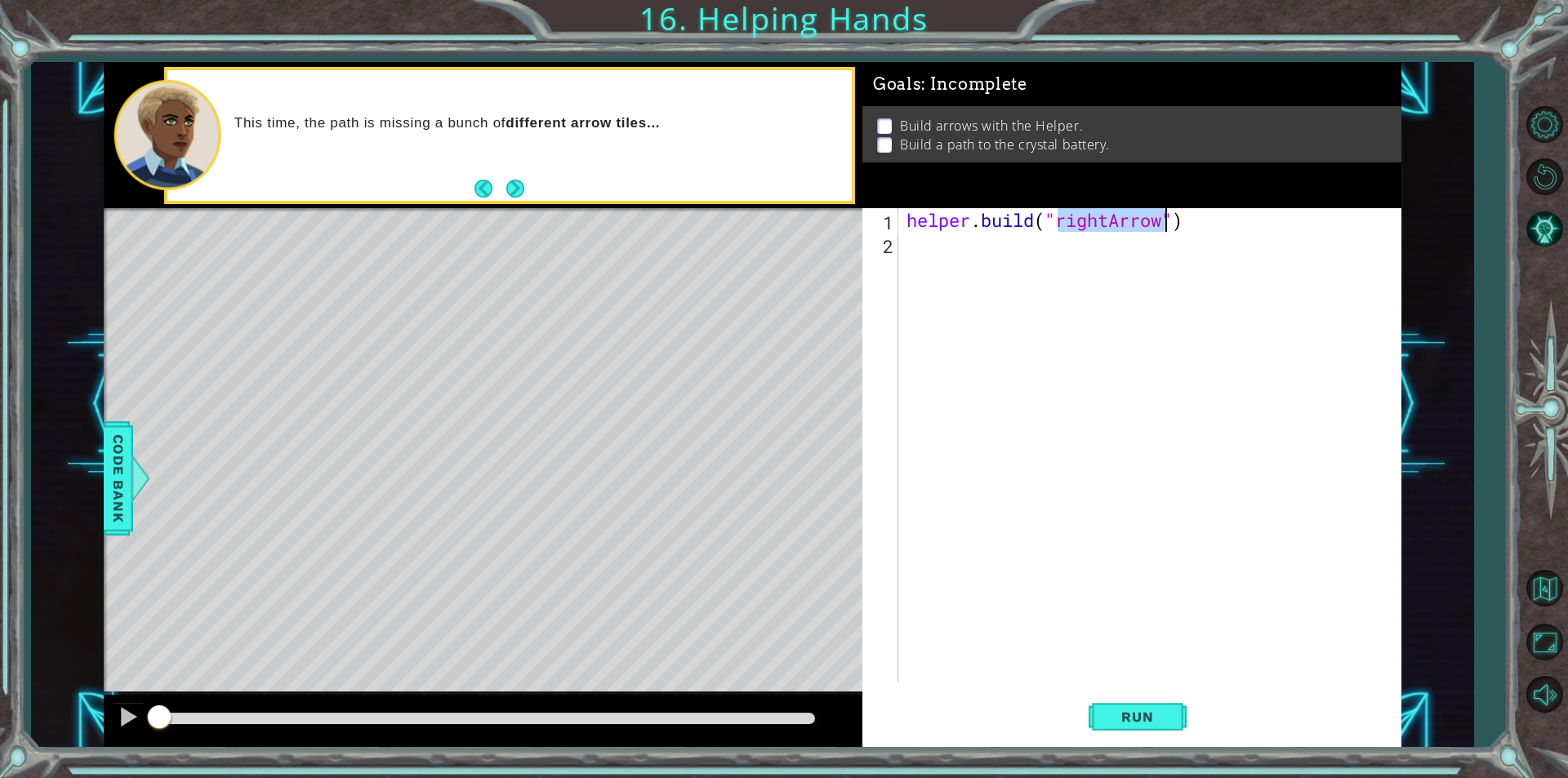
click at [1104, 212] on div "helper . build ( "rightArrow" )" at bounding box center [1149, 445] width 493 height 473
click at [1105, 221] on div "helper . build ( "rightArrow" )" at bounding box center [1154, 469] width 502 height 522
click at [1107, 222] on div "helper . build ( "rightArrow" )" at bounding box center [1154, 469] width 502 height 522
type textarea "[DOMAIN_NAME]("downArrow")"
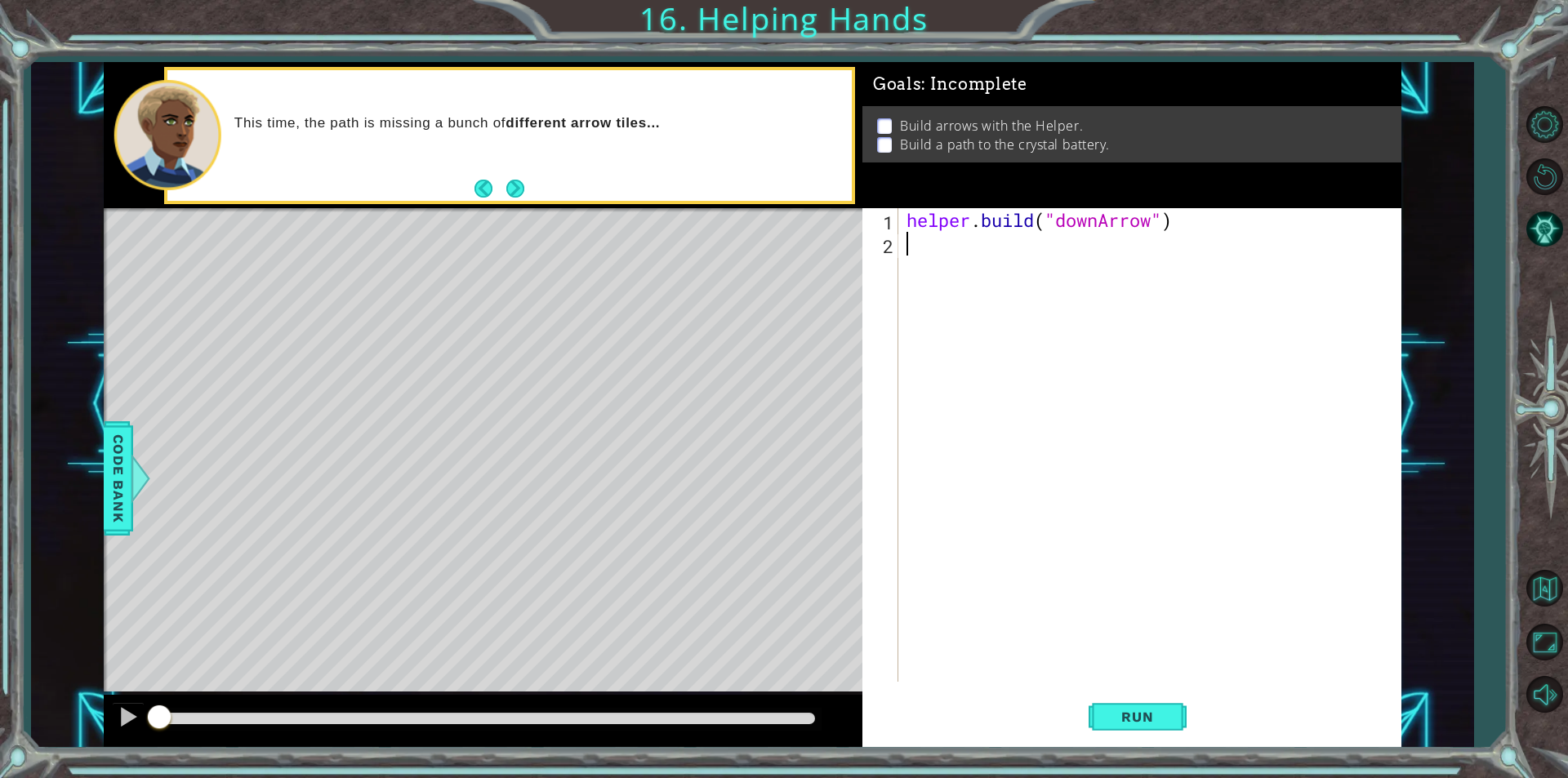
click at [939, 242] on div "helper . build ( "downArrow" )" at bounding box center [1154, 469] width 502 height 522
drag, startPoint x: 898, startPoint y: 217, endPoint x: 930, endPoint y: 221, distance: 32.2
click at [943, 218] on div "1 2 helper . build ( "downArrow" ) הההההההההההההההההההההההההההההההההההההההההההה…" at bounding box center [1129, 445] width 534 height 473
drag, startPoint x: 904, startPoint y: 223, endPoint x: 1188, endPoint y: 229, distance: 284.1
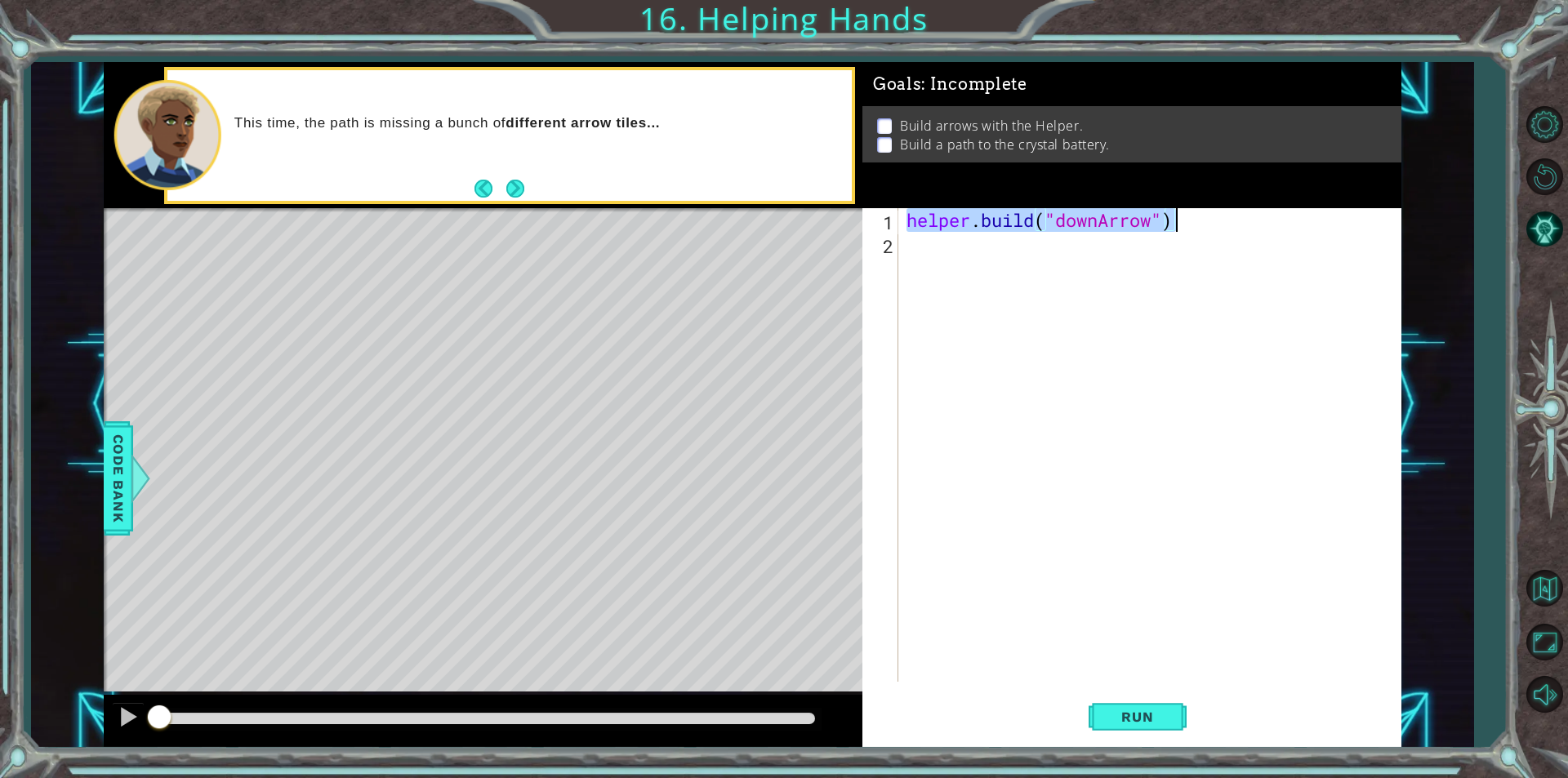
click at [1188, 229] on div "helper . build ( "downArrow" )" at bounding box center [1154, 469] width 502 height 522
type textarea "[DOMAIN_NAME]("downArrow")"
click at [1082, 244] on div "helper . build ( "downArrow" )" at bounding box center [1154, 469] width 502 height 522
paste textarea "[DOMAIN_NAME]("downArrow")"
click at [1194, 221] on div "helper . build ( "downArrow" ) helper . build ( "downArrow" )" at bounding box center [1154, 469] width 502 height 522
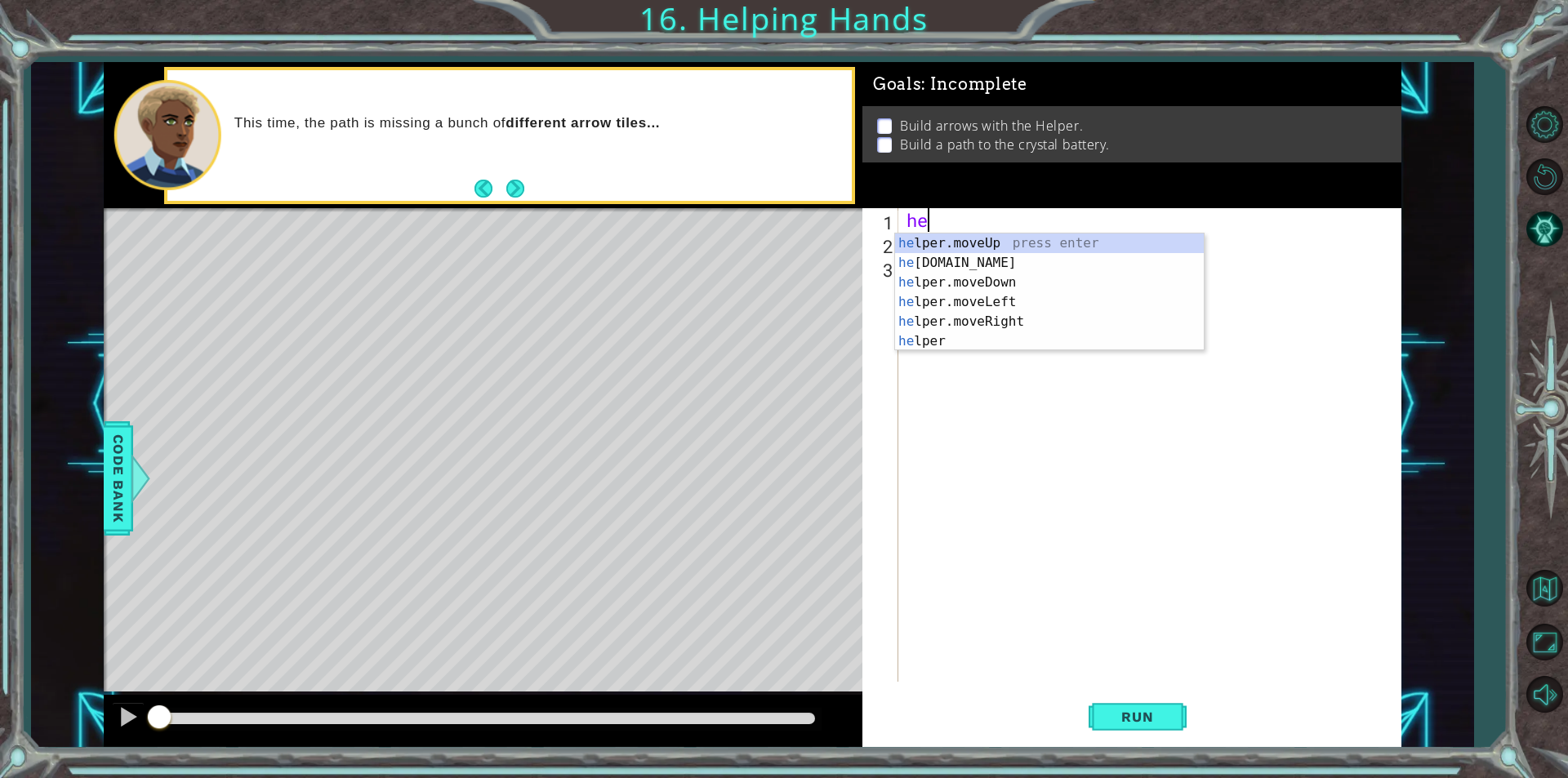
type textarea "h"
click at [1017, 279] on div "helper press enter helper .moveUp press enter helper .moveDown press enter help…" at bounding box center [1049, 312] width 308 height 157
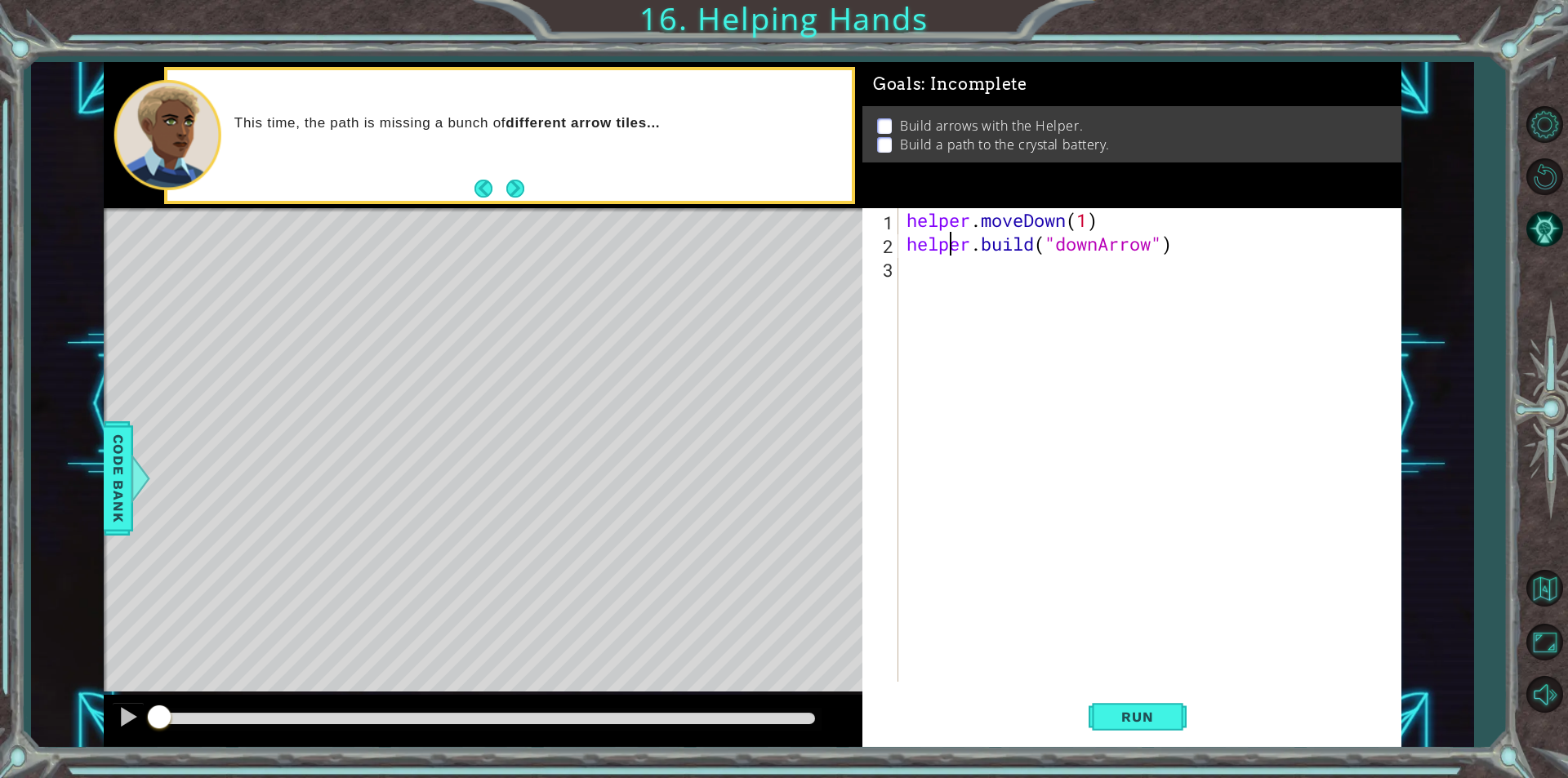
click at [950, 253] on div "helper . moveDown ( 1 ) helper . build ( "downArrow" )" at bounding box center [1154, 469] width 502 height 522
type textarea "[DOMAIN_NAME]("downArrow")"
click at [955, 277] on div "helper . moveDown ( 1 ) helper . build ( "downArrow" )" at bounding box center [1154, 469] width 502 height 522
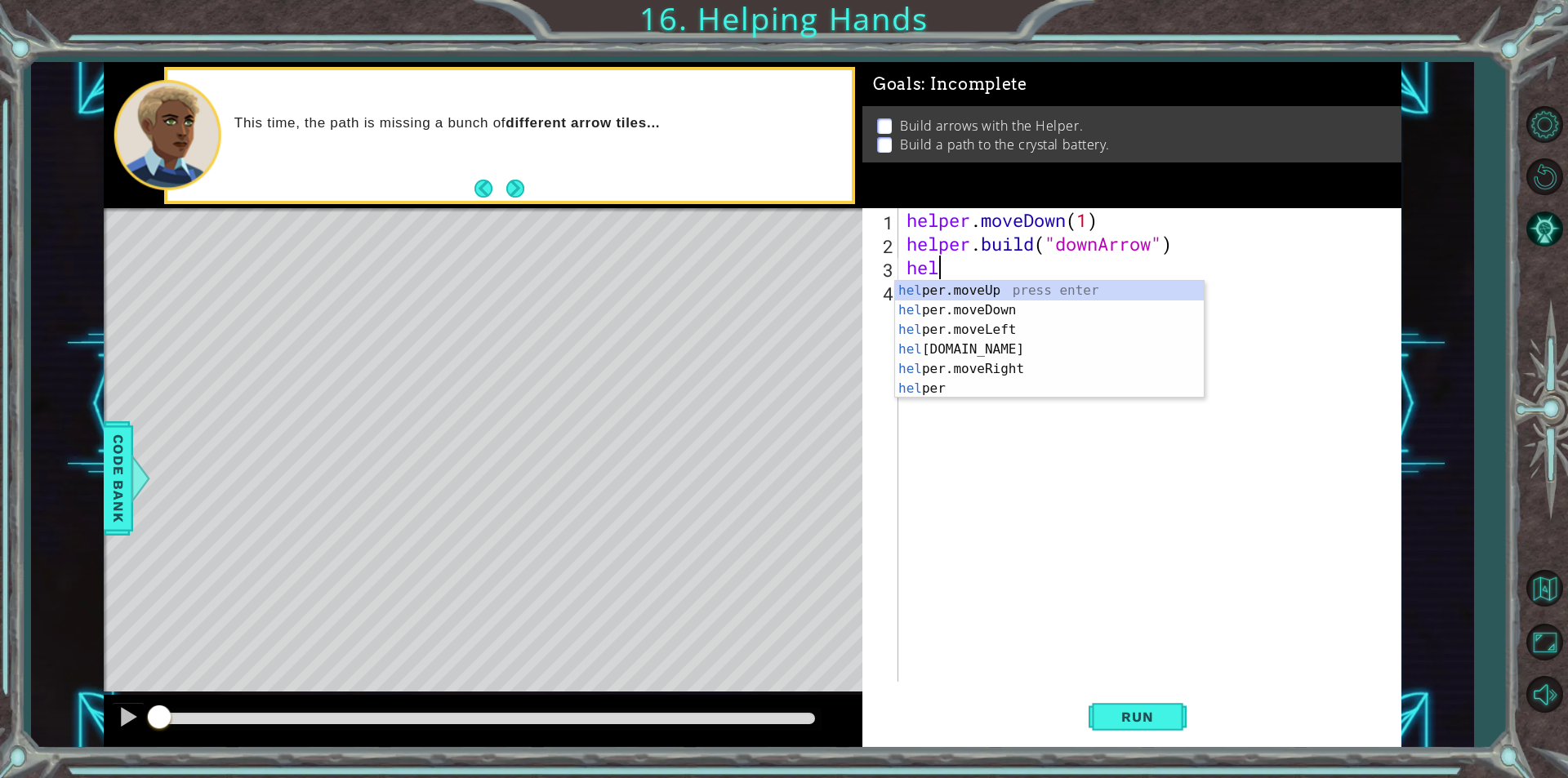
paste textarea "[DOMAIN_NAME]("downArrow")"
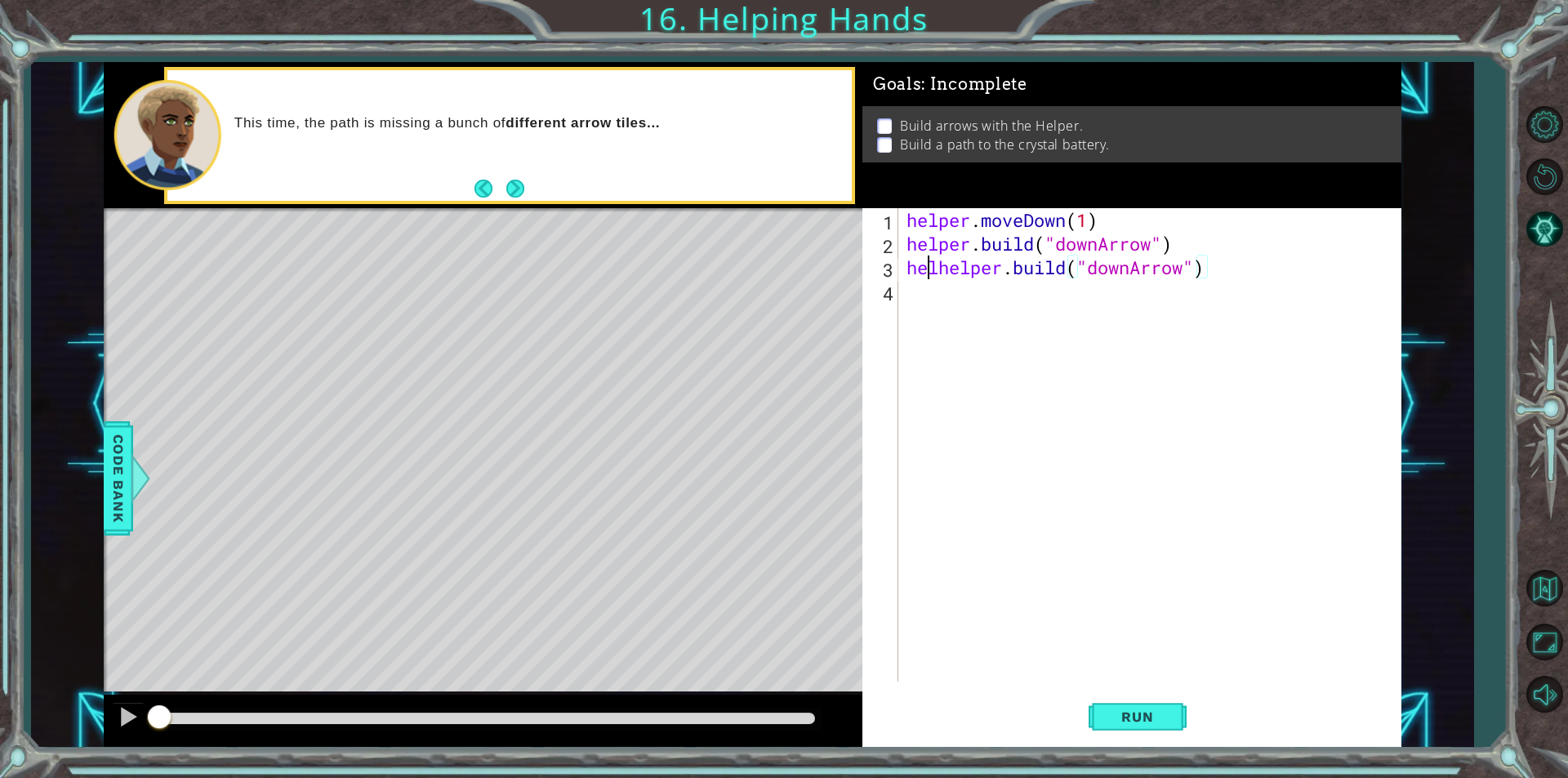
click at [932, 271] on div "helper . moveDown ( 1 ) helper . build ( "downArrow" ) [PERSON_NAME] . build ( …" at bounding box center [1154, 469] width 502 height 522
click at [933, 270] on div "helper . moveDown ( 1 ) helper . build ( "downArrow" ) [PERSON_NAME] . build ( …" at bounding box center [1154, 469] width 502 height 522
click at [1184, 270] on div "helper . moveDown ( 1 ) helper . build ( "downArrow" ) helper . build ( "downAr…" at bounding box center [1154, 469] width 502 height 522
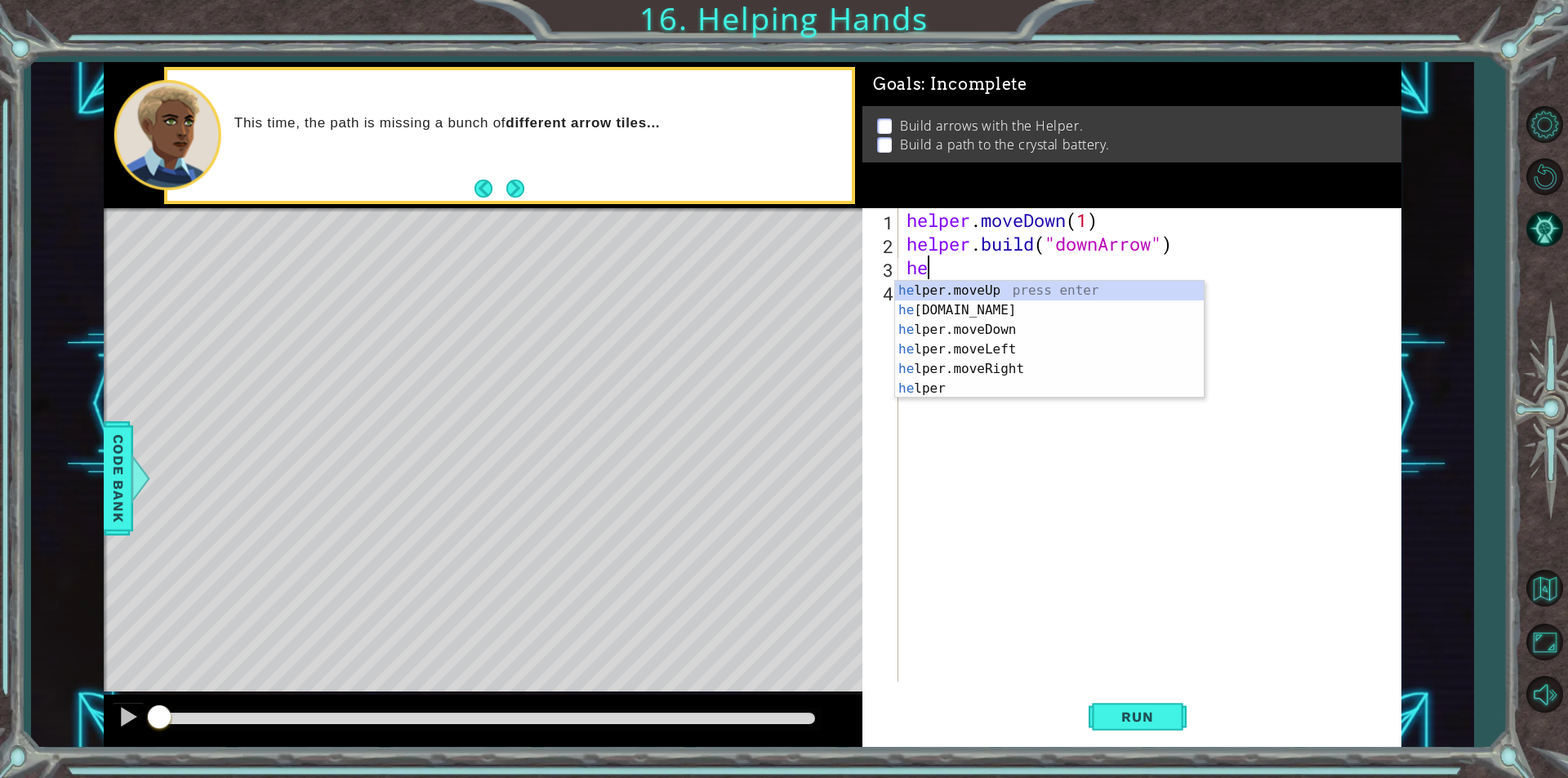
type textarea "h"
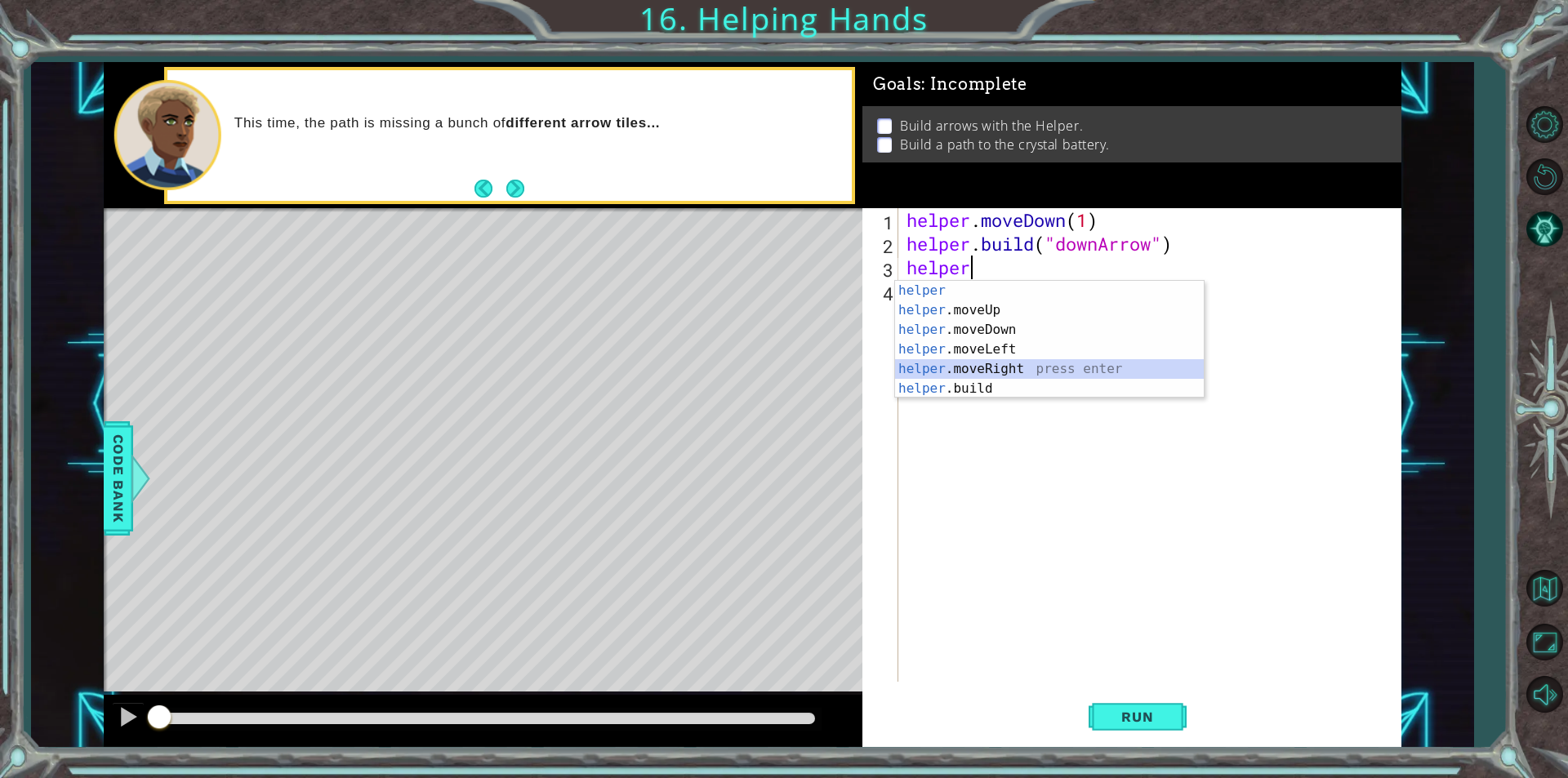
click at [953, 368] on div "helper press enter helper .moveUp press enter helper .moveDown press enter help…" at bounding box center [1049, 360] width 308 height 157
type textarea "helper.moveRight(1)"
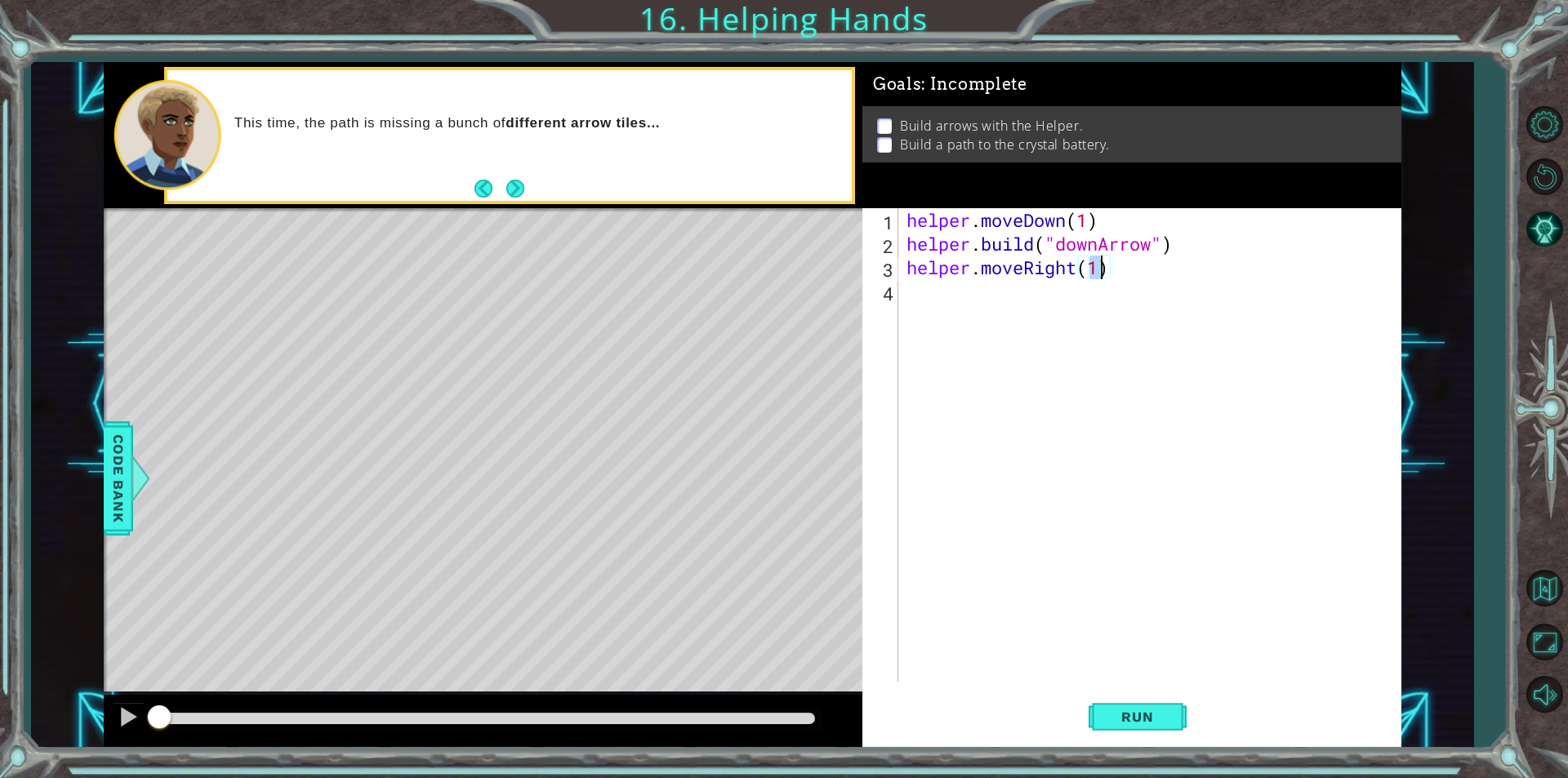
click at [966, 295] on div "helper . moveDown ( 1 ) helper . build ( "downArrow" ) helper . moveRight ( 1 )" at bounding box center [1154, 469] width 502 height 522
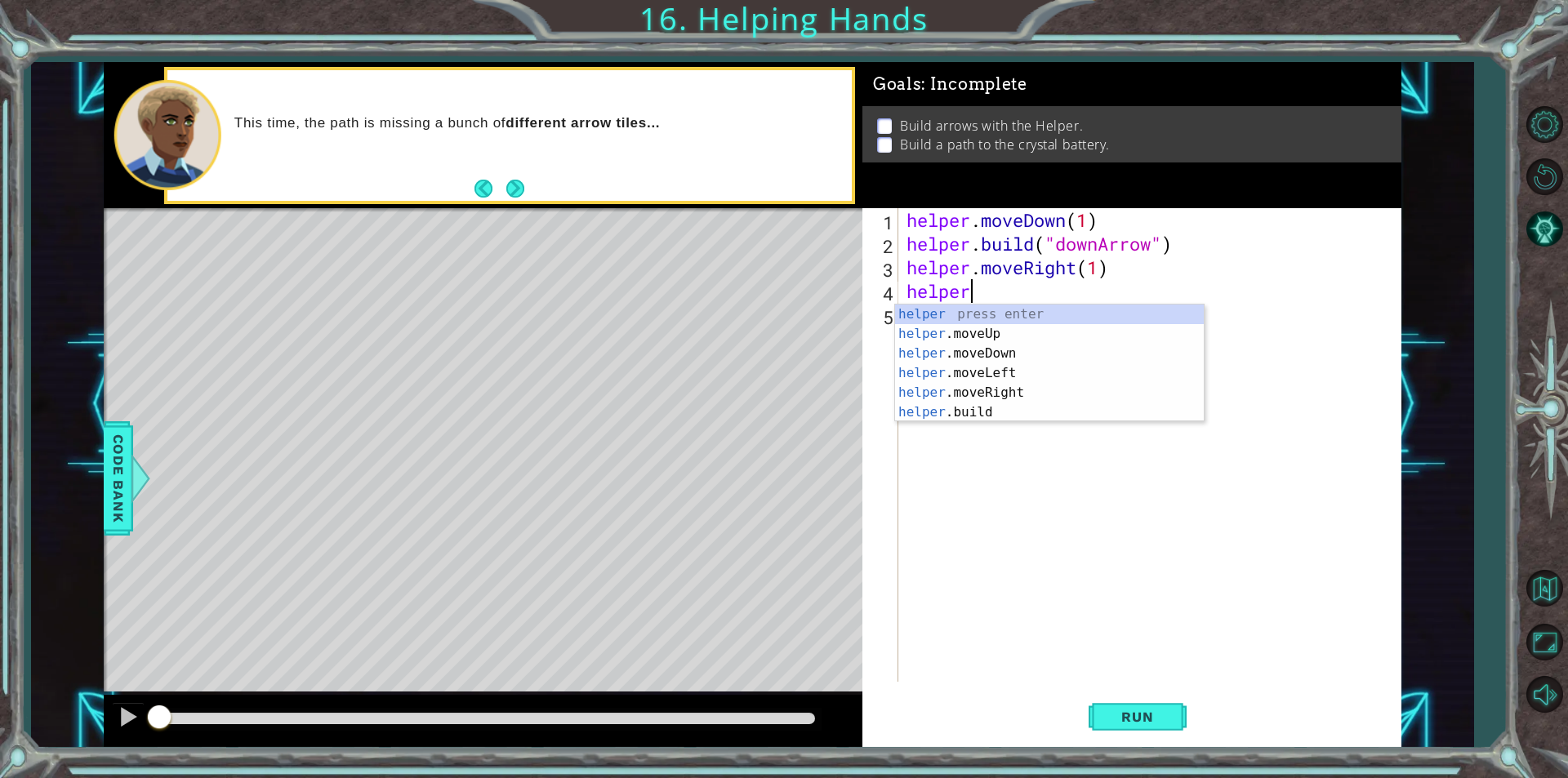
scroll to position [0, 3]
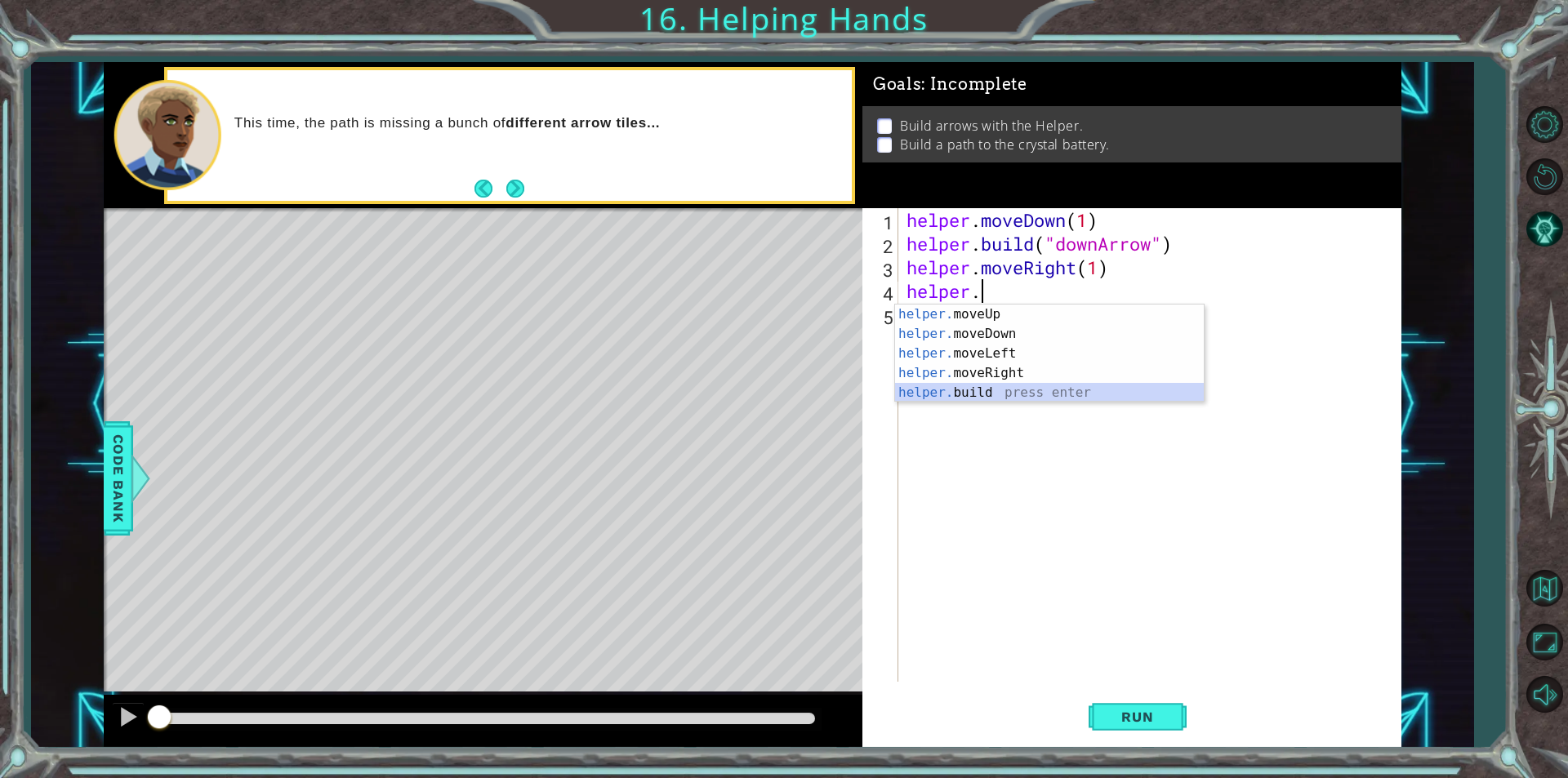
click at [1009, 386] on div "helper. moveUp press enter helper. moveDown press enter helper. moveLeft press …" at bounding box center [1049, 373] width 308 height 137
type textarea "[DOMAIN_NAME]("rightArrow")"
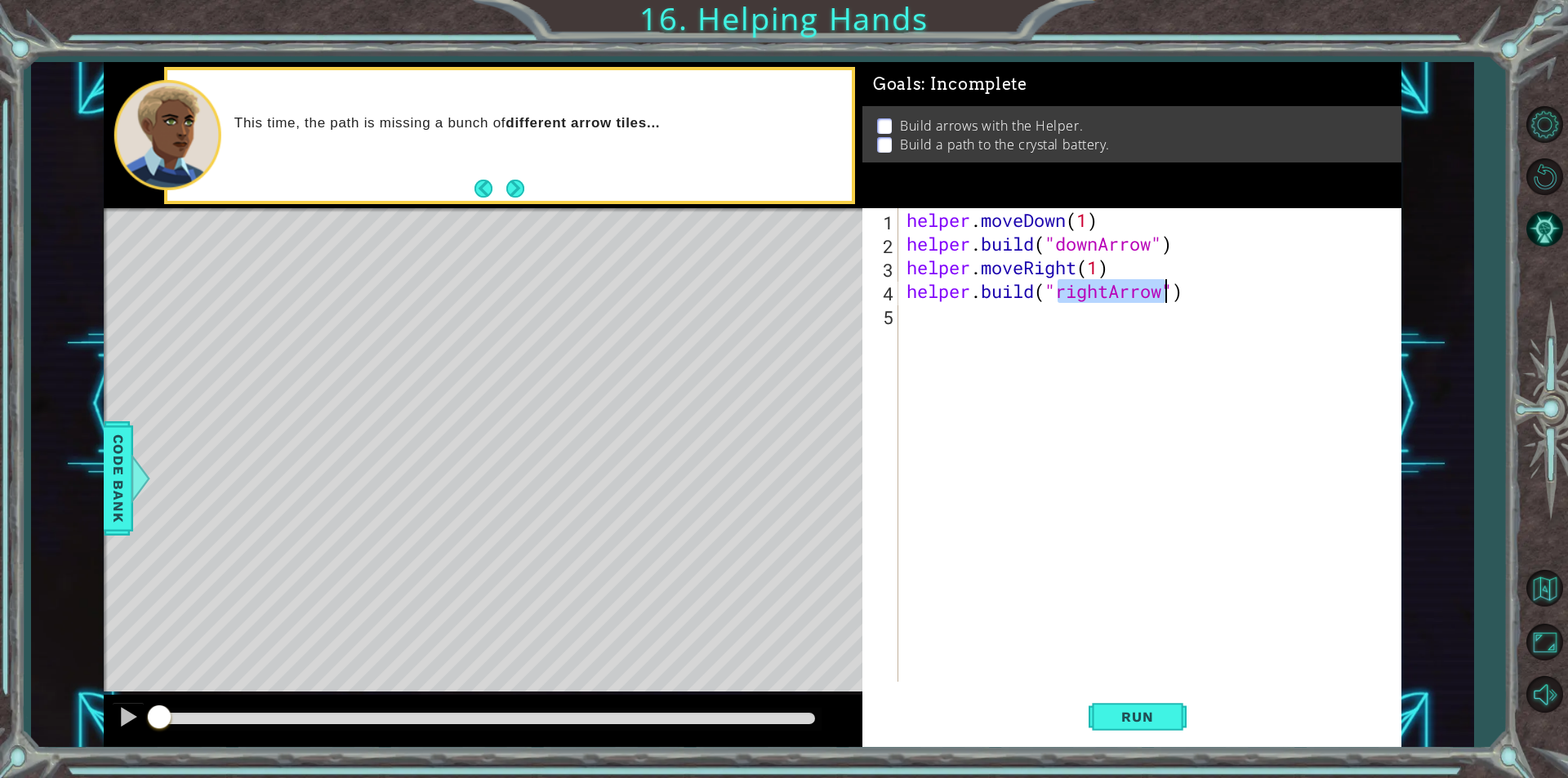
click at [1154, 340] on div "helper . moveDown ( 1 ) helper . build ( "downArrow" ) helper . moveRight ( 1 )…" at bounding box center [1154, 469] width 502 height 522
click at [1120, 712] on button "Run" at bounding box center [1137, 716] width 98 height 54
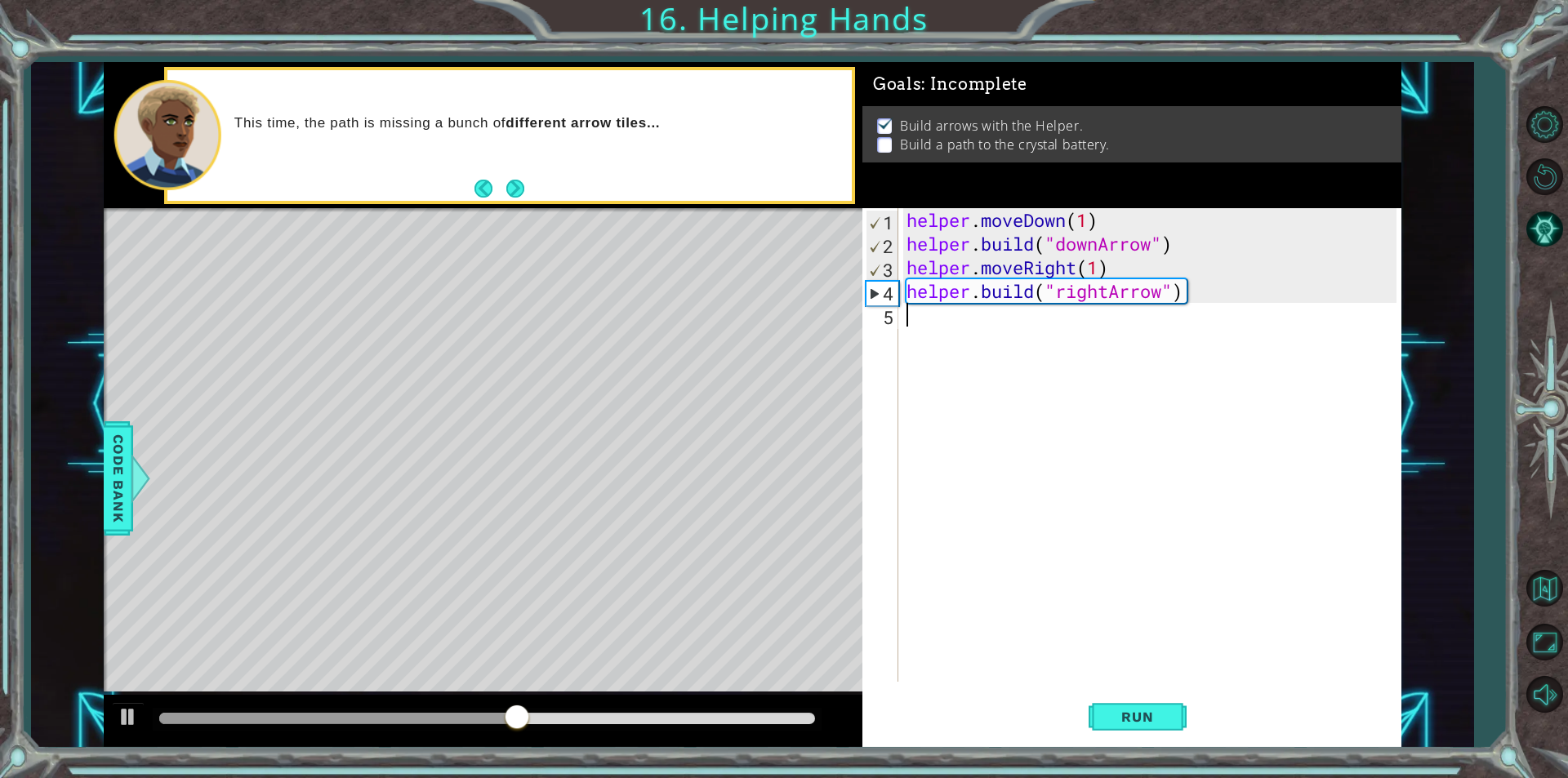
click at [1024, 340] on div "helper . moveDown ( 1 ) helper . build ( "downArrow" ) helper . moveRight ( 1 )…" at bounding box center [1154, 469] width 502 height 522
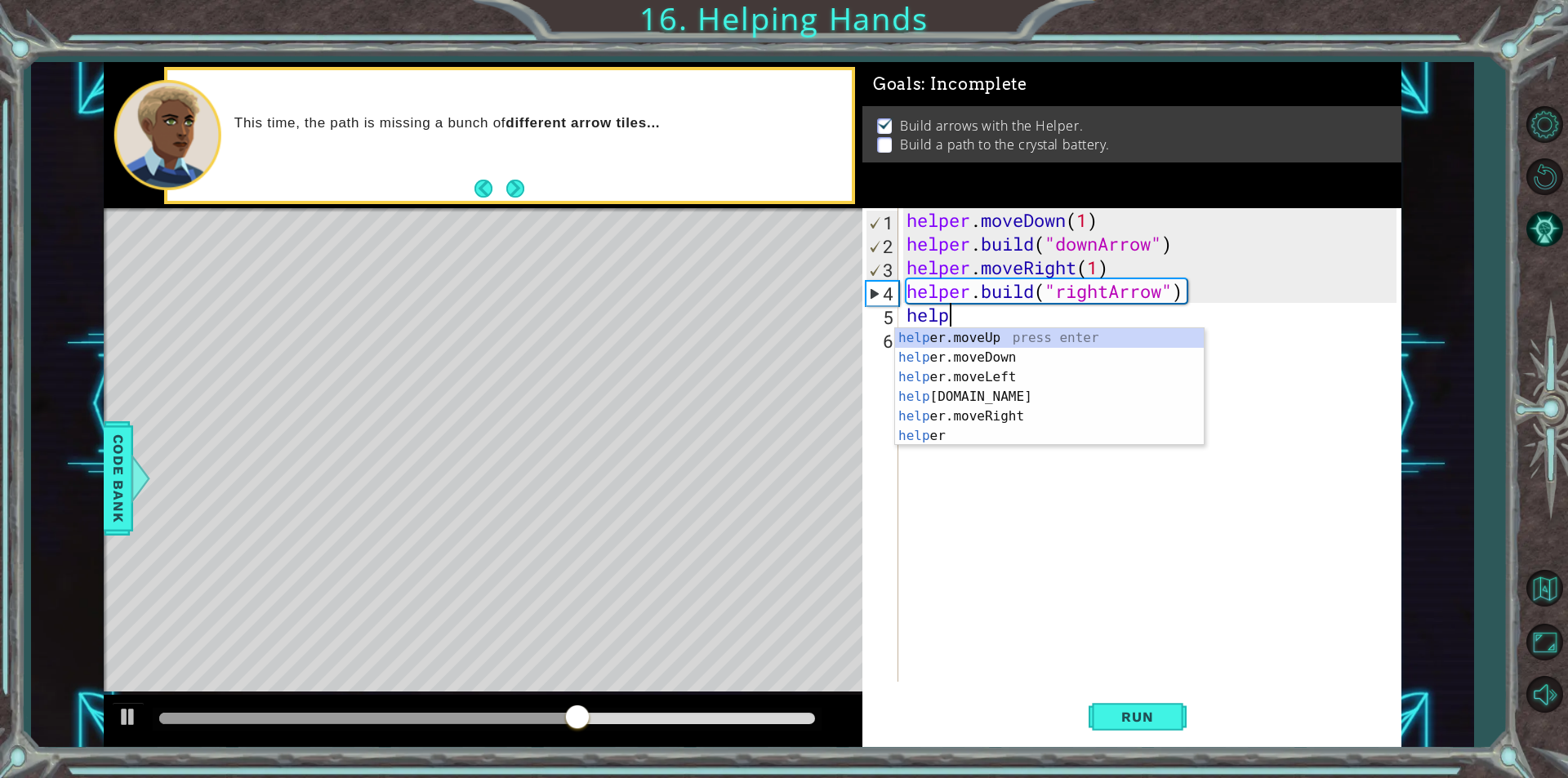
scroll to position [0, 2]
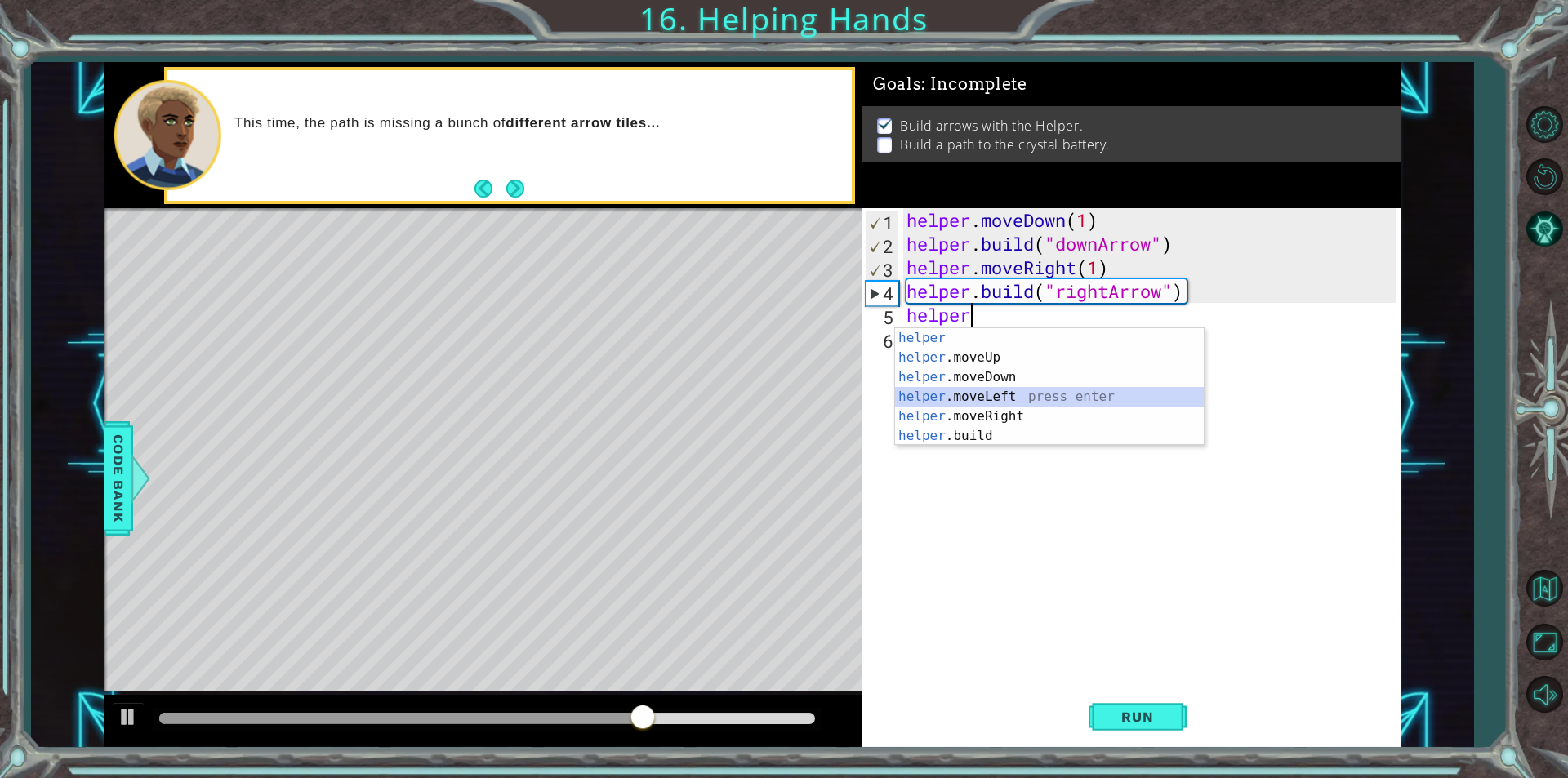
click at [972, 406] on div "helper press enter helper .moveUp press enter helper .moveDown press enter help…" at bounding box center [1049, 407] width 308 height 157
type textarea "helper.moveLeft(1)"
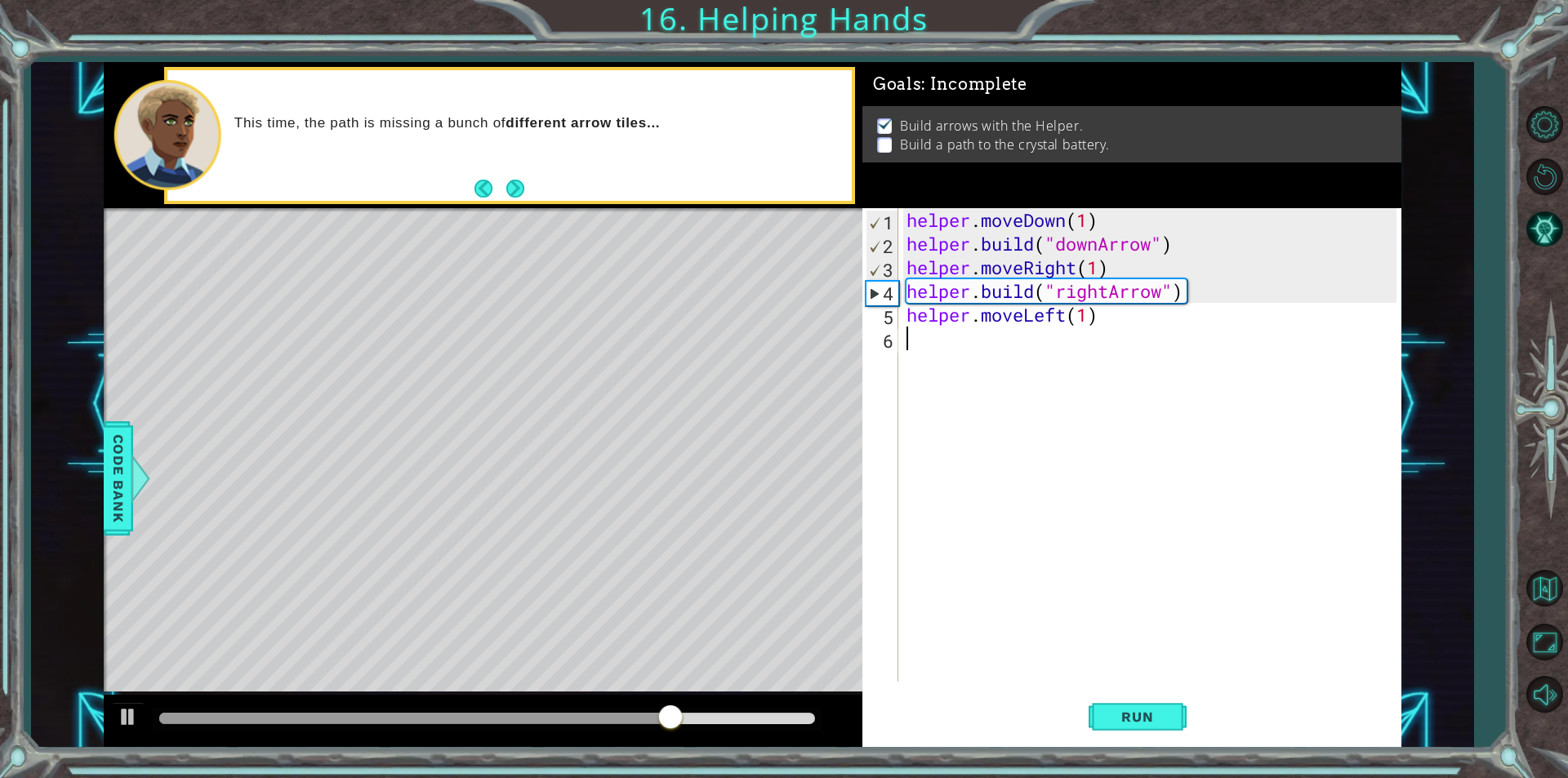
click at [990, 347] on div "helper . moveDown ( 1 ) helper . build ( "downArrow" ) helper . moveRight ( 1 )…" at bounding box center [1154, 469] width 502 height 522
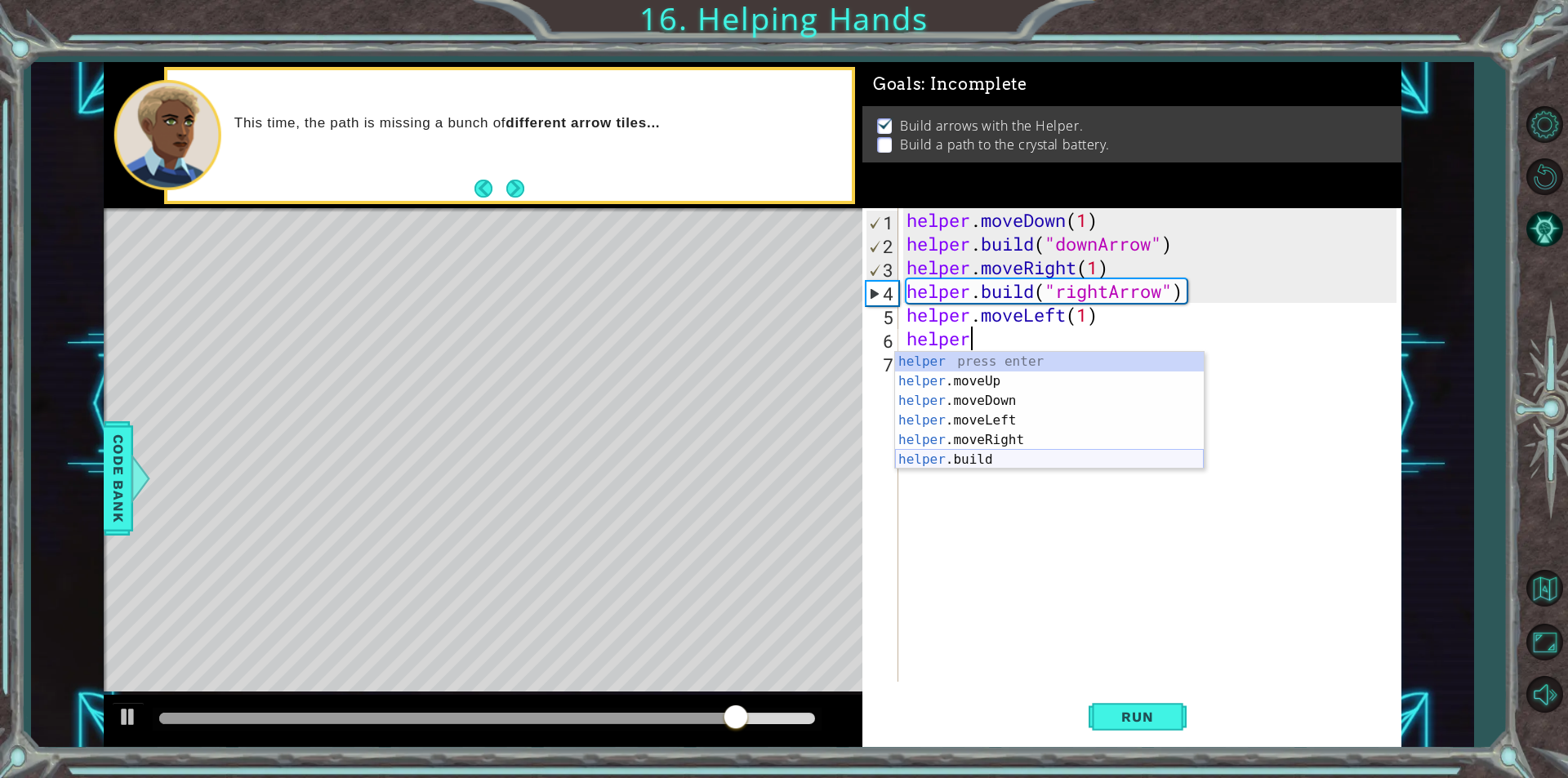
click at [925, 456] on div "helper press enter helper .moveUp press enter helper .moveDown press enter help…" at bounding box center [1049, 431] width 308 height 157
type textarea "[DOMAIN_NAME]("rightArrow")"
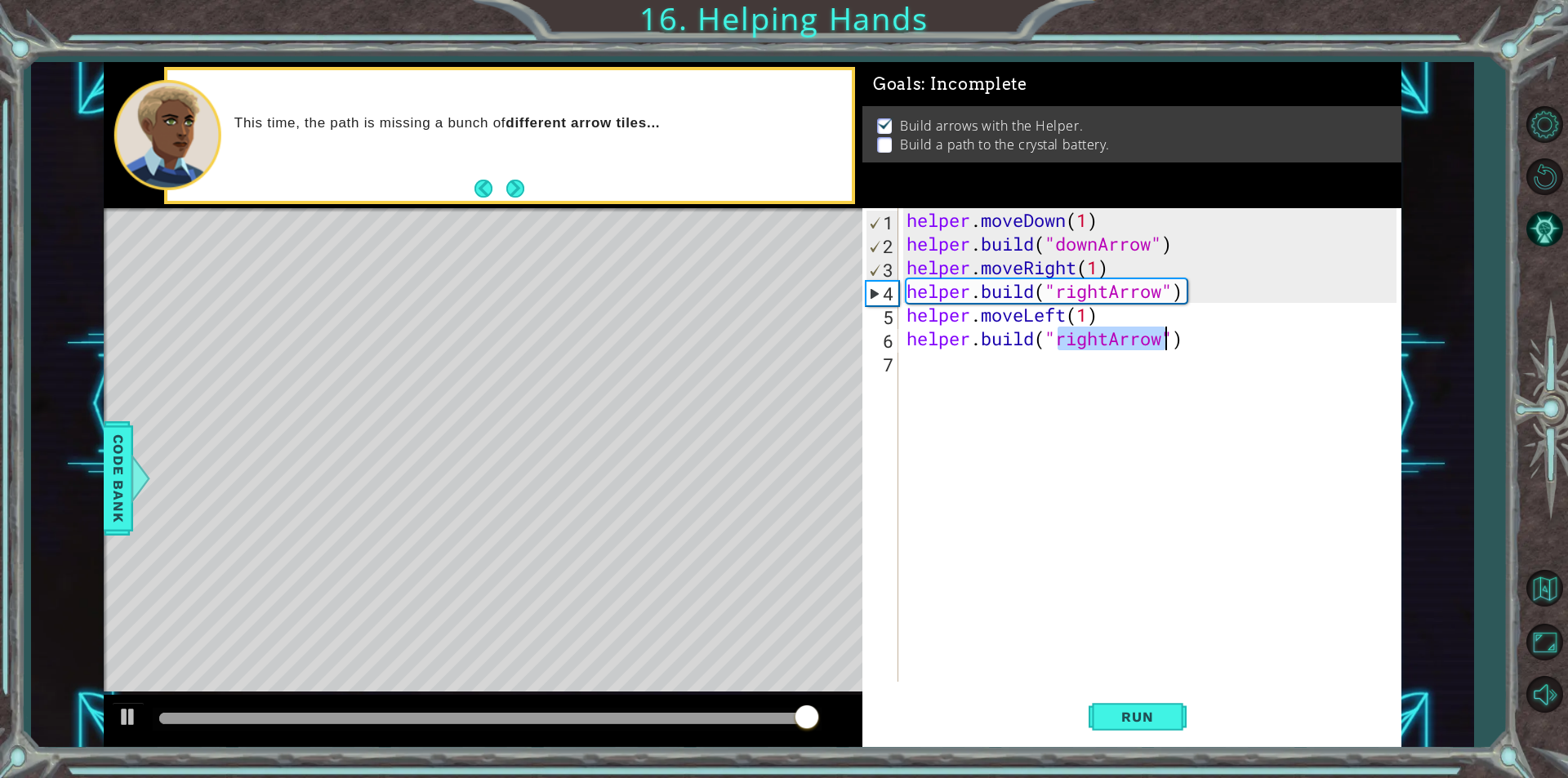
click at [1147, 379] on div "helper . moveDown ( 1 ) helper . build ( "downArrow" ) helper . moveRight ( 1 )…" at bounding box center [1154, 469] width 502 height 522
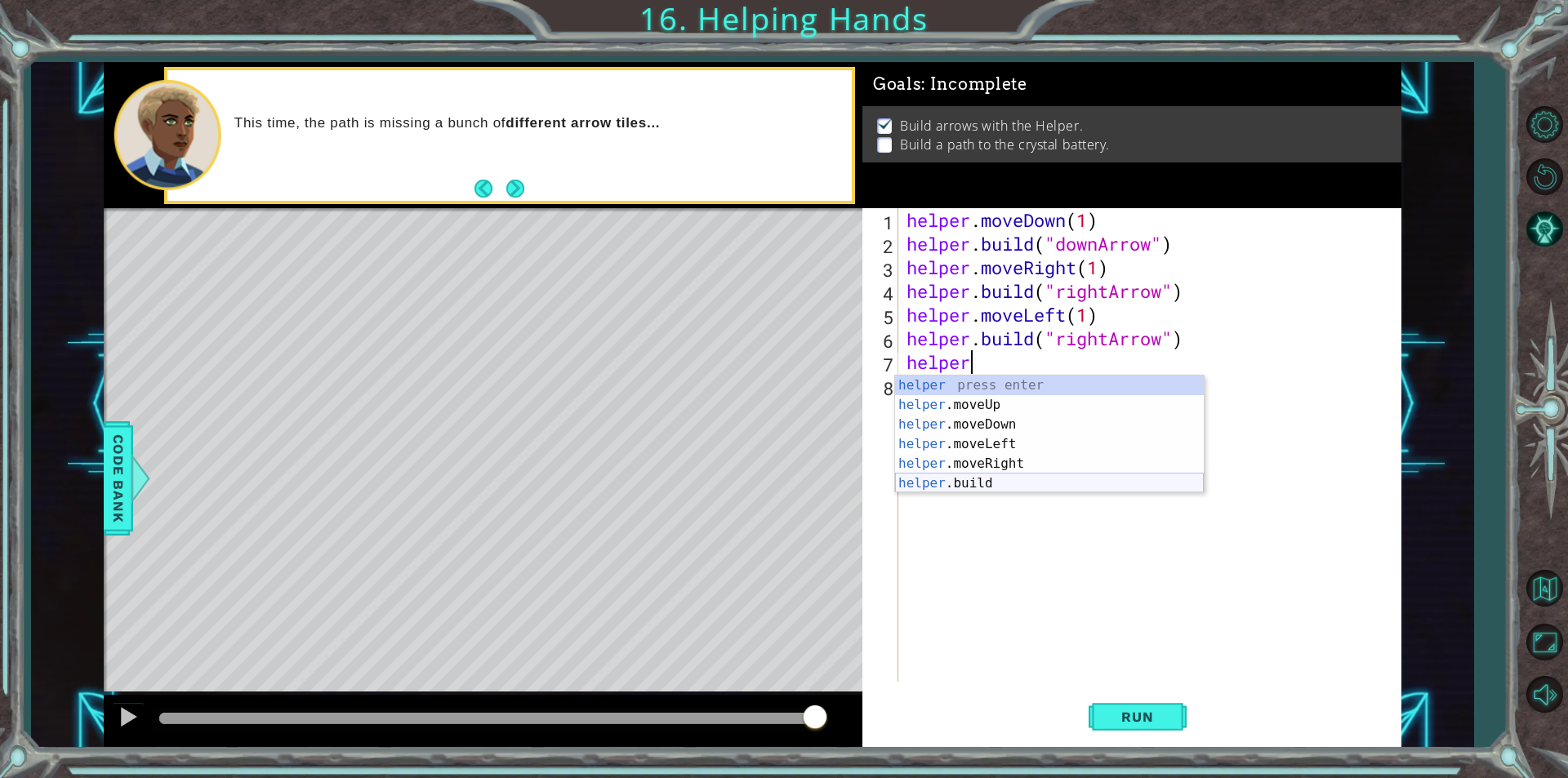
click at [967, 473] on div "helper press enter helper .moveUp press enter helper .moveDown press enter help…" at bounding box center [1049, 454] width 308 height 157
type textarea "[DOMAIN_NAME]("rightArrow")"
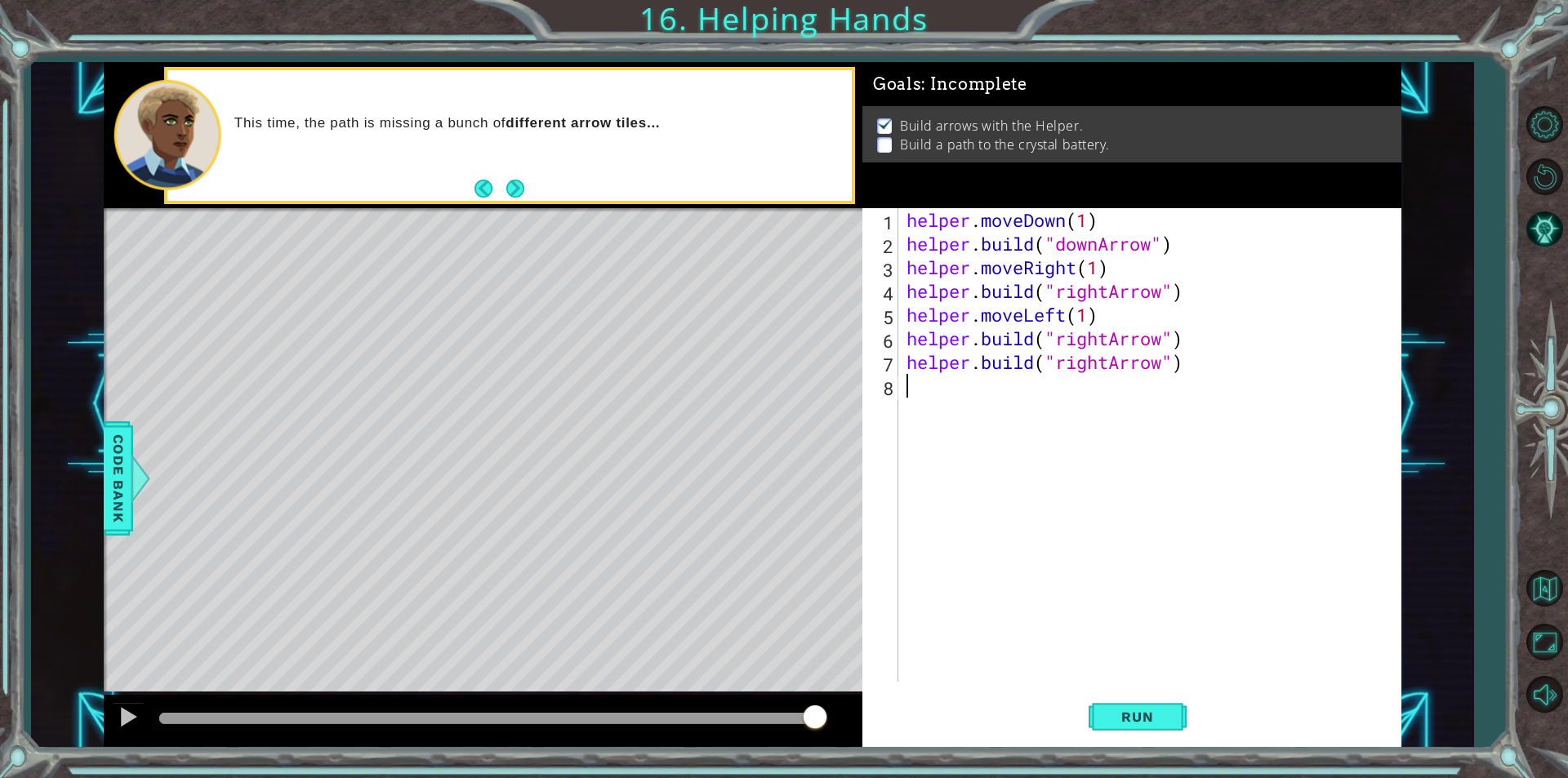
click at [1023, 409] on div "helper . moveDown ( 1 ) helper . build ( "downArrow" ) helper . moveRight ( 1 )…" at bounding box center [1154, 469] width 502 height 522
click at [1127, 712] on span "Run" at bounding box center [1136, 716] width 64 height 16
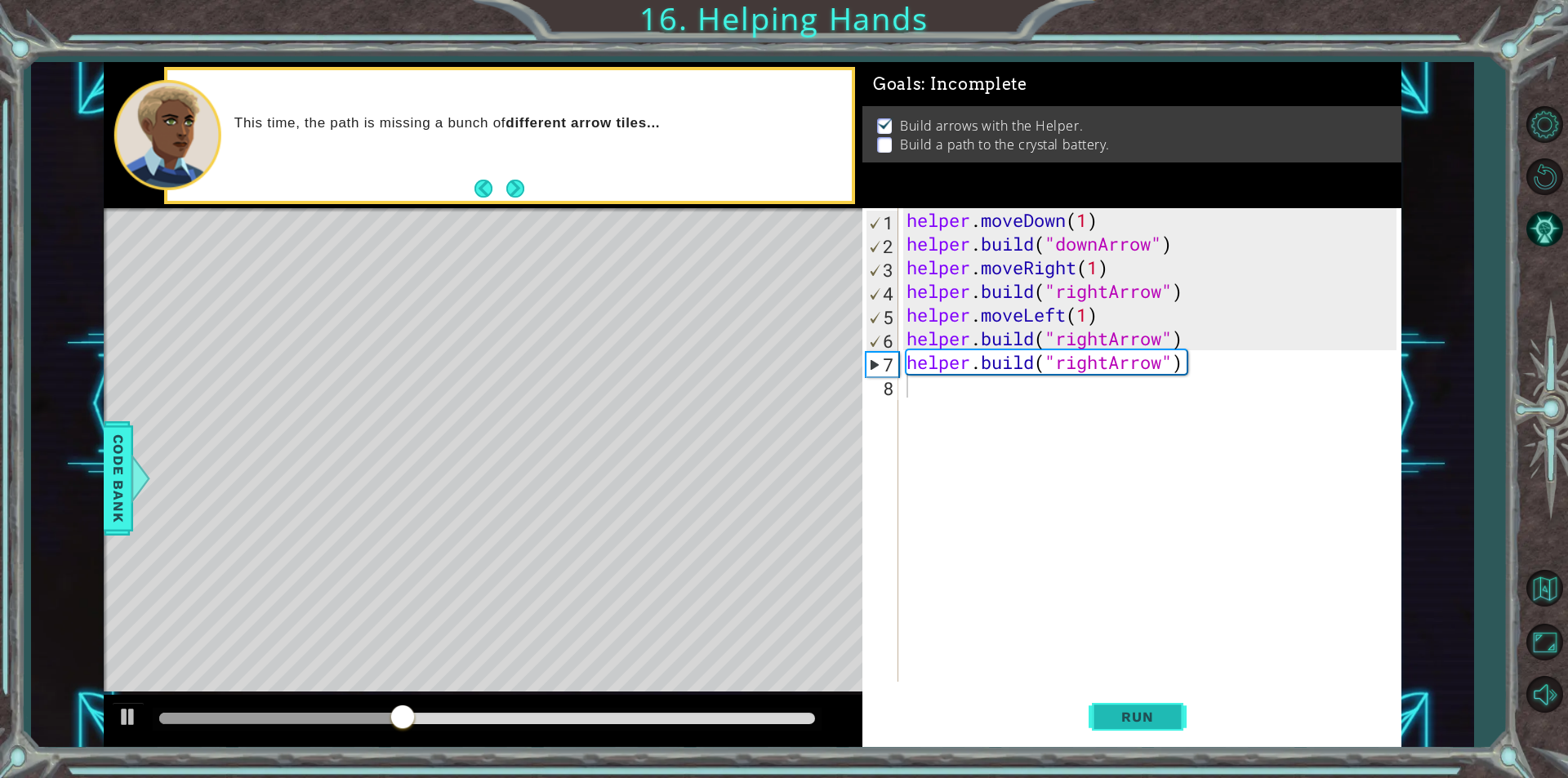
click at [1158, 724] on span "Run" at bounding box center [1136, 716] width 64 height 16
click at [1066, 314] on div "helper . moveDown ( 1 ) helper . build ( "downArrow" ) helper . moveRight ( 1 )…" at bounding box center [1154, 469] width 502 height 522
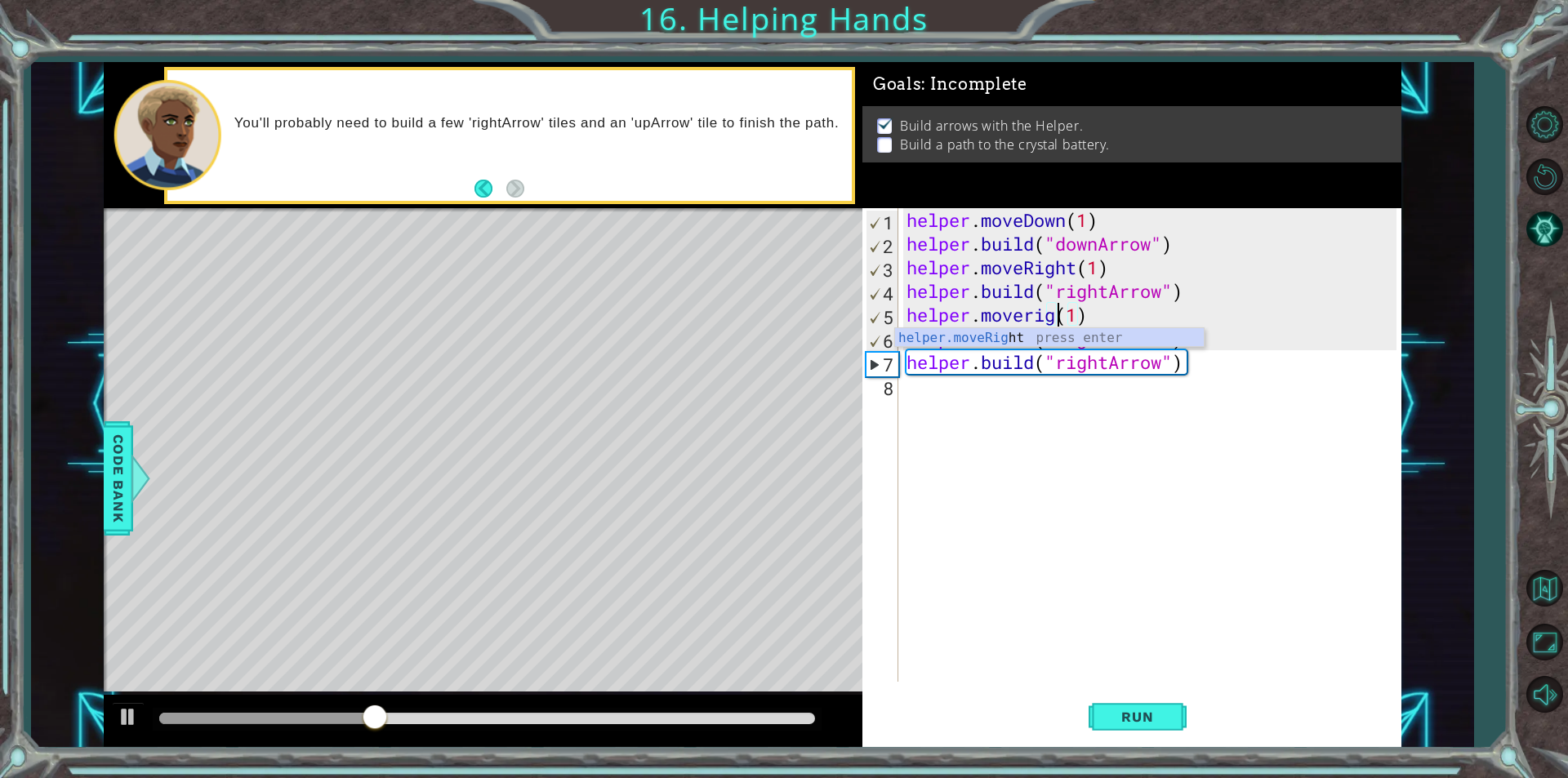
scroll to position [0, 8]
click at [1138, 721] on span "Run" at bounding box center [1136, 716] width 64 height 16
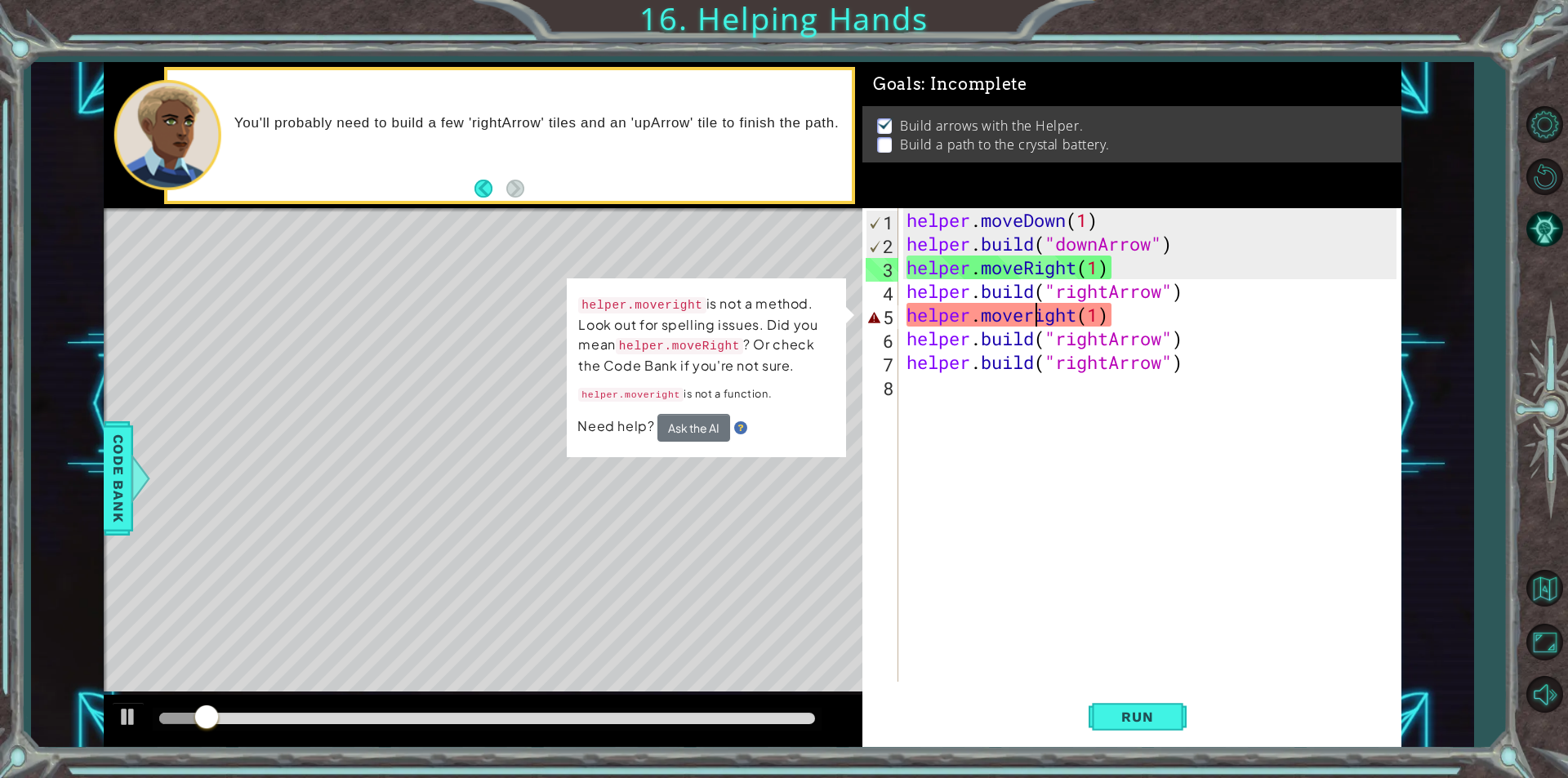
click at [1032, 312] on div "helper . moveDown ( 1 ) helper . build ( "downArrow" ) helper . moveRight ( 1 )…" at bounding box center [1154, 469] width 502 height 522
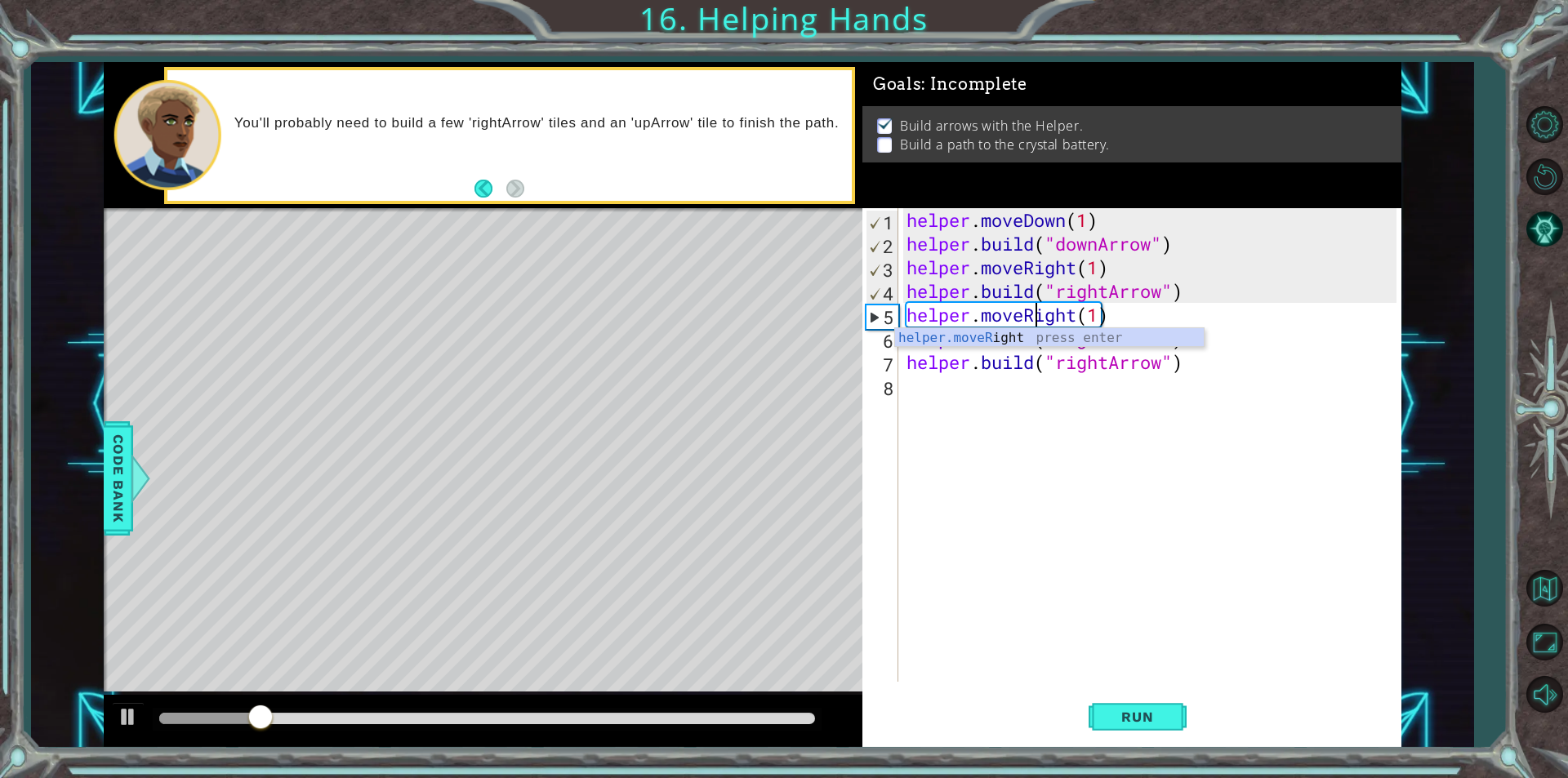
scroll to position [0, 6]
click at [1141, 696] on button "Run" at bounding box center [1137, 716] width 98 height 54
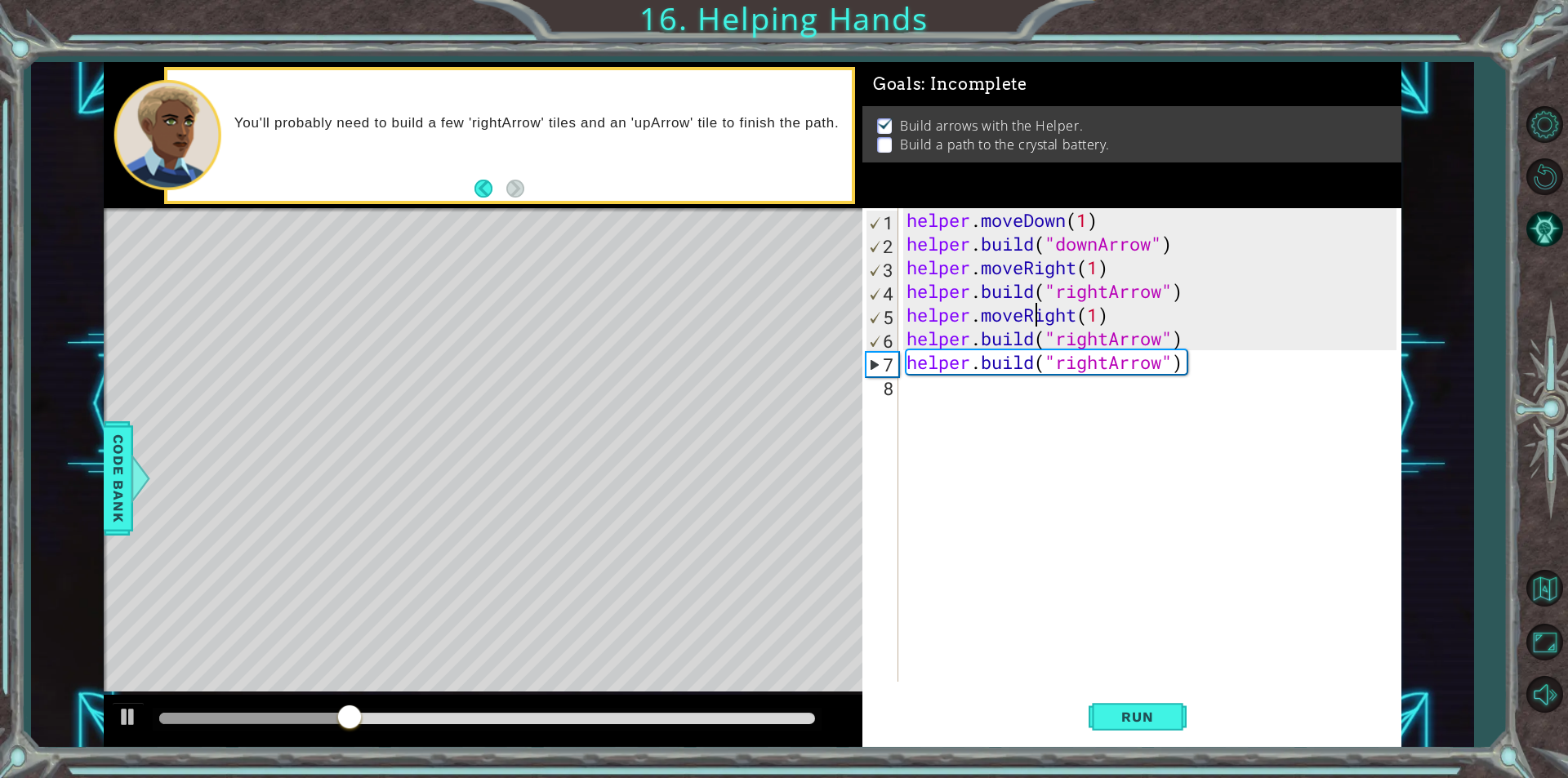
click at [1184, 366] on div "helper . moveDown ( 1 ) helper . build ( "downArrow" ) helper . moveRight ( 1 )…" at bounding box center [1154, 469] width 502 height 522
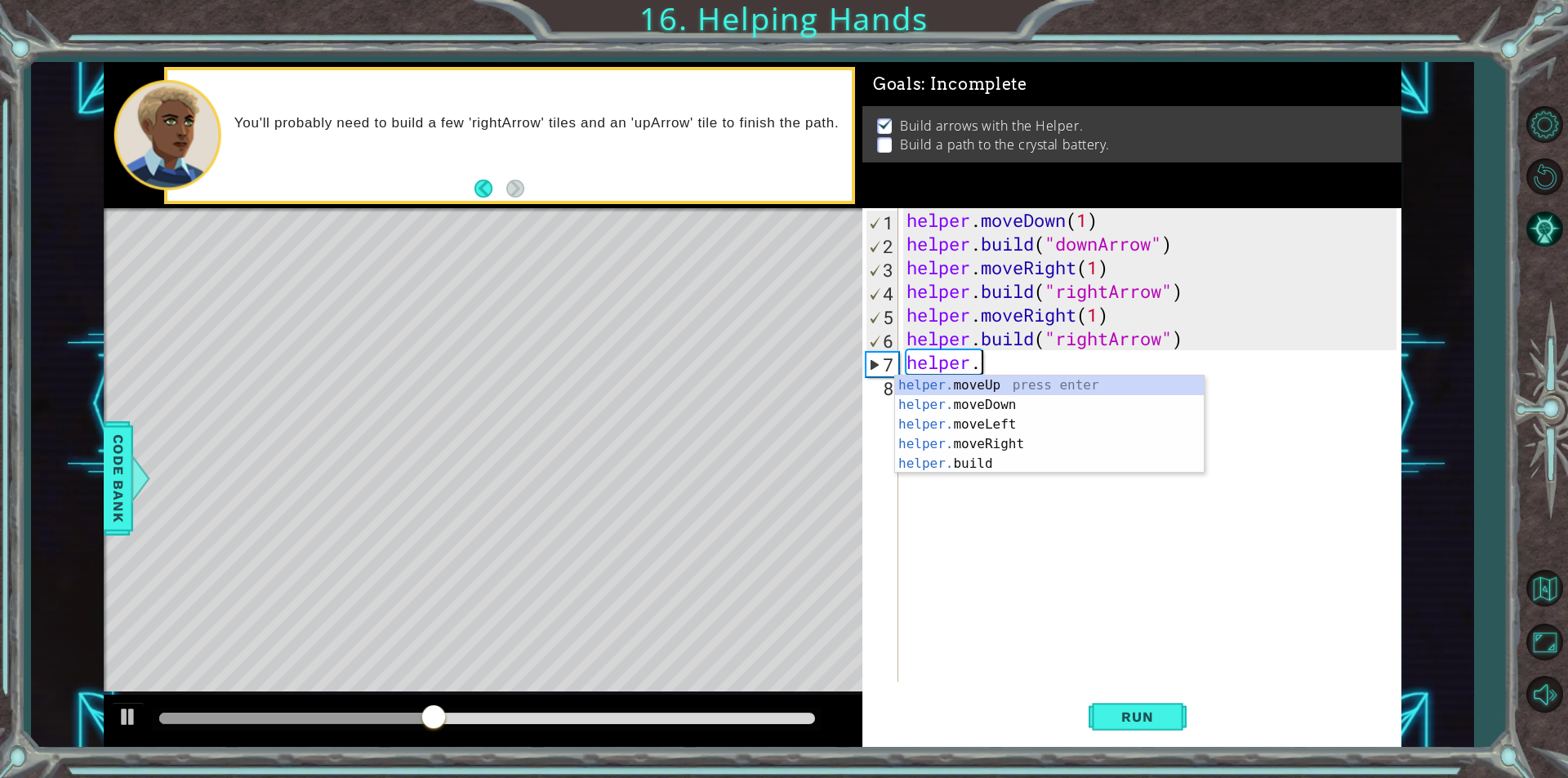
scroll to position [0, 3]
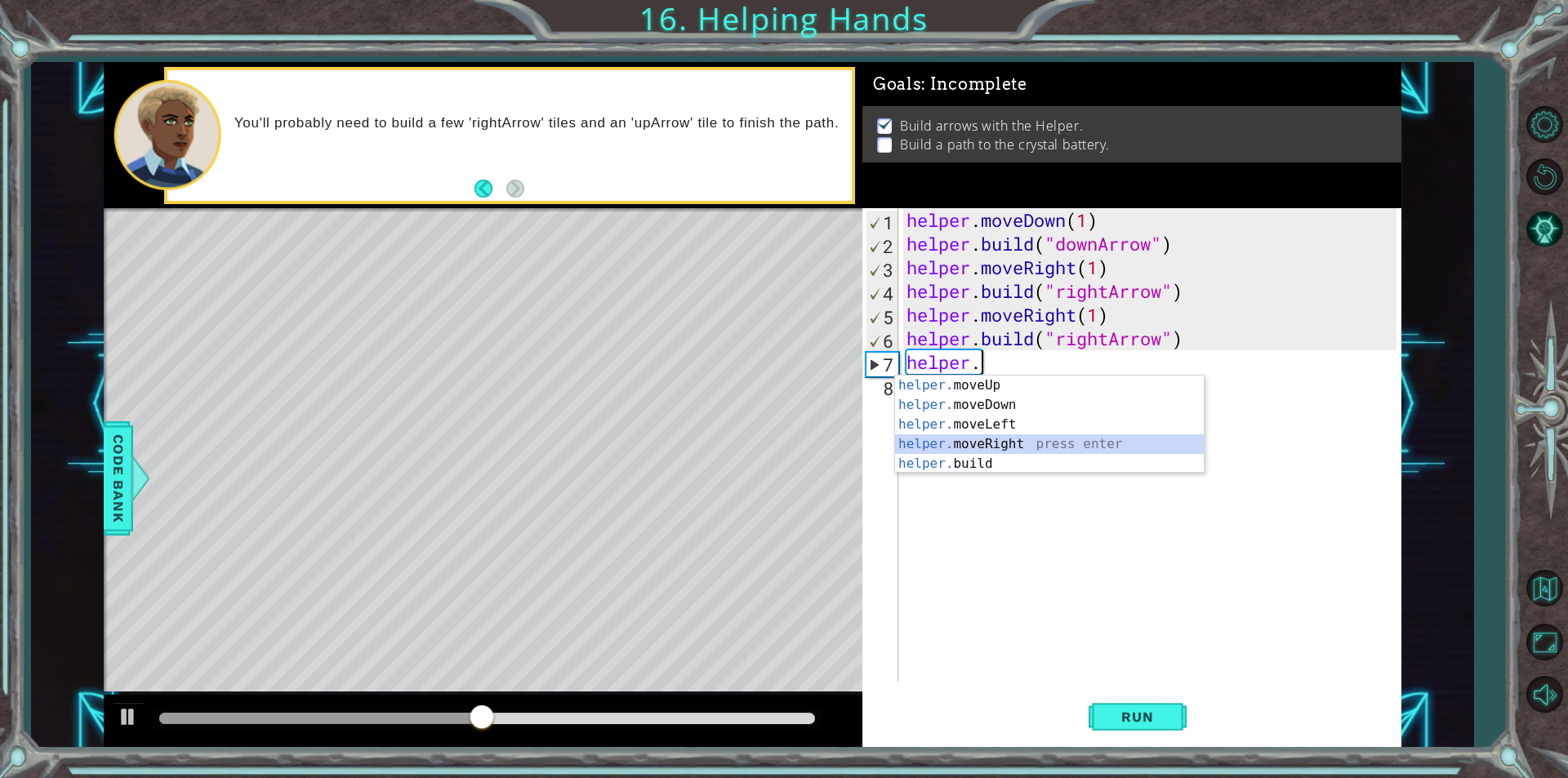
click at [1034, 434] on div "helper. moveUp press enter helper. moveDown press enter helper. moveLeft press …" at bounding box center [1049, 444] width 308 height 137
type textarea "helper.moveRight(1)"
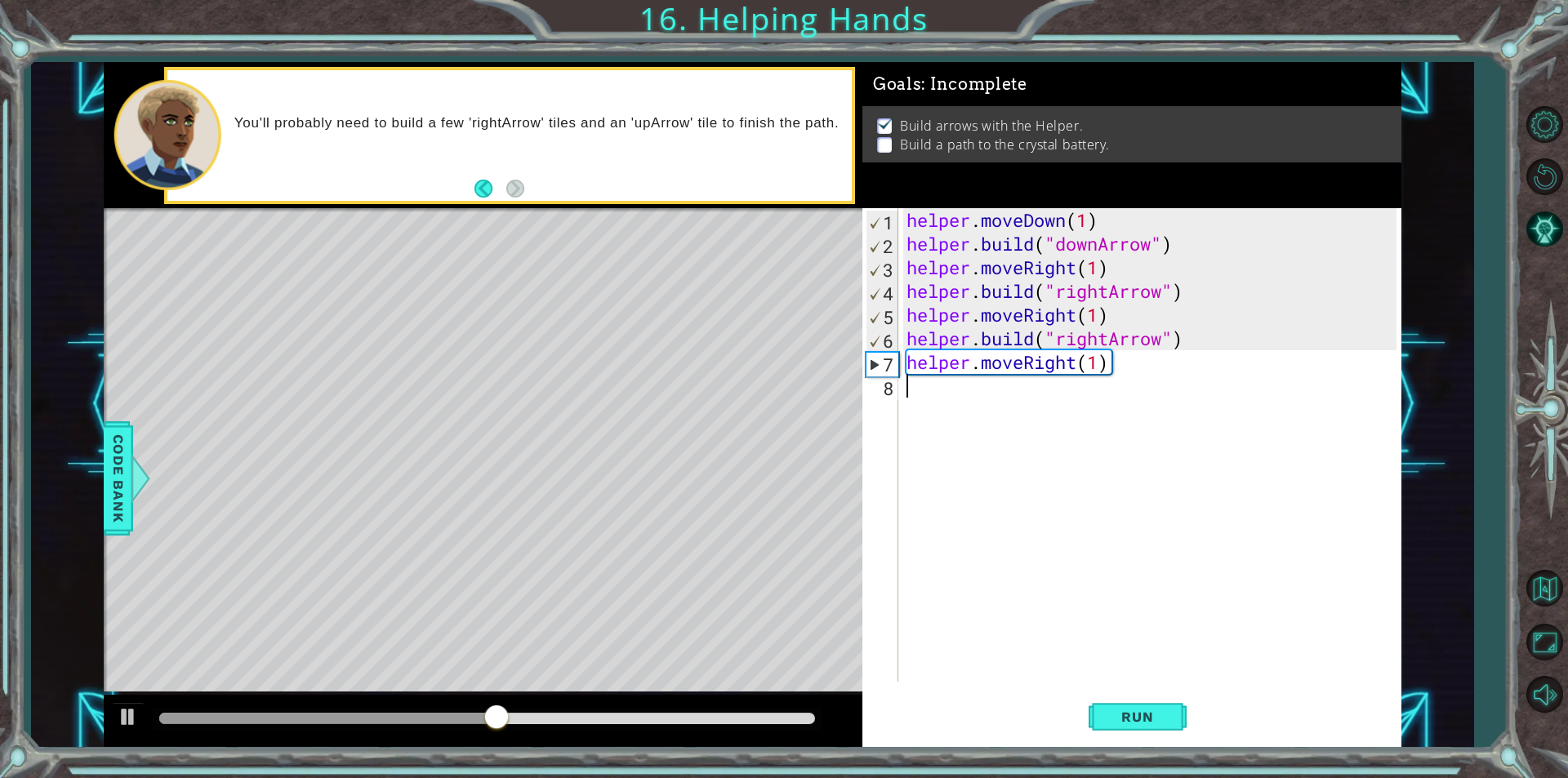
click at [1034, 380] on div "helper . moveDown ( 1 ) helper . build ( "downArrow" ) helper . moveRight ( 1 )…" at bounding box center [1154, 469] width 502 height 522
paste textarea "[DOMAIN_NAME]("downArrow")"
click at [1104, 388] on div "helper . moveDown ( 1 ) helper . build ( "downArrow" ) helper . moveRight ( 1 )…" at bounding box center [1154, 469] width 502 height 522
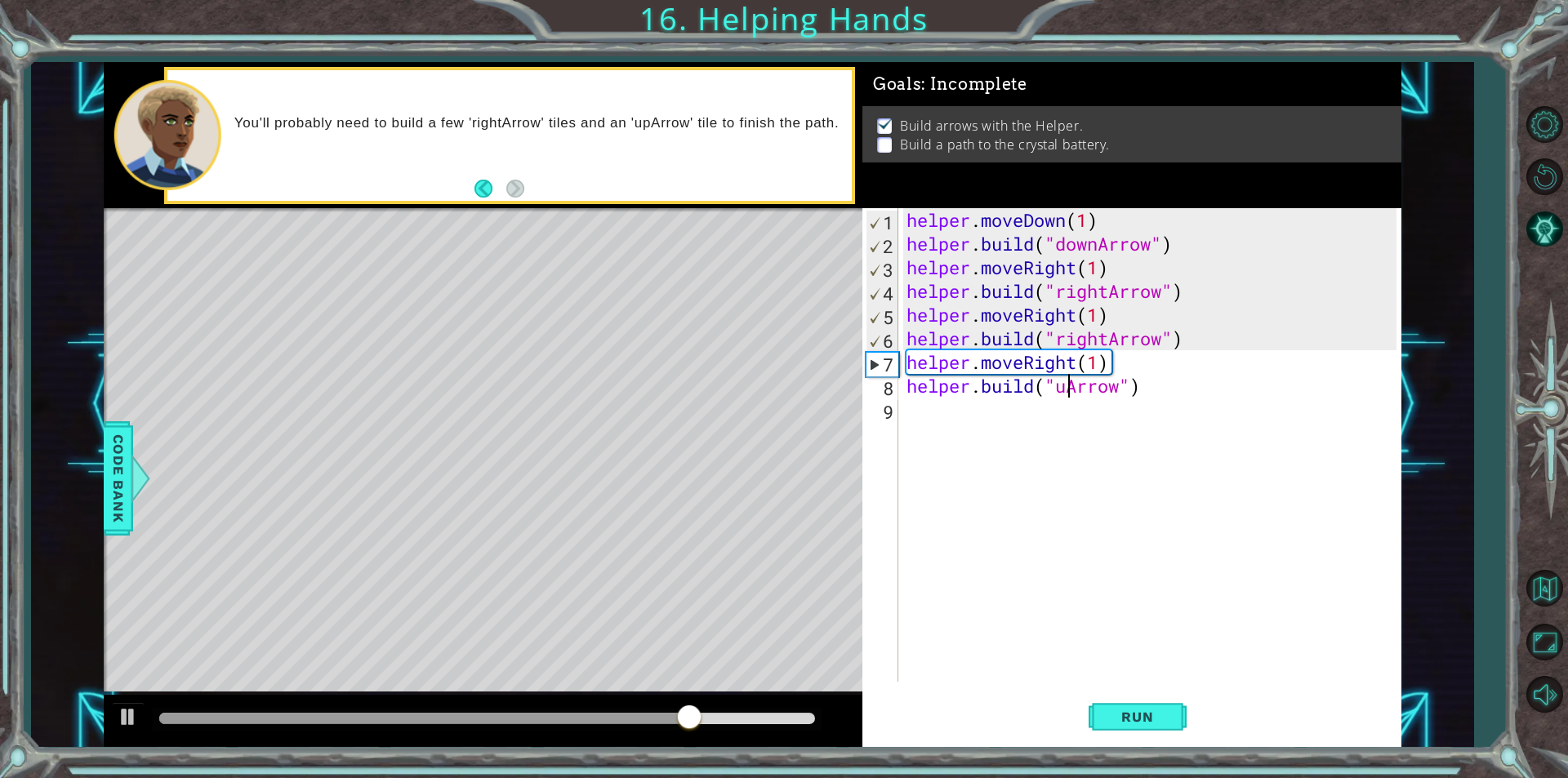
type textarea "[DOMAIN_NAME]("upArrow")"
drag, startPoint x: 963, startPoint y: 414, endPoint x: 956, endPoint y: 416, distance: 7.3
click at [957, 416] on div "helper . moveDown ( 1 ) helper . build ( "downArrow" ) helper . moveRight ( 1 )…" at bounding box center [1154, 469] width 502 height 522
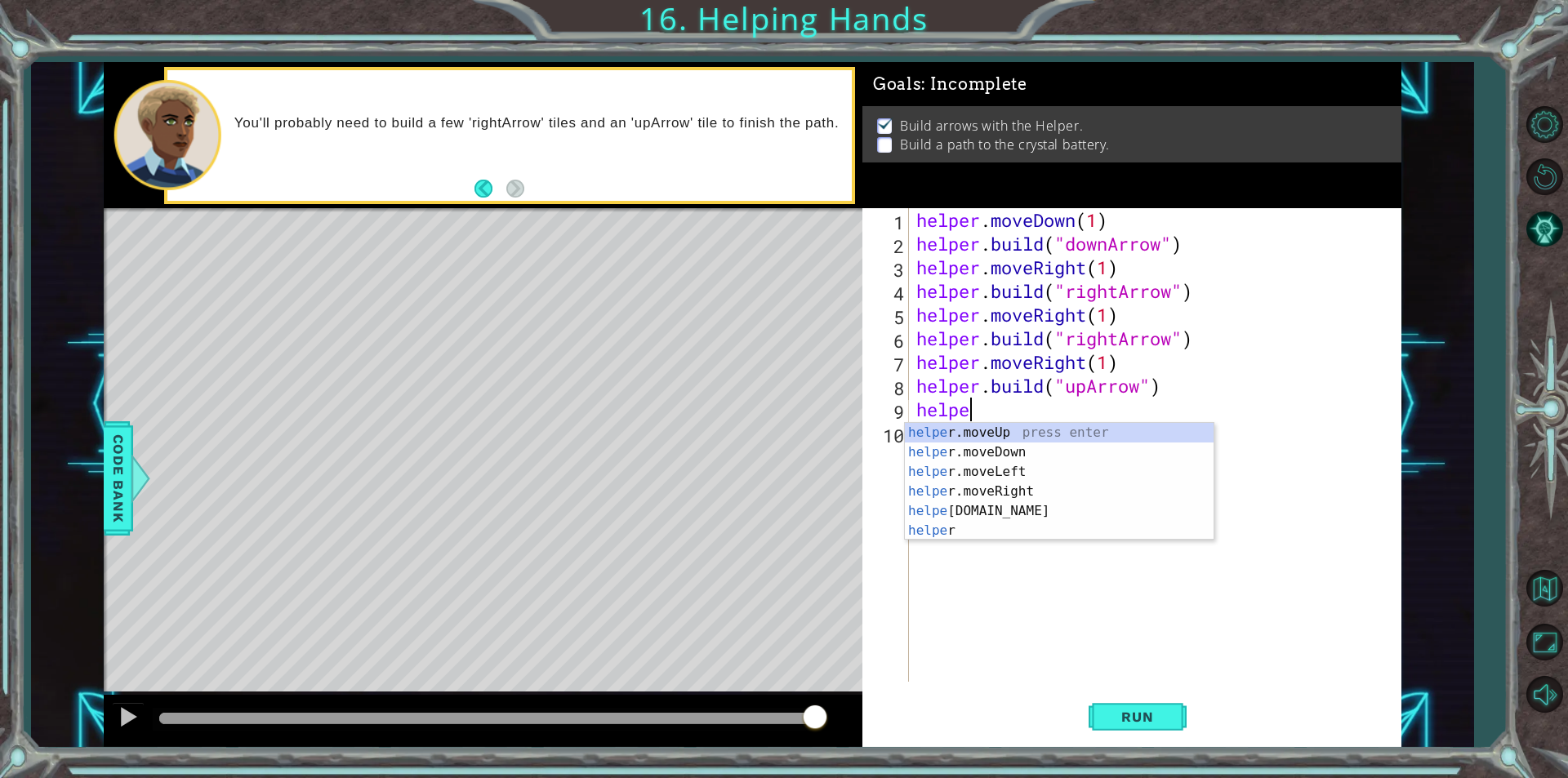
scroll to position [0, 2]
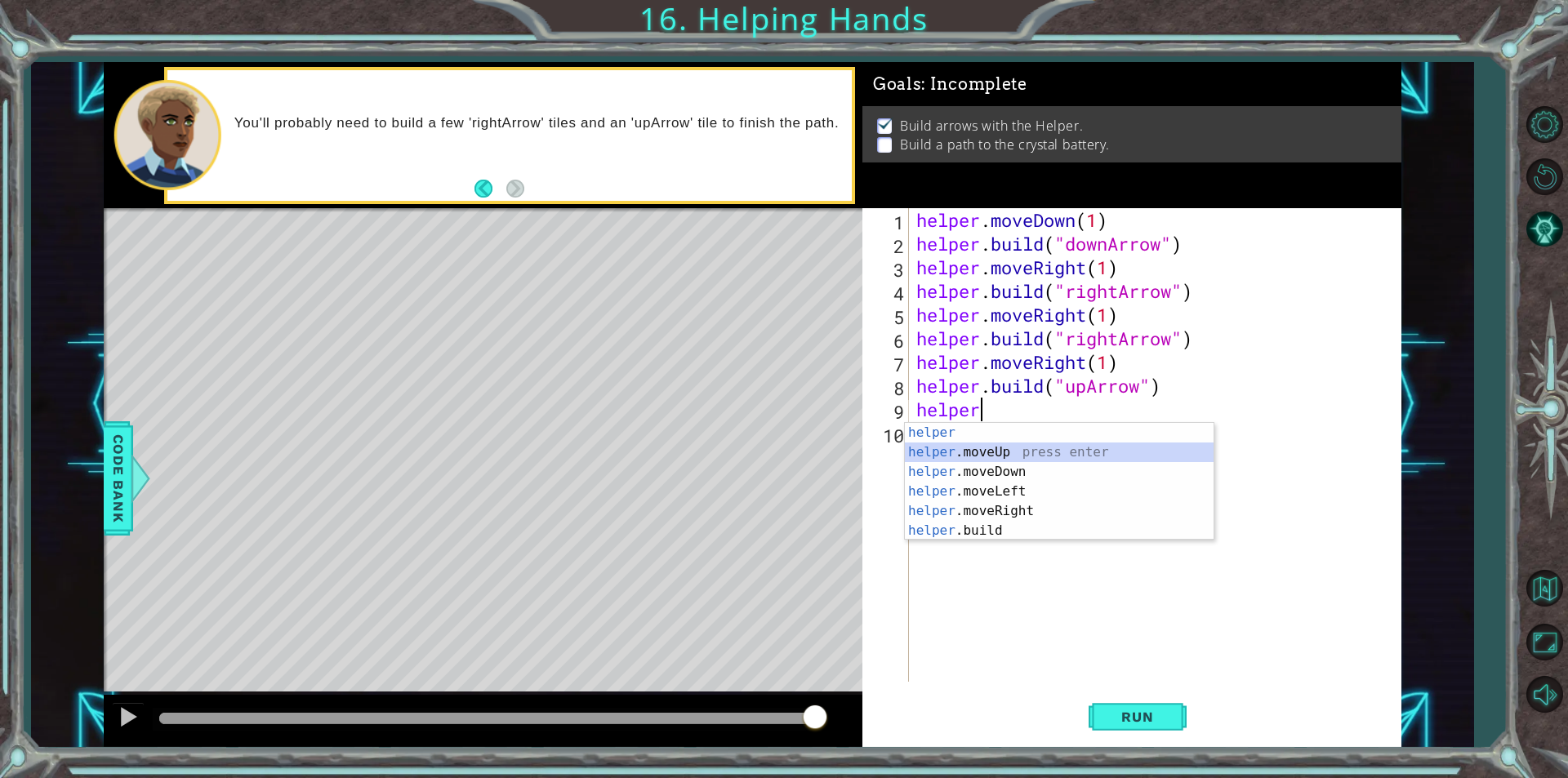
click at [993, 444] on div "helper press enter helper .moveUp press enter helper .moveDown press enter help…" at bounding box center [1059, 502] width 308 height 157
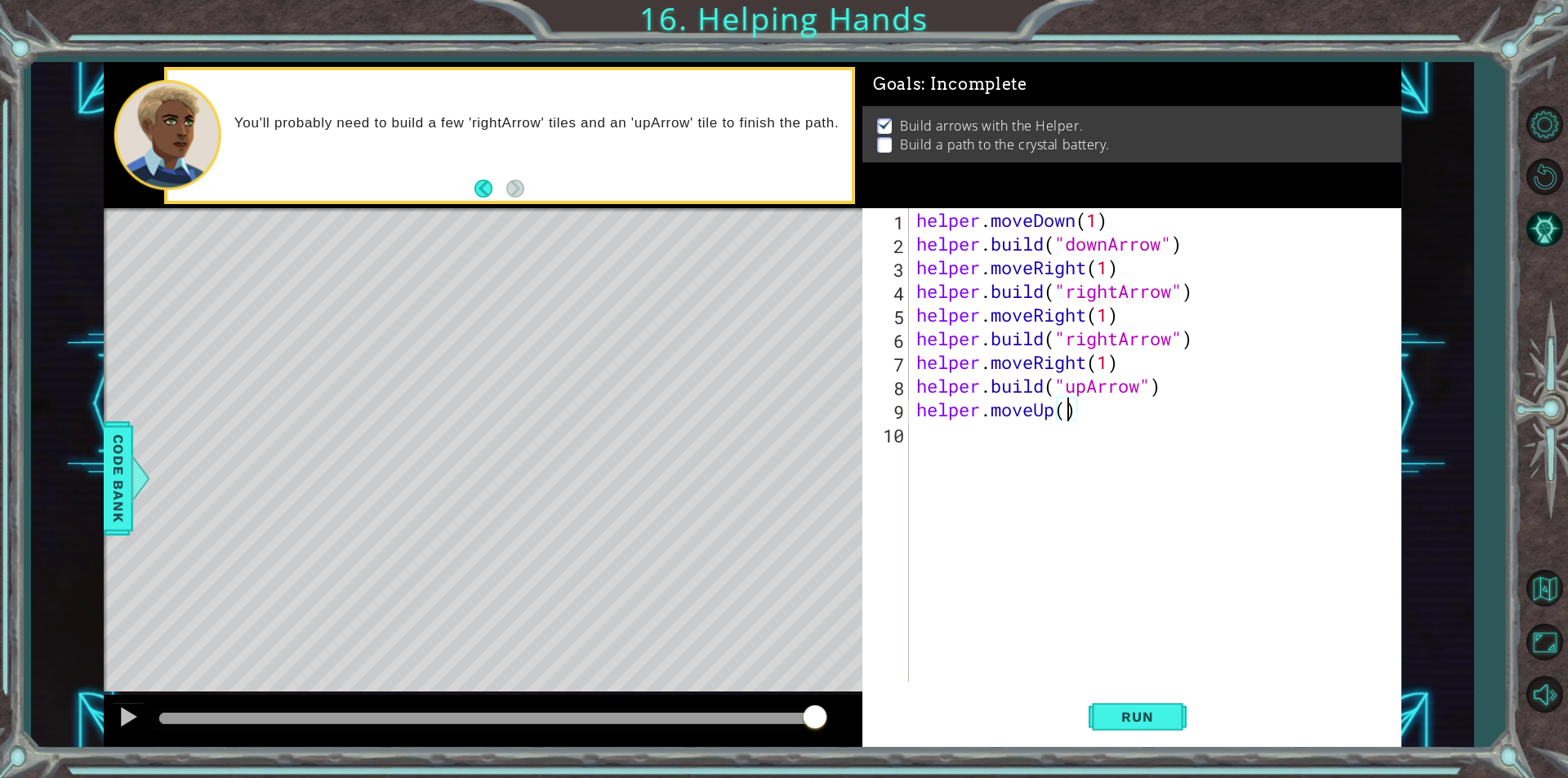
scroll to position [0, 7]
click at [1119, 726] on button "Run" at bounding box center [1137, 716] width 98 height 54
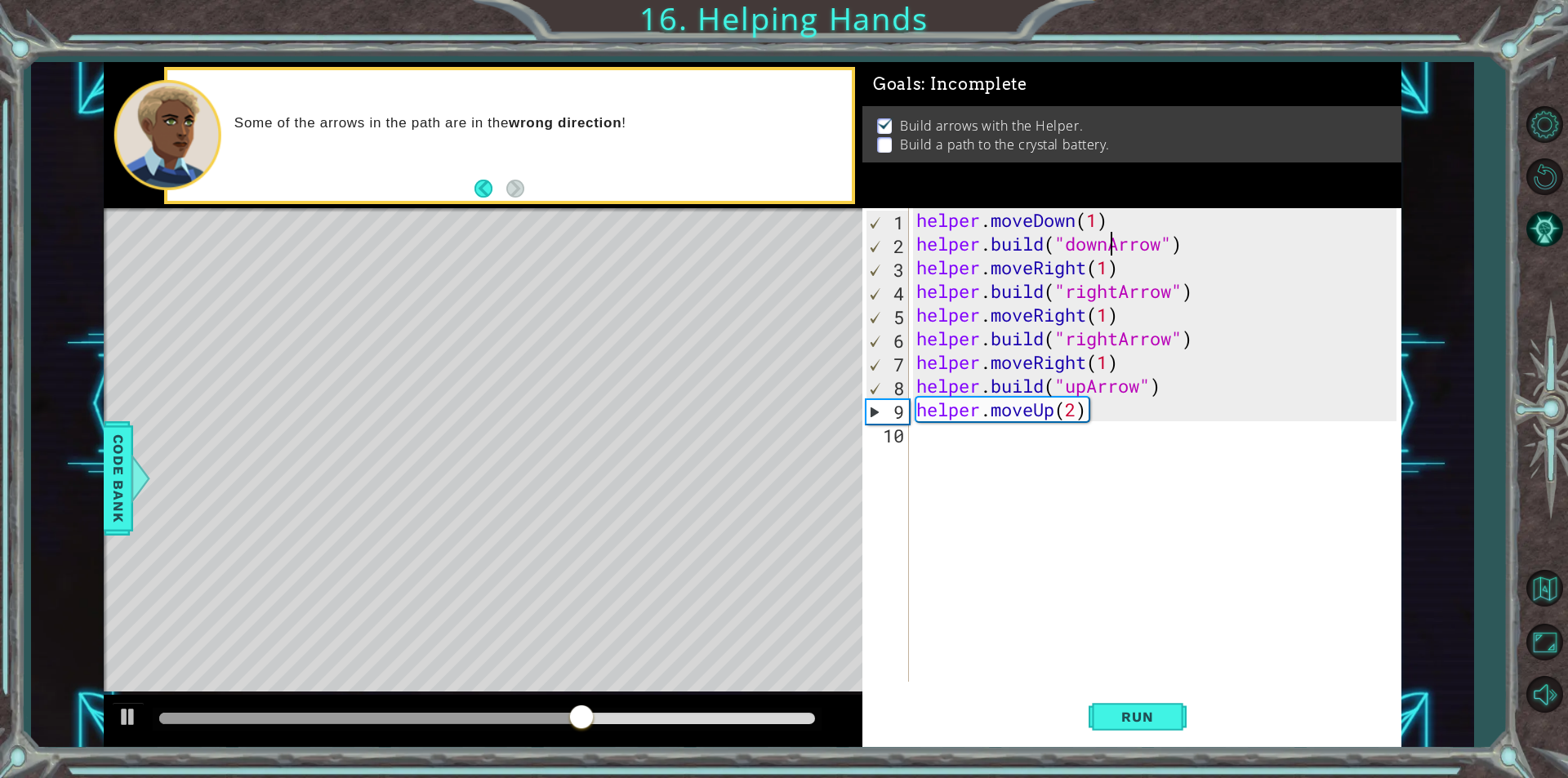
click at [1108, 245] on div "helper . moveDown ( 1 ) helper . build ( "downArrow" ) helper . moveRight ( 1 )…" at bounding box center [1158, 469] width 491 height 522
click at [1128, 716] on span "Run" at bounding box center [1136, 716] width 64 height 16
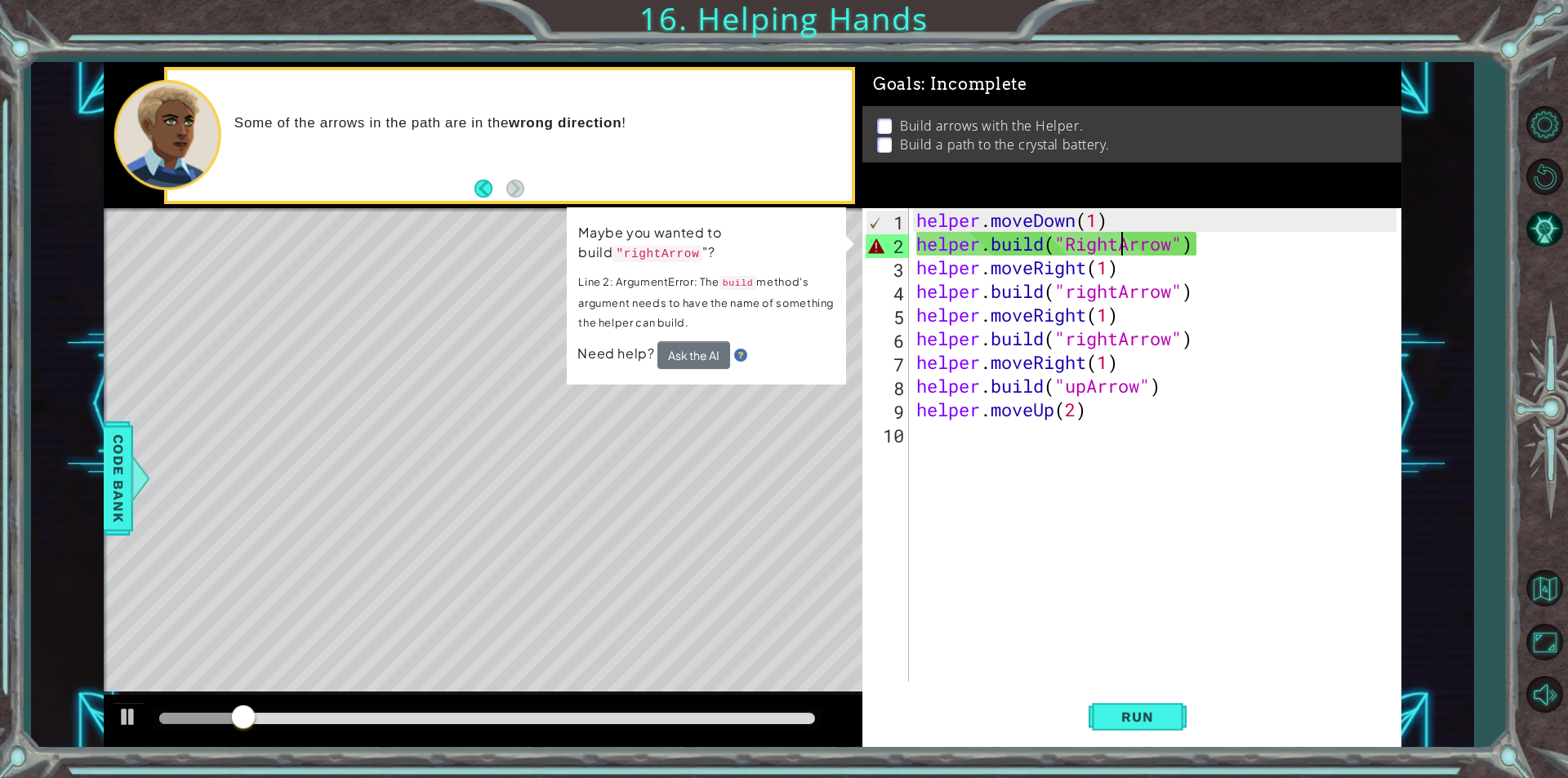
click at [1078, 241] on div "helper . moveDown ( 1 ) helper . build ( "RightArrow" ) helper . moveRight ( 1 …" at bounding box center [1158, 469] width 491 height 522
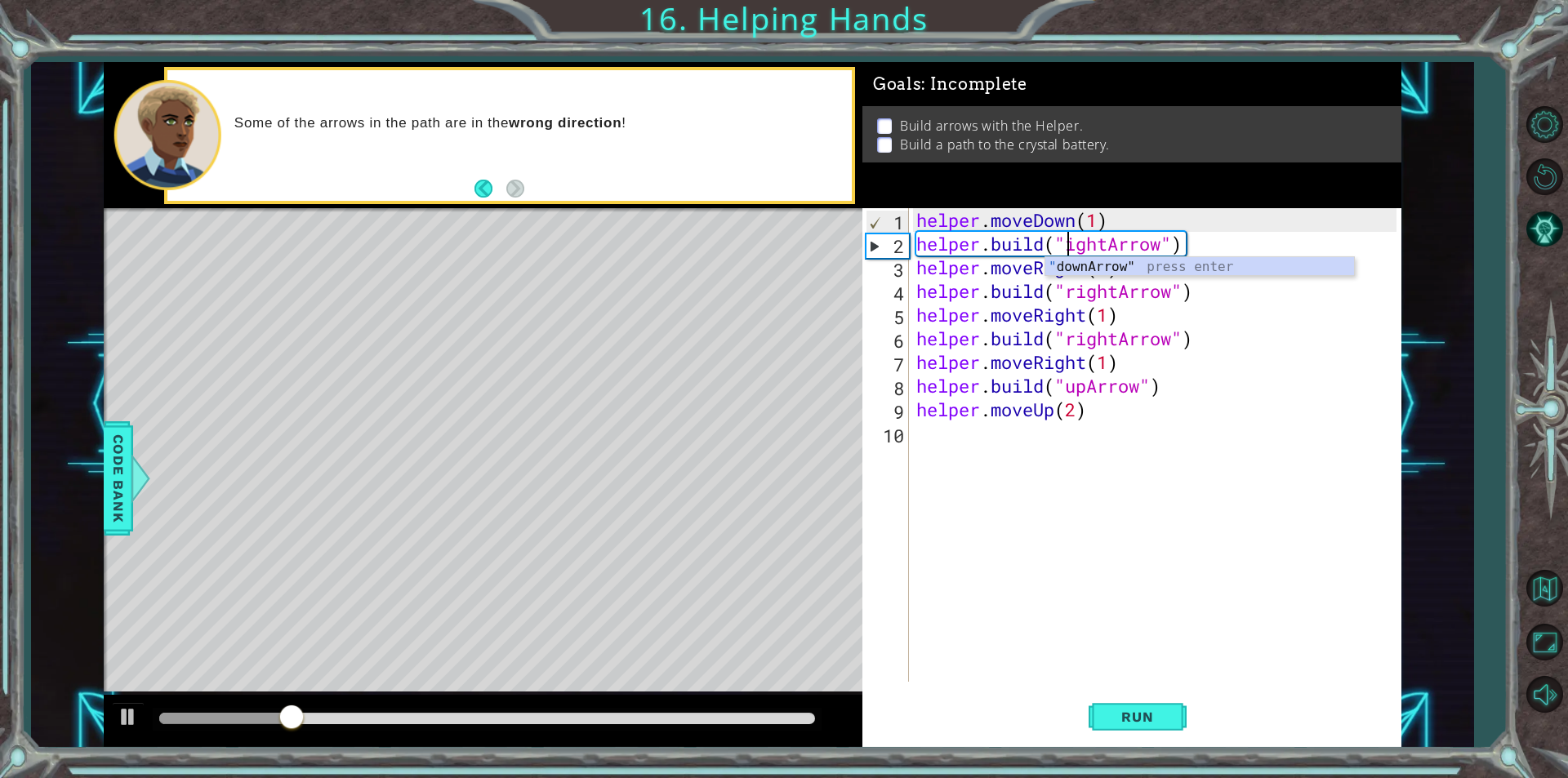
scroll to position [0, 8]
type textarea "[DOMAIN_NAME]("rightArrow")"
click at [1141, 707] on button "Run" at bounding box center [1137, 716] width 98 height 54
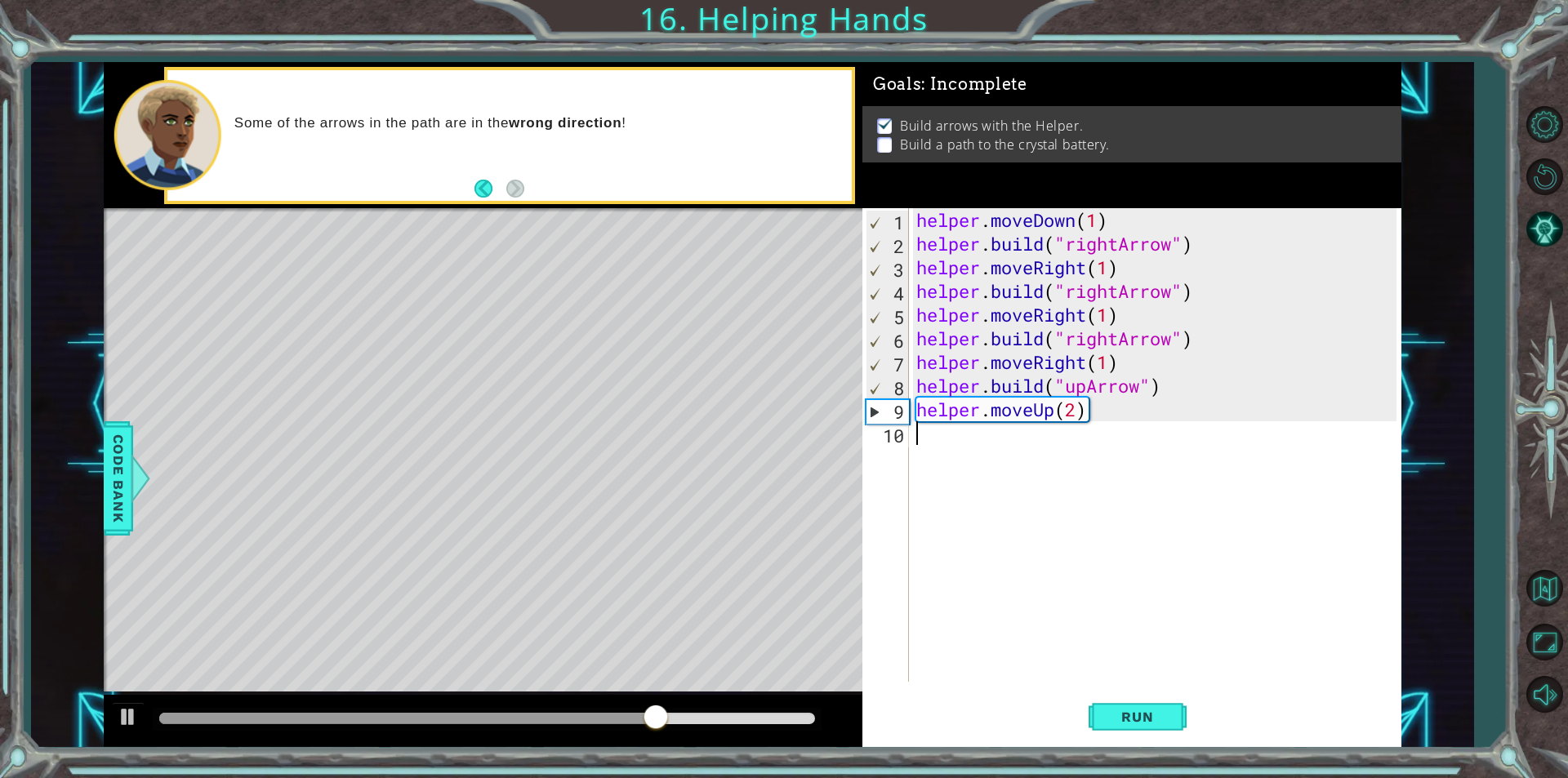
click at [971, 449] on div "helper . moveDown ( 1 ) helper . build ( "rightArrow" ) helper . moveRight ( 1 …" at bounding box center [1158, 469] width 491 height 522
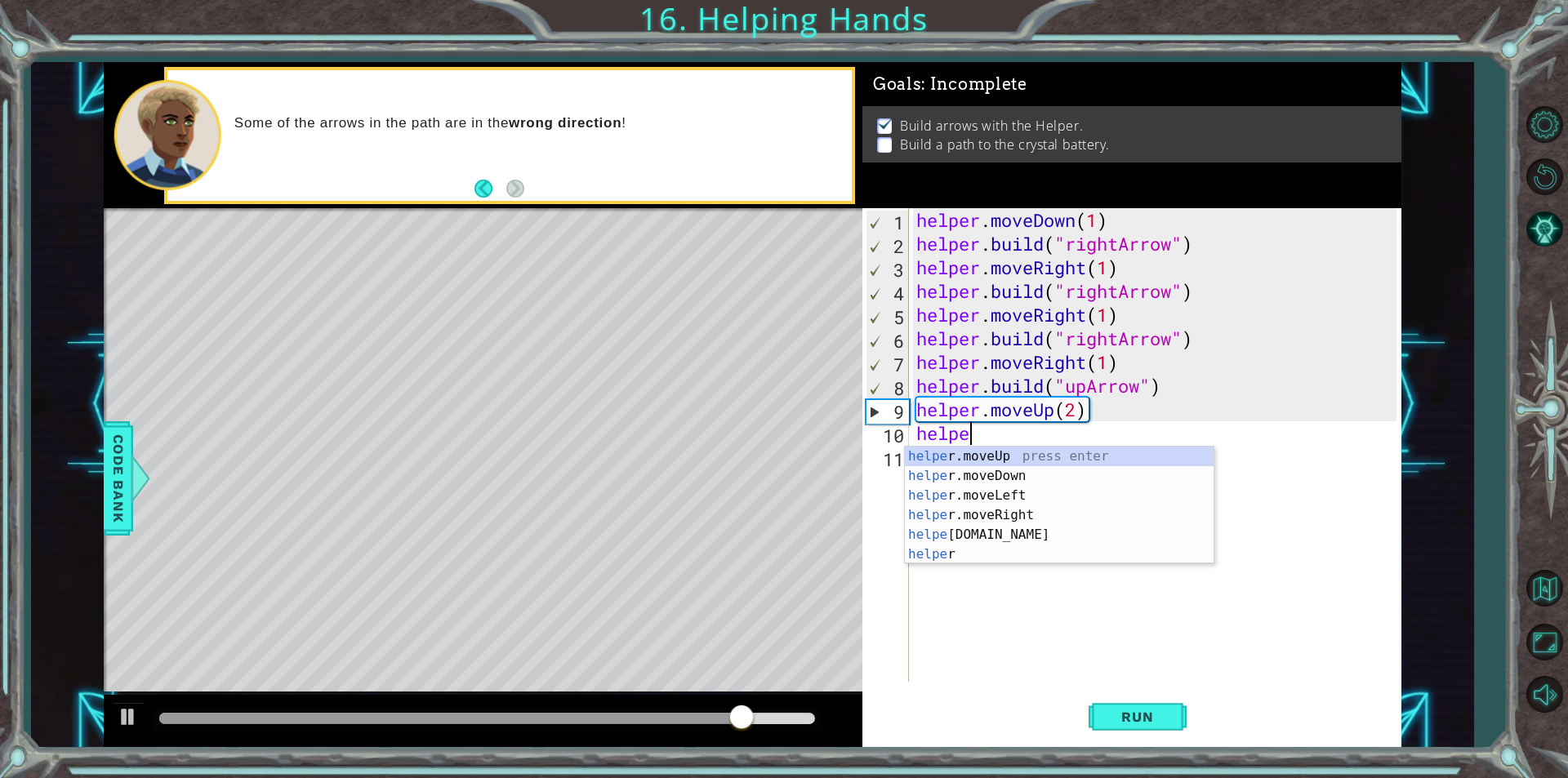
scroll to position [0, 2]
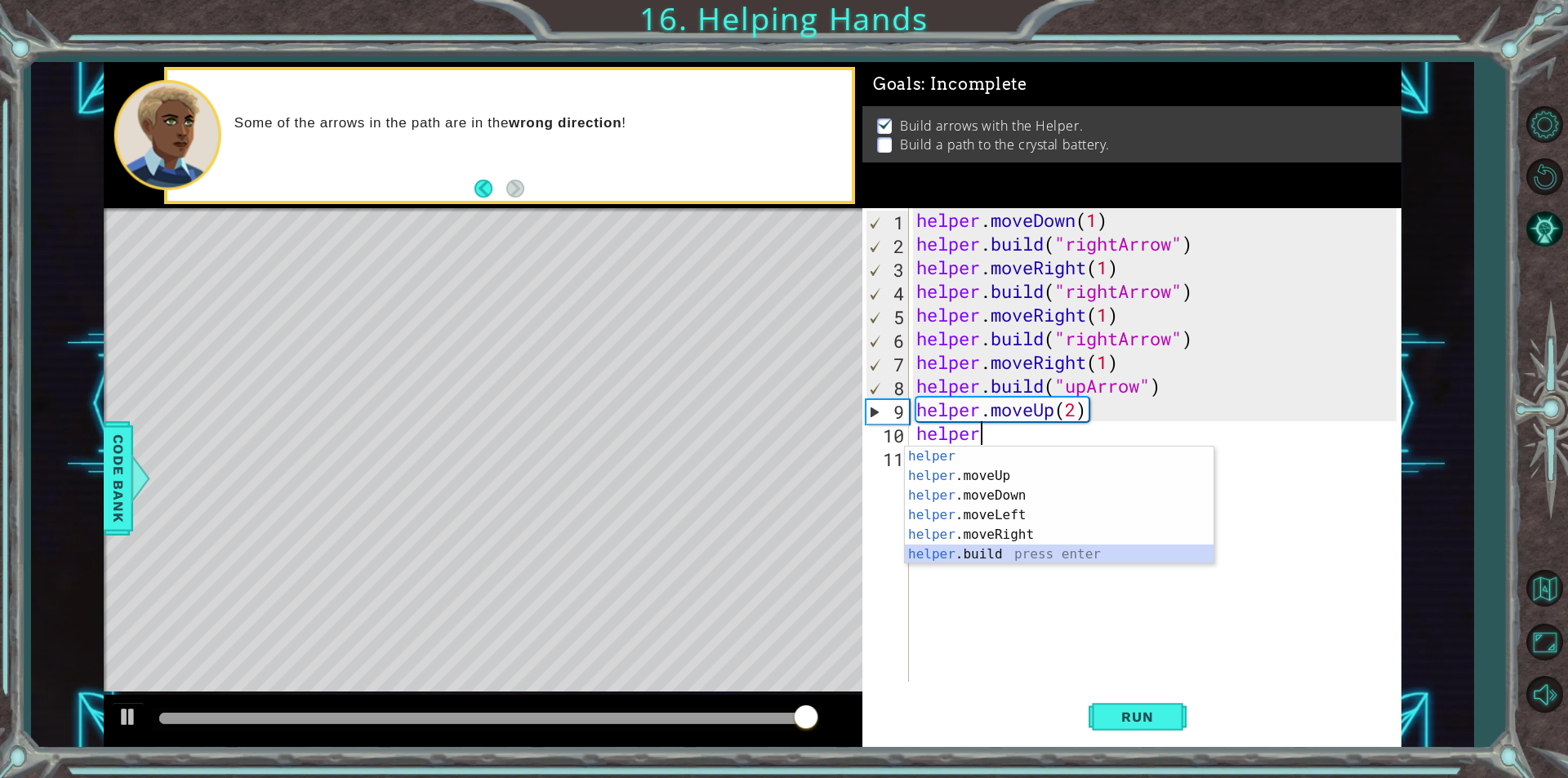
click at [985, 545] on div "helper press enter helper .moveUp press enter helper .moveDown press enter help…" at bounding box center [1059, 525] width 308 height 157
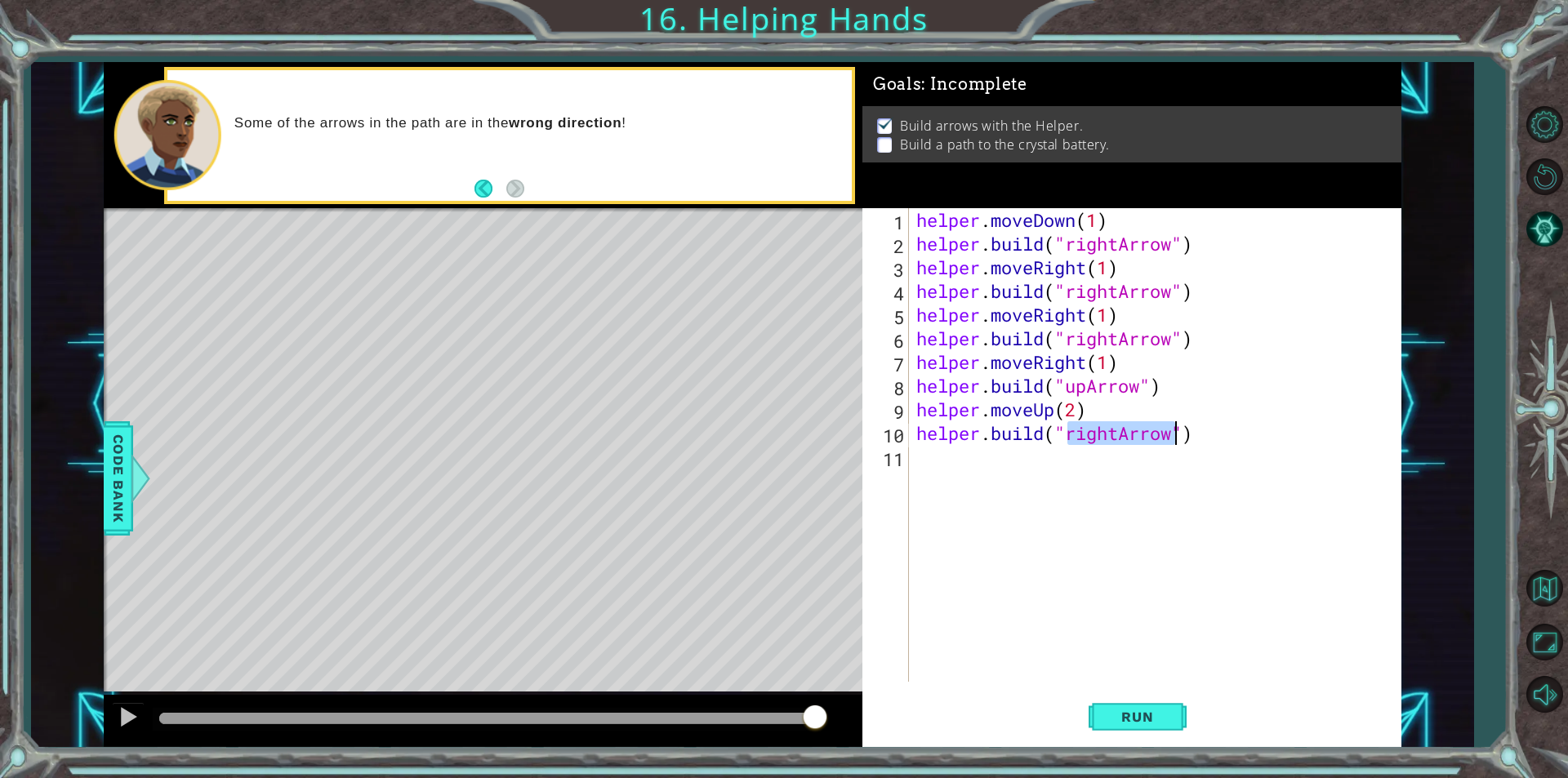
click at [1121, 424] on div "helper . moveDown ( 1 ) helper . build ( "rightArrow" ) helper . moveRight ( 1 …" at bounding box center [1154, 445] width 483 height 473
click at [1120, 432] on div "helper . moveDown ( 1 ) helper . build ( "rightArrow" ) helper . moveRight ( 1 …" at bounding box center [1158, 469] width 491 height 522
drag, startPoint x: 1180, startPoint y: 713, endPoint x: 1189, endPoint y: 710, distance: 9.5
click at [1181, 713] on button "Run" at bounding box center [1137, 716] width 98 height 54
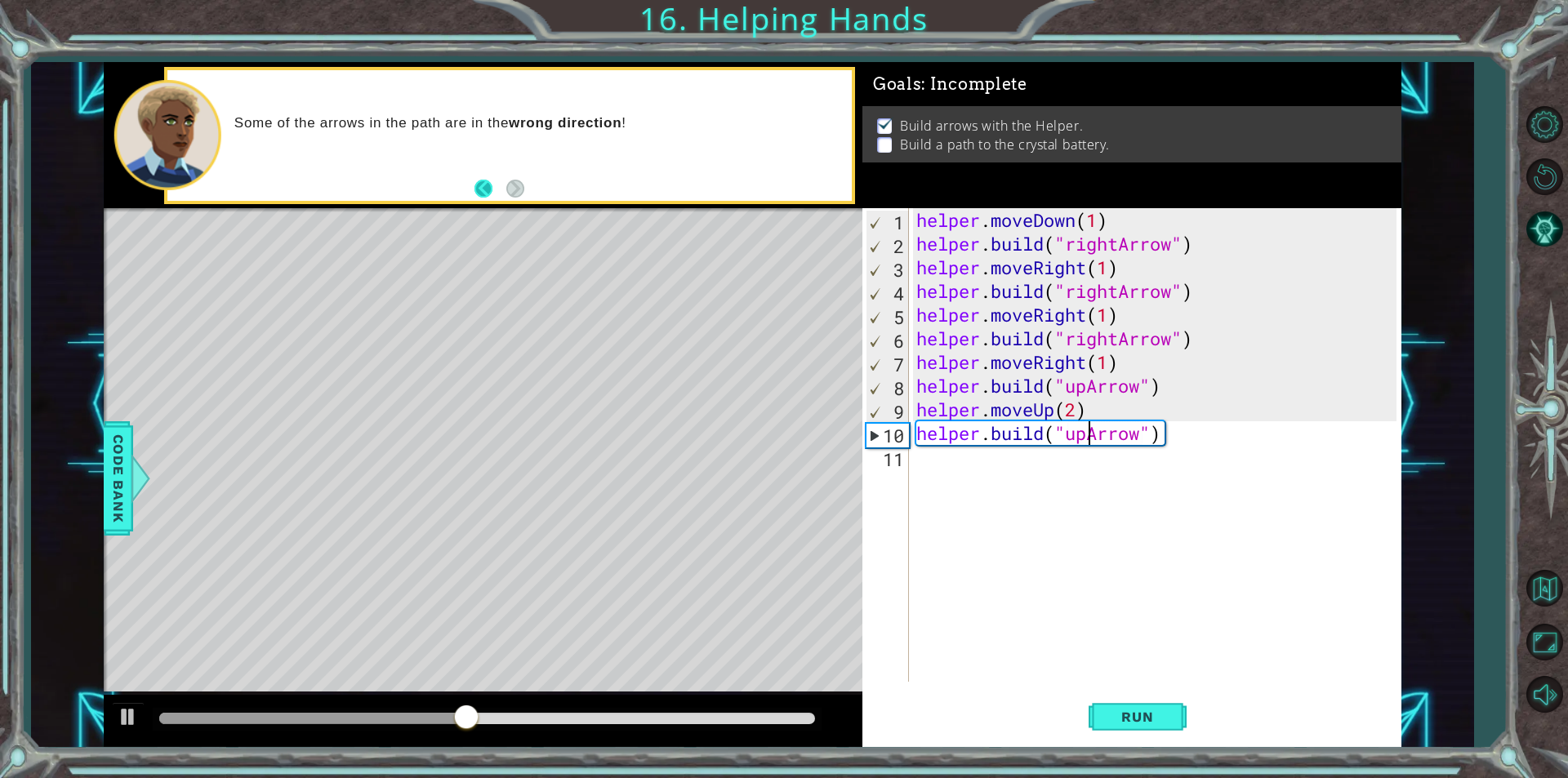
click at [482, 182] on button "Back" at bounding box center [490, 188] width 32 height 18
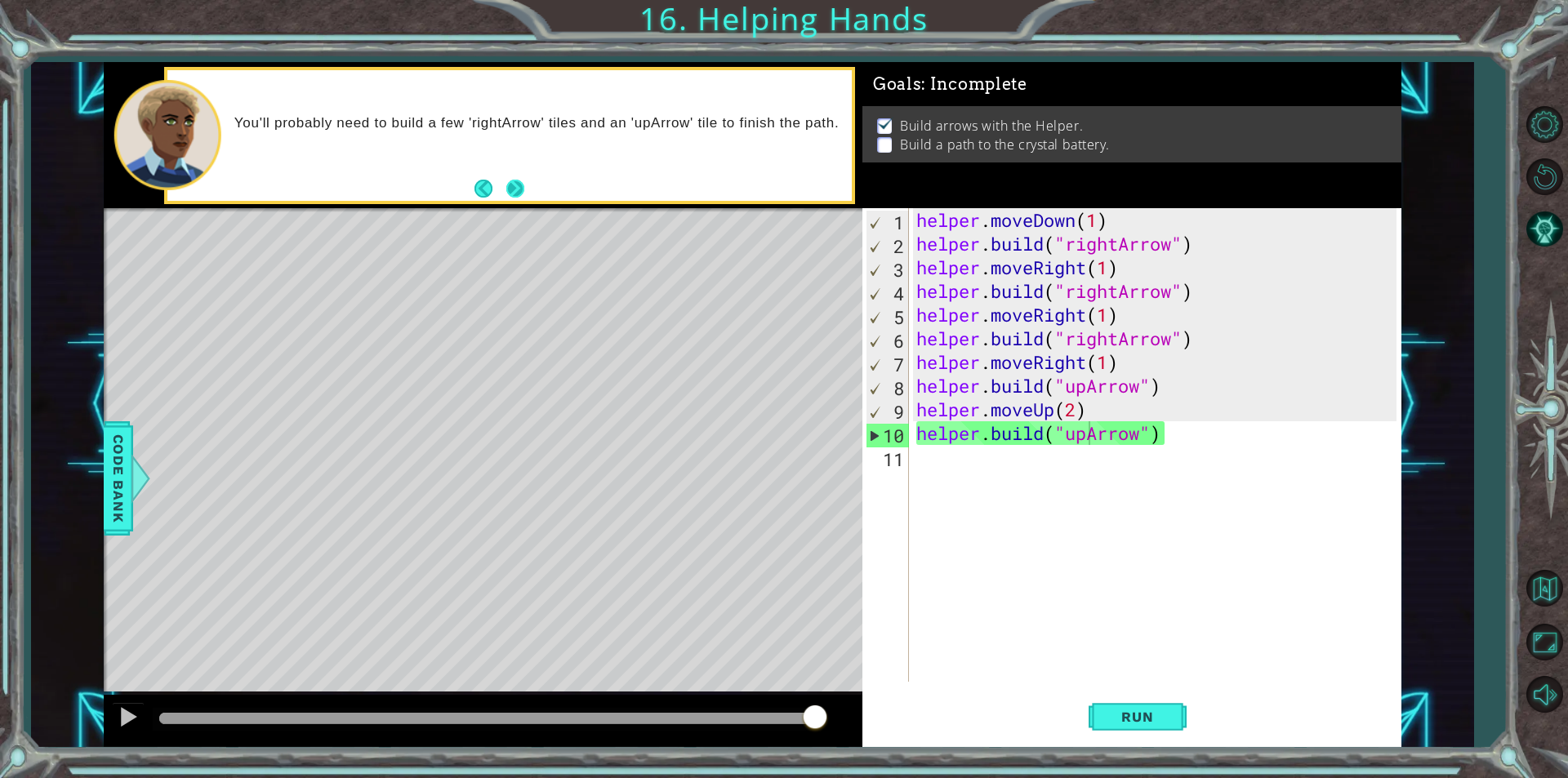
click at [523, 187] on button "Next" at bounding box center [516, 189] width 19 height 19
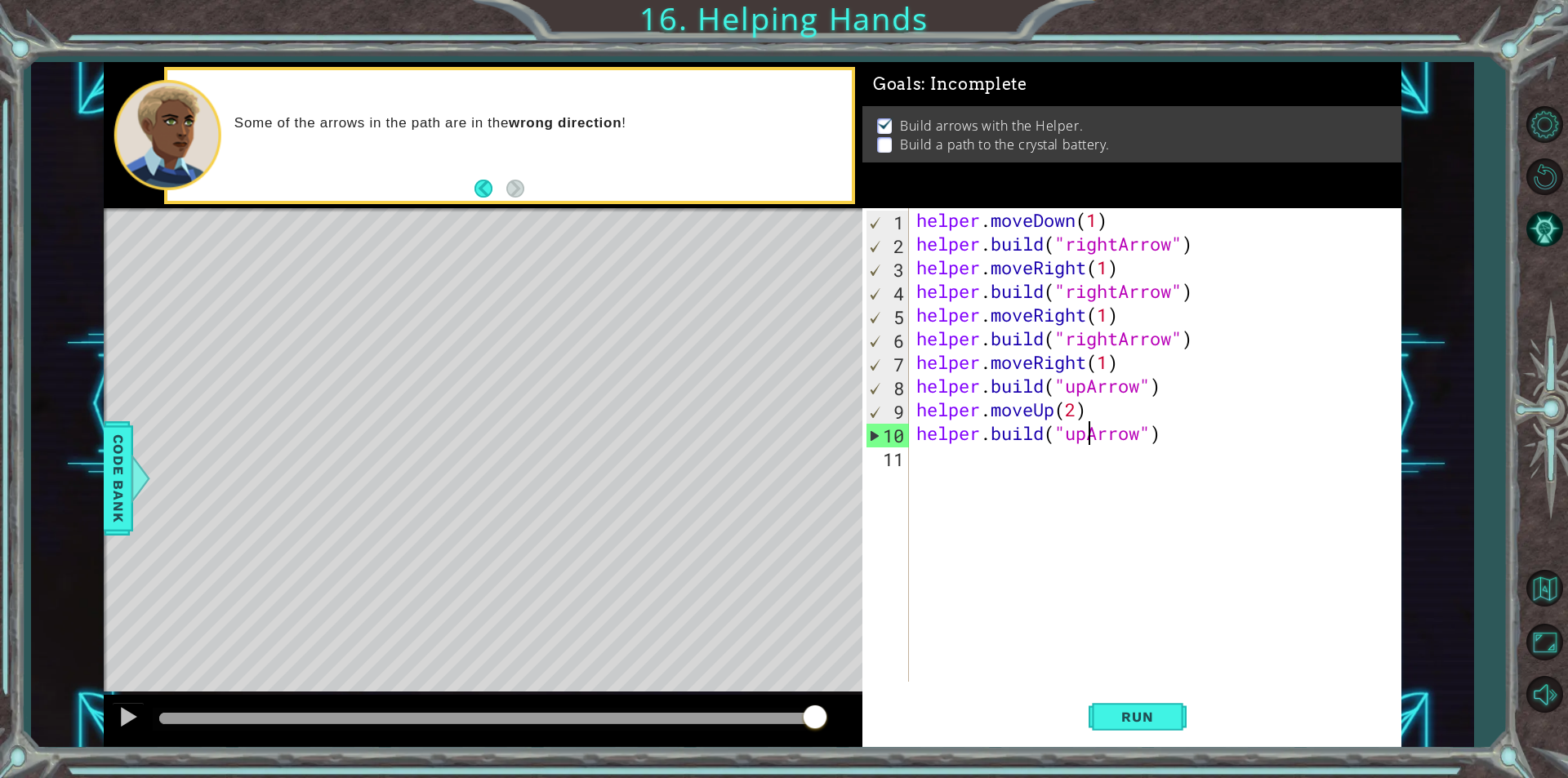
click at [1182, 435] on div "helper . moveDown ( 1 ) helper . build ( "rightArrow" ) helper . moveRight ( 1 …" at bounding box center [1158, 469] width 491 height 522
click at [107, 497] on span "Code Bank" at bounding box center [118, 478] width 26 height 99
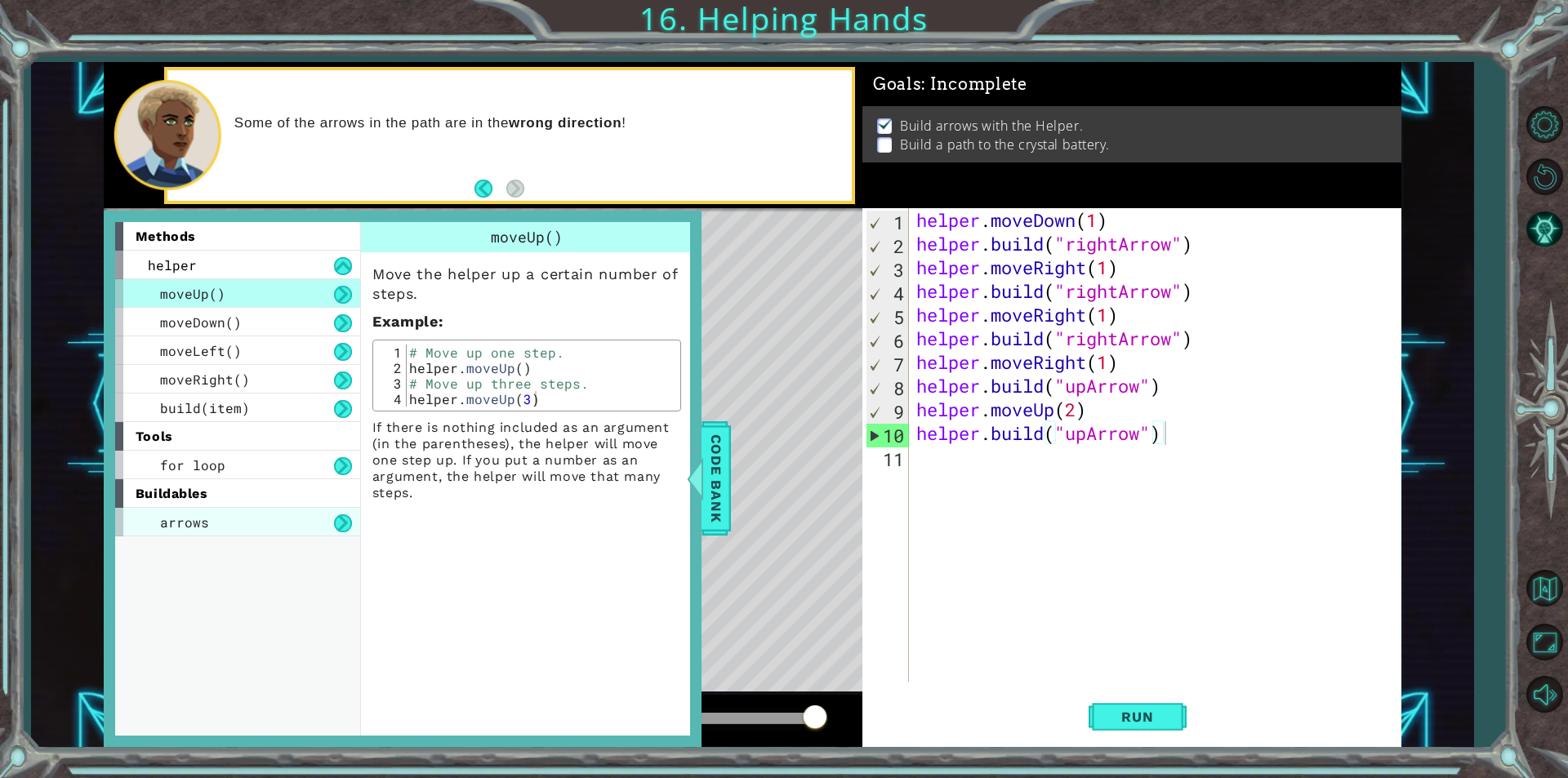
click at [207, 508] on div "arrows" at bounding box center [238, 522] width 245 height 28
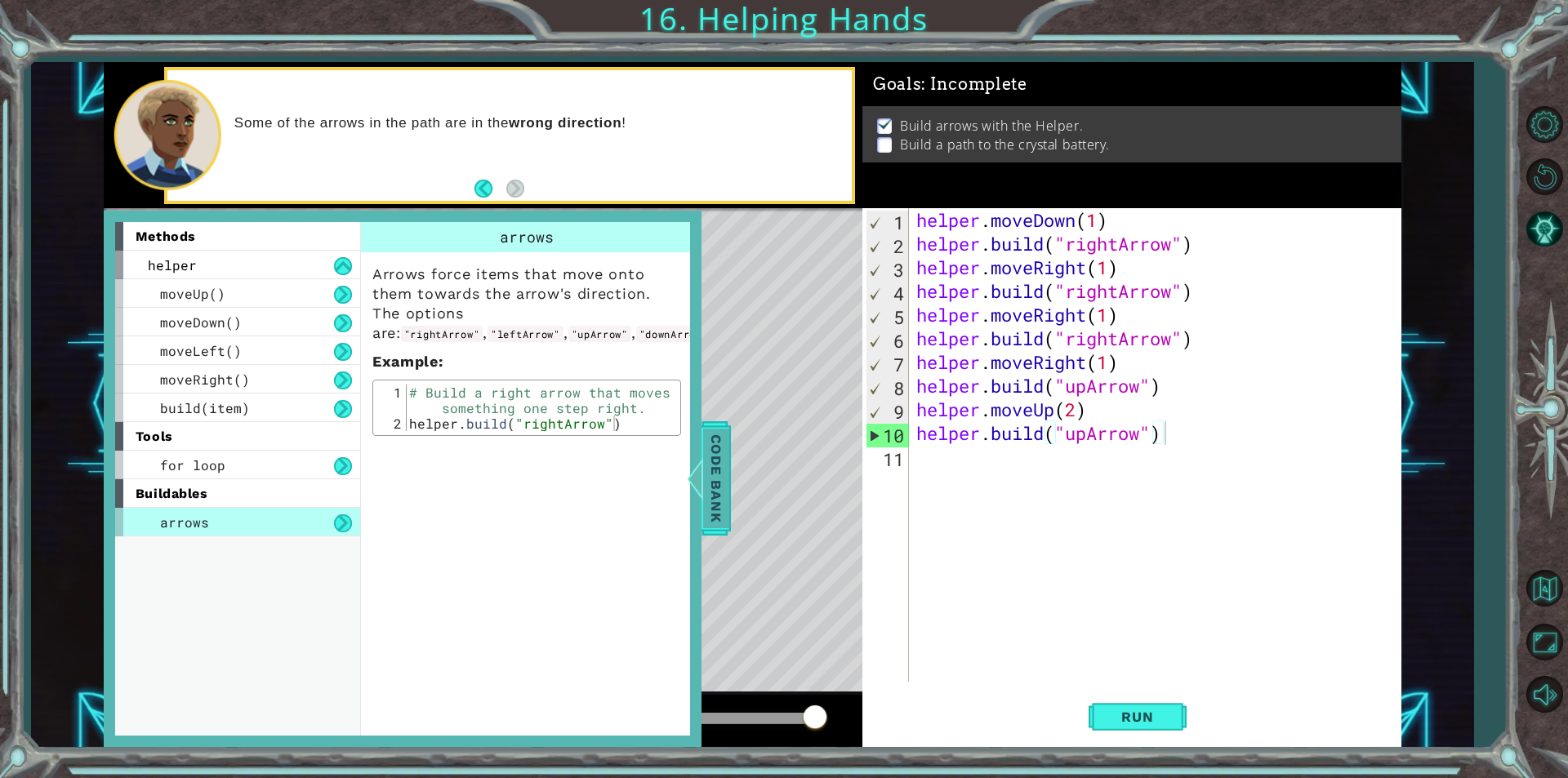
click at [706, 468] on span "Code Bank" at bounding box center [716, 478] width 26 height 99
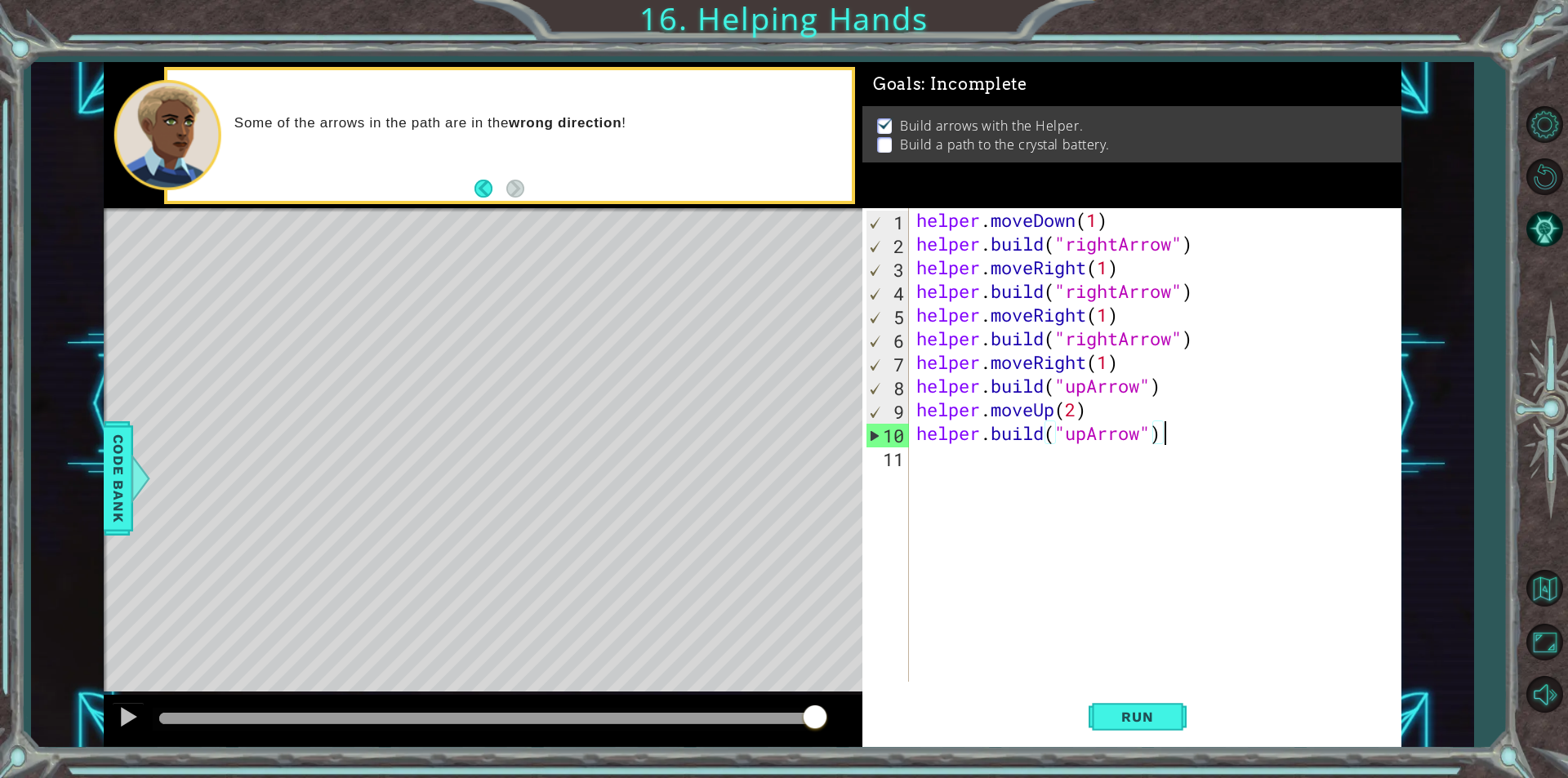
click at [1201, 444] on div "helper . moveDown ( 1 ) helper . build ( "rightArrow" ) helper . moveRight ( 1 …" at bounding box center [1158, 469] width 491 height 522
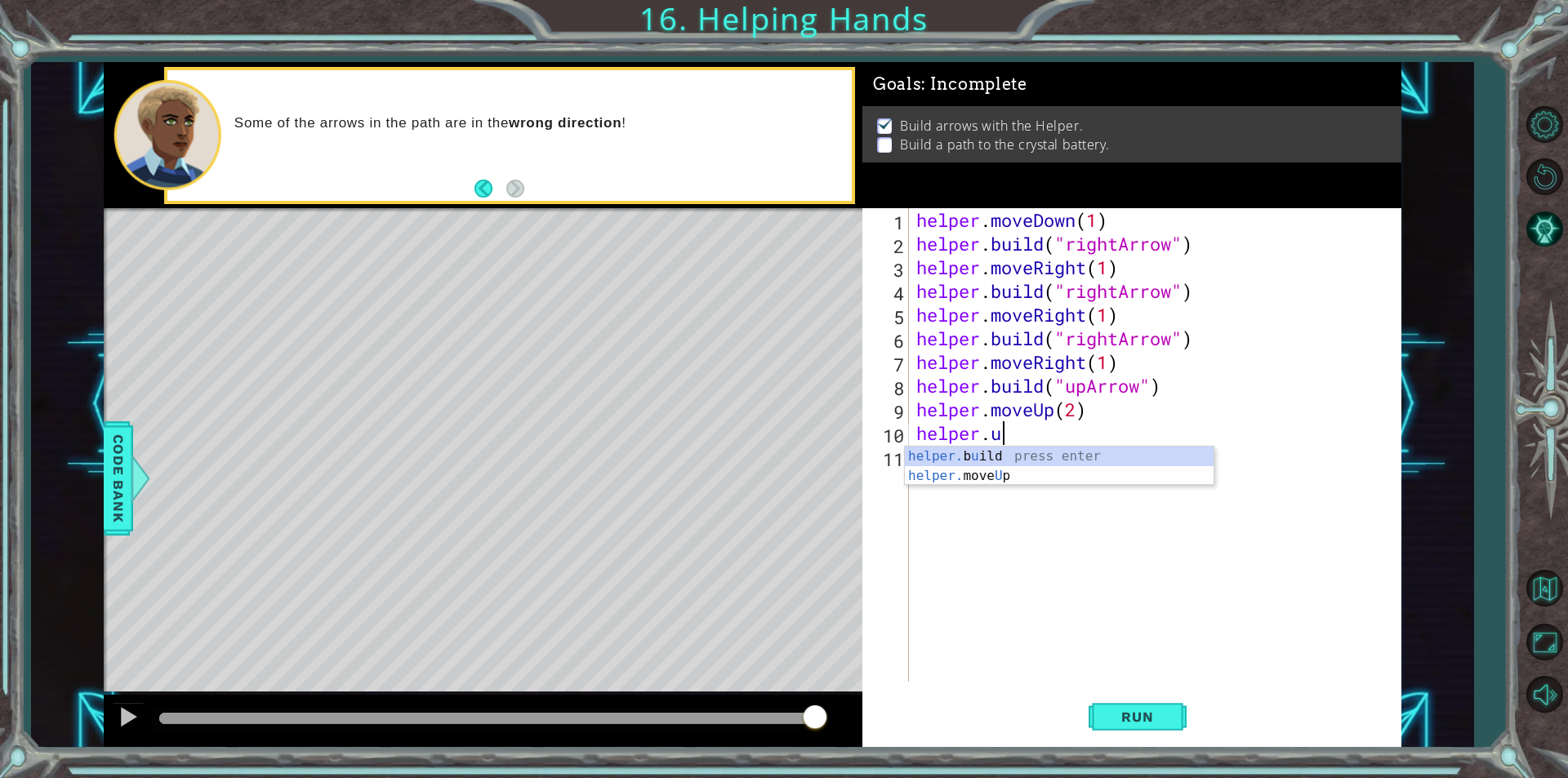
scroll to position [0, 3]
click at [1140, 459] on div "helper. moveUp press enter helper. moveDown press enter helper. moveLeft press …" at bounding box center [1059, 515] width 308 height 137
click at [1145, 709] on span "Run" at bounding box center [1136, 716] width 64 height 16
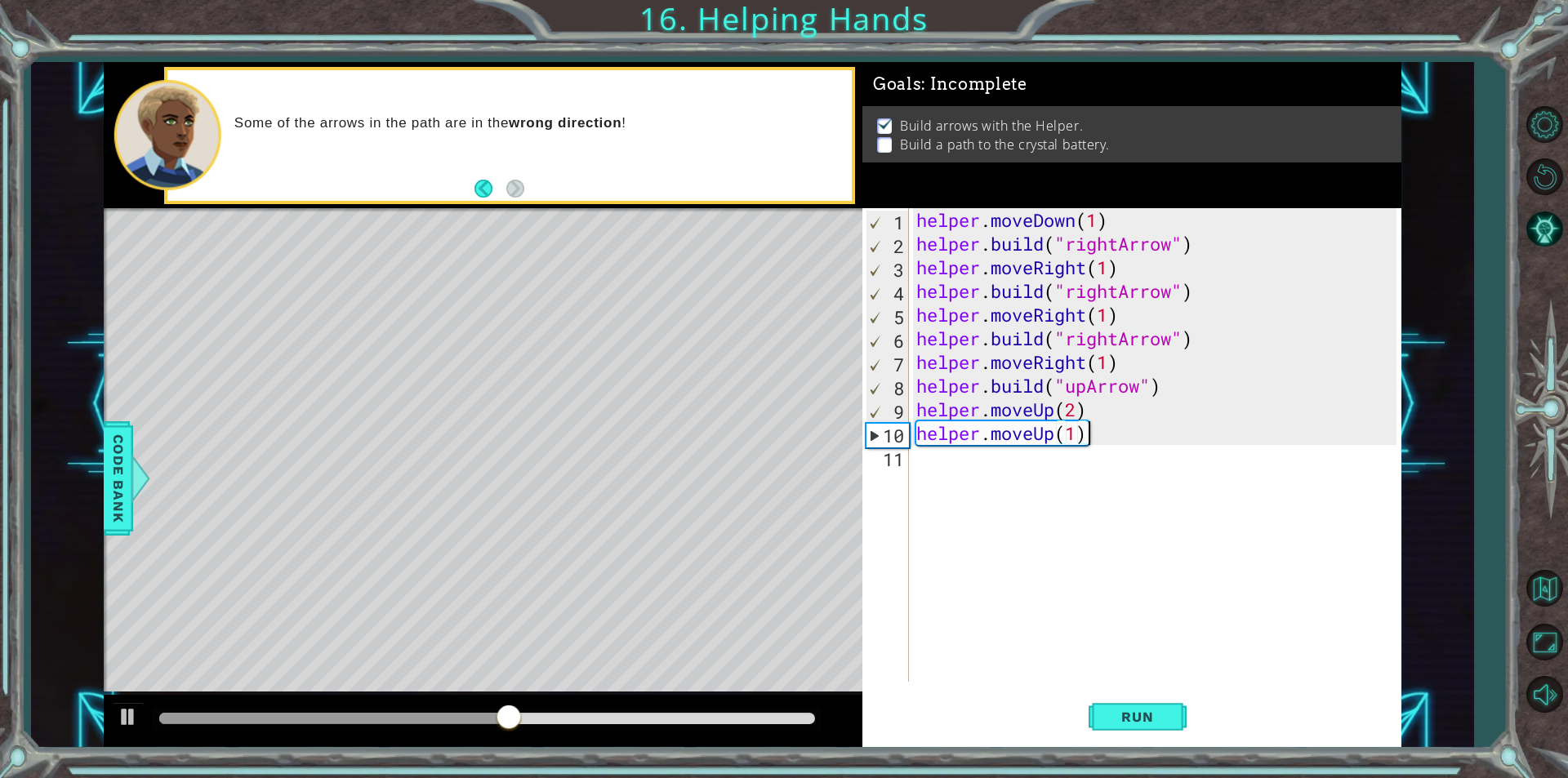
click at [1103, 436] on div "helper . moveDown ( 1 ) helper . build ( "rightArrow" ) helper . moveRight ( 1 …" at bounding box center [1158, 469] width 491 height 522
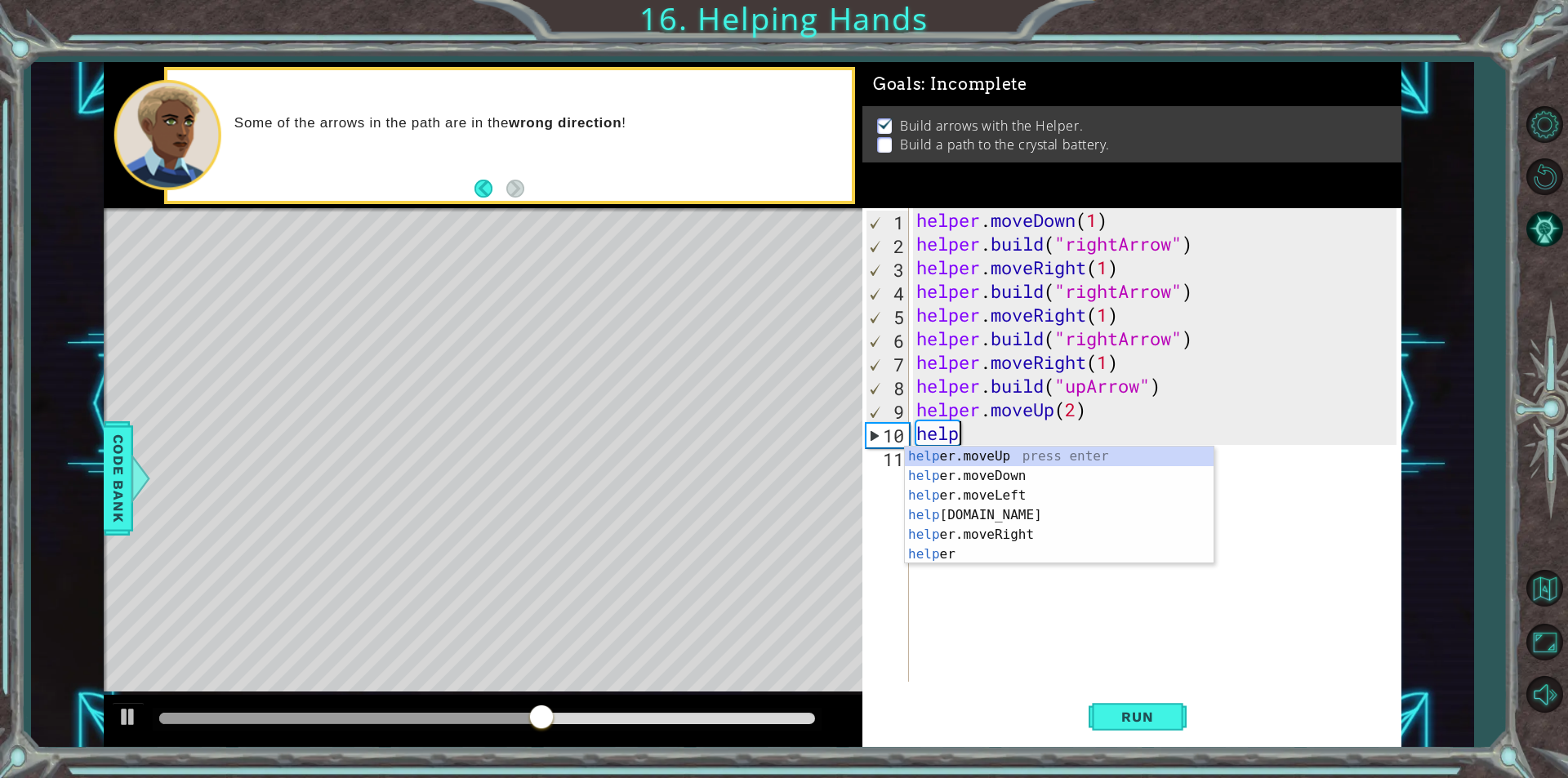
scroll to position [0, 0]
type textarea "h"
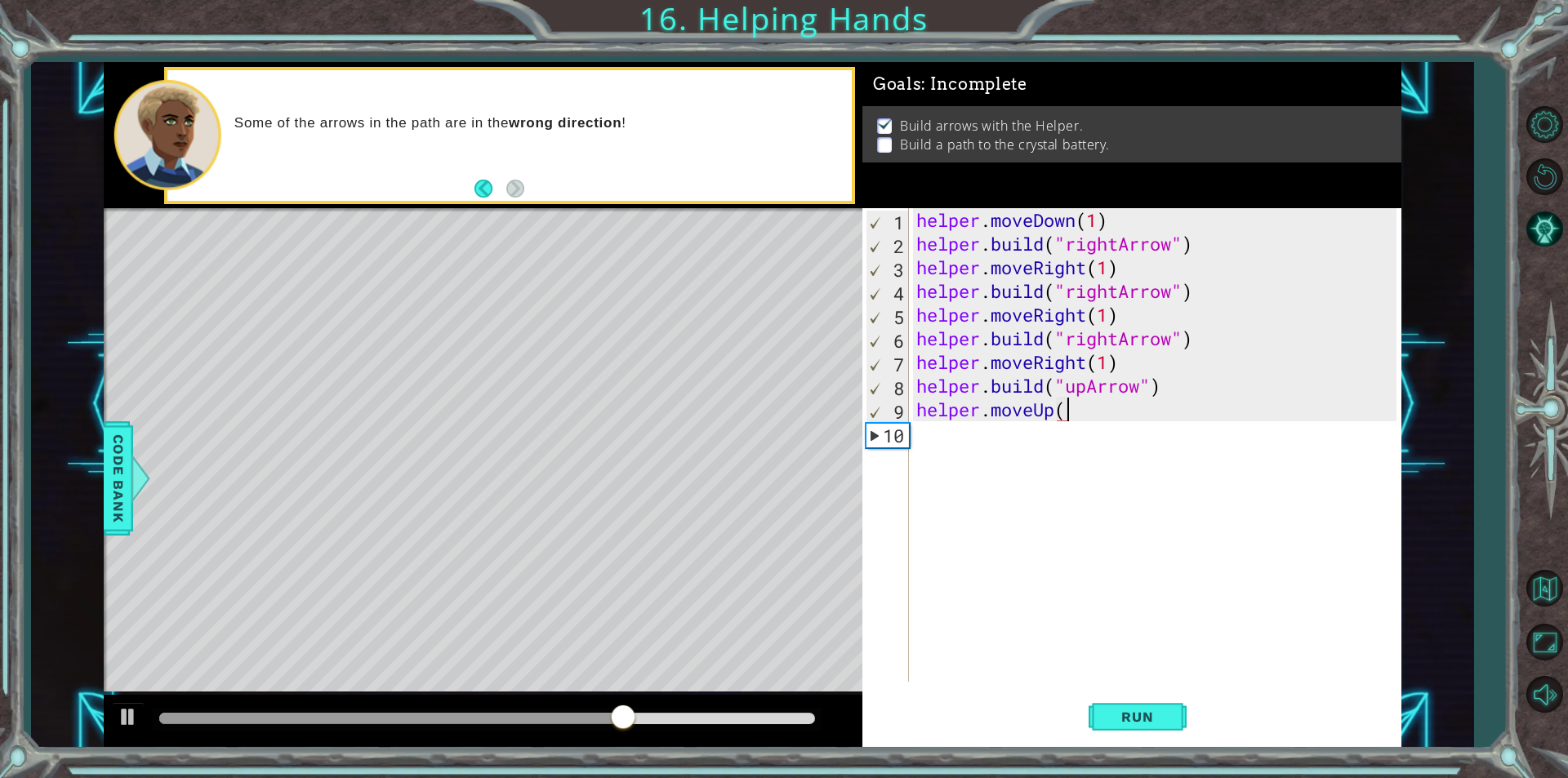
scroll to position [0, 7]
click at [1149, 734] on button "Run" at bounding box center [1137, 716] width 98 height 54
click at [1130, 416] on div "helper . moveDown ( 1 ) helper . build ( "rightArrow" ) helper . moveRight ( 1 …" at bounding box center [1158, 469] width 491 height 522
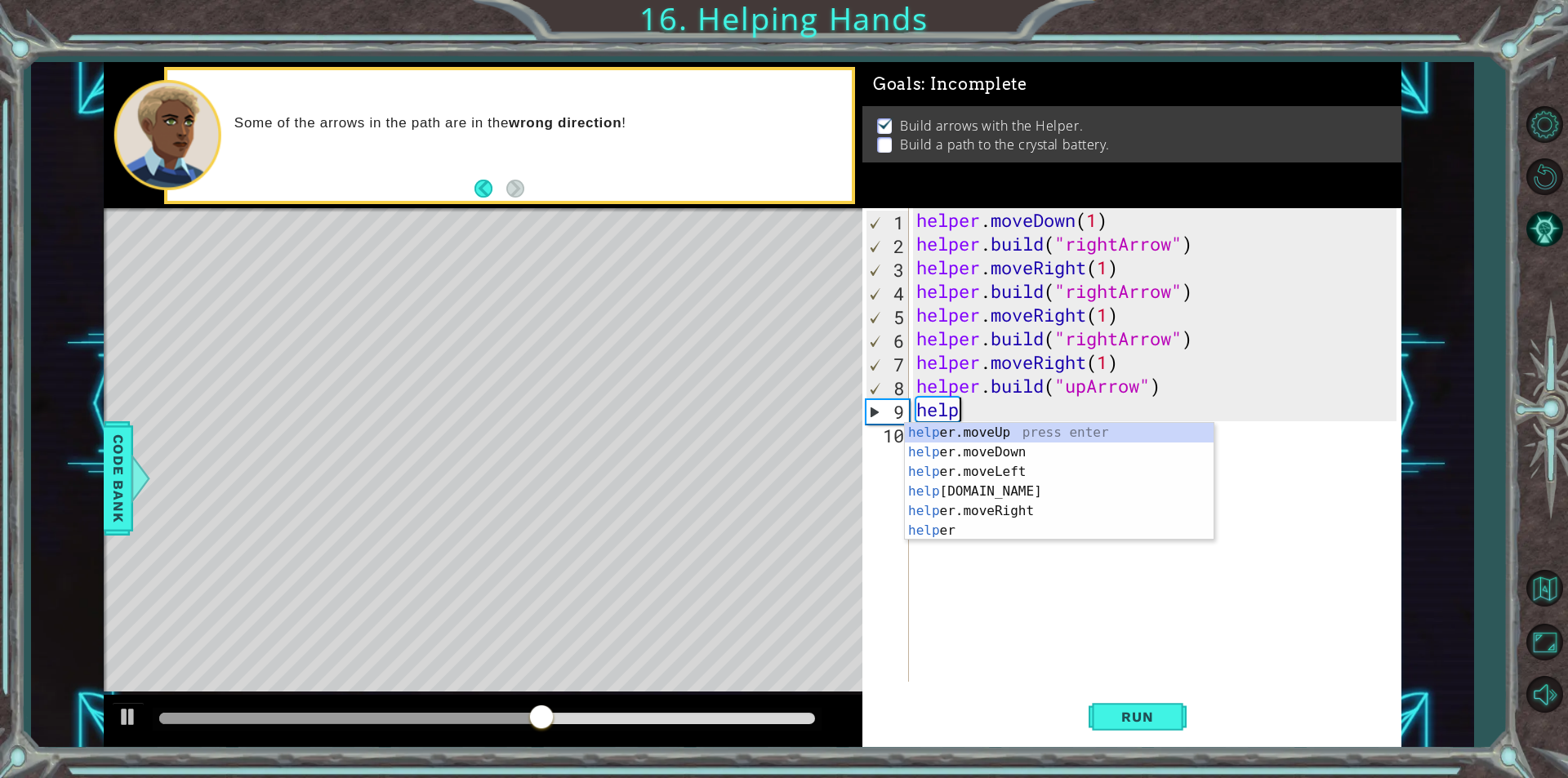
scroll to position [0, 0]
type textarea "h"
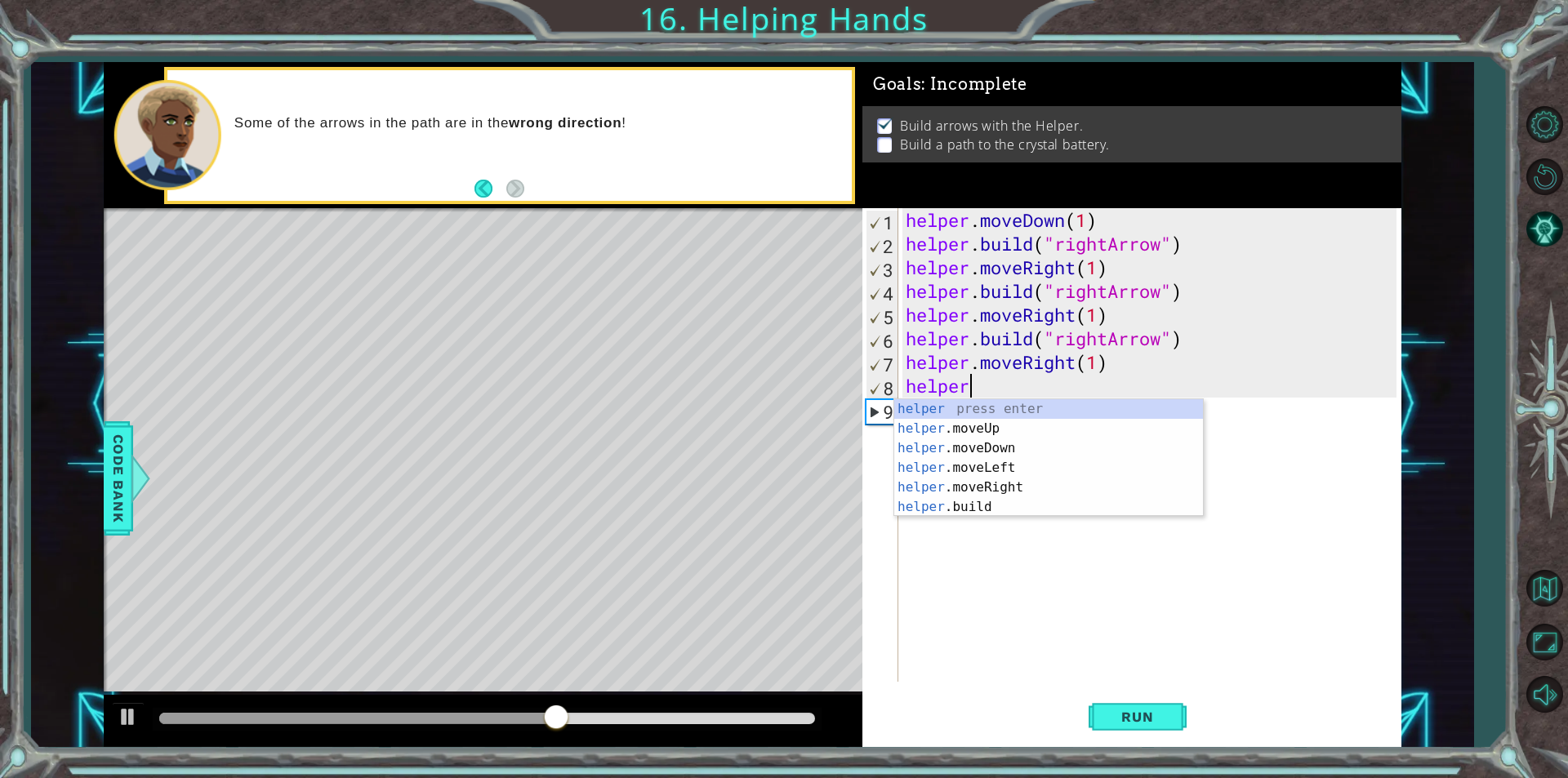
type textarea "h"
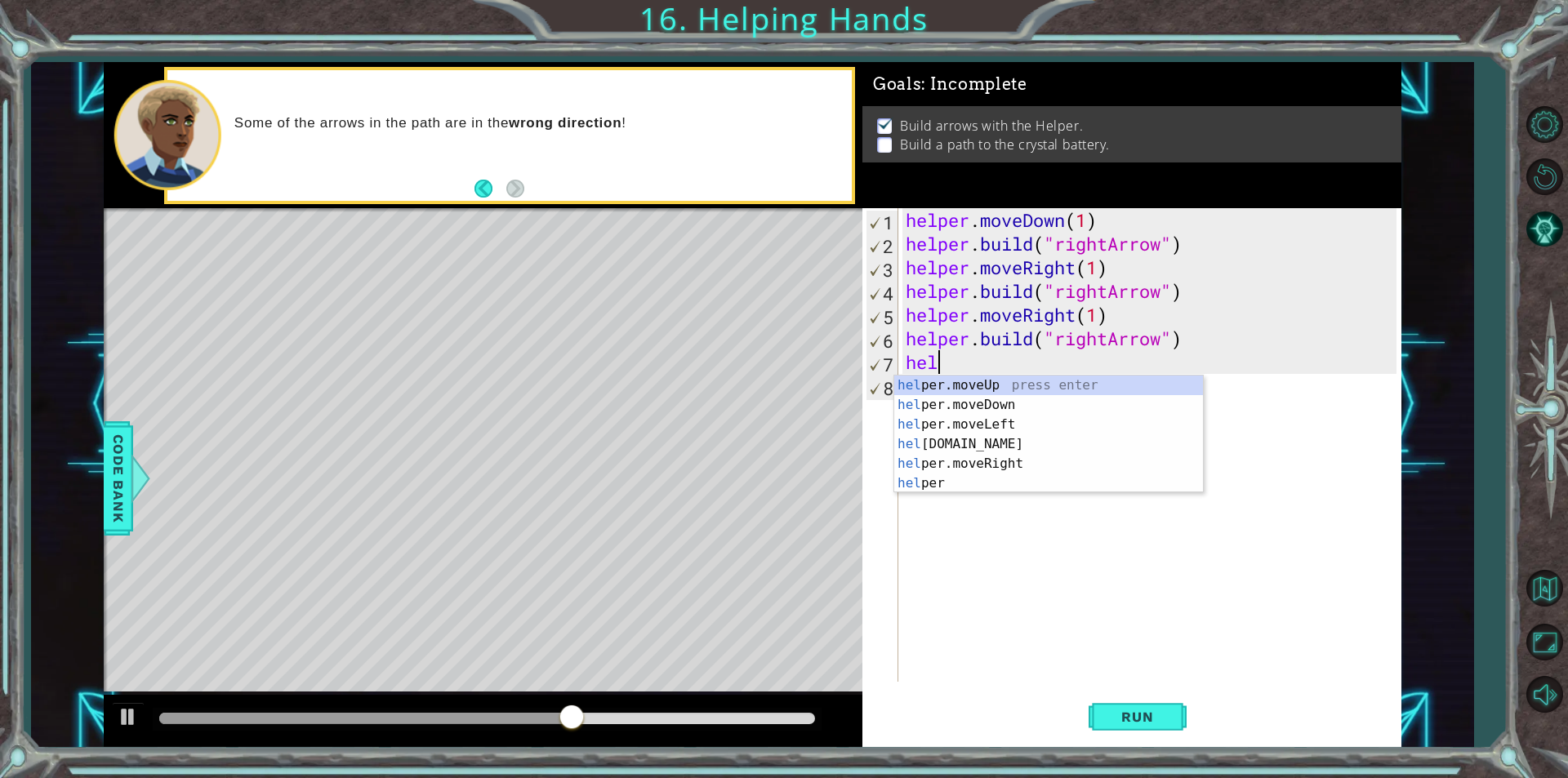
type textarea "h"
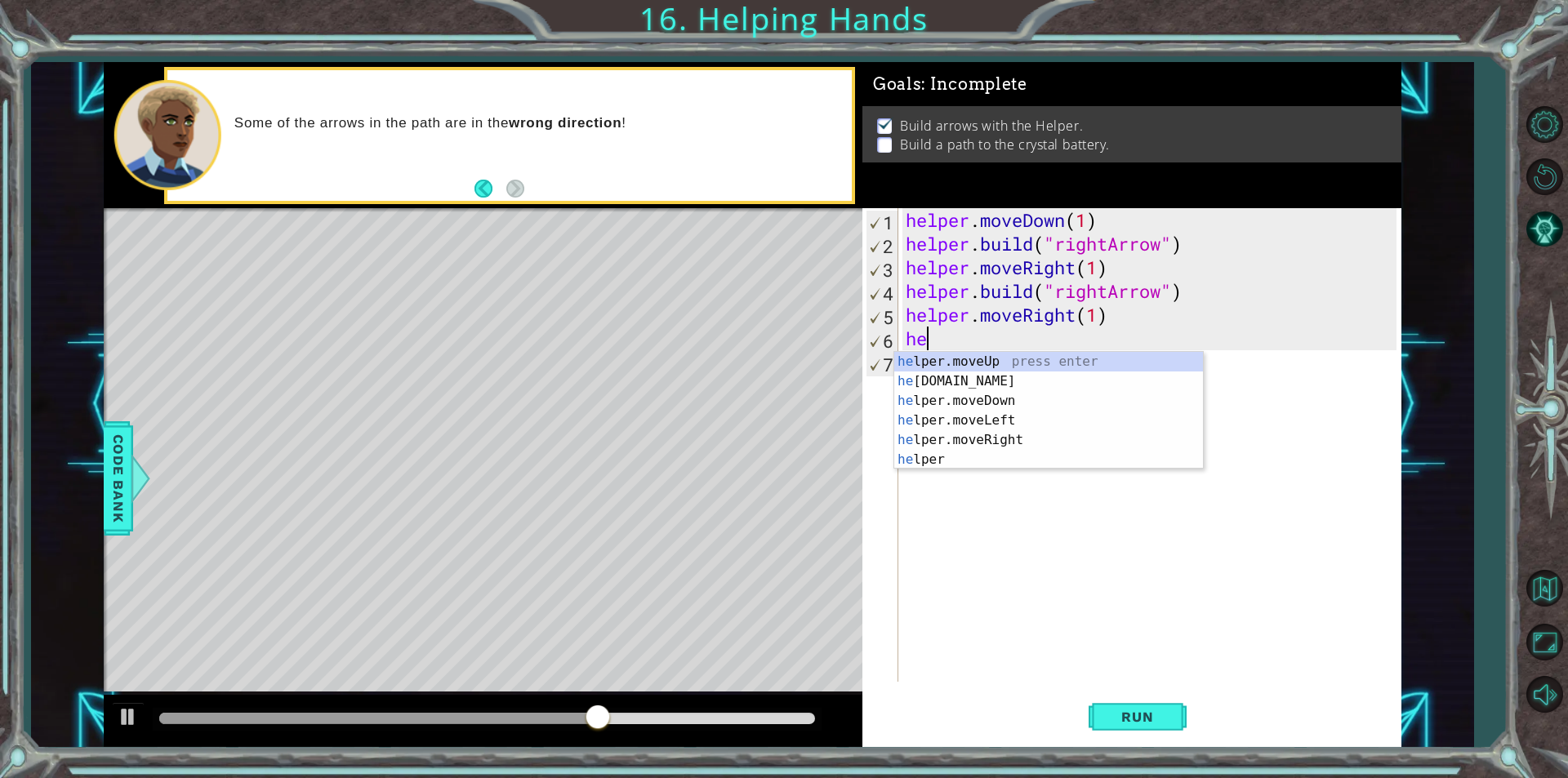
type textarea "h"
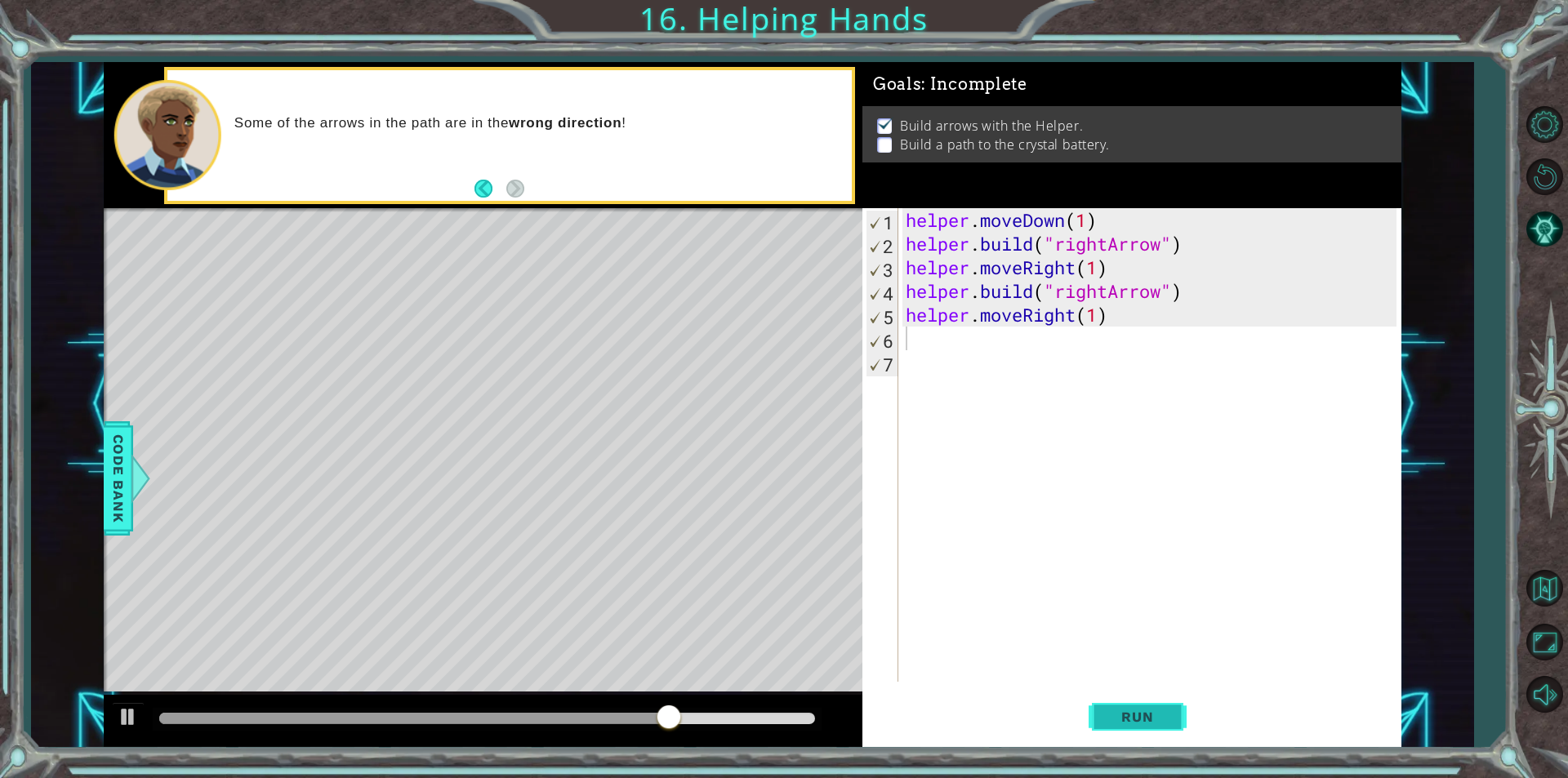
drag, startPoint x: 1116, startPoint y: 717, endPoint x: 1114, endPoint y: 726, distance: 9.2
click at [1114, 724] on span "Run" at bounding box center [1136, 716] width 64 height 16
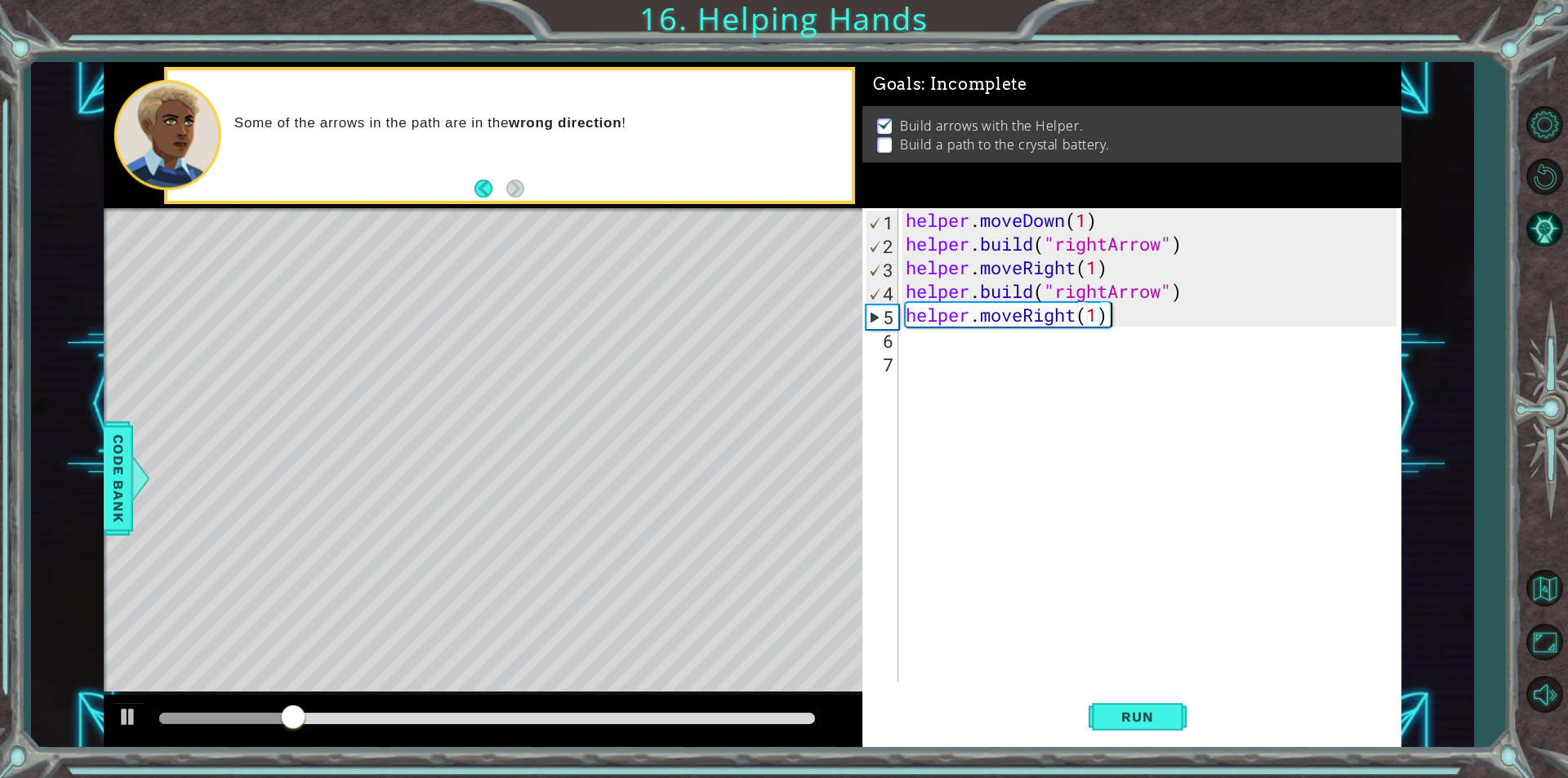
click at [1123, 319] on div "helper . moveDown ( 1 ) helper . build ( "rightArrow" ) helper . moveRight ( 1 …" at bounding box center [1153, 469] width 502 height 522
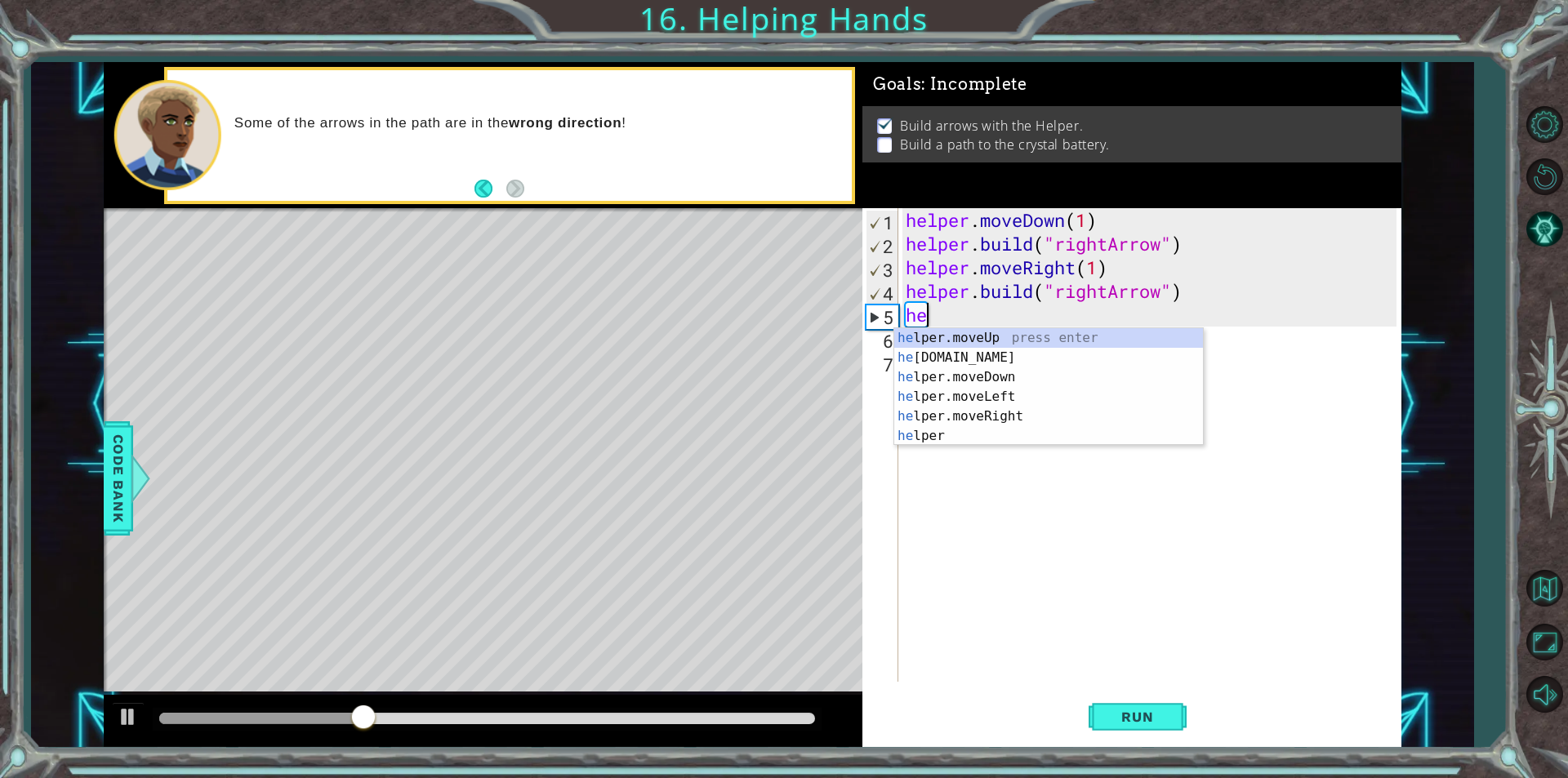
type textarea "h"
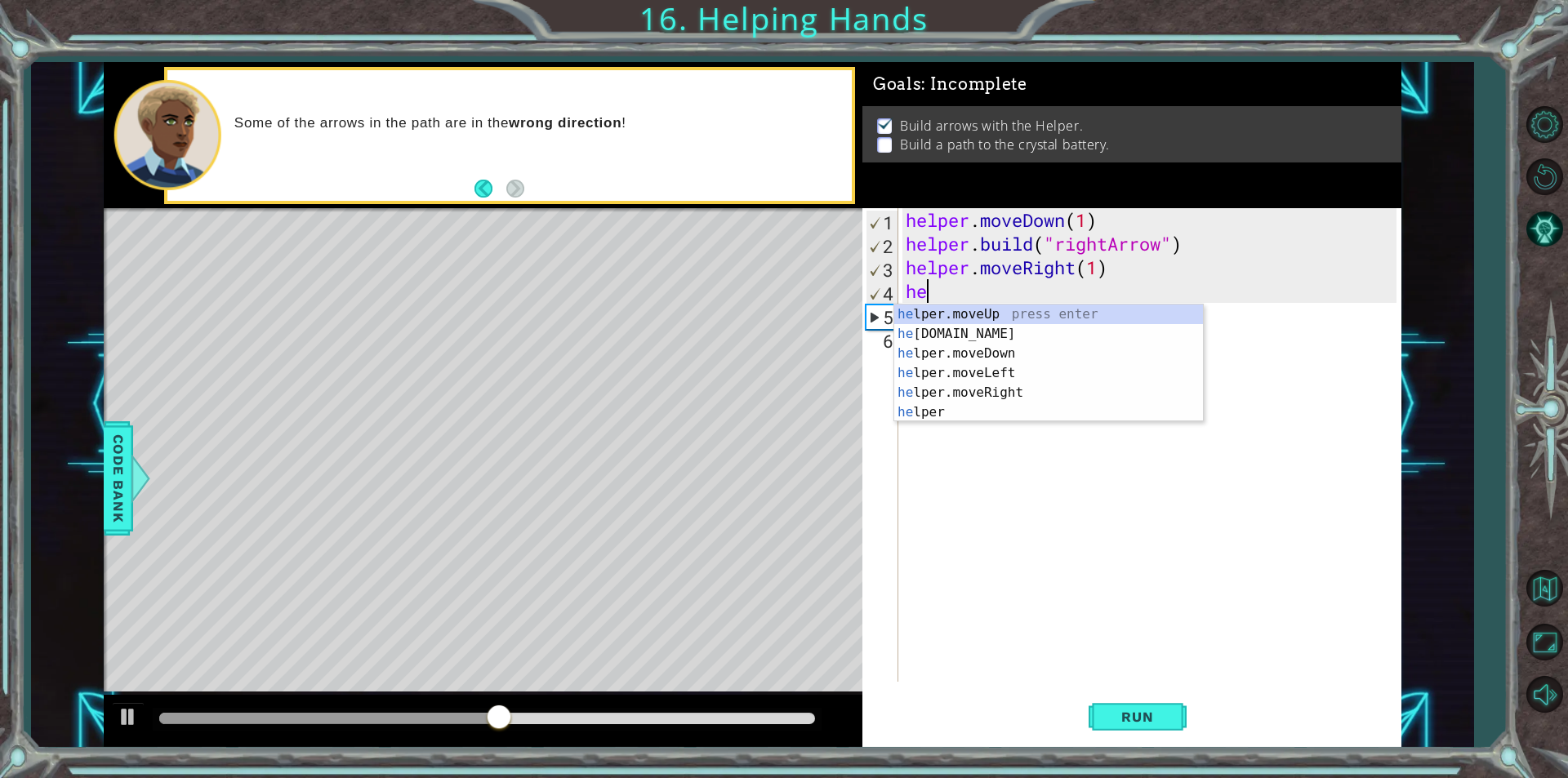
type textarea "h"
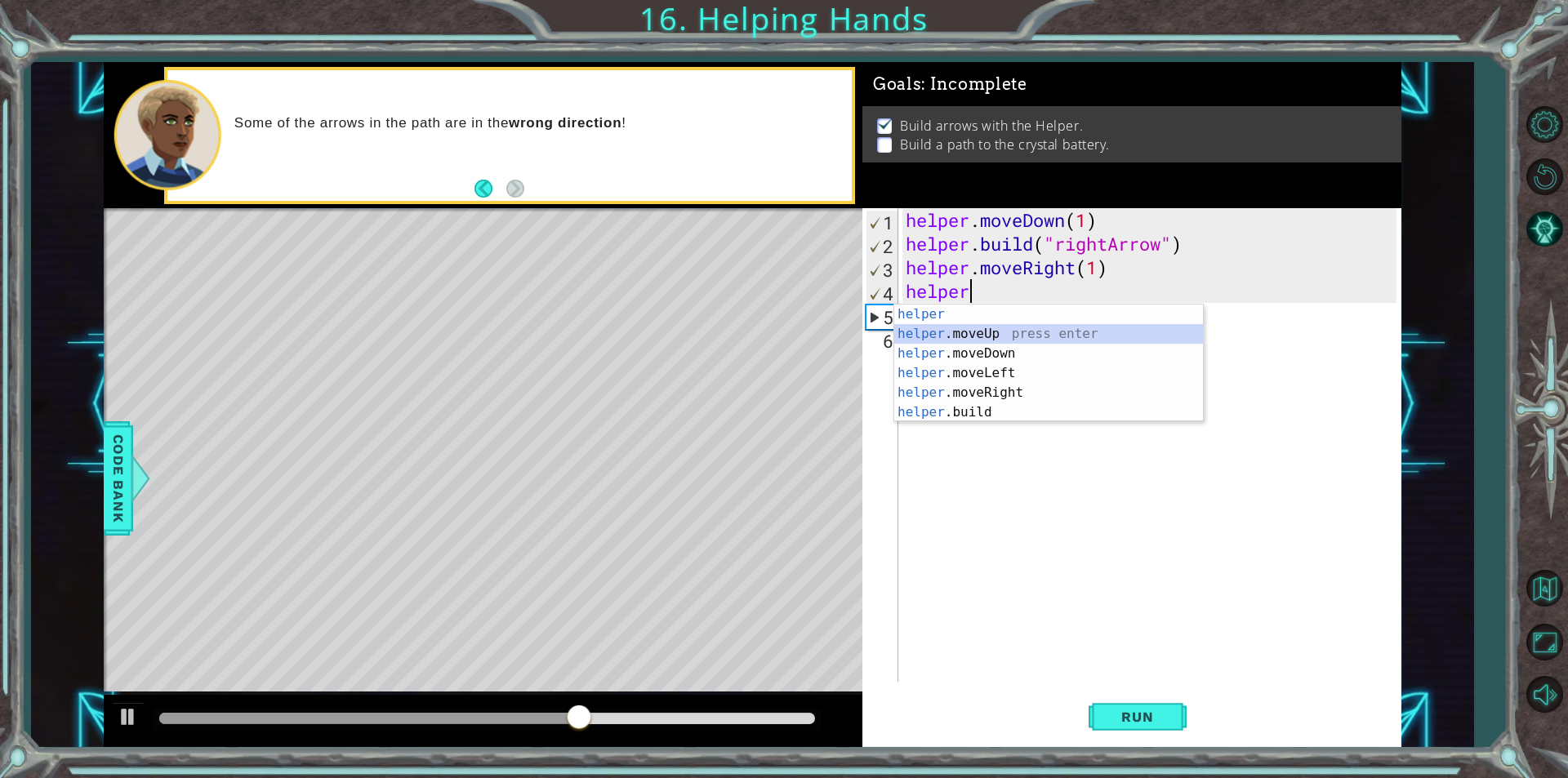
click at [1099, 327] on div "helper press enter helper .moveUp press enter helper .moveDown press enter help…" at bounding box center [1048, 383] width 308 height 157
type textarea "helper.moveUp(1)"
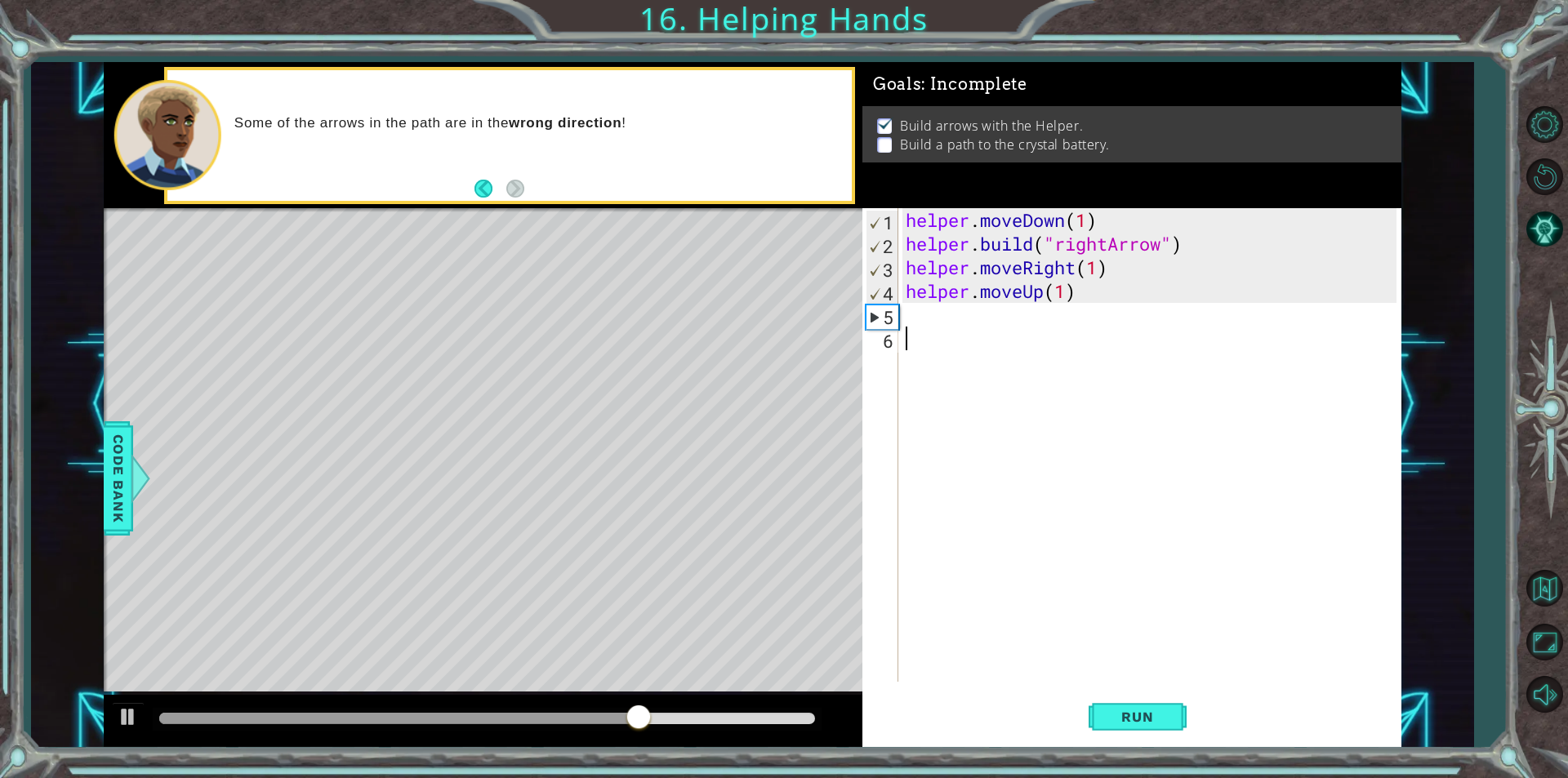
click at [1015, 328] on div "helper . moveDown ( 1 ) helper . build ( "rightArrow" ) helper . moveRight ( 1 …" at bounding box center [1153, 469] width 502 height 522
click at [1014, 322] on div "helper . moveDown ( 1 ) helper . build ( "rightArrow" ) helper . moveRight ( 1 …" at bounding box center [1153, 469] width 502 height 522
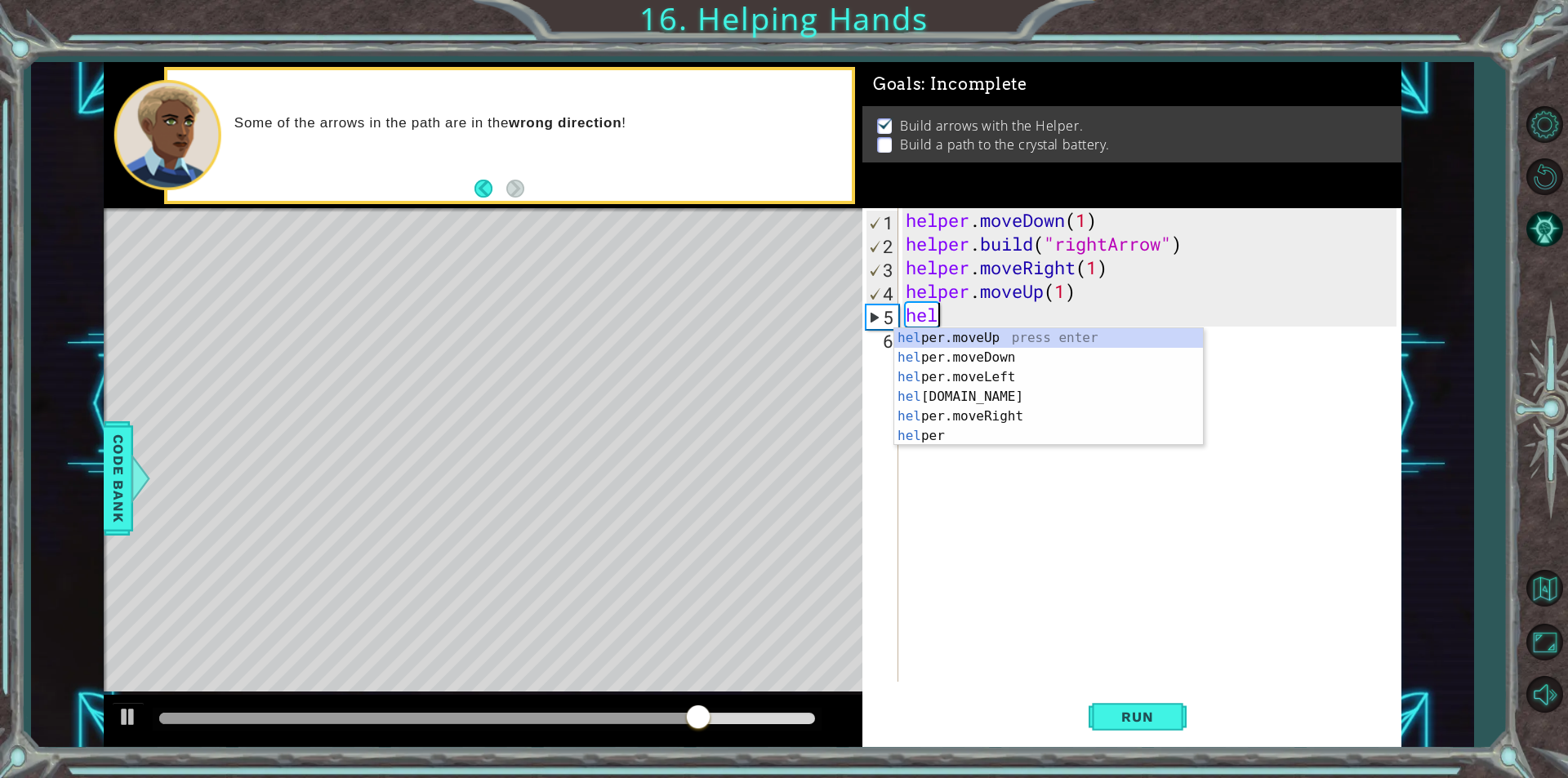
scroll to position [0, 2]
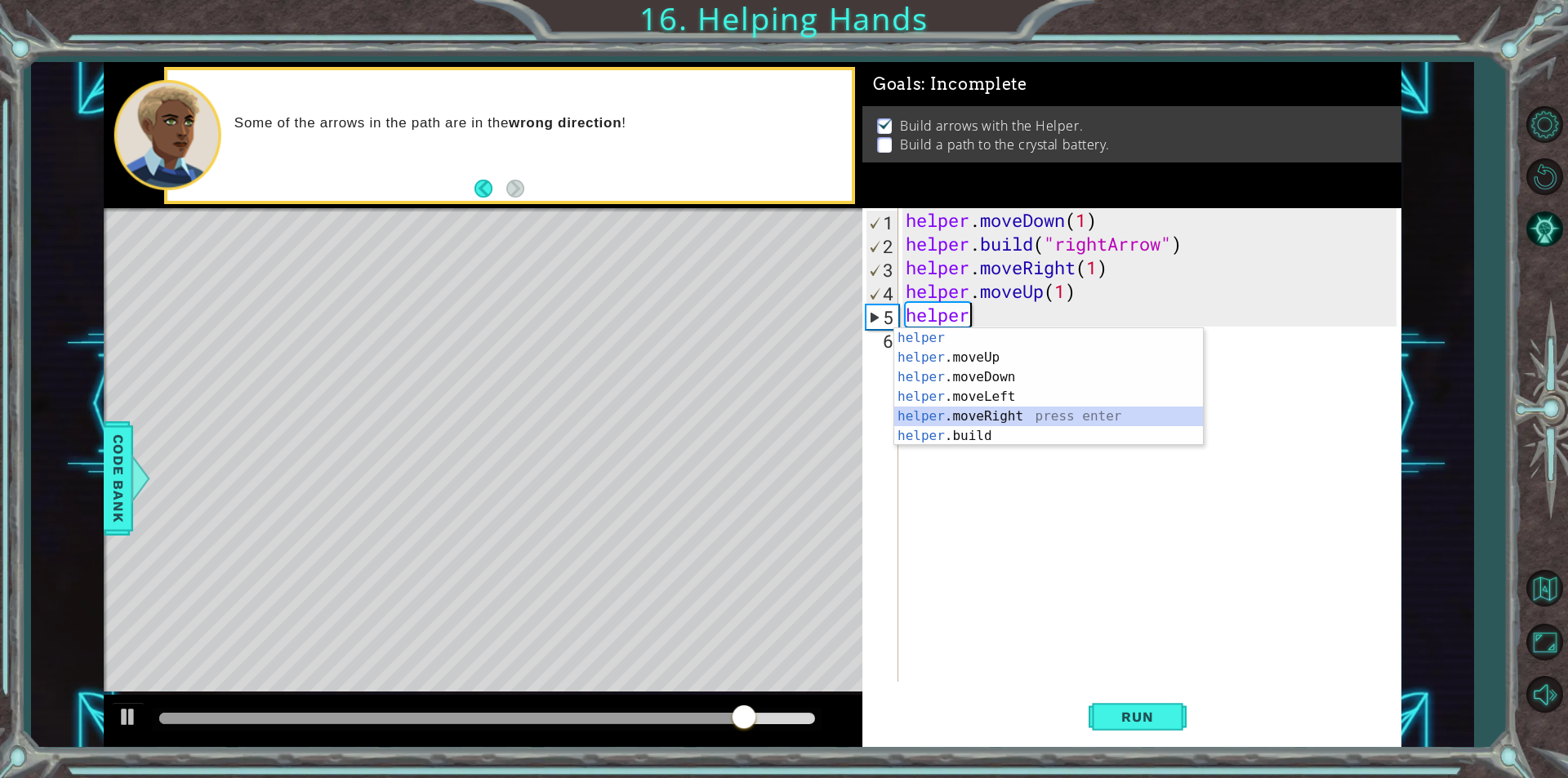
click at [1035, 421] on div "helper press enter helper .moveUp press enter helper .moveDown press enter help…" at bounding box center [1048, 407] width 308 height 157
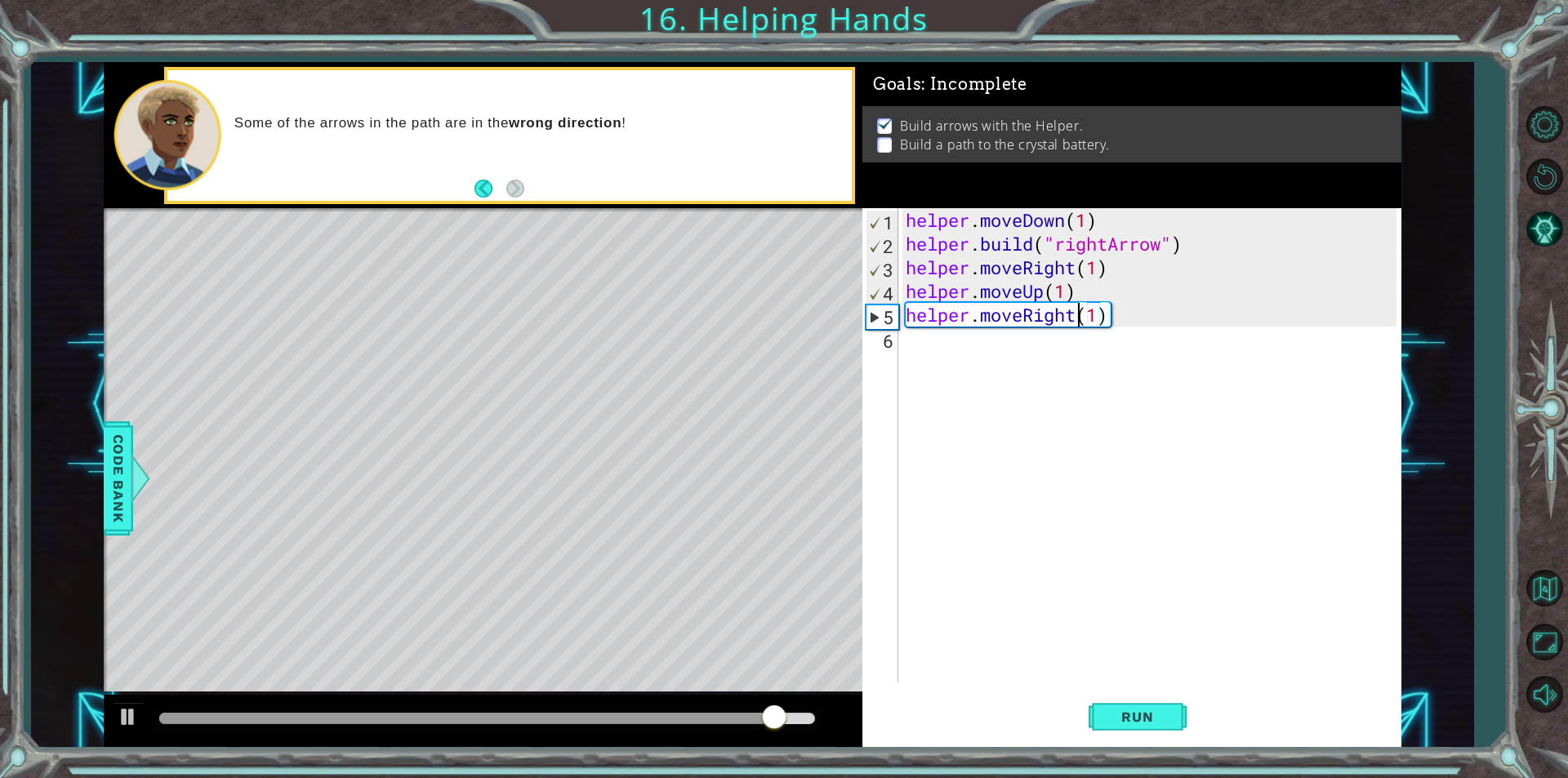
click at [1074, 315] on div "helper . moveDown ( 1 ) helper . build ( "rightArrow" ) helper . moveRight ( 1 …" at bounding box center [1153, 469] width 502 height 522
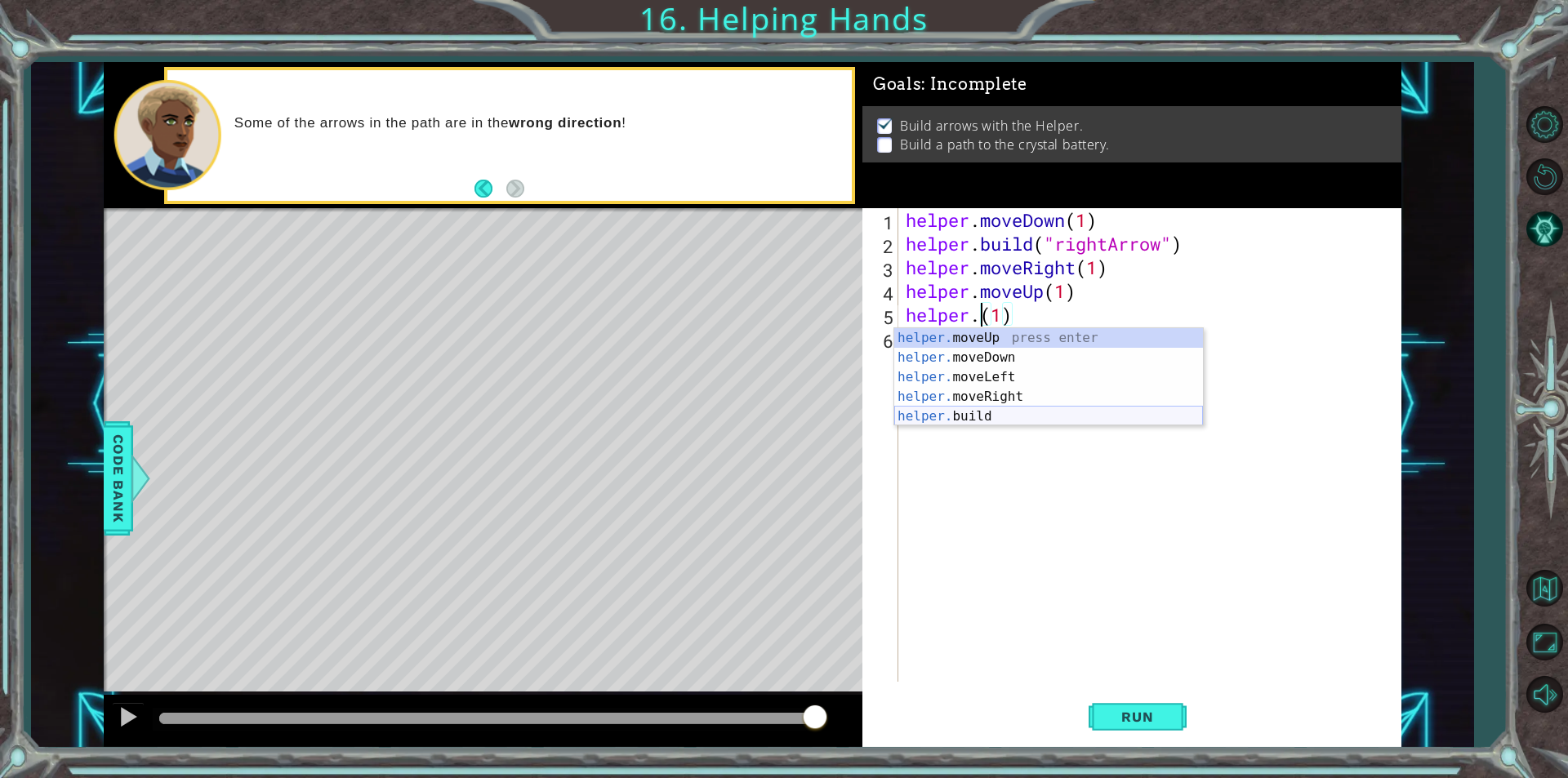
click at [950, 416] on div "helper. moveUp press enter helper. moveDown press enter helper. moveLeft press …" at bounding box center [1048, 397] width 308 height 137
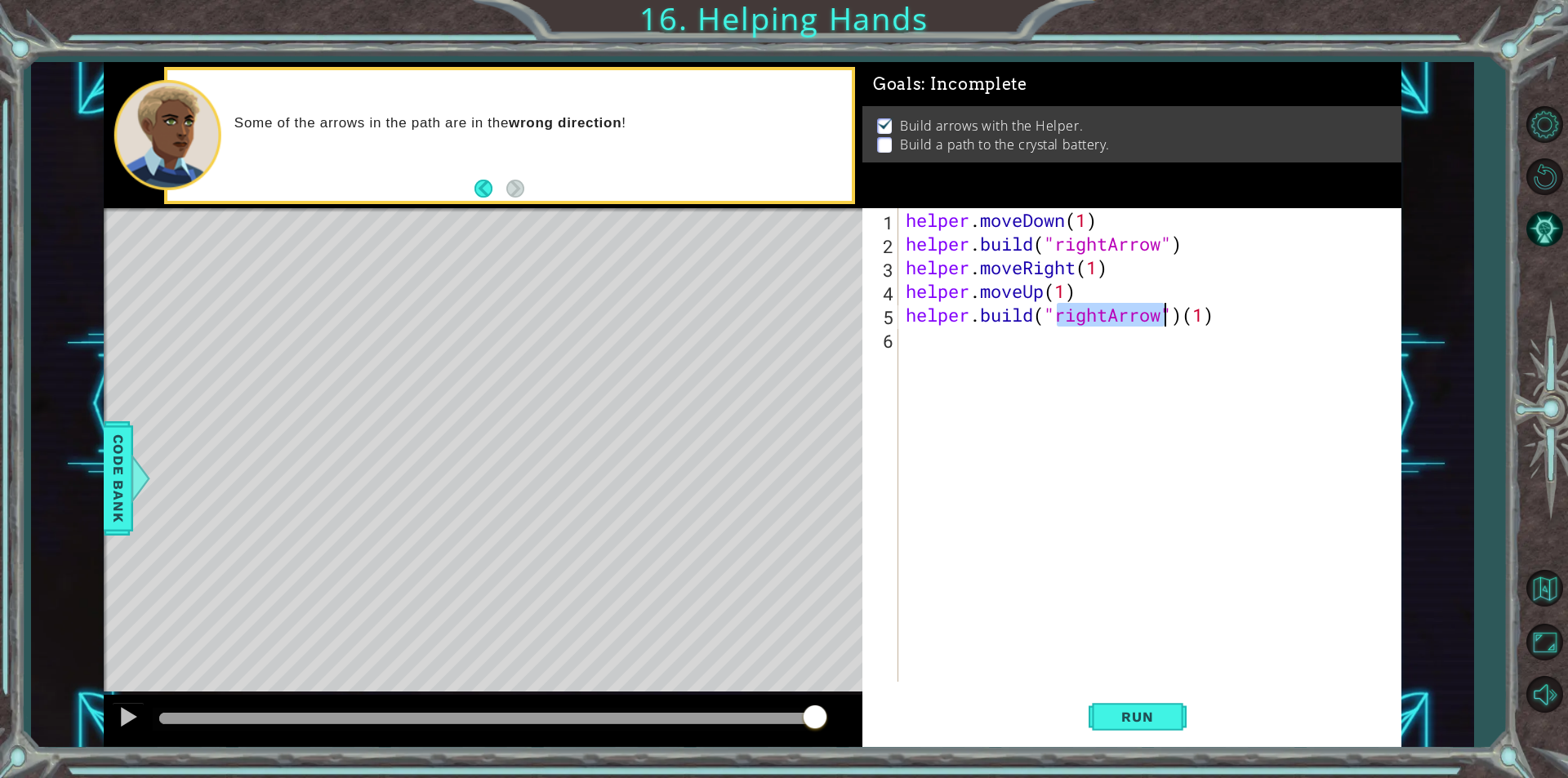
click at [1104, 311] on div "helper . moveDown ( 1 ) helper . build ( "rightArrow" ) helper . moveRight ( 1 …" at bounding box center [1149, 445] width 494 height 473
click at [1104, 312] on div "helper . moveDown ( 1 ) helper . build ( "rightArrow" ) helper . moveRight ( 1 …" at bounding box center [1153, 469] width 502 height 522
click at [1106, 312] on div "helper . moveDown ( 1 ) helper . build ( "rightArrow" ) helper . moveRight ( 1 …" at bounding box center [1153, 469] width 502 height 522
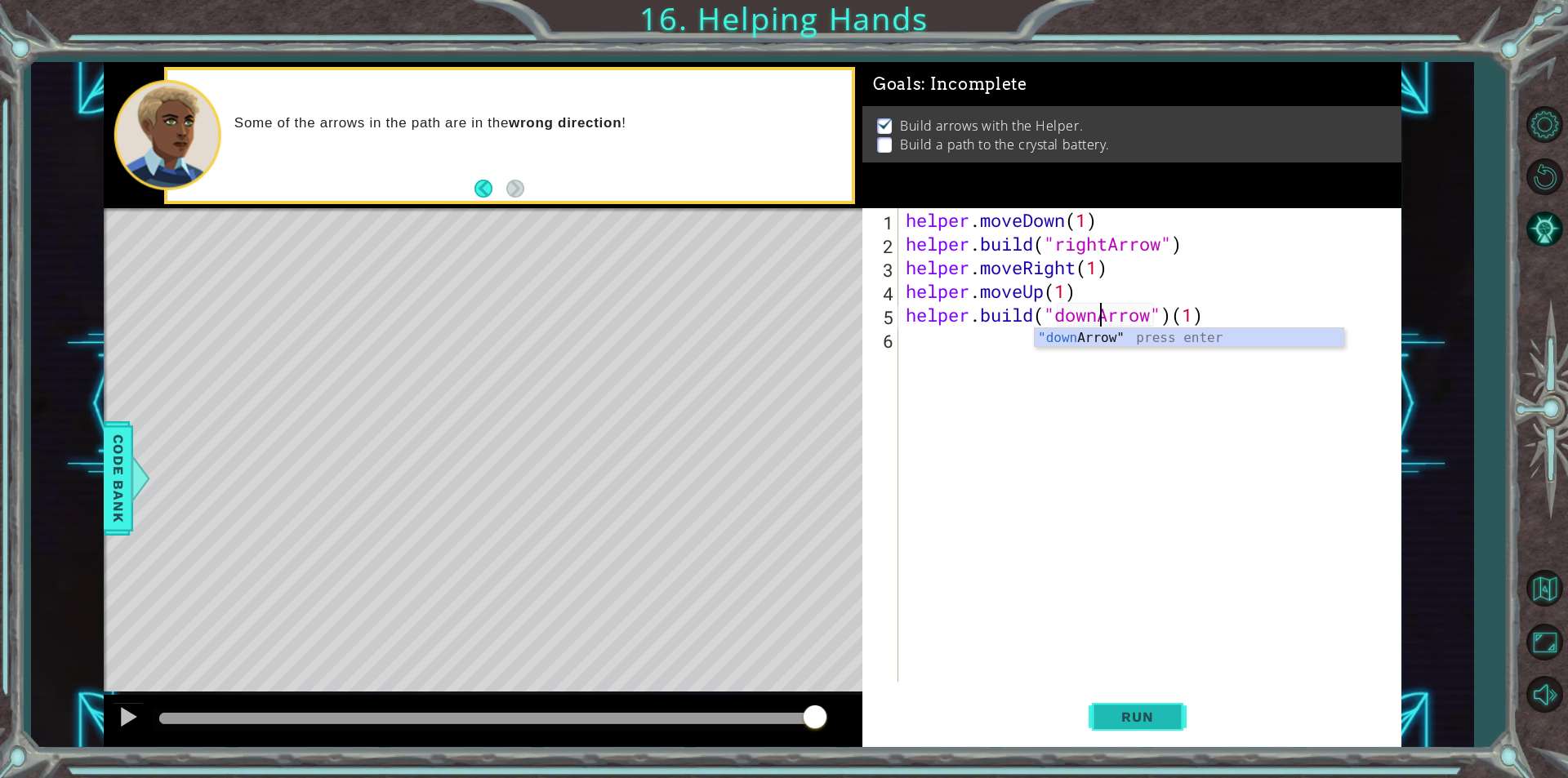
type textarea "[DOMAIN_NAME]("downArrow")(1)"
click at [1151, 712] on span "Run" at bounding box center [1136, 716] width 64 height 16
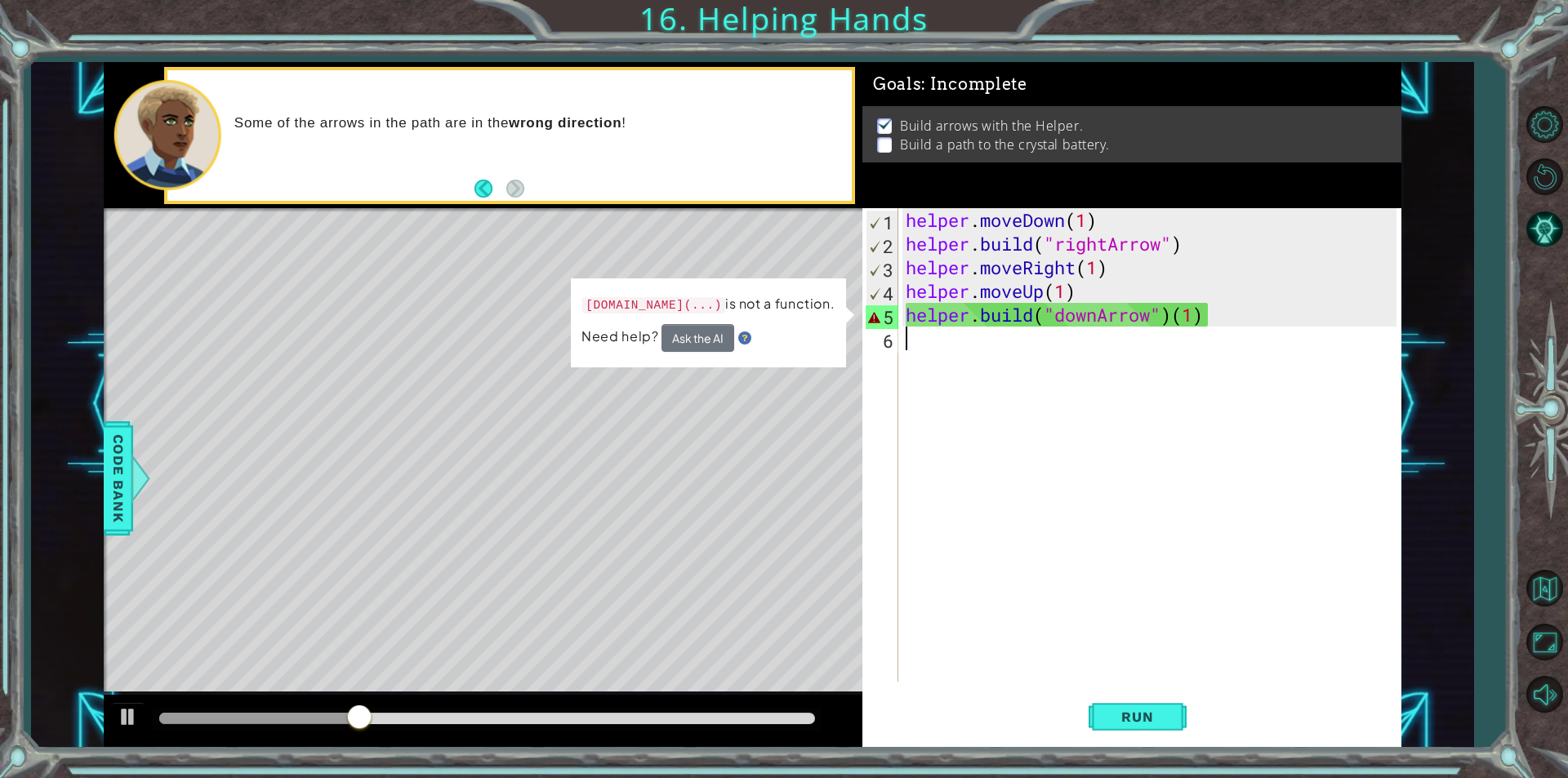
click at [1010, 363] on div "helper . moveDown ( 1 ) helper . build ( "rightArrow" ) helper . moveRight ( 1 …" at bounding box center [1153, 469] width 502 height 522
click at [1031, 342] on div "helper . moveDown ( 1 ) helper . build ( "rightArrow" ) helper . moveRight ( 1 …" at bounding box center [1153, 469] width 502 height 522
drag, startPoint x: 1210, startPoint y: 316, endPoint x: 1164, endPoint y: 343, distance: 53.3
click at [1207, 322] on div "helper . moveDown ( 1 ) helper . build ( "rightArrow" ) helper . moveRight ( 1 …" at bounding box center [1153, 469] width 502 height 522
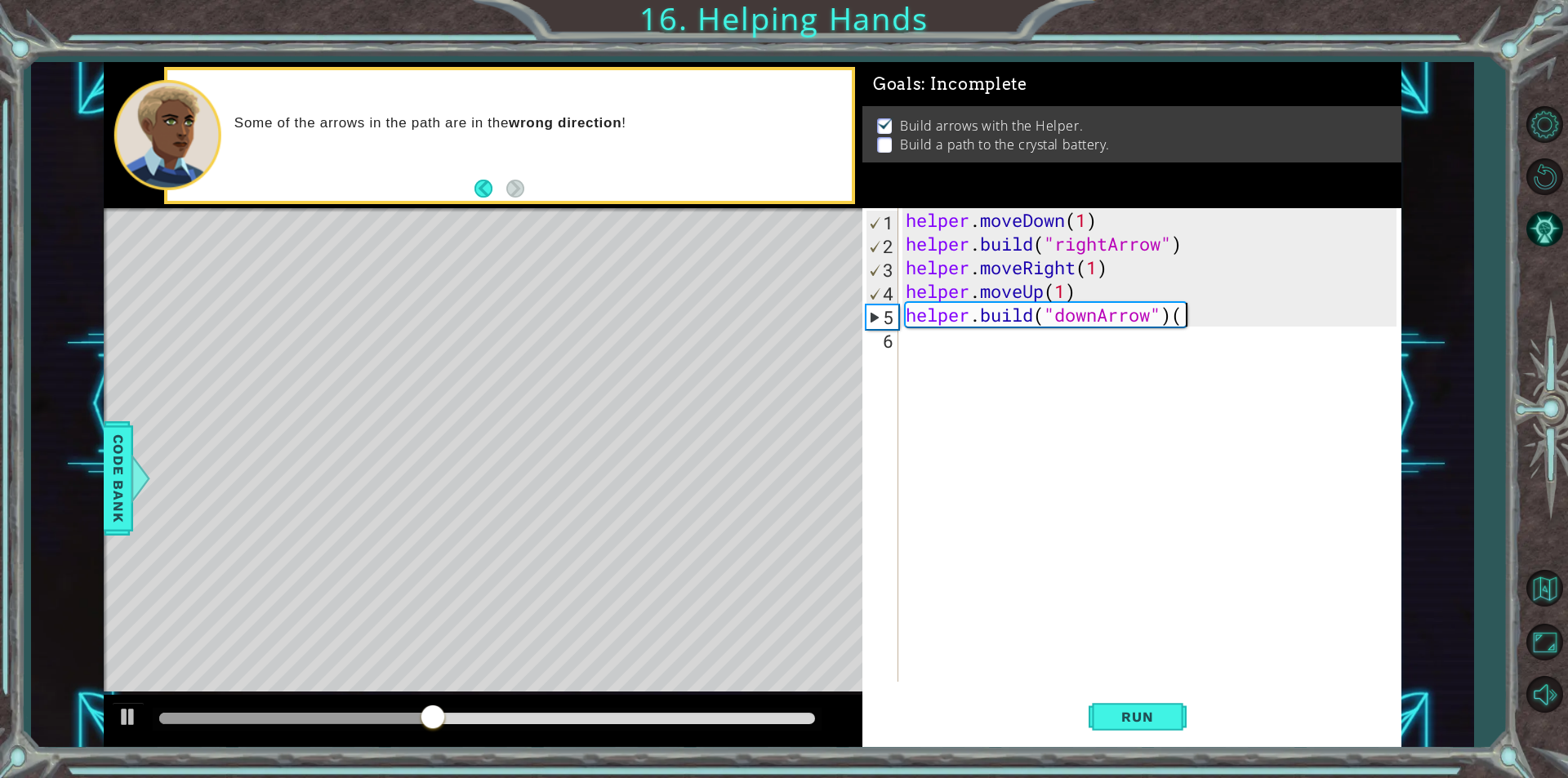
type textarea "[DOMAIN_NAME]("downArrow")"
click at [1042, 340] on div "helper . moveDown ( 1 ) helper . build ( "rightArrow" ) helper . moveRight ( 1 …" at bounding box center [1153, 469] width 502 height 522
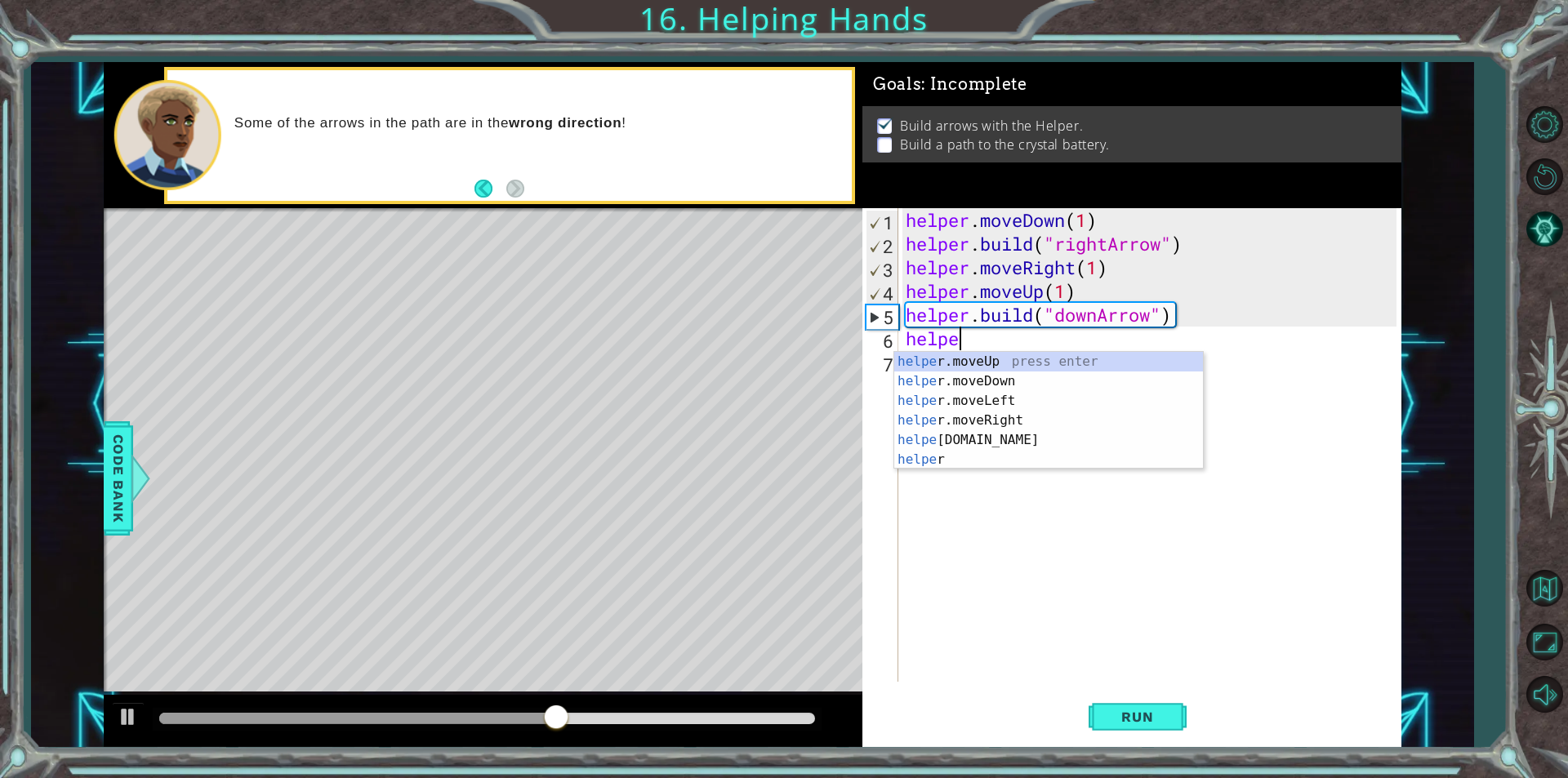
scroll to position [0, 2]
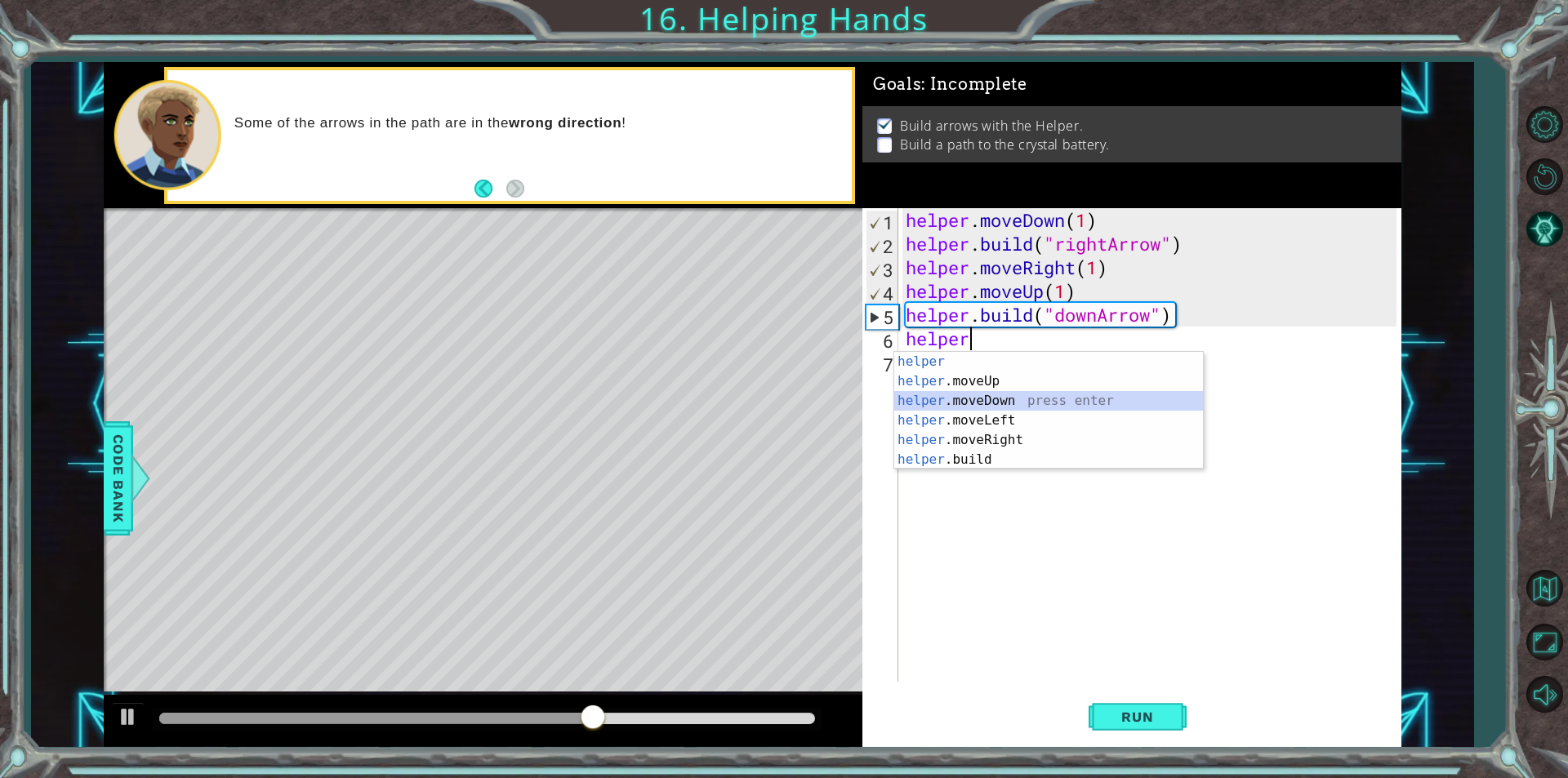
click at [1008, 396] on div "helper press enter helper .moveUp press enter helper .moveDown press enter help…" at bounding box center [1048, 431] width 308 height 157
type textarea "helper.moveDown(1)"
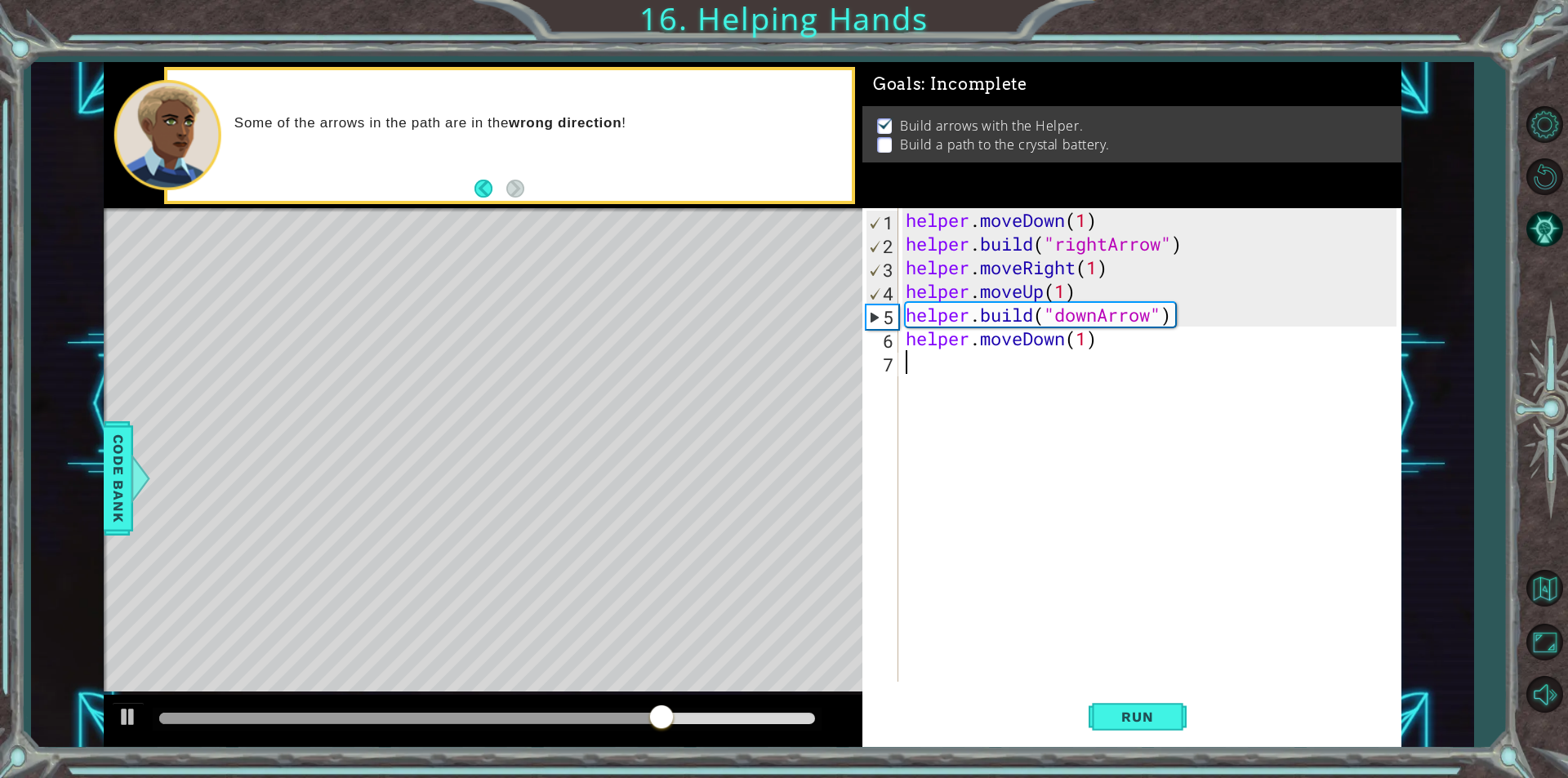
click at [990, 363] on div "helper . moveDown ( 1 ) helper . build ( "rightArrow" ) helper . moveRight ( 1 …" at bounding box center [1153, 469] width 502 height 522
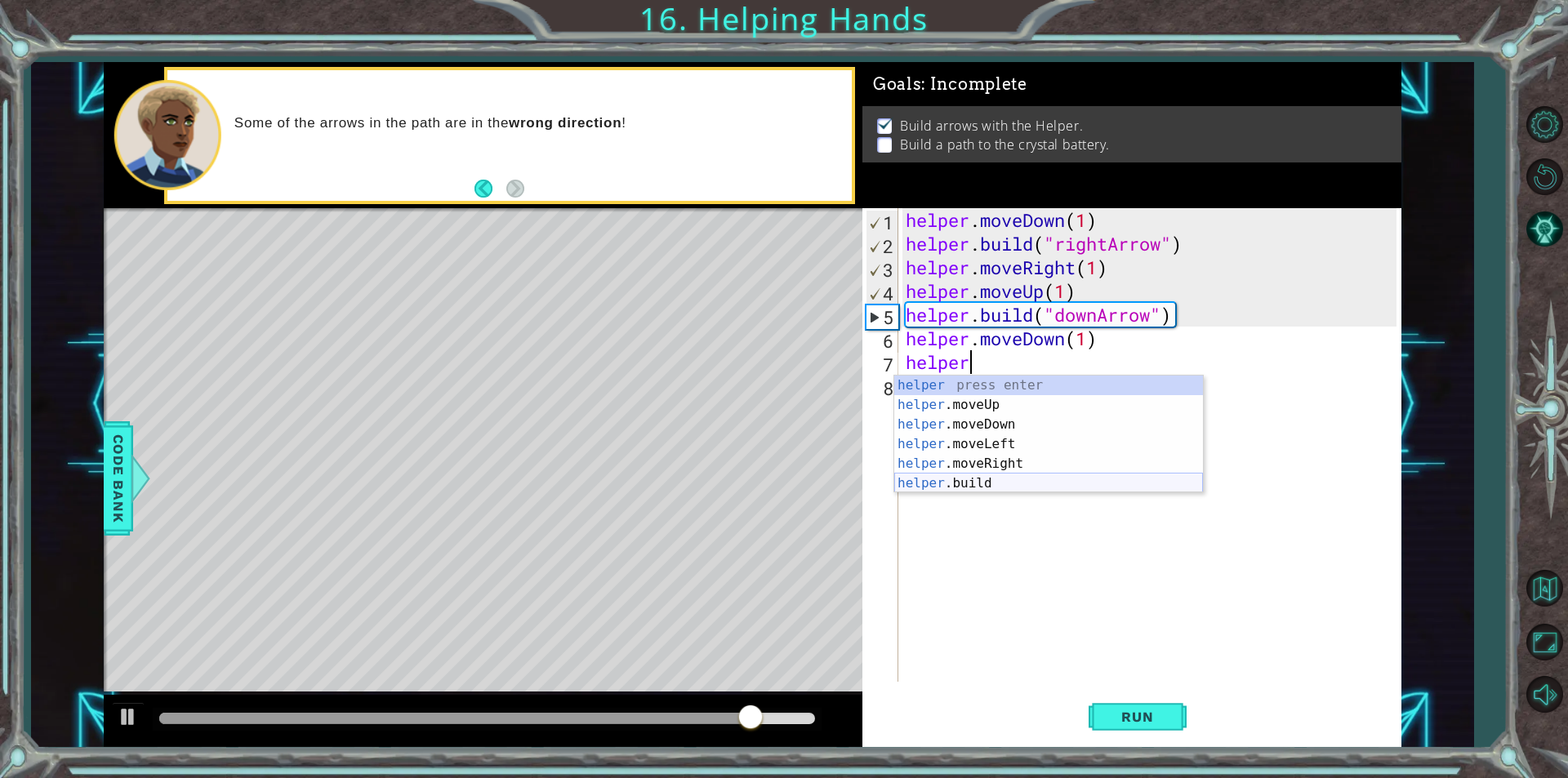
click at [1000, 477] on div "helper press enter helper .moveUp press enter helper .moveDown press enter help…" at bounding box center [1048, 454] width 308 height 157
type textarea "[DOMAIN_NAME]("rightArrow")"
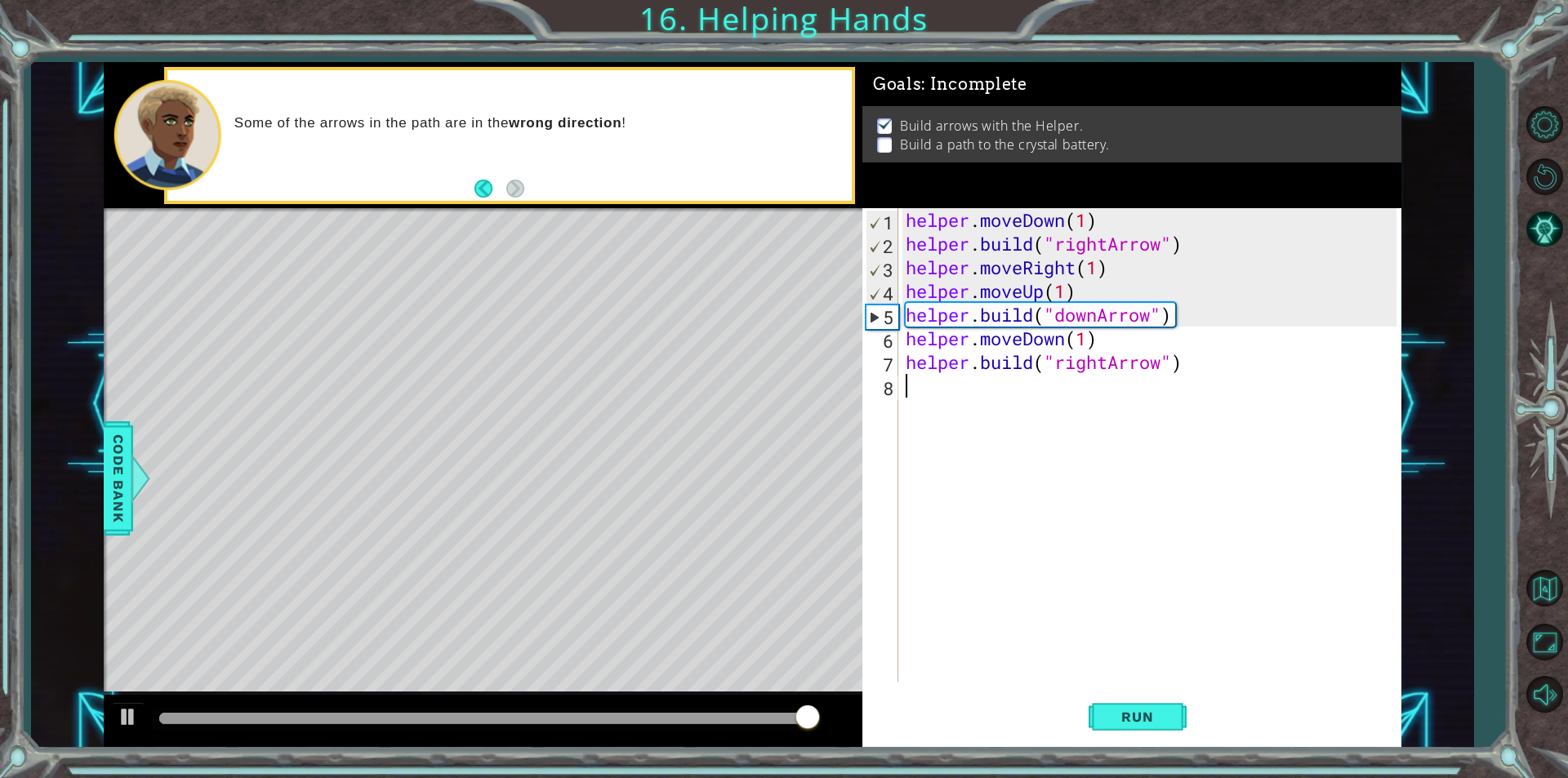
click at [1081, 421] on div "helper . moveDown ( 1 ) helper . build ( "rightArrow" ) helper . moveRight ( 1 …" at bounding box center [1153, 469] width 502 height 522
type textarea "v"
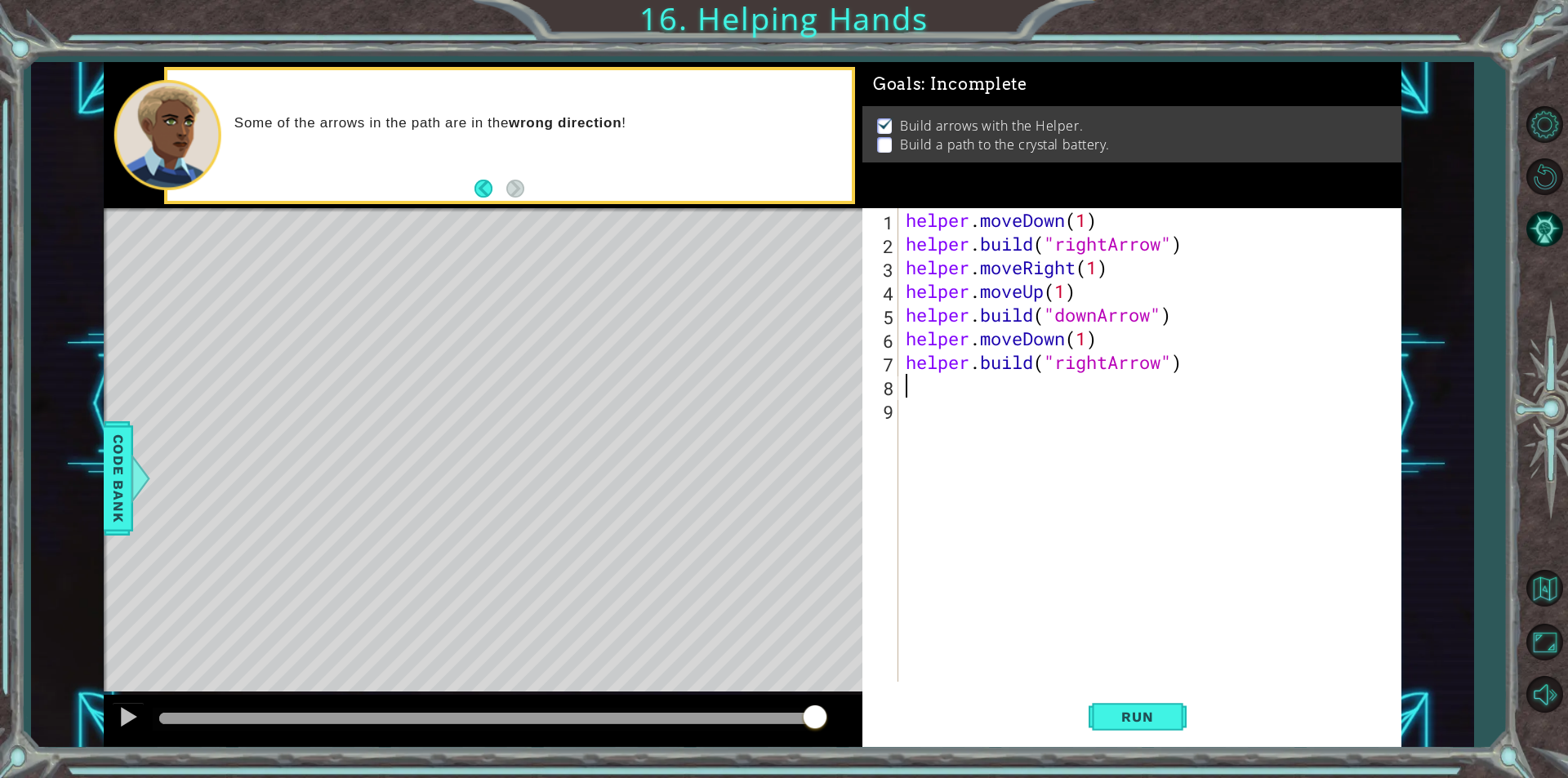
type textarea "v"
paste textarea "[DOMAIN_NAME]("downArrow")"
click at [1100, 389] on div "helper . moveDown ( 1 ) helper . build ( "rightArrow" ) helper . moveRight ( 1 …" at bounding box center [1153, 469] width 502 height 522
type textarea "[DOMAIN_NAME]("rirghtArrow")"
